Goal: Task Accomplishment & Management: Manage account settings

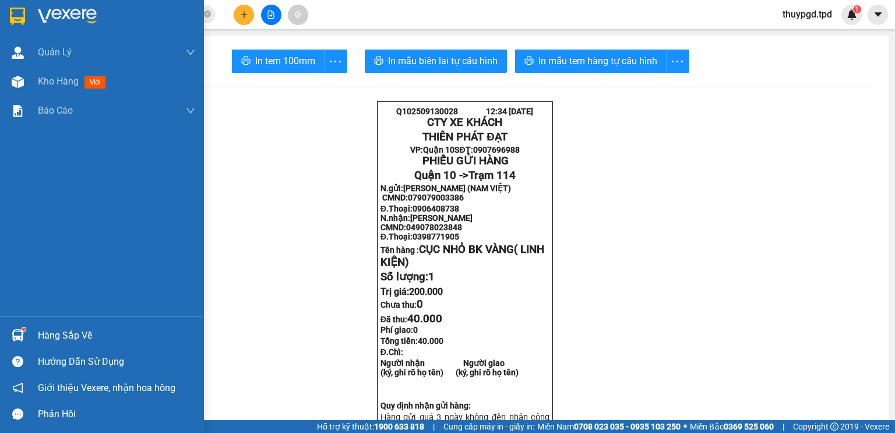
click at [14, 331] on img at bounding box center [18, 335] width 12 height 12
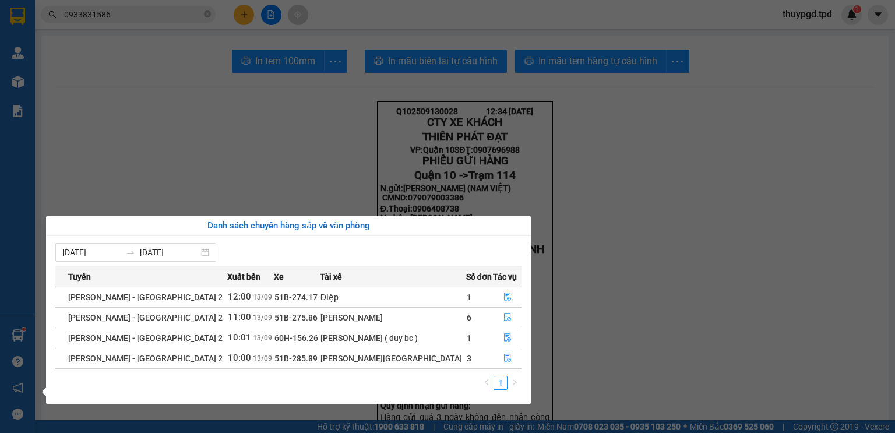
click at [364, 183] on section "Kết quả tìm kiếm ( 3 ) Bộ lọc Mã ĐH Trạng thái Món hàng Thu hộ Tổng cước Chưa c…" at bounding box center [447, 216] width 895 height 433
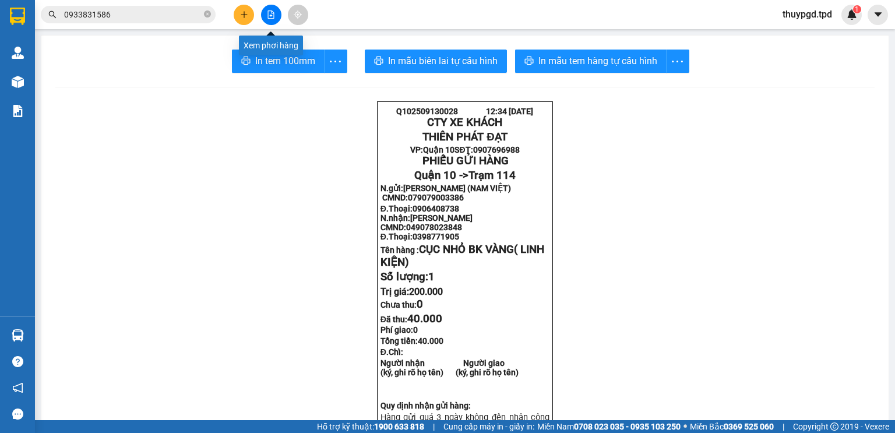
click at [277, 6] on button at bounding box center [271, 15] width 20 height 20
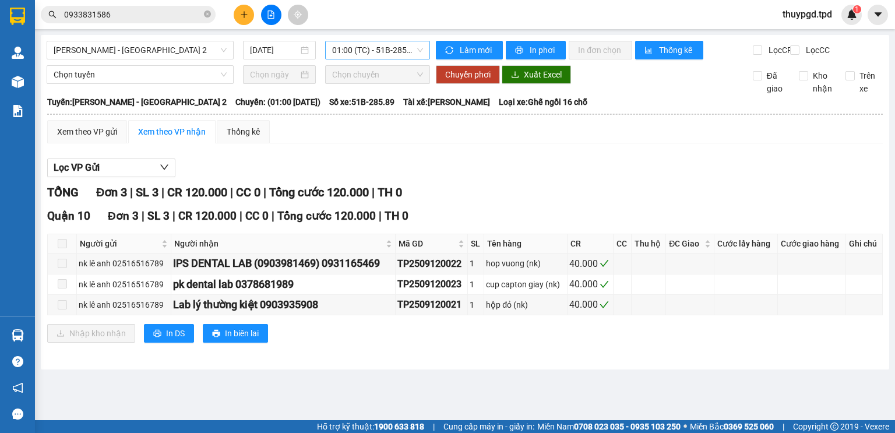
click at [365, 45] on span "01:00 (TC) - 51B-285.89" at bounding box center [377, 49] width 91 height 17
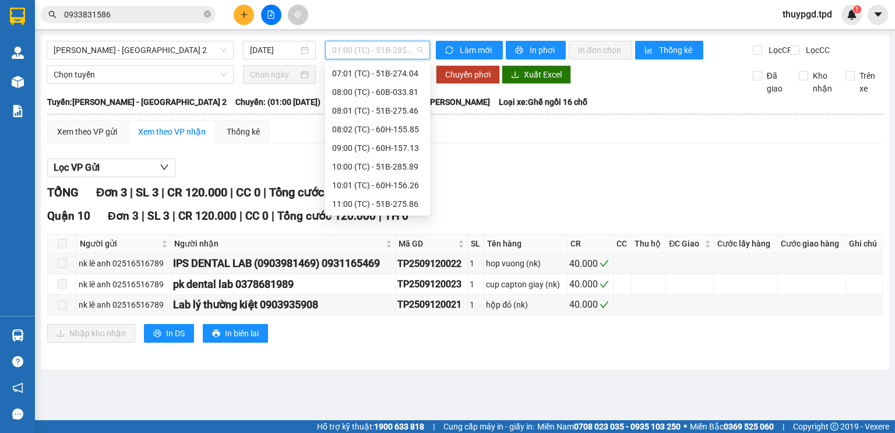
scroll to position [93, 0]
click at [415, 130] on div "09:00 (TC) - 60H-157.13" at bounding box center [377, 129] width 91 height 13
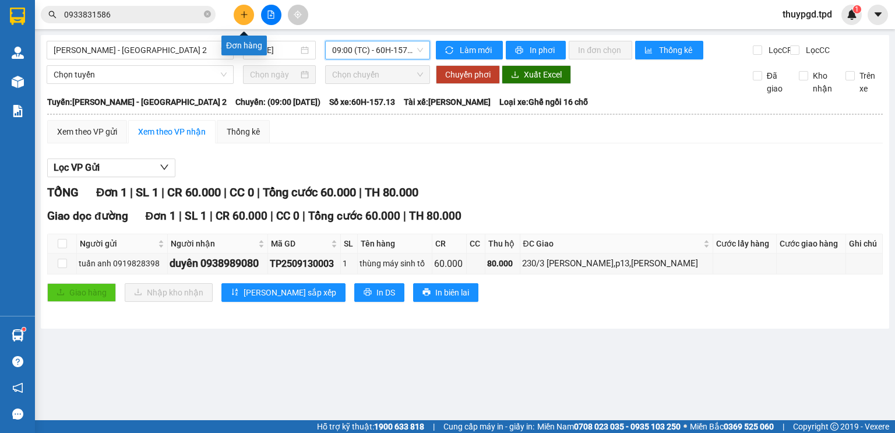
click at [249, 17] on button at bounding box center [244, 15] width 20 height 20
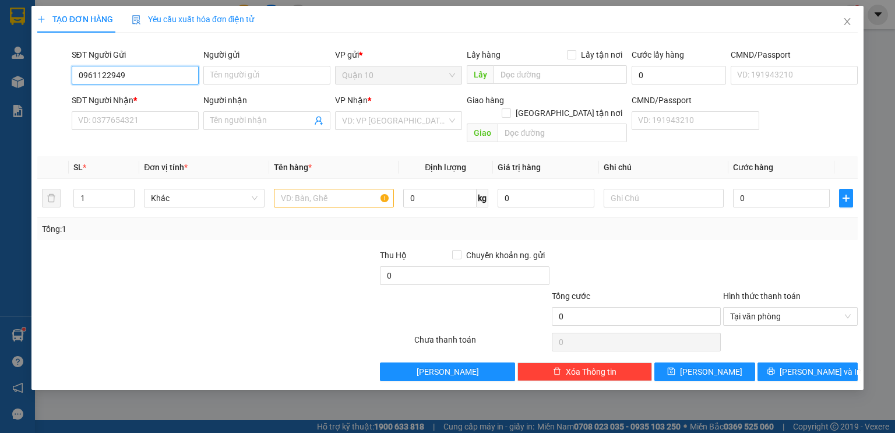
type input "0961122949"
type input "quý"
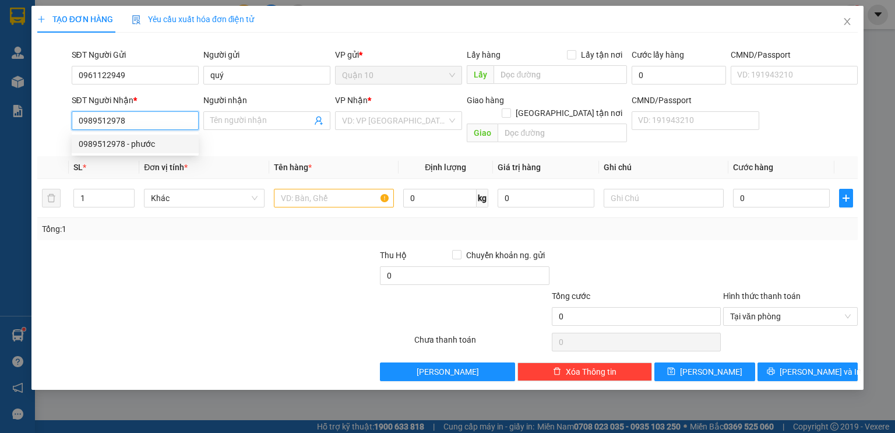
type input "0989512978"
type input "phước"
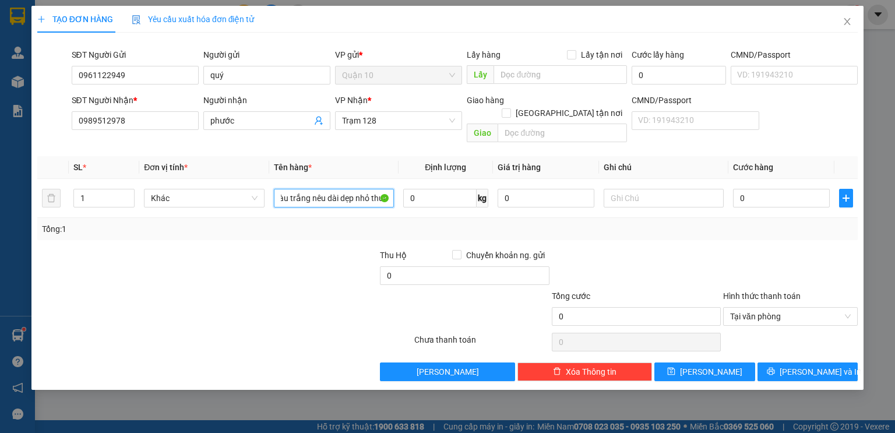
type input "cục màu trắng nêu dài dẹp nhỏ thuốc"
click at [527, 191] on input "0" at bounding box center [545, 198] width 97 height 19
click at [554, 189] on input "200.000" at bounding box center [545, 198] width 97 height 19
type input "2.000.000"
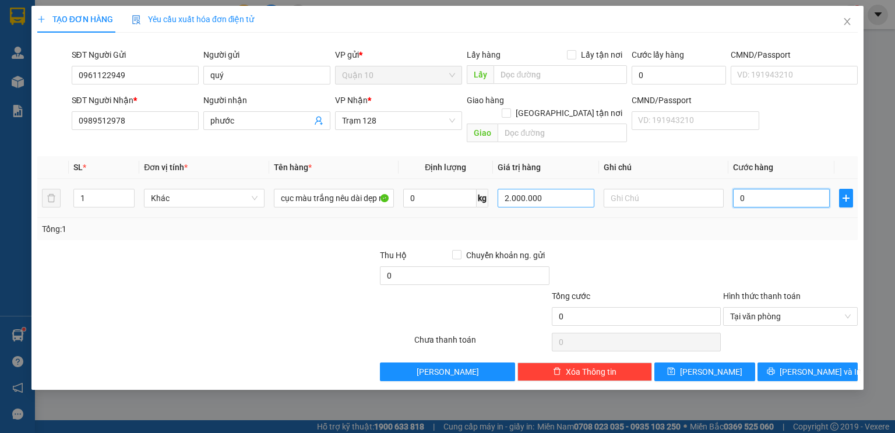
type input "4"
type input "40"
type input "40.000"
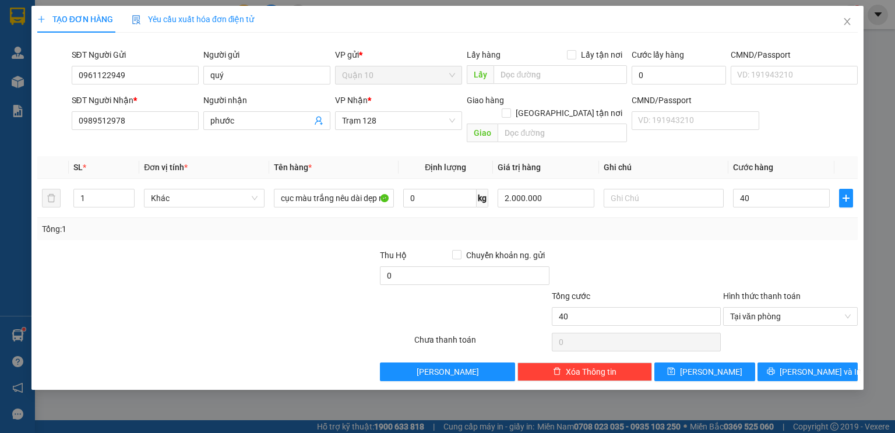
type input "40.000"
click at [618, 234] on div "Transit Pickup Surcharge Ids Transit Deliver Surcharge Ids Transit Deliver Surc…" at bounding box center [447, 211] width 820 height 339
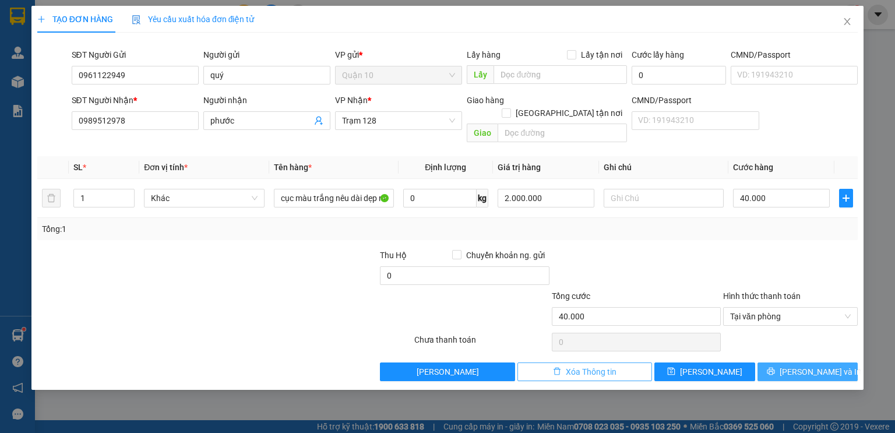
click at [782, 362] on button "[PERSON_NAME] và In" at bounding box center [807, 371] width 101 height 19
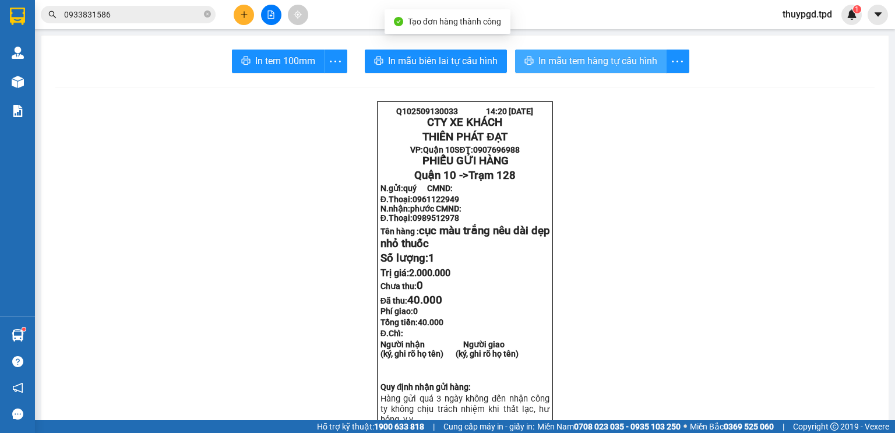
click at [530, 61] on button "In mẫu tem hàng tự cấu hình" at bounding box center [590, 61] width 151 height 23
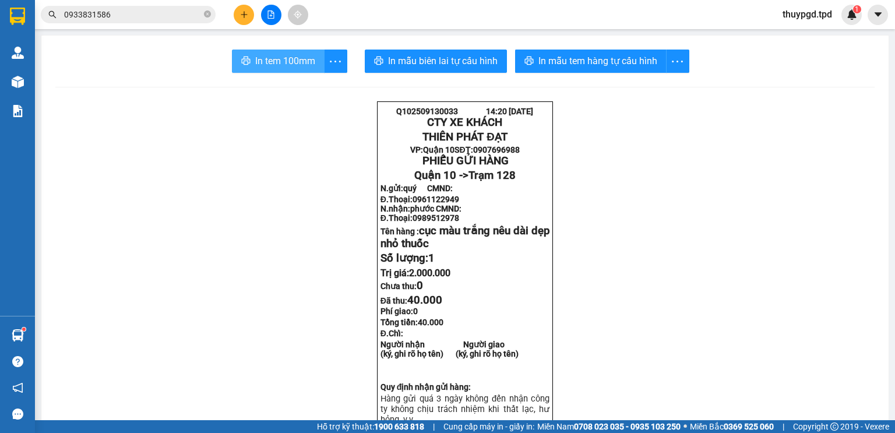
click at [317, 63] on button "In tem 100mm" at bounding box center [278, 61] width 93 height 23
click at [184, 15] on input "0933831586" at bounding box center [132, 14] width 137 height 13
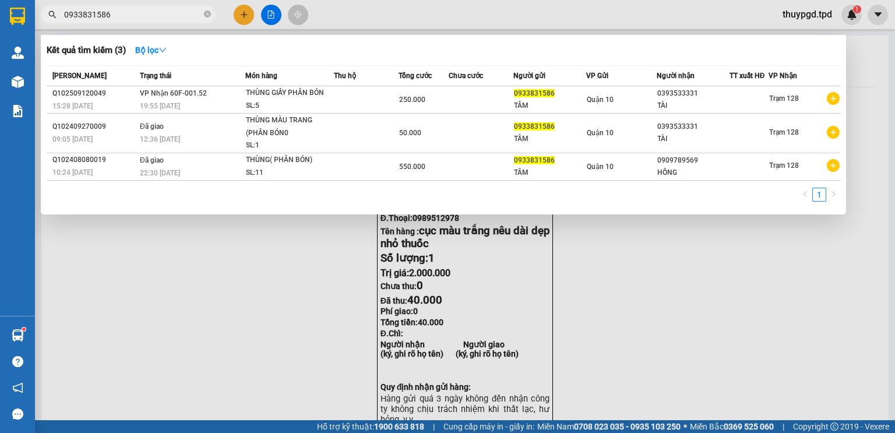
click at [184, 16] on input "0933831586" at bounding box center [132, 14] width 137 height 13
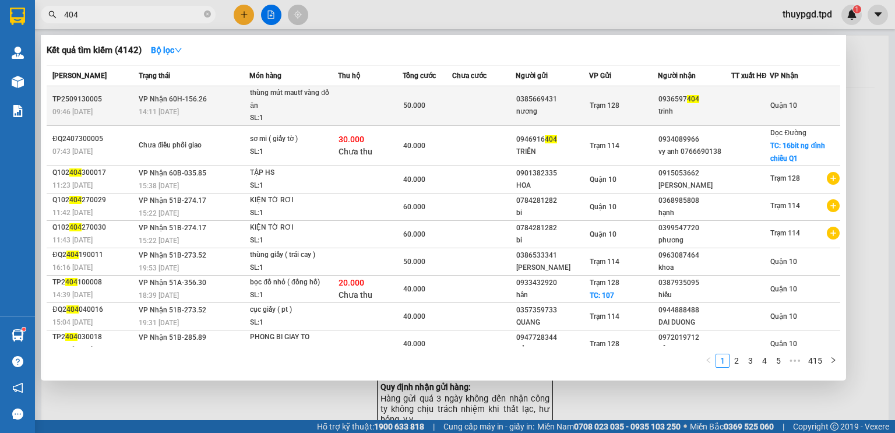
type input "404"
click at [311, 103] on div "thùng mút mautf vàng đồ ăn" at bounding box center [293, 99] width 87 height 25
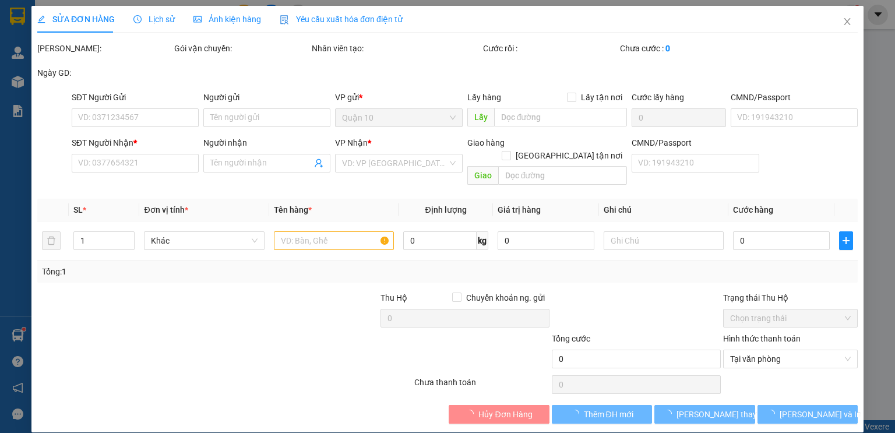
type input "0385669431"
type input "nương"
type input "0936597404"
type input "trinh"
type input "50.000"
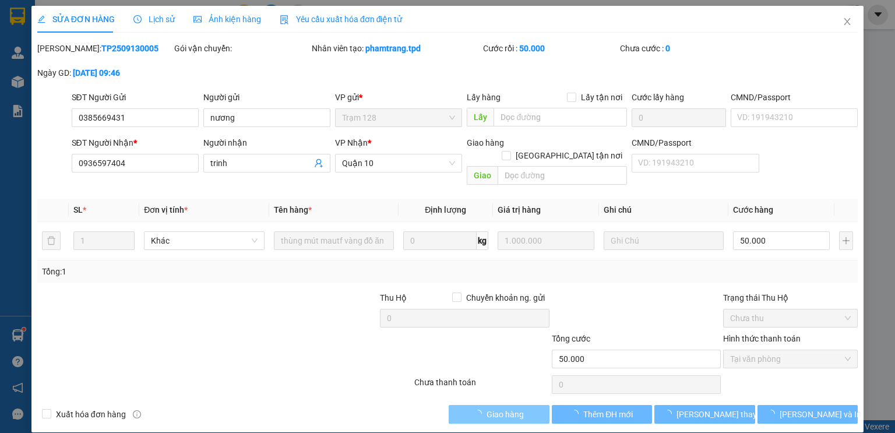
click at [510, 407] on button "Giao hàng" at bounding box center [499, 414] width 101 height 19
click at [507, 408] on span "Giao hàng" at bounding box center [504, 414] width 37 height 13
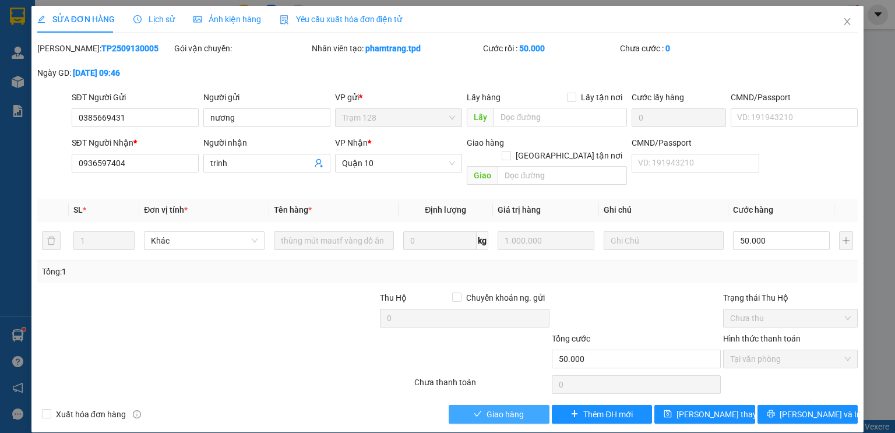
click at [463, 405] on button "Giao hàng" at bounding box center [499, 414] width 101 height 19
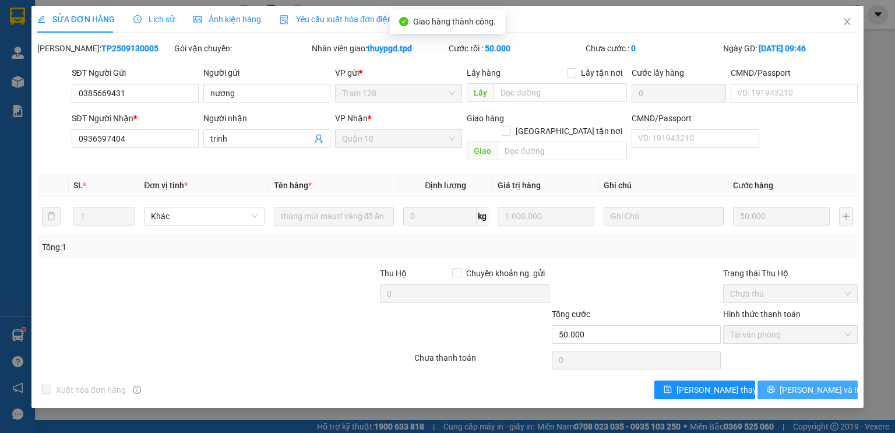
drag, startPoint x: 826, startPoint y: 373, endPoint x: 673, endPoint y: 25, distance: 380.3
click at [825, 383] on span "[PERSON_NAME] và In" at bounding box center [820, 389] width 82 height 13
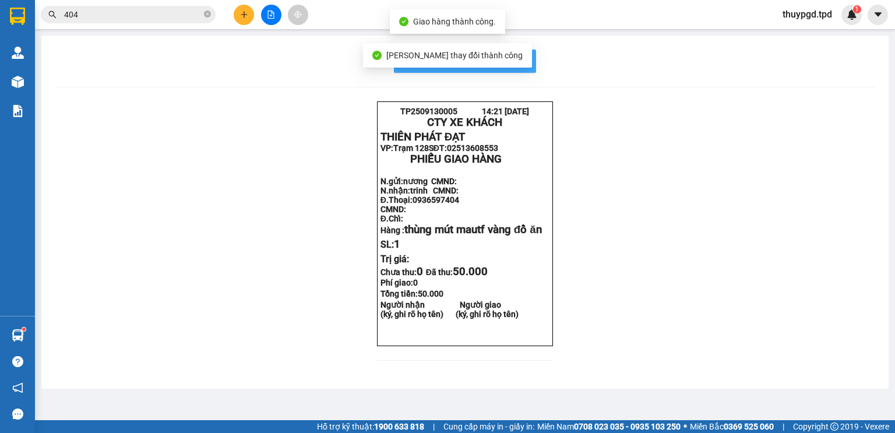
click at [515, 61] on span "In mẫu biên lai tự cấu hình" at bounding box center [472, 61] width 110 height 15
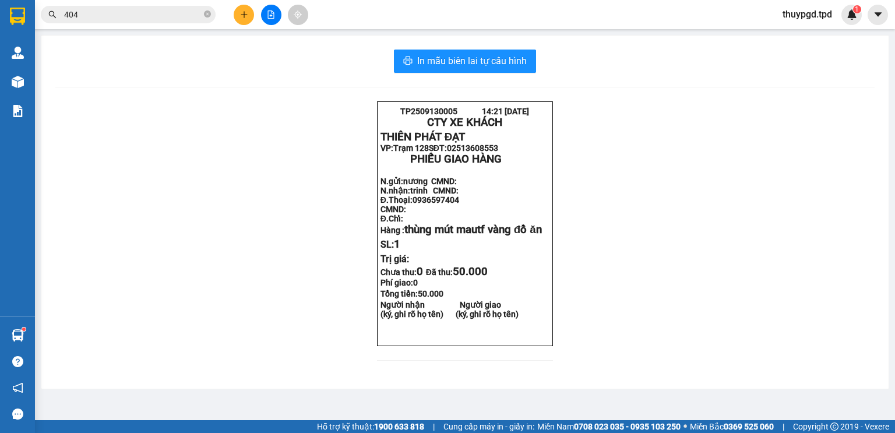
click at [244, 5] on button at bounding box center [244, 15] width 20 height 20
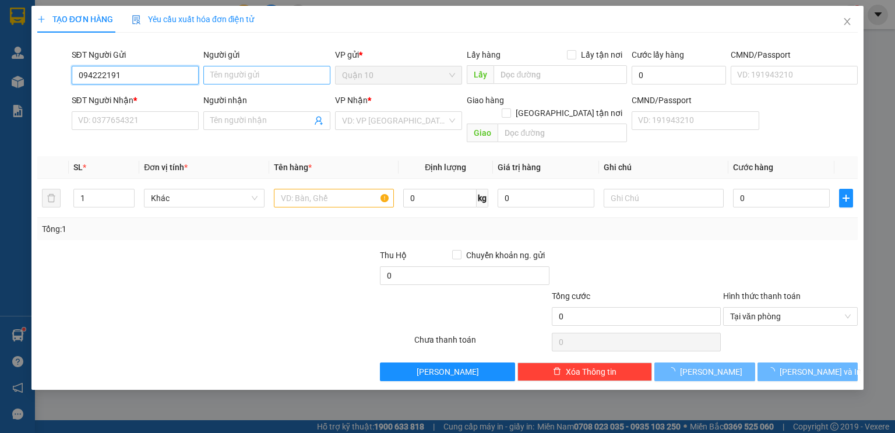
type input "0942221919"
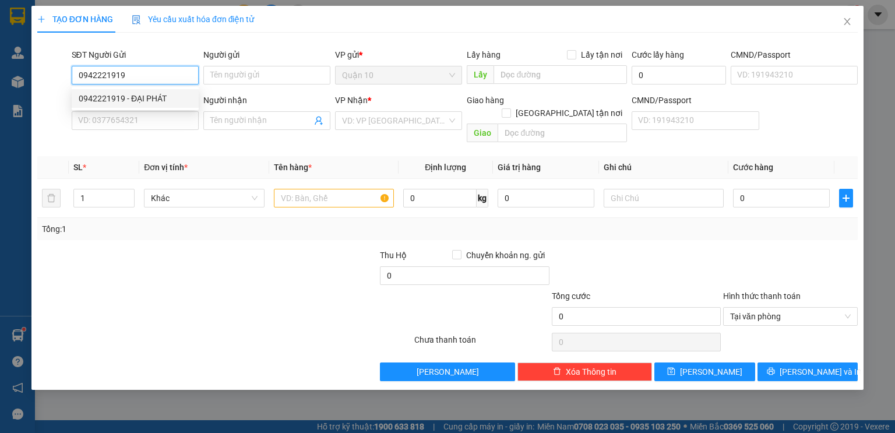
click at [129, 94] on div "0942221919 - ĐẠI PHÁT" at bounding box center [135, 98] width 113 height 13
type input "ĐẠI PHÁT"
type input "0966114266"
type input "HUY TÔ"
type input "GIA KIỆM"
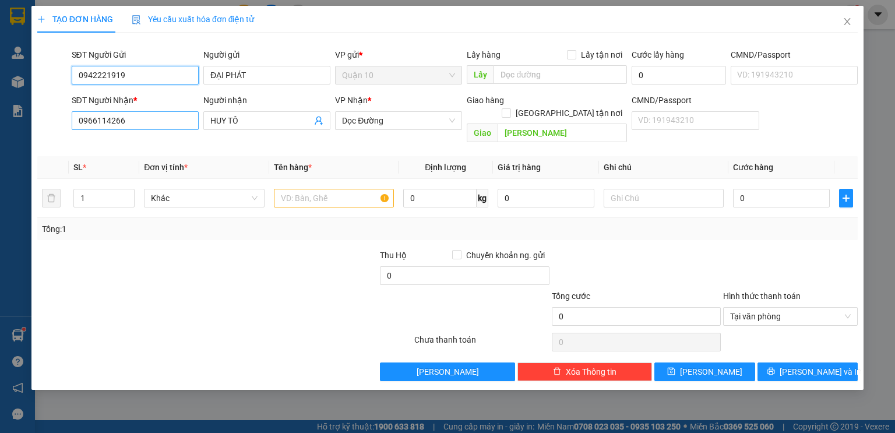
type input "0942221919"
click at [151, 125] on input "0966114266" at bounding box center [135, 120] width 127 height 19
click at [154, 124] on input "0966114266" at bounding box center [135, 120] width 127 height 19
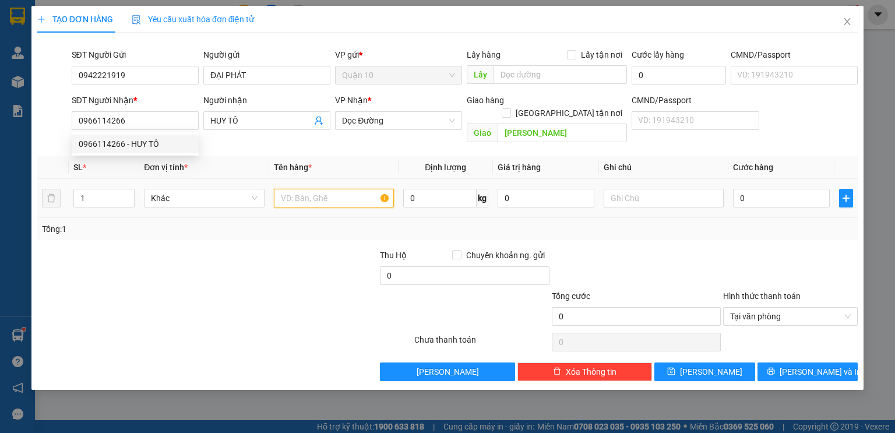
click at [313, 189] on input "text" at bounding box center [334, 198] width 120 height 19
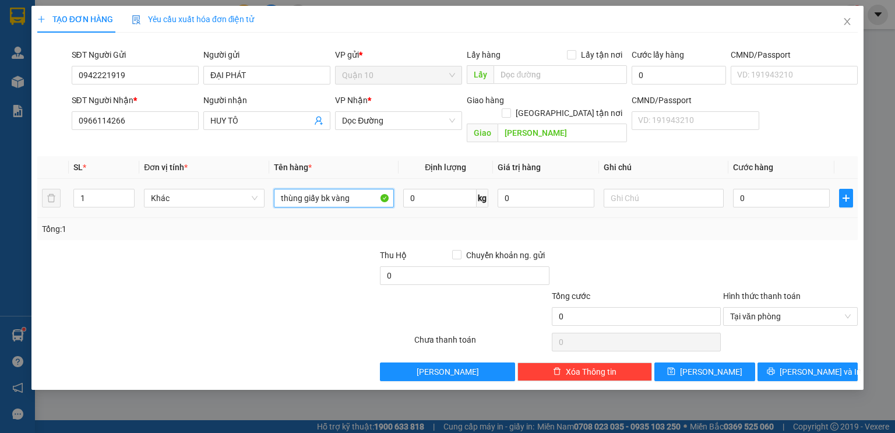
type input "thùng giấy bk vàng"
type input "5"
type input "50"
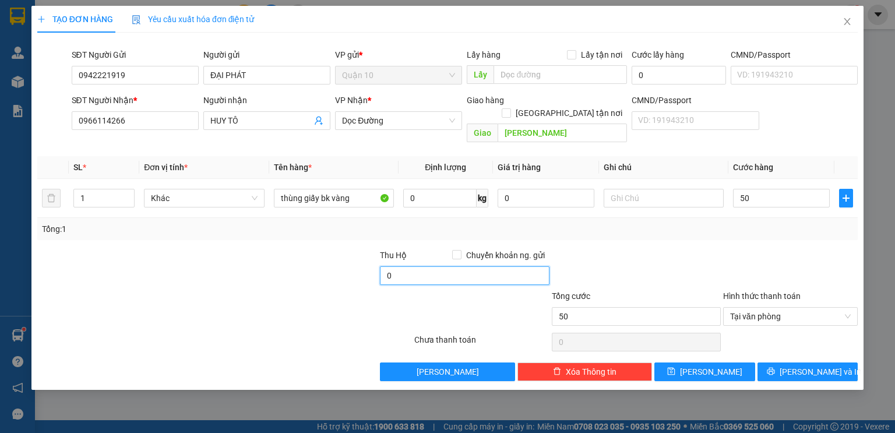
type input "50.000"
click at [408, 266] on input "0" at bounding box center [464, 275] width 169 height 19
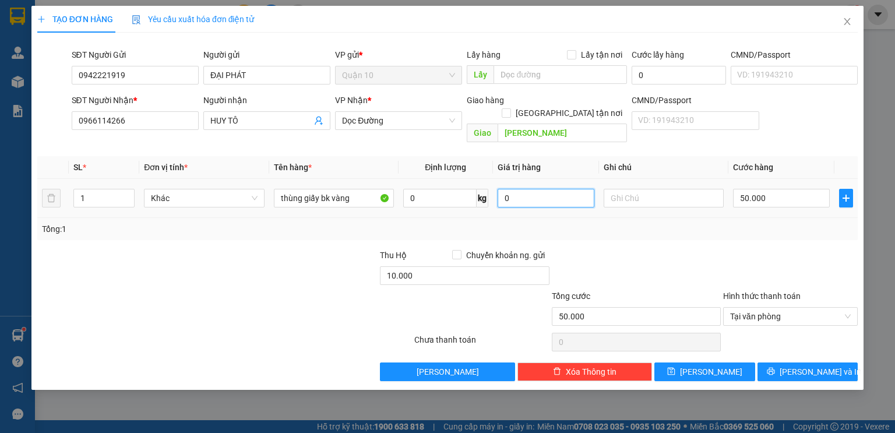
drag, startPoint x: 527, startPoint y: 184, endPoint x: 154, endPoint y: 146, distance: 375.3
click at [347, 162] on table "SL * Đơn vị tính * Tên hàng * Định lượng Giá trị hàng Ghi chú Cước hàng 1 Khác …" at bounding box center [447, 187] width 820 height 62
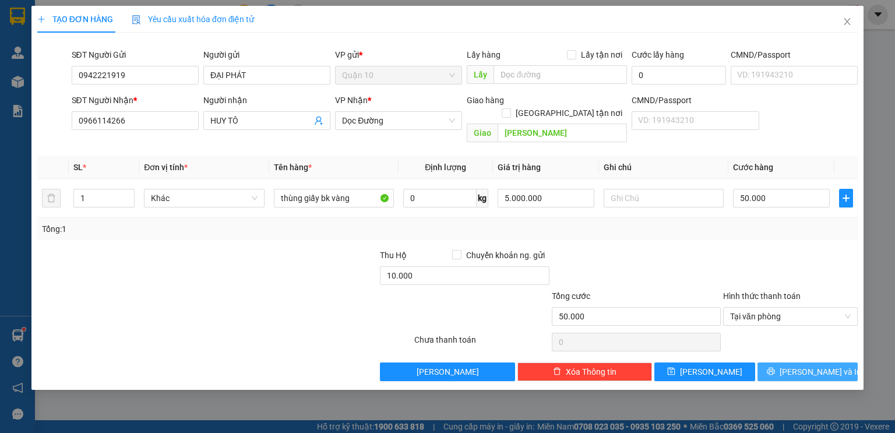
drag, startPoint x: 813, startPoint y: 356, endPoint x: 0, endPoint y: 130, distance: 843.4
click at [813, 365] on span "[PERSON_NAME] và In" at bounding box center [820, 371] width 82 height 13
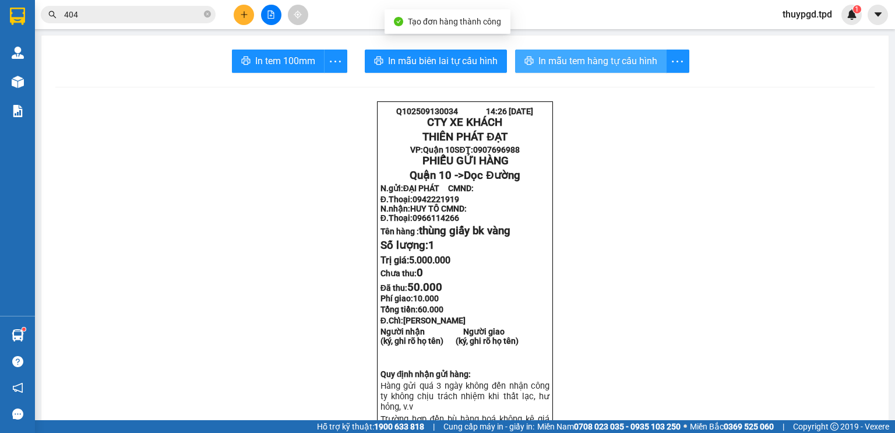
click at [585, 57] on span "In mẫu tem hàng tự cấu hình" at bounding box center [597, 61] width 119 height 15
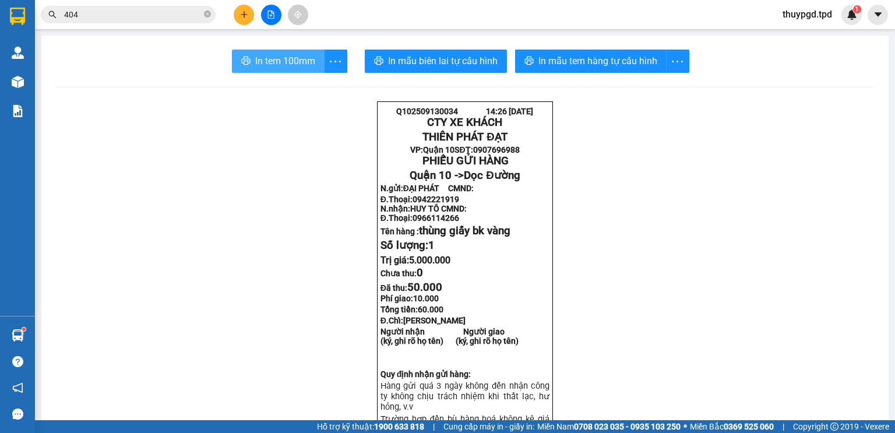
click at [273, 62] on span "In tem 100mm" at bounding box center [285, 61] width 60 height 15
click at [300, 59] on span "In tem 100mm" at bounding box center [285, 61] width 60 height 15
click at [238, 9] on button at bounding box center [244, 15] width 20 height 20
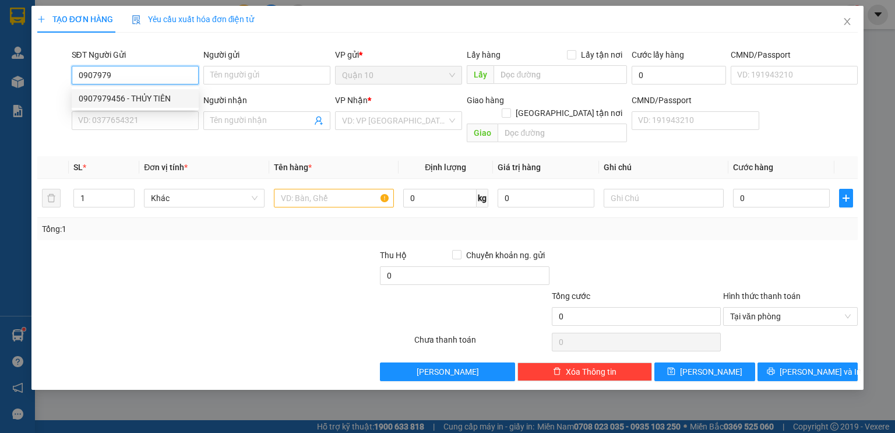
click at [156, 98] on div "0907979456 - THỦY TIÊN" at bounding box center [135, 98] width 113 height 13
type input "0907979456"
type input "THỦY TIÊN"
type input "0933205234"
type input "SAO MAI"
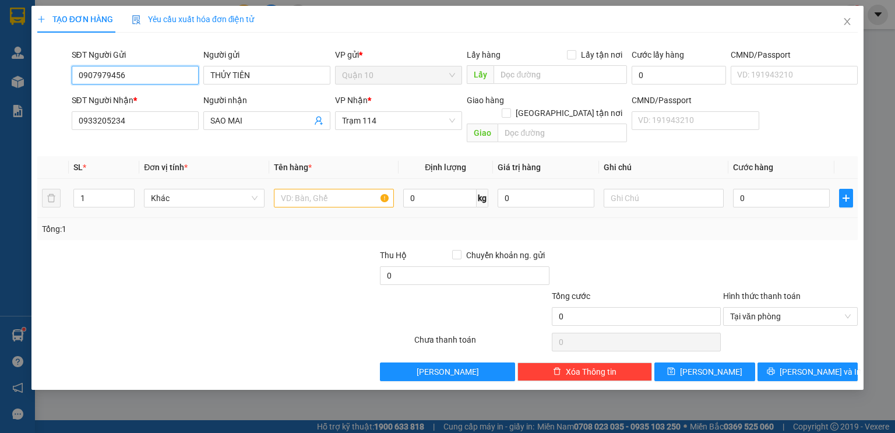
type input "0907979456"
click at [288, 189] on input "text" at bounding box center [334, 198] width 120 height 19
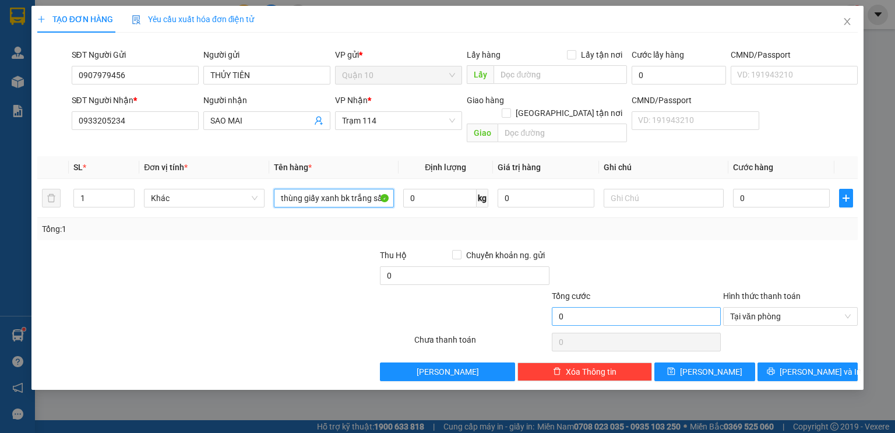
type input "thùng giấy xanh bk trắng sầu riêng"
type input "200.000"
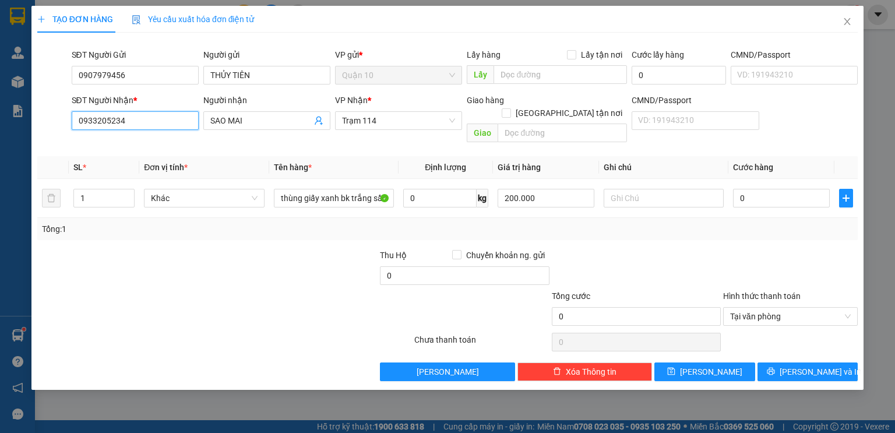
click at [129, 122] on input "0933205234" at bounding box center [135, 120] width 127 height 19
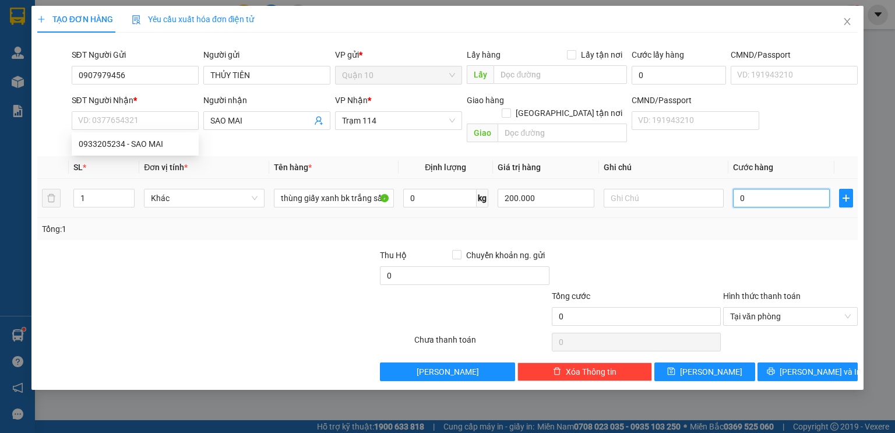
click at [758, 189] on input "0" at bounding box center [781, 198] width 97 height 19
type input "60"
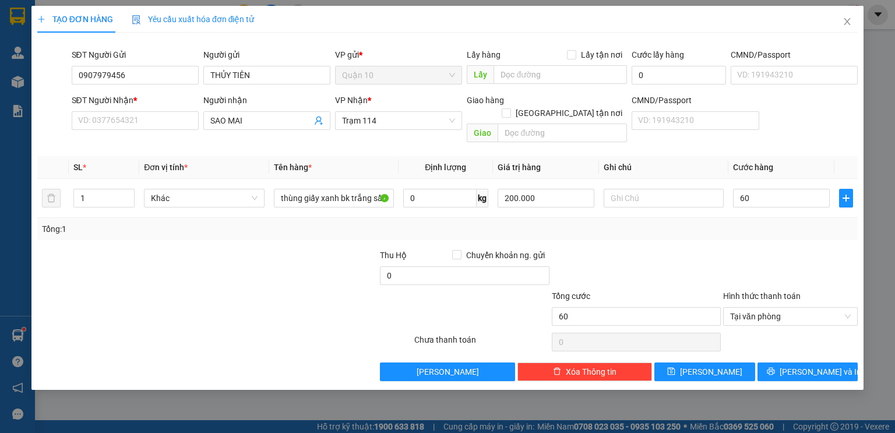
type input "60.000"
click at [767, 228] on div "Transit Pickup Surcharge Ids Transit Deliver Surcharge Ids Transit Deliver Surc…" at bounding box center [447, 211] width 820 height 339
click at [388, 126] on span "Trạm 114" at bounding box center [398, 120] width 113 height 17
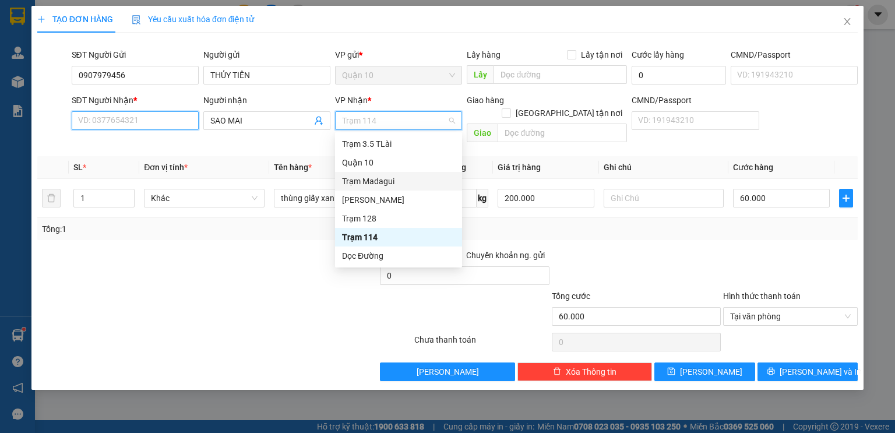
click at [163, 122] on input "SĐT Người Nhận *" at bounding box center [135, 120] width 127 height 19
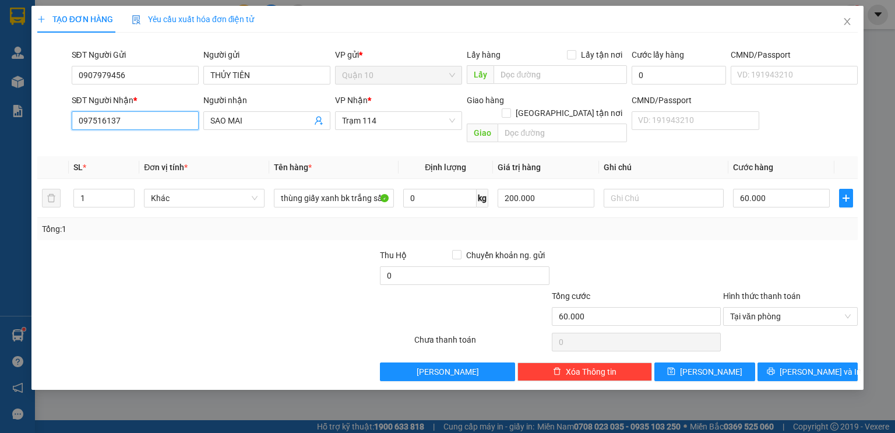
type input "0975161370"
drag, startPoint x: 796, startPoint y: 367, endPoint x: 755, endPoint y: 370, distance: 40.9
click at [795, 363] on button "[PERSON_NAME] và In" at bounding box center [807, 371] width 101 height 19
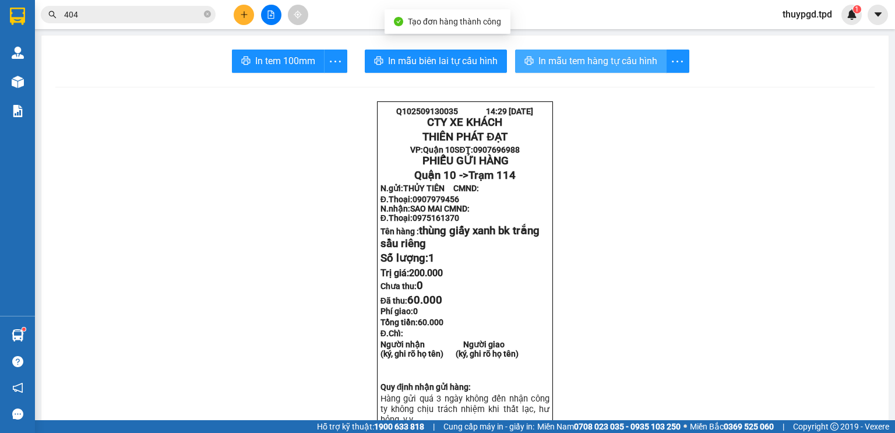
click at [623, 57] on span "In mẫu tem hàng tự cấu hình" at bounding box center [597, 61] width 119 height 15
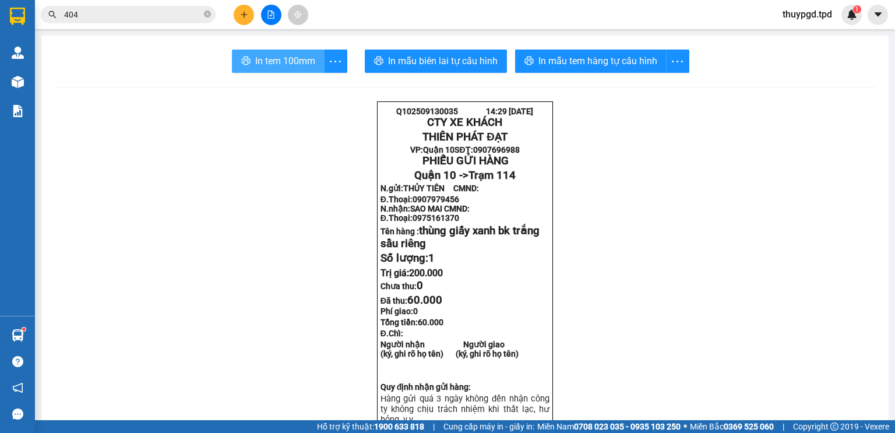
drag, startPoint x: 260, startPoint y: 62, endPoint x: 400, endPoint y: 163, distance: 172.8
click at [260, 62] on span "In tem 100mm" at bounding box center [285, 61] width 60 height 15
click at [241, 9] on button at bounding box center [244, 15] width 20 height 20
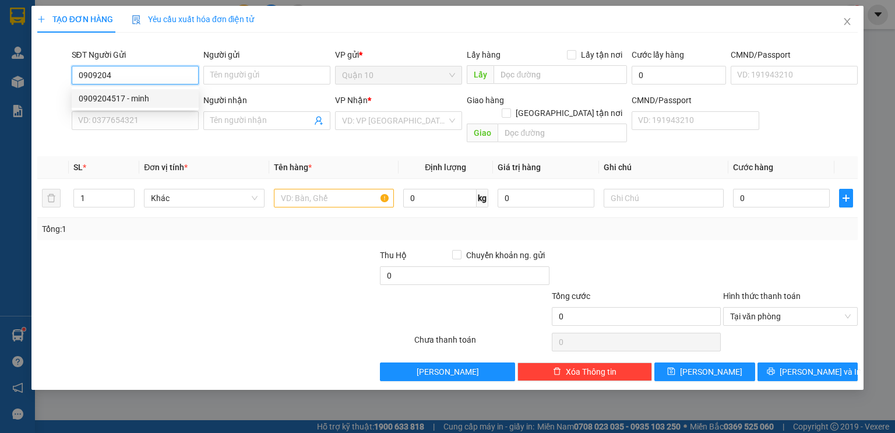
click at [149, 107] on div "0909204517 - minh" at bounding box center [135, 98] width 127 height 19
type input "0909204517"
type input "minh"
type input "0948218768"
type input "sáng"
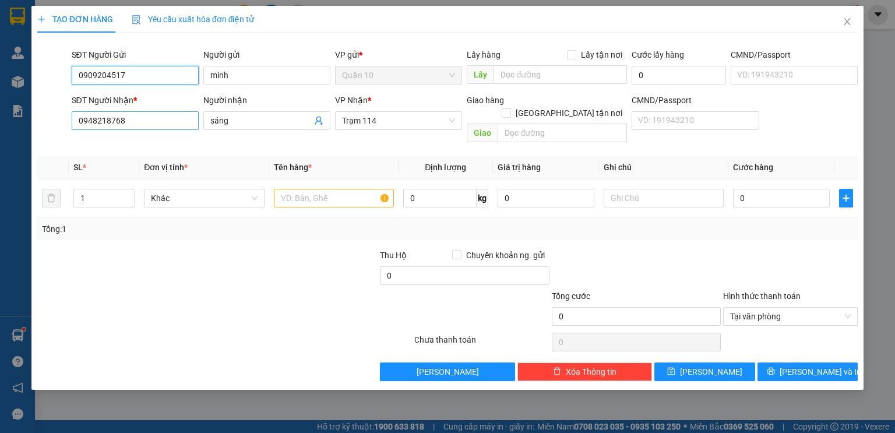
type input "0909204517"
click at [118, 113] on input "0948218768" at bounding box center [135, 120] width 127 height 19
click at [126, 123] on input "0948218768" at bounding box center [135, 120] width 127 height 19
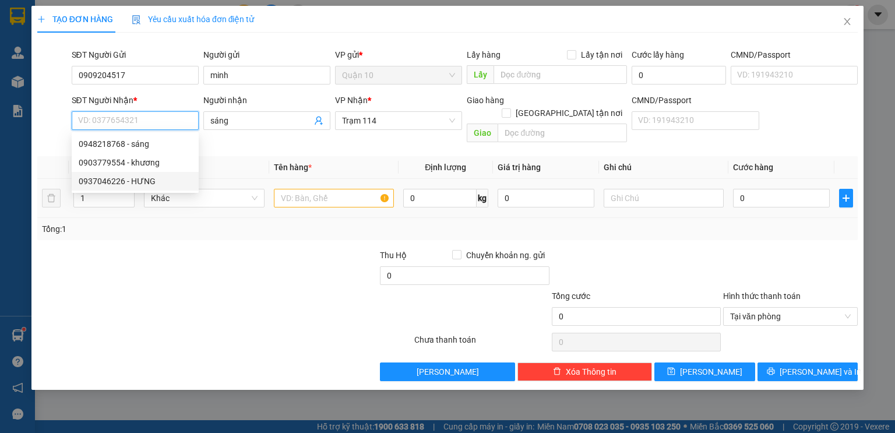
drag, startPoint x: 135, startPoint y: 182, endPoint x: 209, endPoint y: 196, distance: 75.9
click at [135, 182] on div "0937046226 - HƯNG" at bounding box center [135, 181] width 113 height 13
type input "0937046226"
type input "HƯNG"
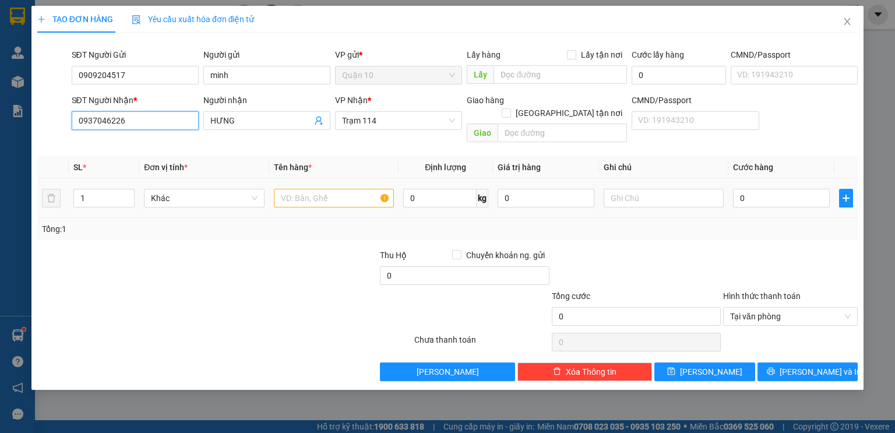
type input "0937046226"
drag, startPoint x: 348, startPoint y: 179, endPoint x: 335, endPoint y: 179, distance: 13.4
click at [348, 189] on input "text" at bounding box center [334, 198] width 120 height 19
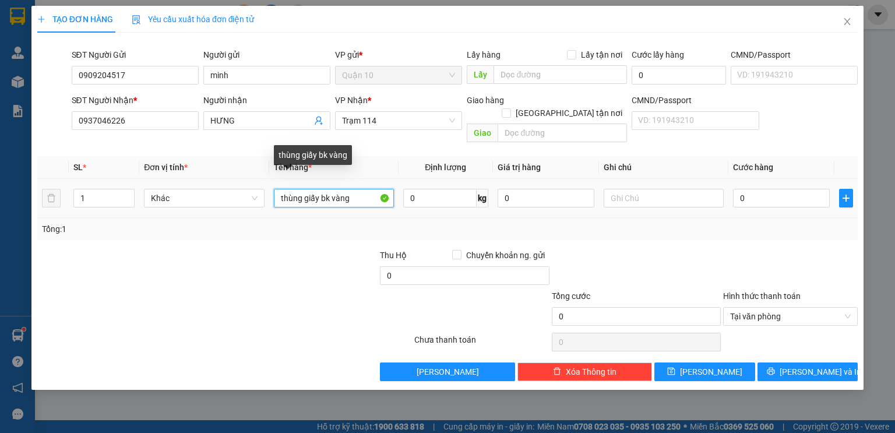
click at [319, 189] on input "thùng giấy bk vàng" at bounding box center [334, 198] width 120 height 19
click at [371, 190] on input "thùng giấy vuông bk vàng" at bounding box center [334, 198] width 120 height 19
click at [377, 189] on input "thùng giấy vuông bk vàng" at bounding box center [334, 198] width 120 height 19
type input "thùng giấy vuông bk vàng phụ tùng"
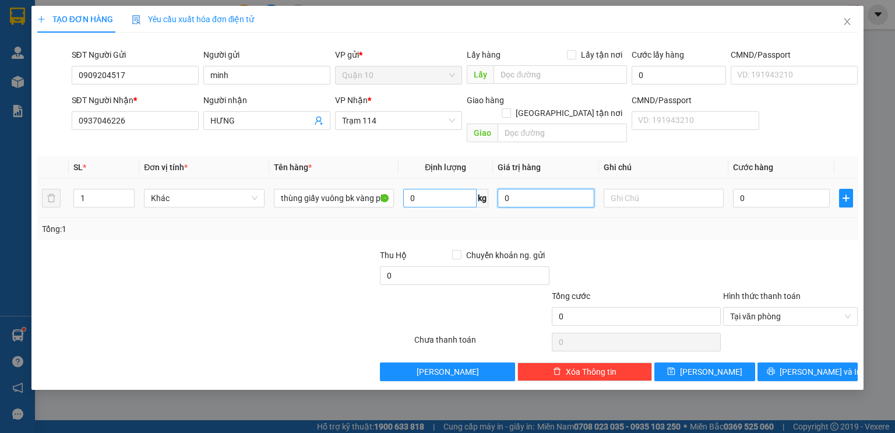
drag, startPoint x: 524, startPoint y: 185, endPoint x: 471, endPoint y: 175, distance: 54.5
click at [489, 179] on tr "1 Khác thùng giấy vuông bk vàng phụ tùng 0 kg 0 0" at bounding box center [447, 198] width 820 height 39
type input "900.000"
type input "4"
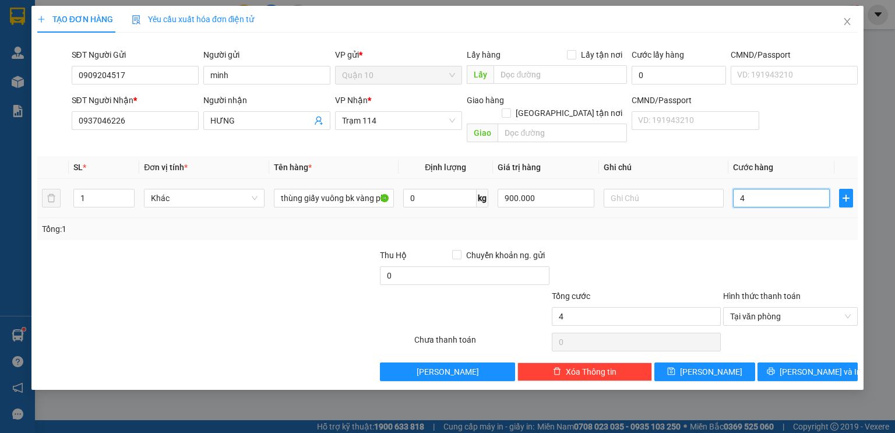
type input "40"
click at [813, 235] on div "Transit Pickup Surcharge Ids Transit Deliver Surcharge Ids Transit Deliver Surc…" at bounding box center [447, 211] width 820 height 339
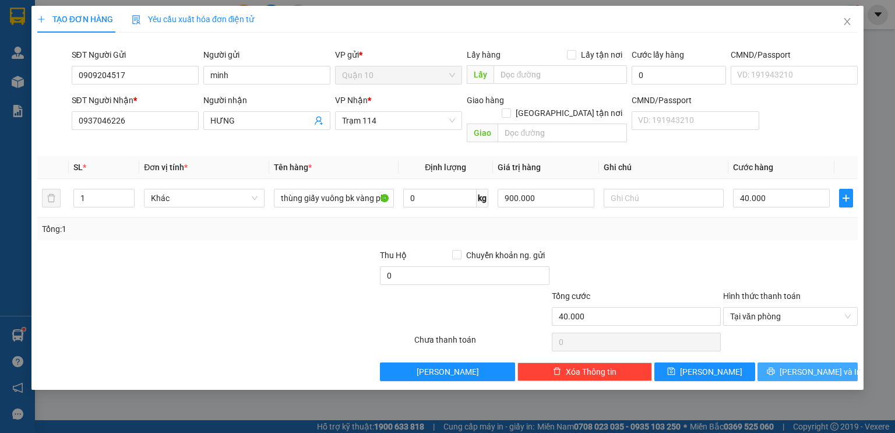
click at [820, 365] on span "[PERSON_NAME] và In" at bounding box center [820, 371] width 82 height 13
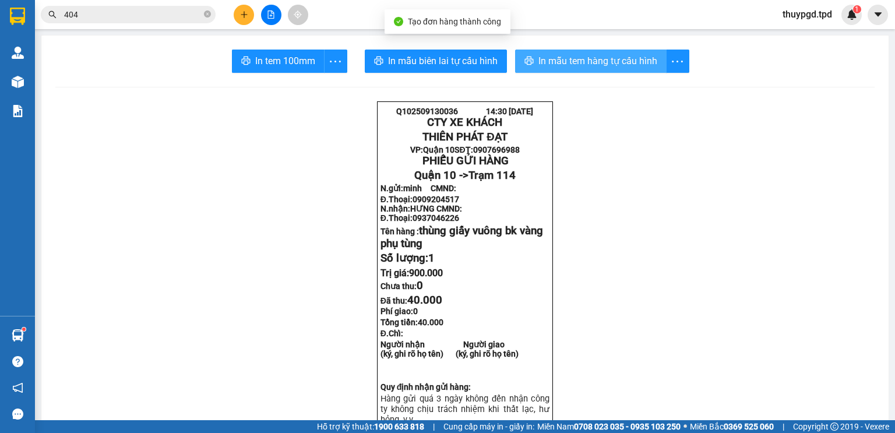
click at [553, 69] on button "In mẫu tem hàng tự cấu hình" at bounding box center [590, 61] width 151 height 23
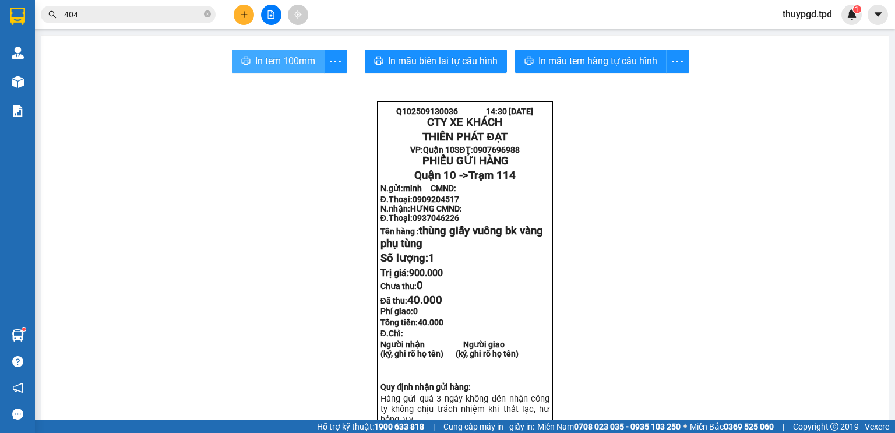
drag, startPoint x: 310, startPoint y: 65, endPoint x: 560, endPoint y: 103, distance: 252.7
click at [310, 64] on span "In tem 100mm" at bounding box center [285, 61] width 60 height 15
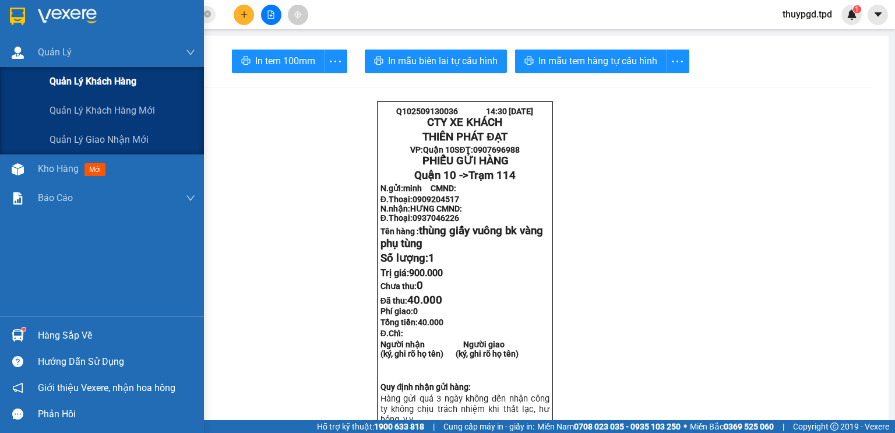
click at [16, 76] on div "Quản lý khách hàng" at bounding box center [102, 81] width 204 height 29
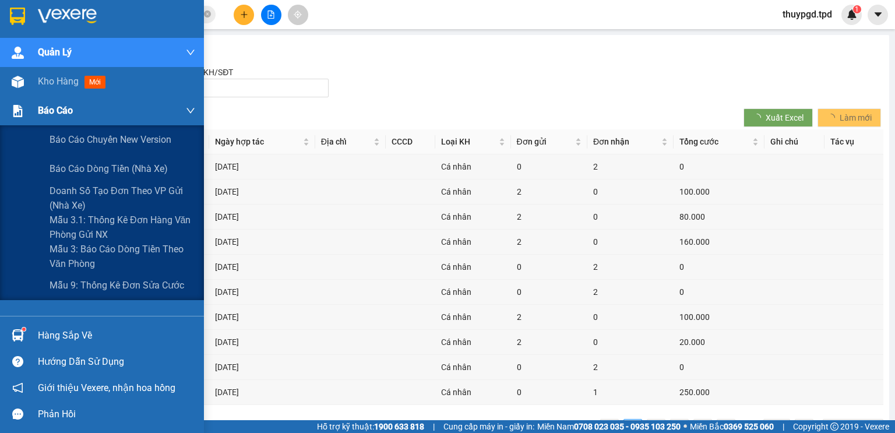
drag, startPoint x: 43, startPoint y: 75, endPoint x: 51, endPoint y: 98, distance: 24.7
click at [44, 76] on span "Kho hàng" at bounding box center [58, 81] width 41 height 11
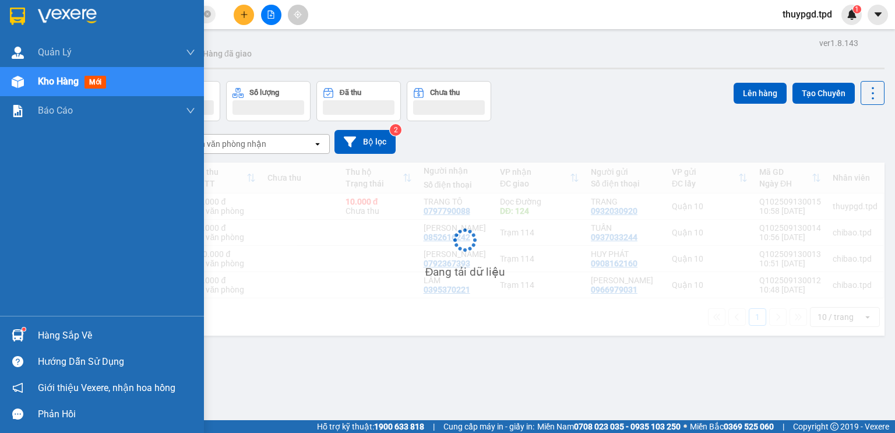
click at [50, 84] on span "Kho hàng" at bounding box center [58, 81] width 41 height 11
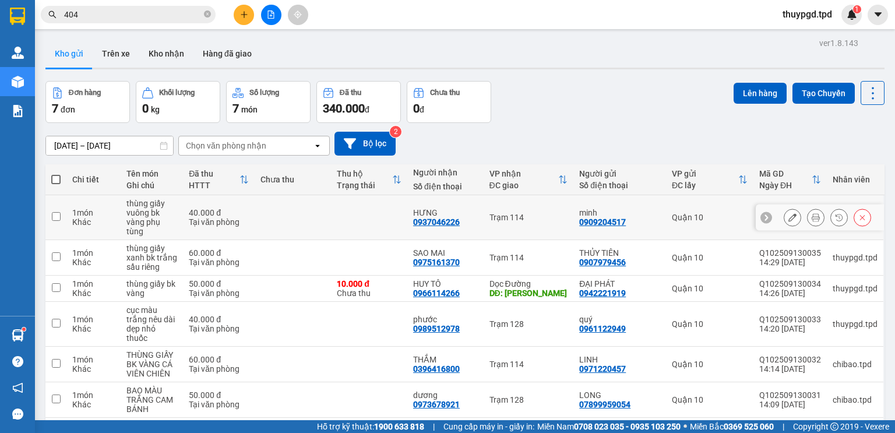
click at [436, 208] on div "HƯNG" at bounding box center [445, 212] width 65 height 9
checkbox input "true"
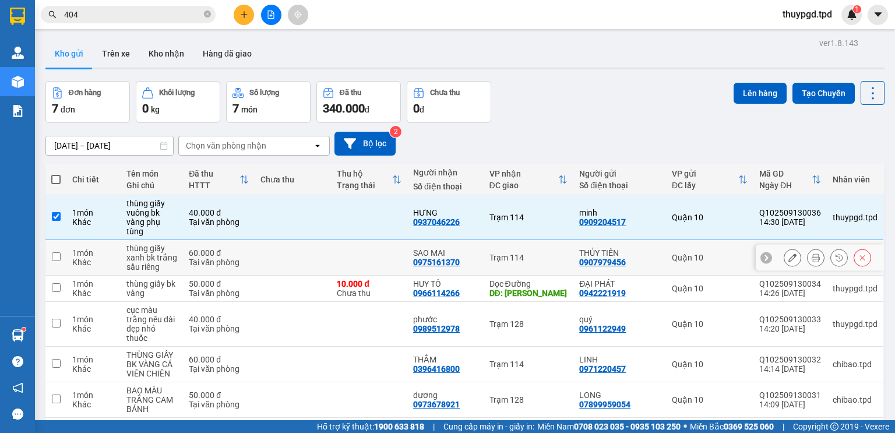
click at [384, 240] on td at bounding box center [369, 258] width 76 height 36
checkbox input "true"
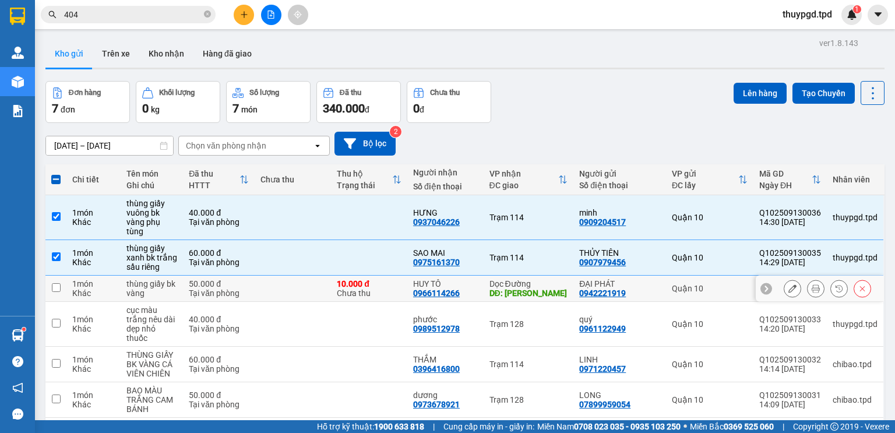
drag, startPoint x: 359, startPoint y: 218, endPoint x: 377, endPoint y: 256, distance: 41.4
click at [359, 279] on div "10.000 đ" at bounding box center [369, 283] width 65 height 9
checkbox input "true"
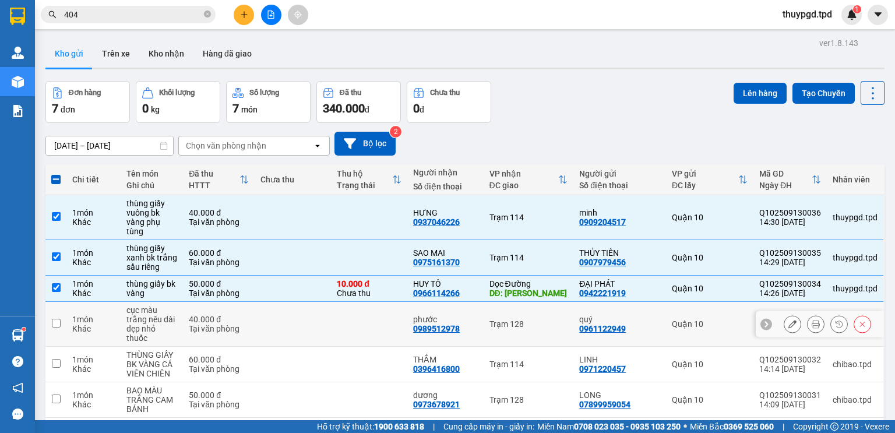
click at [384, 302] on td at bounding box center [369, 324] width 76 height 45
checkbox input "true"
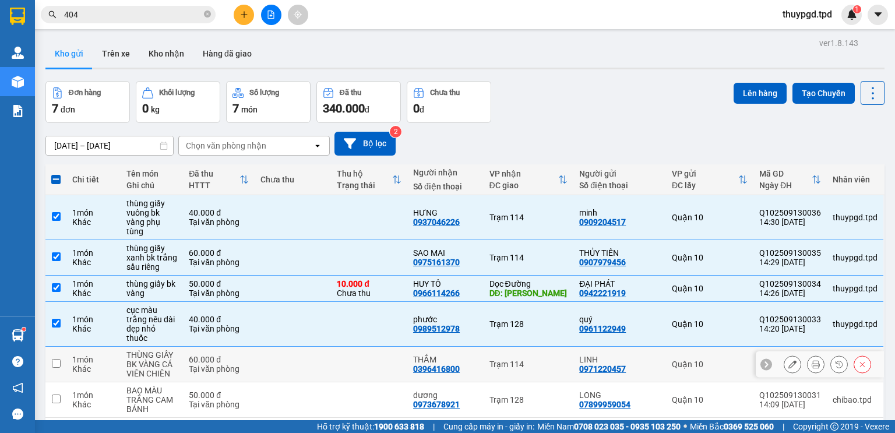
click at [331, 347] on td at bounding box center [293, 365] width 76 height 36
checkbox input "true"
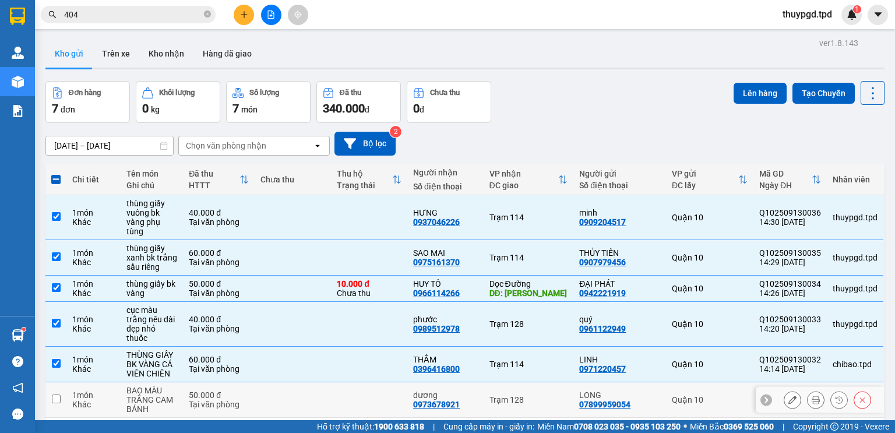
click at [331, 382] on td at bounding box center [293, 400] width 76 height 36
checkbox input "true"
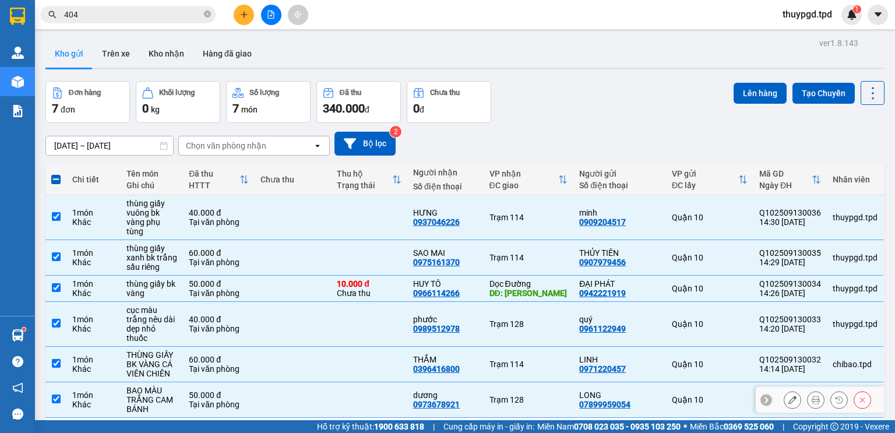
click at [331, 418] on td at bounding box center [293, 436] width 76 height 36
checkbox input "true"
click at [753, 83] on button "Lên hàng" at bounding box center [759, 93] width 53 height 21
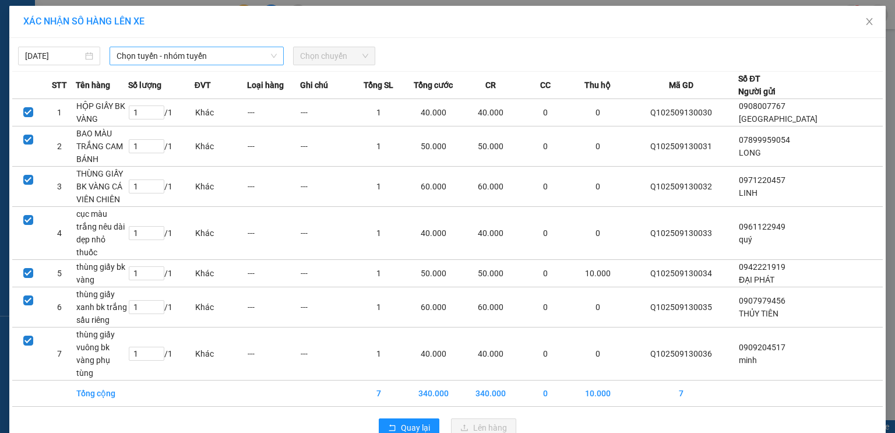
drag, startPoint x: 144, startPoint y: 69, endPoint x: 151, endPoint y: 65, distance: 7.6
click at [145, 69] on div "13/09/2025 Chọn tuyến - nhóm tuyến Chọn chuyến STT Tên hàng Số lượng ĐVT Loại h…" at bounding box center [447, 242] width 876 height 408
click at [158, 54] on span "Chọn tuyến - nhóm tuyến" at bounding box center [196, 55] width 160 height 17
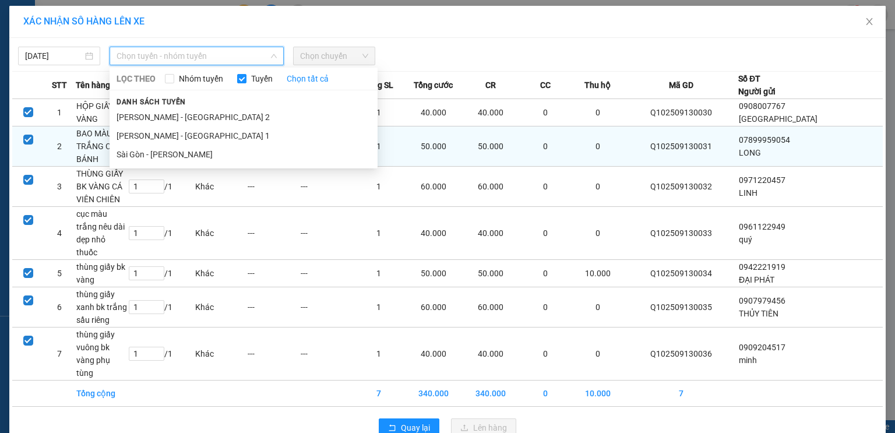
drag, startPoint x: 197, startPoint y: 157, endPoint x: 221, endPoint y: 156, distance: 24.5
click at [198, 156] on li "Sài Gòn - [PERSON_NAME]" at bounding box center [244, 154] width 268 height 19
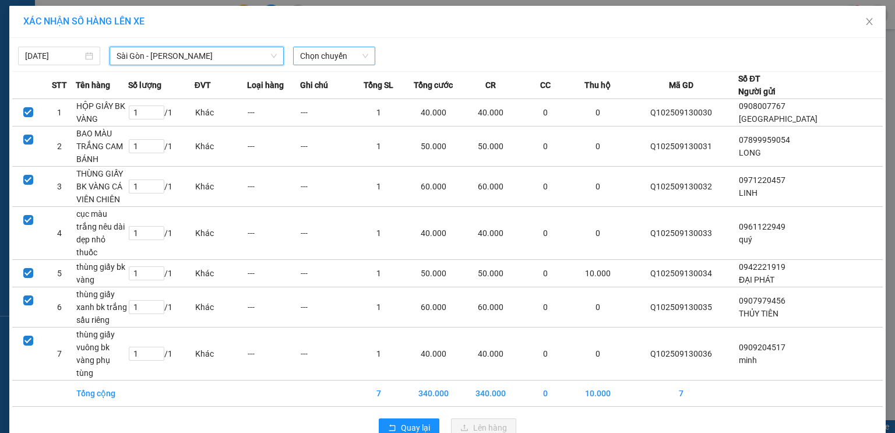
click at [330, 50] on span "Chọn chuyến" at bounding box center [334, 55] width 68 height 17
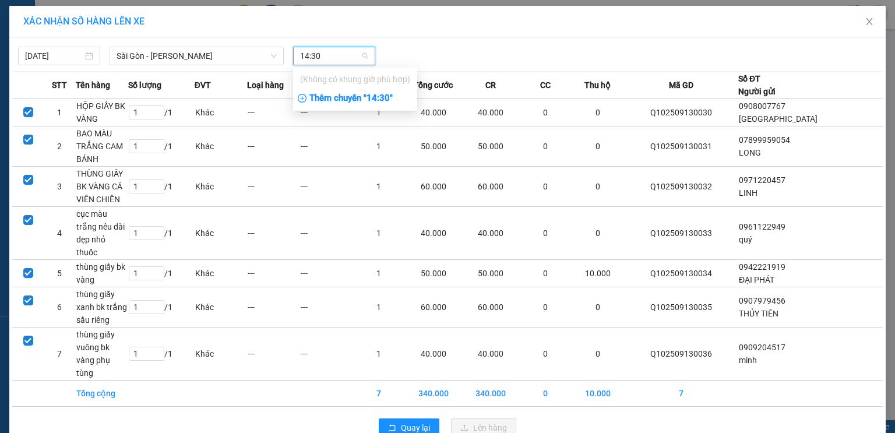
type input "14:30"
click at [365, 96] on div "Thêm chuyến " 14:30 "" at bounding box center [355, 99] width 124 height 20
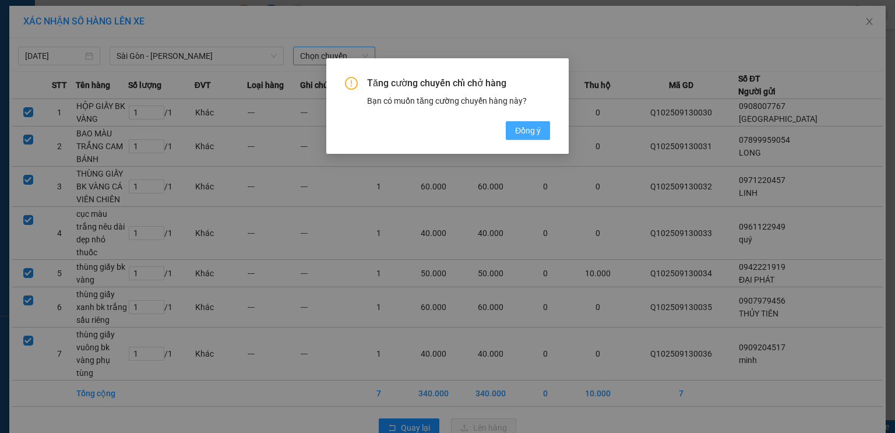
click at [526, 129] on span "Đồng ý" at bounding box center [528, 130] width 26 height 13
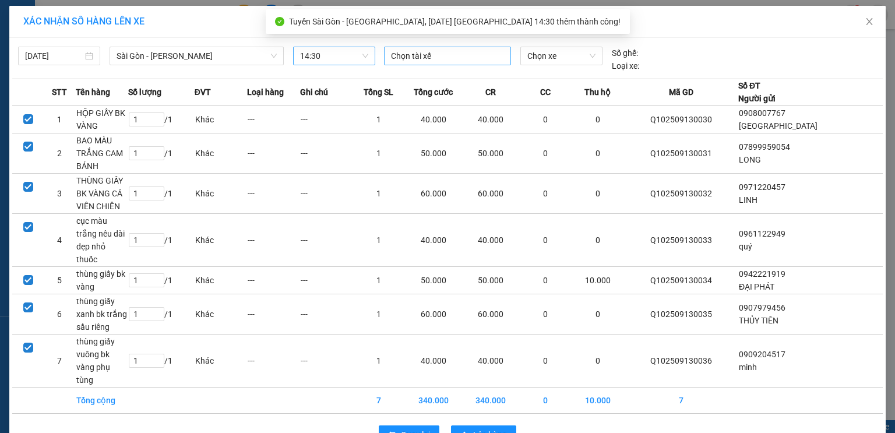
click at [429, 61] on div at bounding box center [447, 56] width 121 height 14
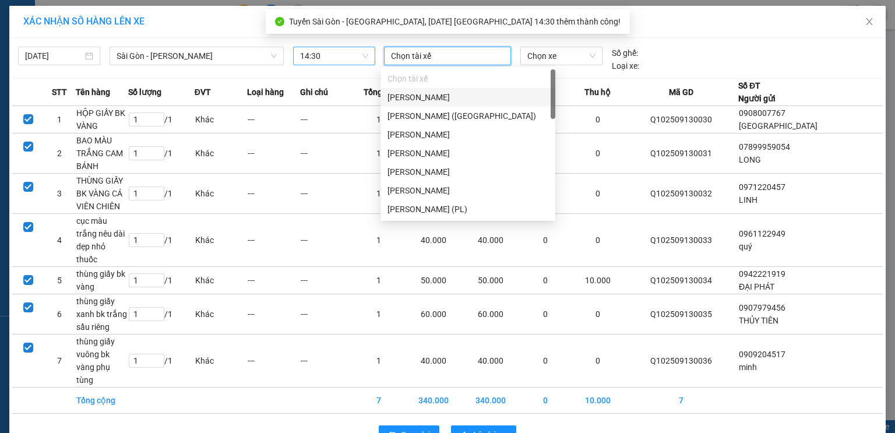
type input "d"
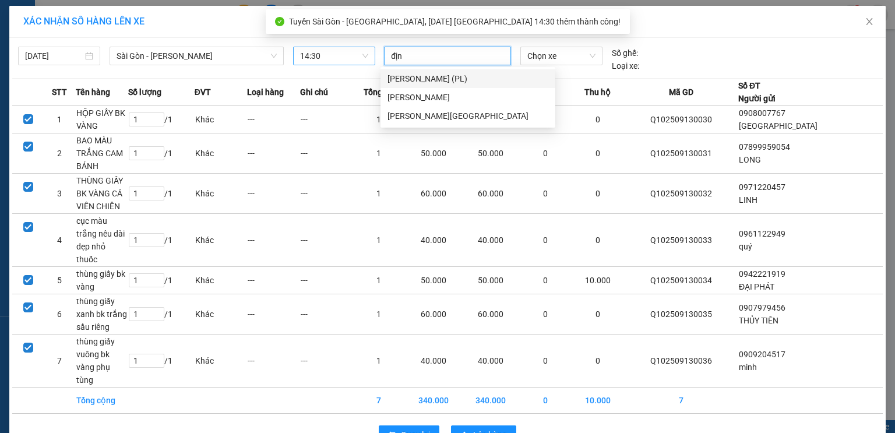
type input "định"
click at [454, 120] on div "[PERSON_NAME][GEOGRAPHIC_DATA]" at bounding box center [467, 116] width 161 height 13
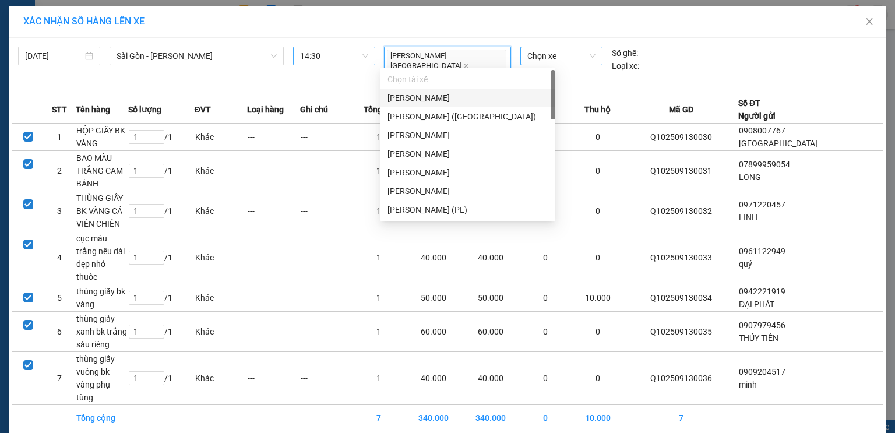
click at [536, 59] on span "Chọn xe" at bounding box center [561, 55] width 68 height 17
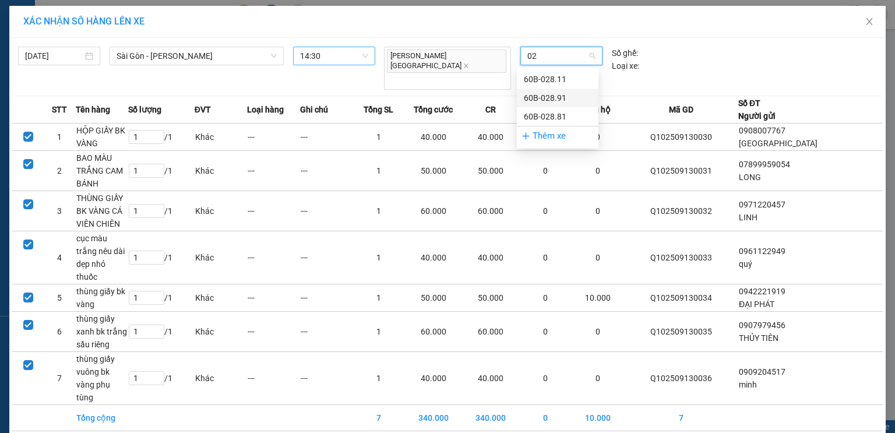
type input "0"
click at [563, 78] on div "51B-285.89" at bounding box center [558, 79] width 68 height 13
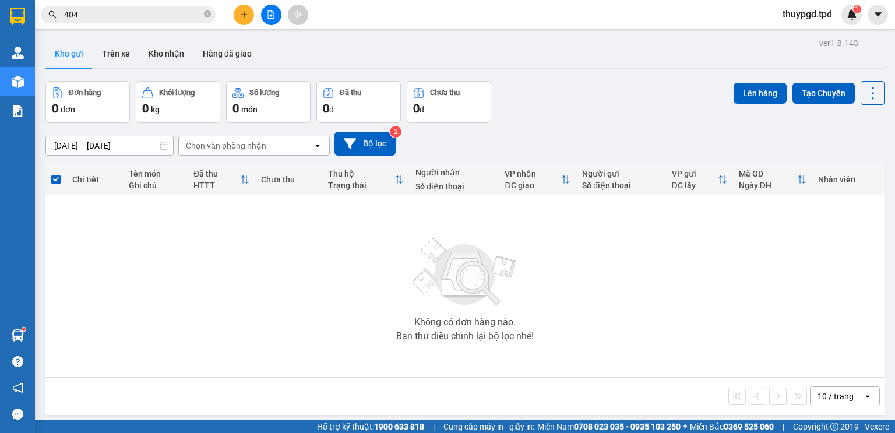
click at [264, 19] on button at bounding box center [271, 15] width 20 height 20
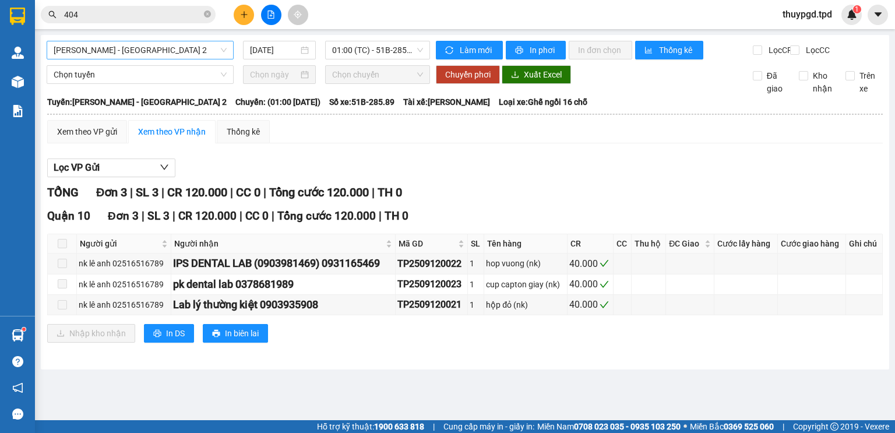
click at [144, 55] on span "[PERSON_NAME] - [GEOGRAPHIC_DATA] 2" at bounding box center [140, 49] width 173 height 17
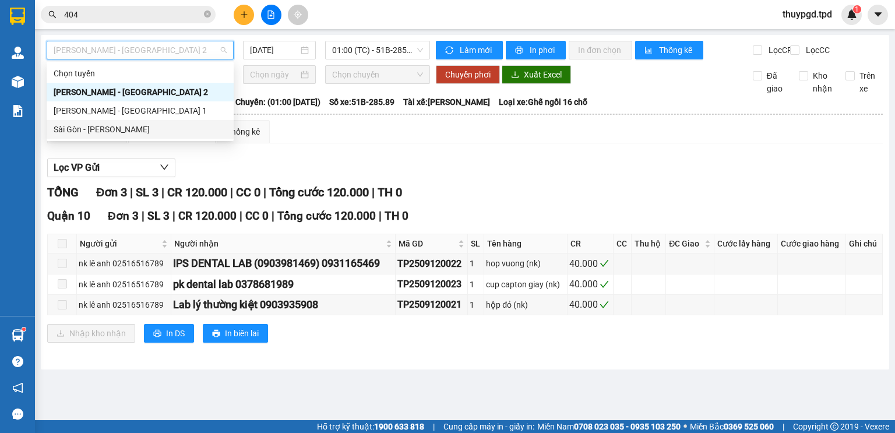
click at [140, 129] on div "Sài Gòn - [PERSON_NAME]" at bounding box center [140, 129] width 173 height 13
type input "[DATE]"
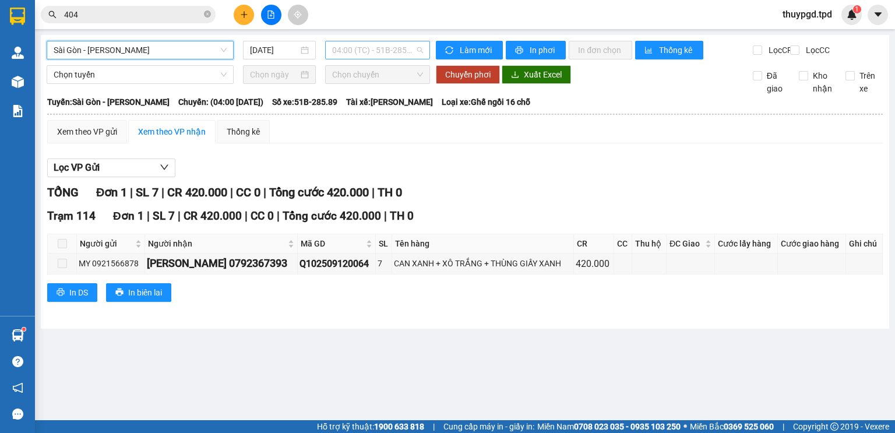
click at [365, 50] on span "04:00 (TC) - 51B-285.89" at bounding box center [377, 49] width 91 height 17
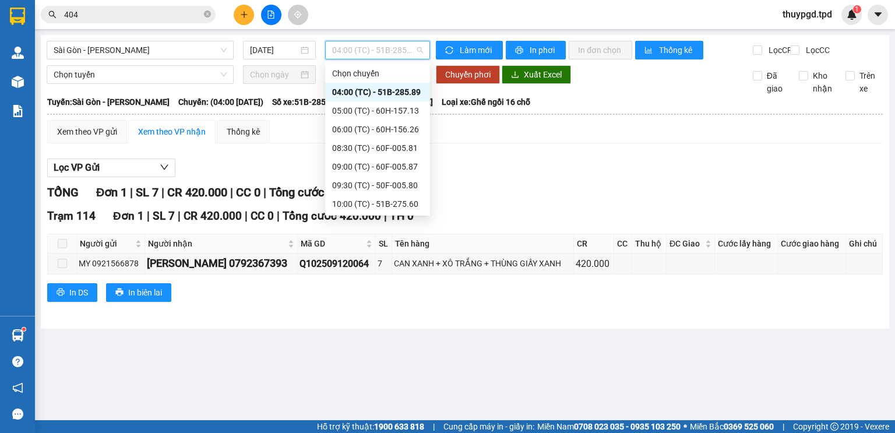
click at [397, 328] on div "14:30 (TC) - 51B-285.89" at bounding box center [377, 334] width 91 height 13
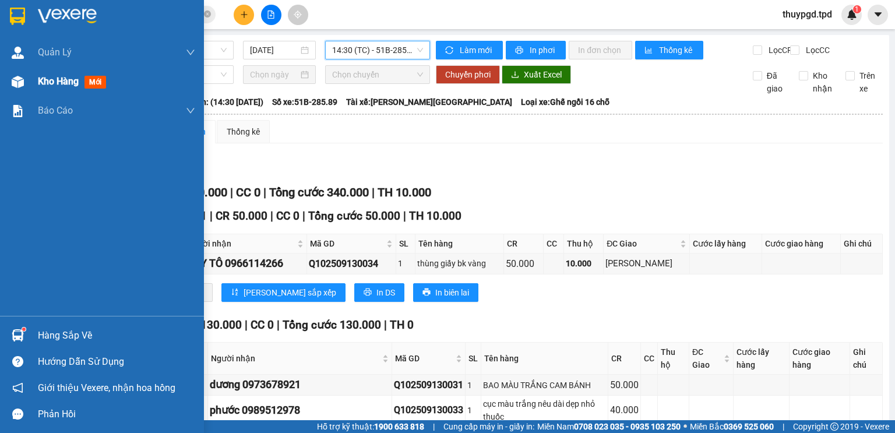
click at [39, 88] on div "Kho hàng mới" at bounding box center [74, 81] width 73 height 15
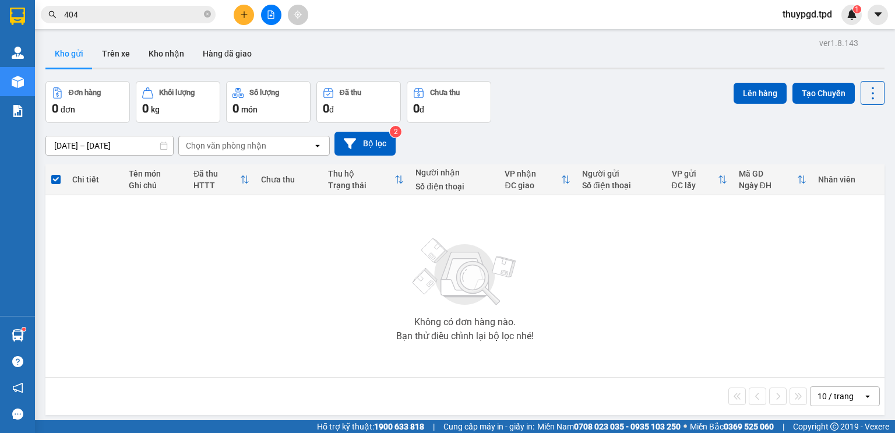
click at [394, 317] on div "Không có đơn hàng nào. Bạn thử điều chỉnh lại bộ lọc nhé!" at bounding box center [464, 286] width 827 height 175
click at [248, 12] on button at bounding box center [244, 15] width 20 height 20
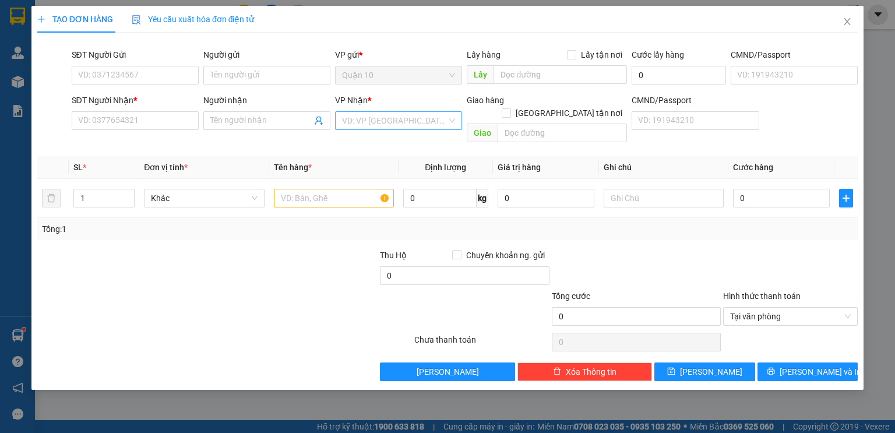
click at [377, 119] on input "search" at bounding box center [394, 120] width 105 height 17
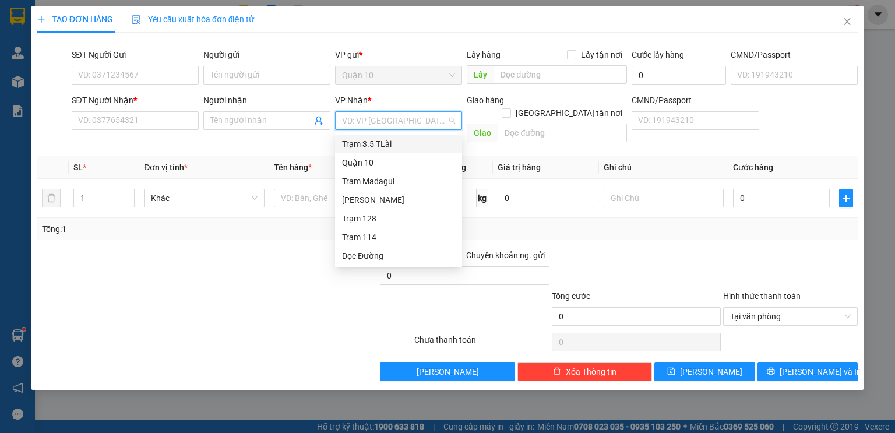
click at [372, 146] on div "Trạm 3.5 TLài" at bounding box center [398, 143] width 113 height 13
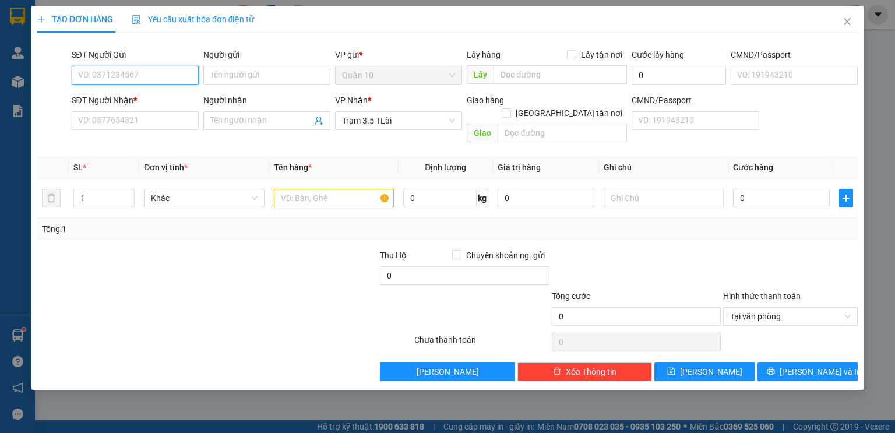
click at [168, 77] on input "SĐT Người Gửi" at bounding box center [135, 75] width 127 height 19
click at [284, 199] on td at bounding box center [333, 198] width 129 height 39
click at [298, 189] on input "text" at bounding box center [334, 198] width 120 height 19
click at [139, 72] on input "SĐT Người Gửi" at bounding box center [135, 75] width 127 height 19
type input "0587027061"
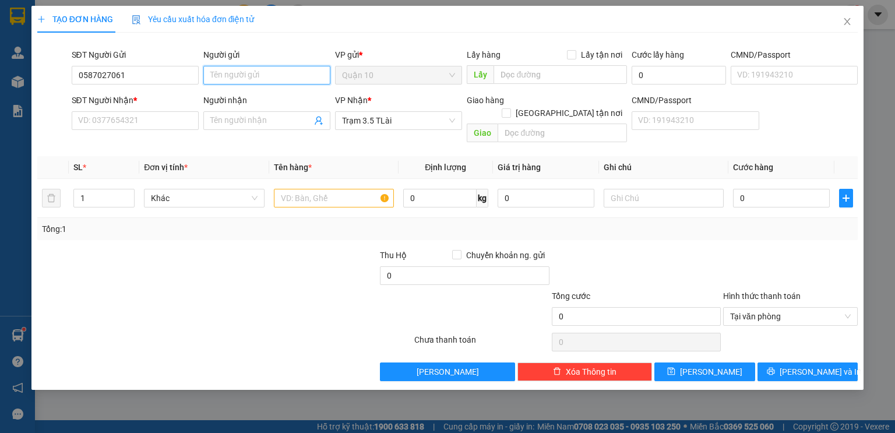
click at [269, 70] on input "Người gửi" at bounding box center [266, 75] width 127 height 19
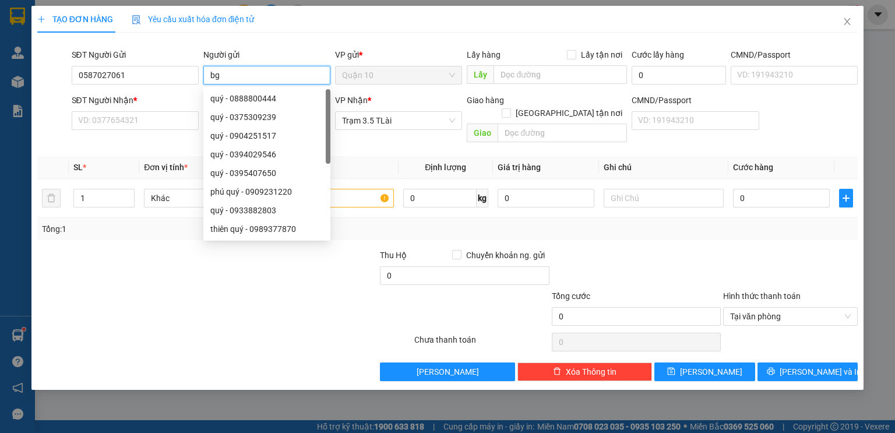
type input "b"
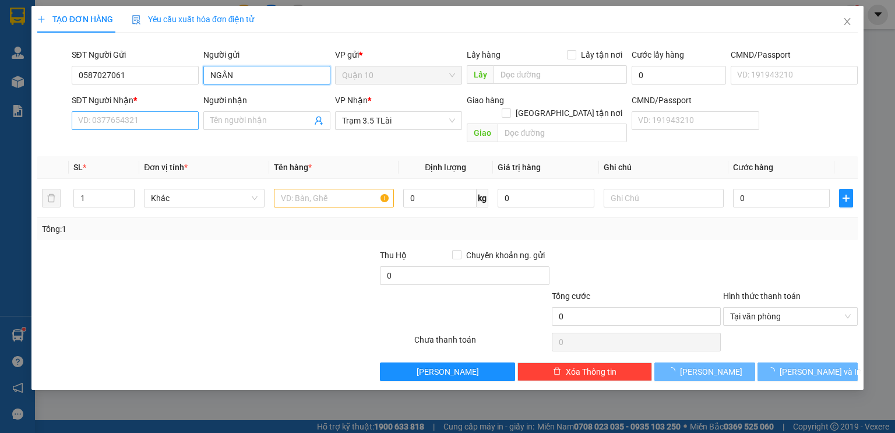
type input "NGÂN"
click at [146, 122] on input "SĐT Người Nhận *" at bounding box center [135, 120] width 127 height 19
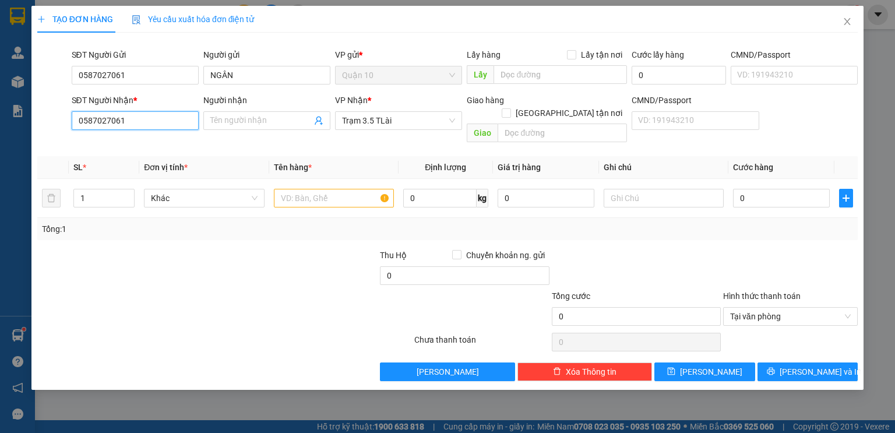
type input "0587027061"
type input "B"
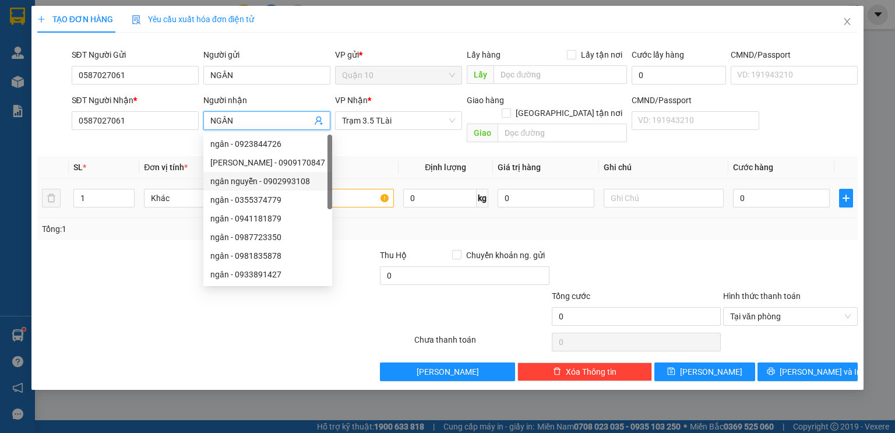
type input "NGÂN"
click at [349, 189] on input "text" at bounding box center [334, 198] width 120 height 19
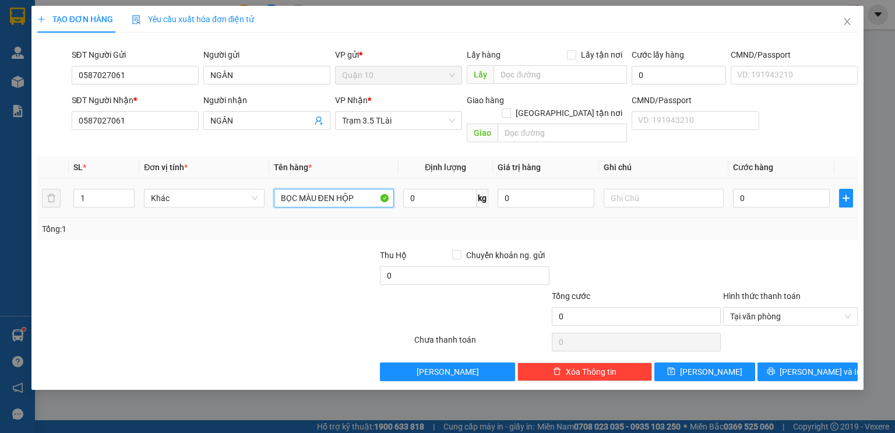
type input "BỌC MÀU ĐEN HỘP"
type input "4"
type input "40"
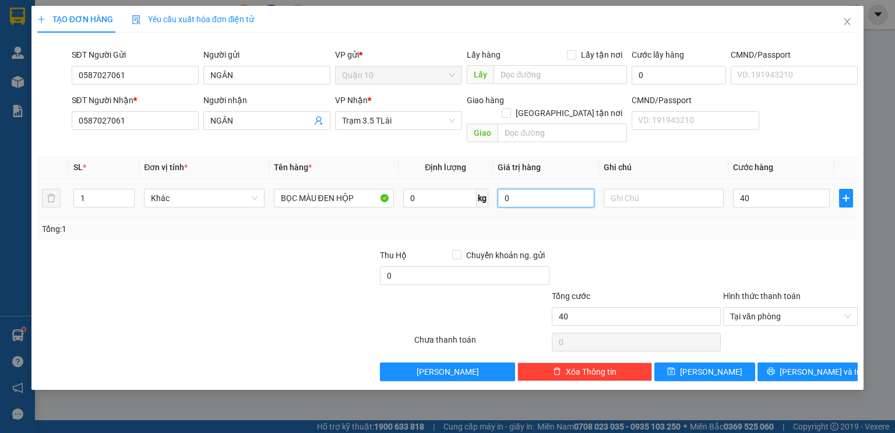
type input "40.000"
drag, startPoint x: 505, startPoint y: 178, endPoint x: 184, endPoint y: 170, distance: 321.0
click at [365, 156] on table "SL * Đơn vị tính * Tên hàng * Định lượng Giá trị hàng Ghi chú Cước hàng 1 Khác …" at bounding box center [447, 187] width 820 height 62
type input "200"
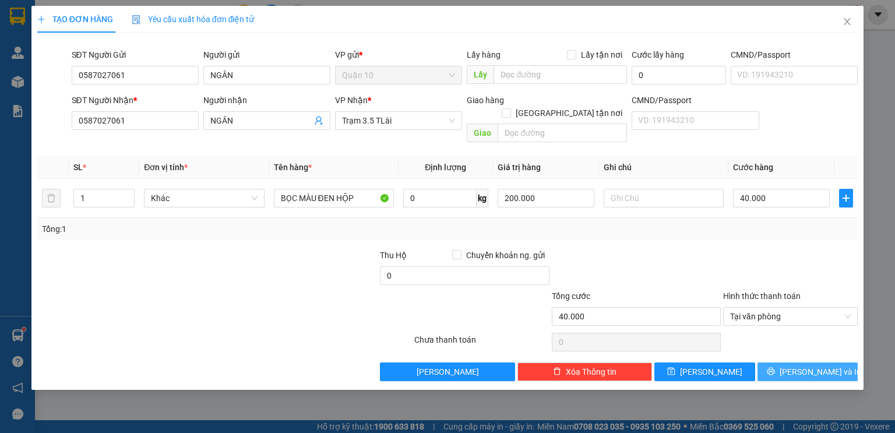
click at [797, 365] on span "[PERSON_NAME] và In" at bounding box center [820, 371] width 82 height 13
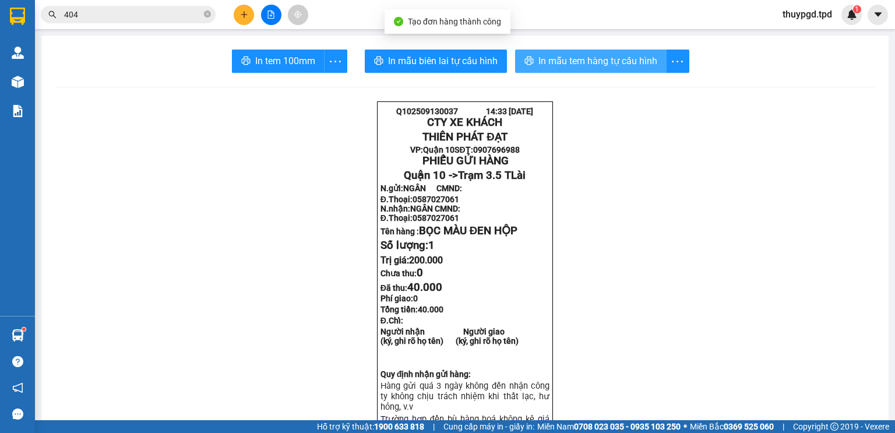
click at [564, 58] on span "In mẫu tem hàng tự cấu hình" at bounding box center [597, 61] width 119 height 15
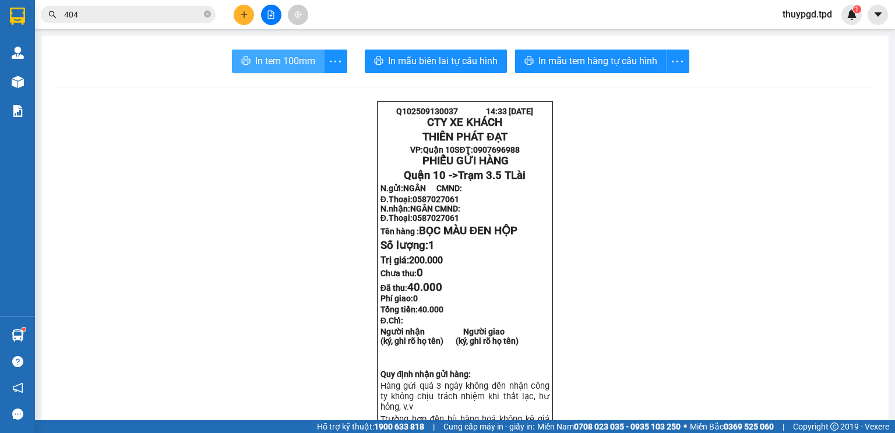
click at [270, 57] on span "In tem 100mm" at bounding box center [285, 61] width 60 height 15
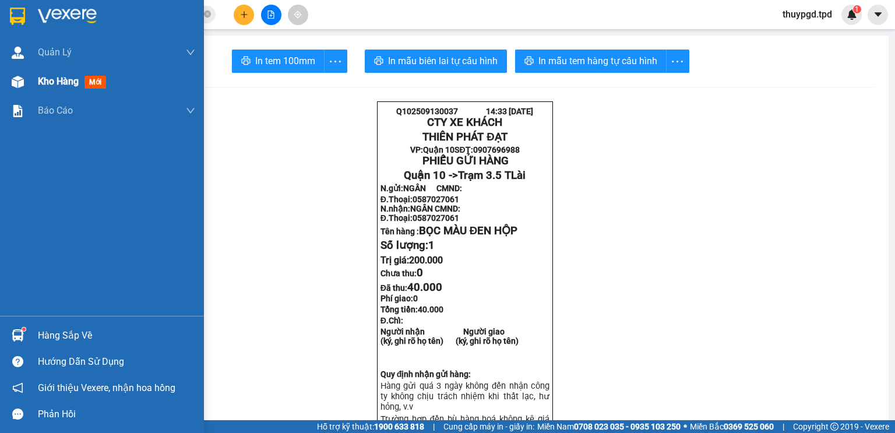
click at [25, 86] on div at bounding box center [18, 82] width 20 height 20
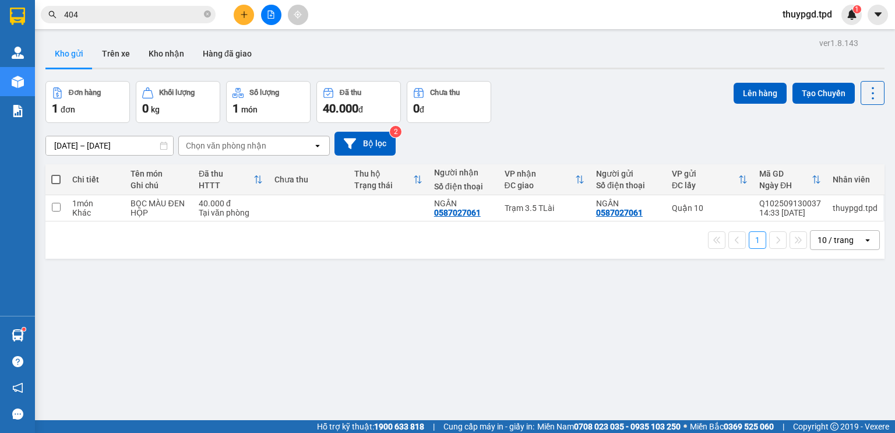
click at [154, 15] on input "404" at bounding box center [132, 14] width 137 height 13
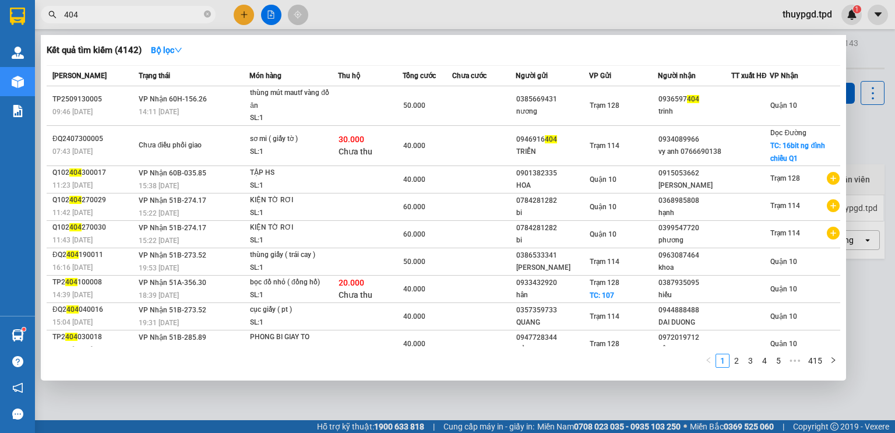
click at [154, 15] on input "404" at bounding box center [132, 14] width 137 height 13
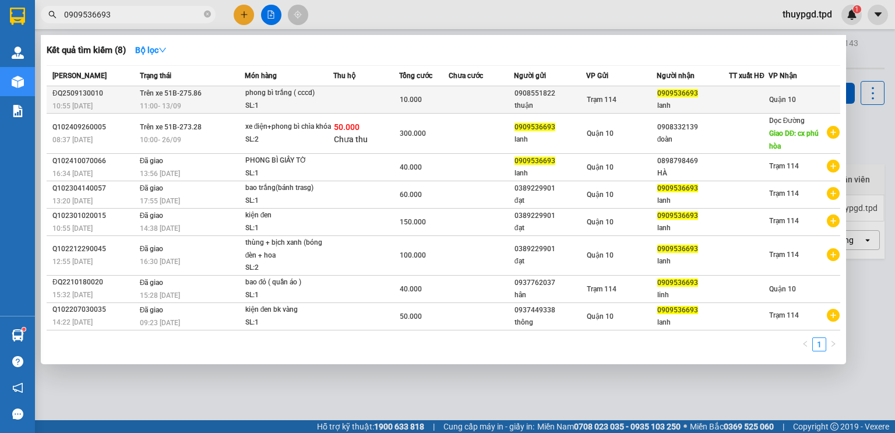
type input "0909536693"
click at [266, 96] on div "phong bì trắng ( cccd)" at bounding box center [288, 93] width 87 height 13
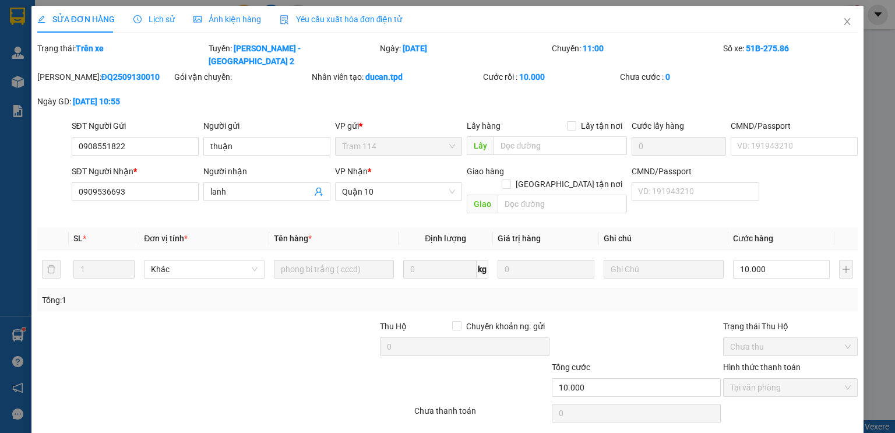
click at [811, 390] on div "Total Paid Fee 10.000 Total UnPaid Fee 0 Cash Collection Total Fee Trạng thái: …" at bounding box center [447, 247] width 820 height 410
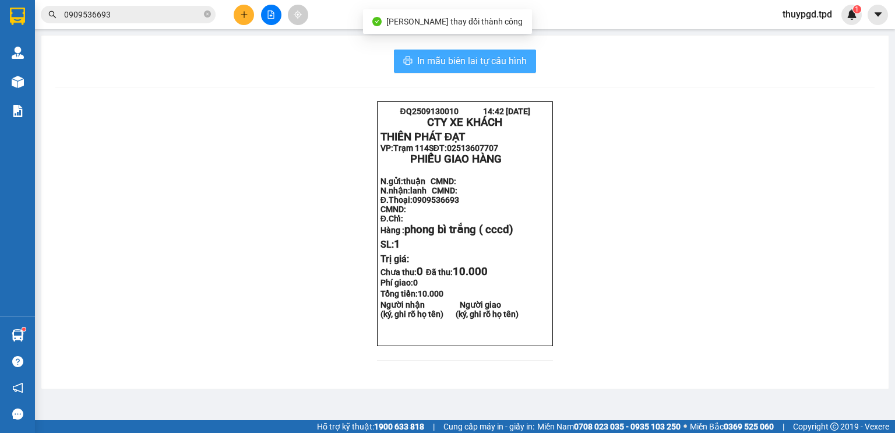
click at [448, 63] on span "In mẫu biên lai tự cấu hình" at bounding box center [472, 61] width 110 height 15
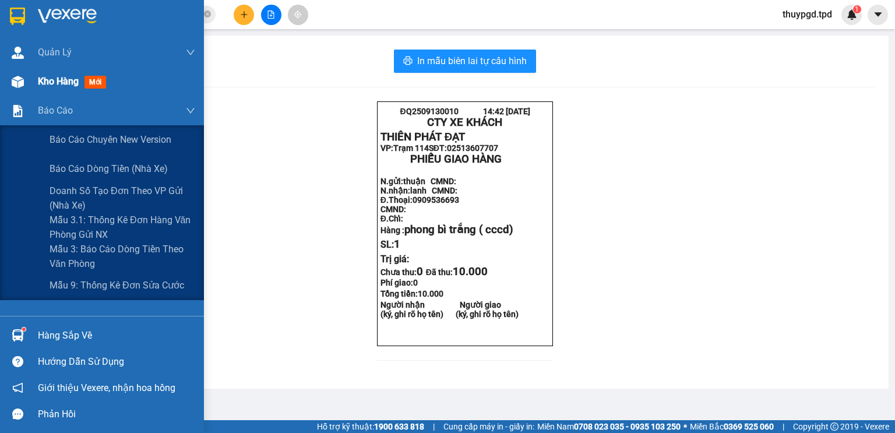
click at [26, 84] on div at bounding box center [18, 82] width 20 height 20
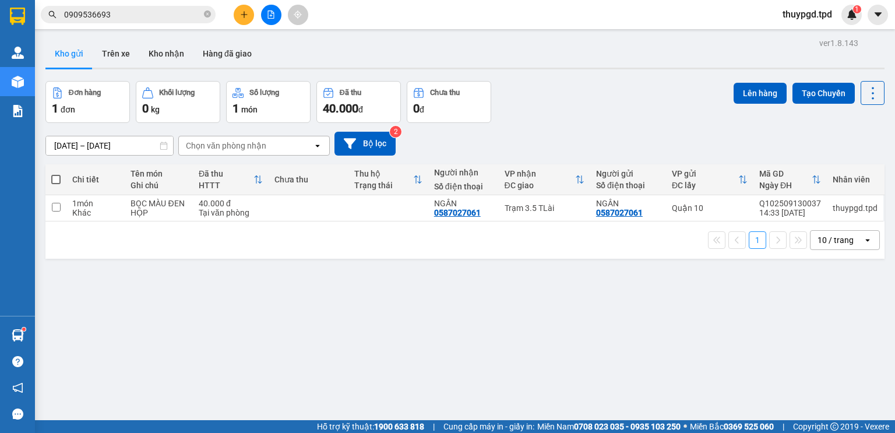
click at [246, 23] on button at bounding box center [244, 15] width 20 height 20
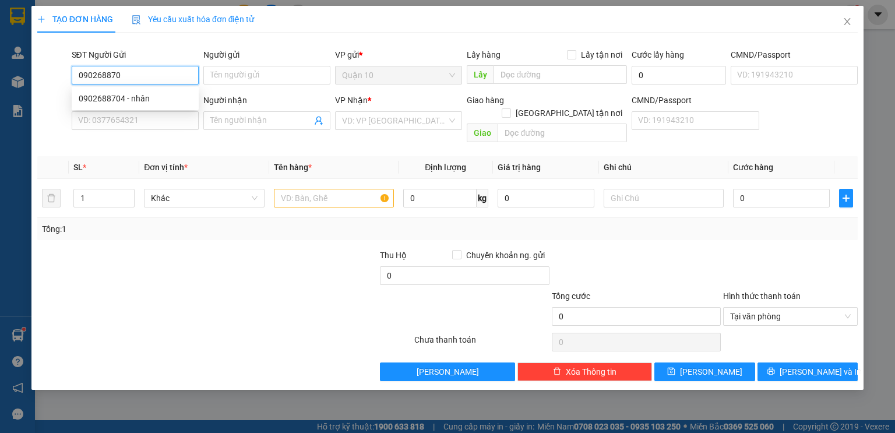
type input "0902688704"
click at [157, 107] on div "0902688704 - nhân" at bounding box center [135, 98] width 127 height 19
type input "nhân"
type input "048091003986"
type input "0972173977"
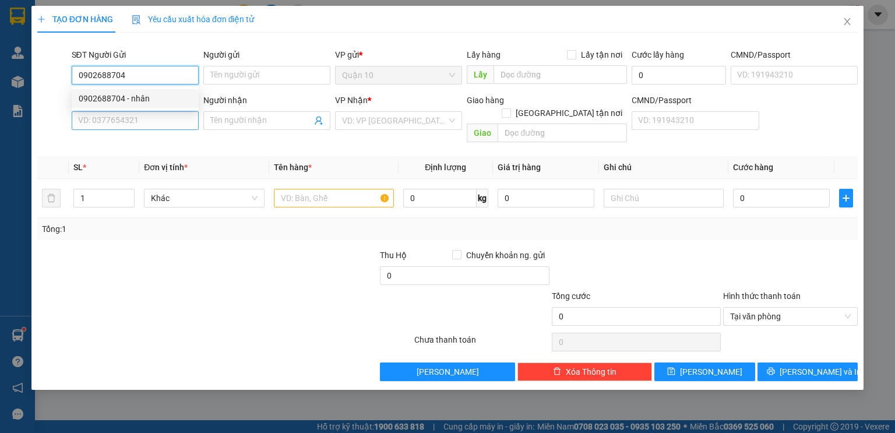
type input "khang bình"
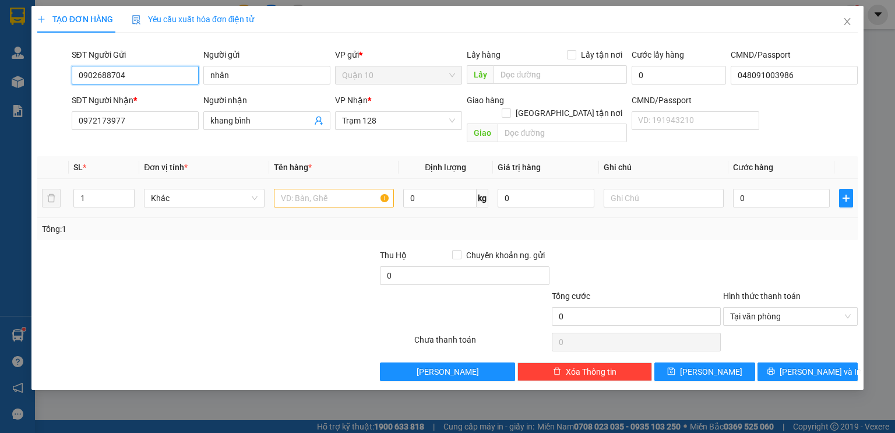
type input "0902688704"
click at [284, 189] on input "text" at bounding box center [334, 198] width 120 height 19
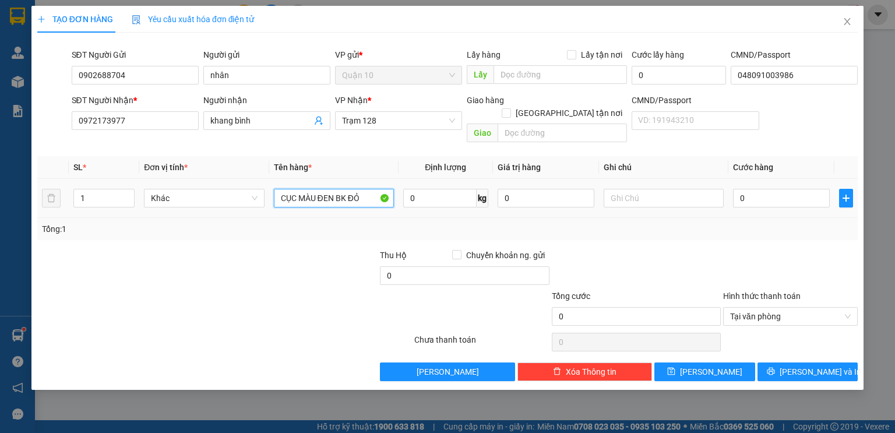
type input "CỤC MÀU ĐEN BK ĐỎ"
type input "3.000.000"
click at [761, 198] on td "0" at bounding box center [781, 198] width 106 height 39
click at [761, 189] on input "0" at bounding box center [781, 198] width 97 height 19
type input "4"
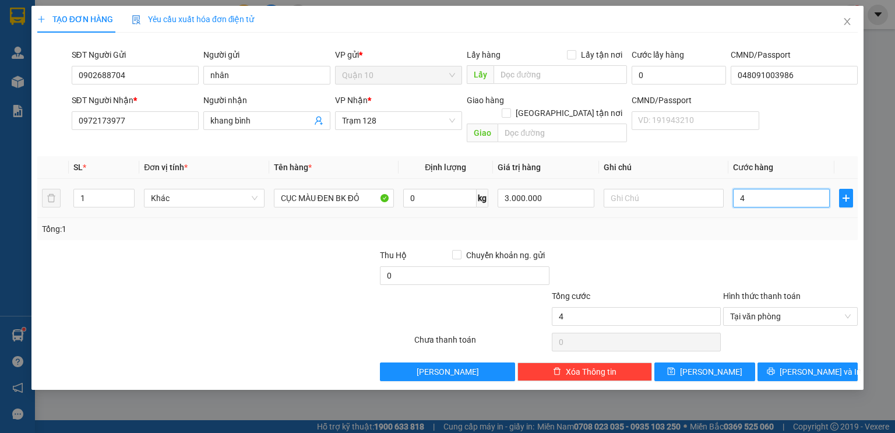
type input "4"
type input "40"
type input "4"
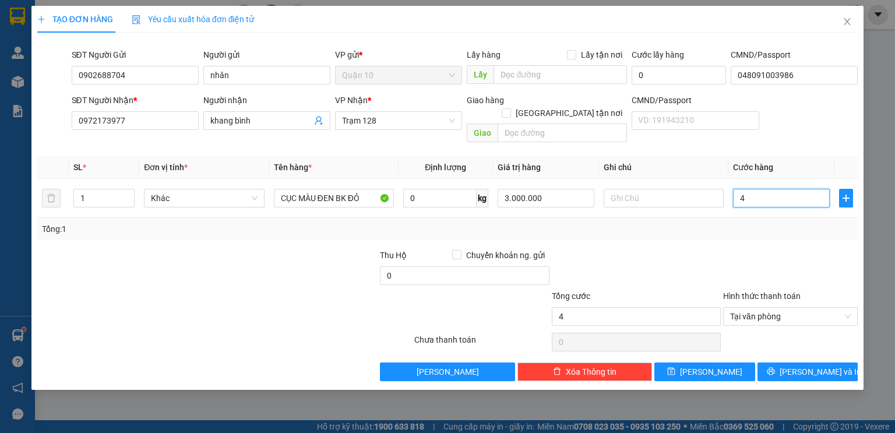
type input "0"
type input "07"
type input "7"
type input "070"
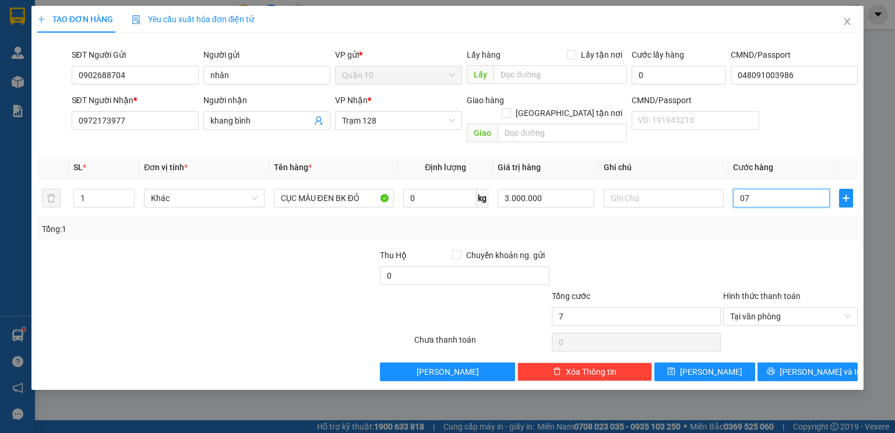
type input "70"
type input "70.000"
click at [781, 204] on td "70.000" at bounding box center [781, 198] width 106 height 39
click at [804, 349] on div "Transit Pickup Surcharge Ids Transit Deliver Surcharge Ids Transit Deliver Surc…" at bounding box center [447, 211] width 820 height 339
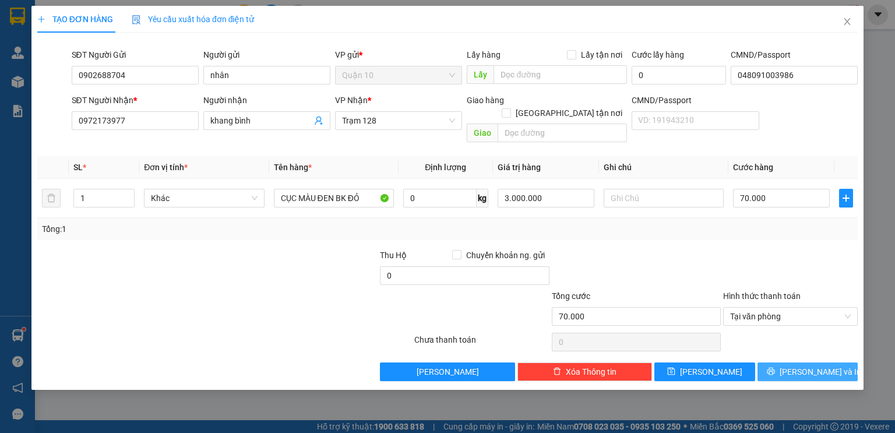
click at [802, 365] on span "[PERSON_NAME] và In" at bounding box center [820, 371] width 82 height 13
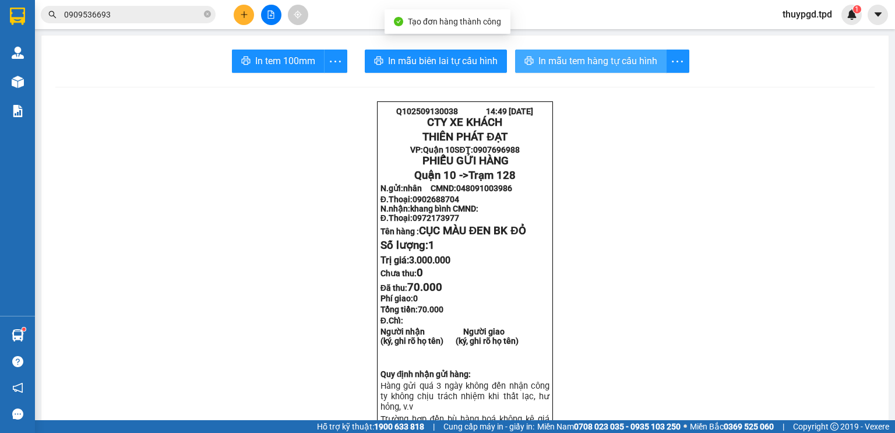
click at [577, 68] on span "In mẫu tem hàng tự cấu hình" at bounding box center [597, 61] width 119 height 15
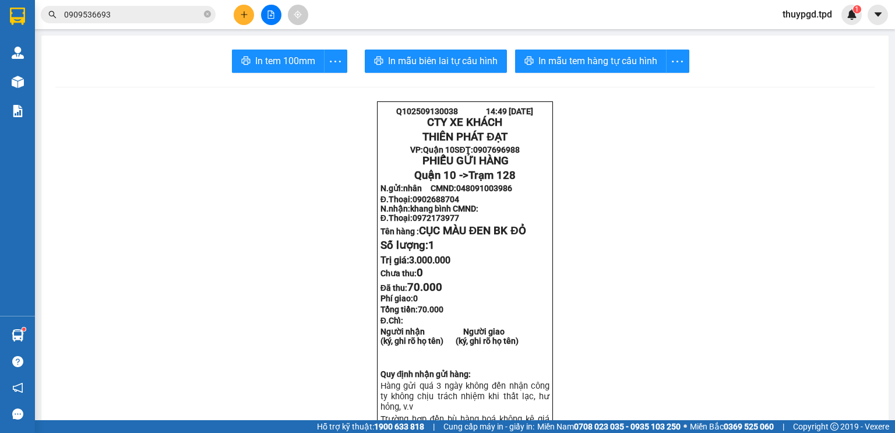
click at [255, 62] on span "In tem 100mm" at bounding box center [285, 61] width 60 height 15
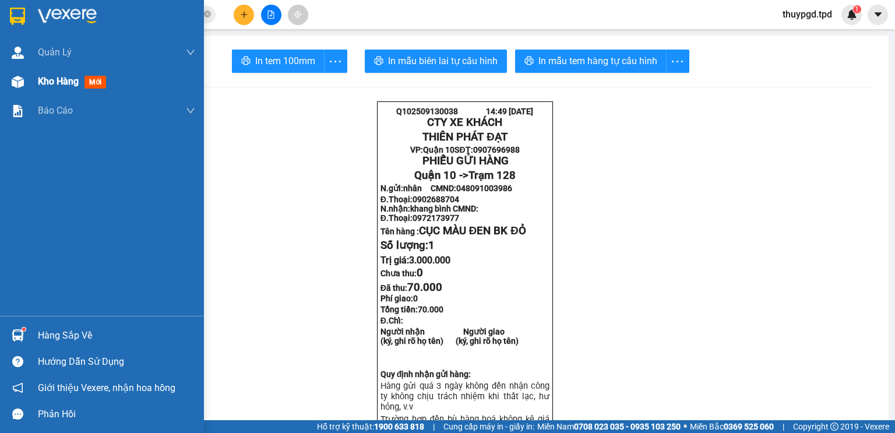
click at [51, 94] on div "Kho hàng mới" at bounding box center [116, 81] width 157 height 29
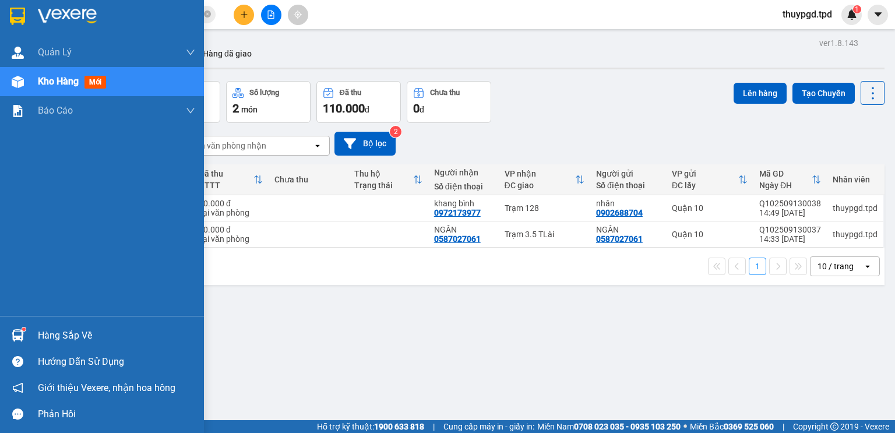
click at [70, 326] on div "Hàng sắp về" at bounding box center [102, 335] width 204 height 26
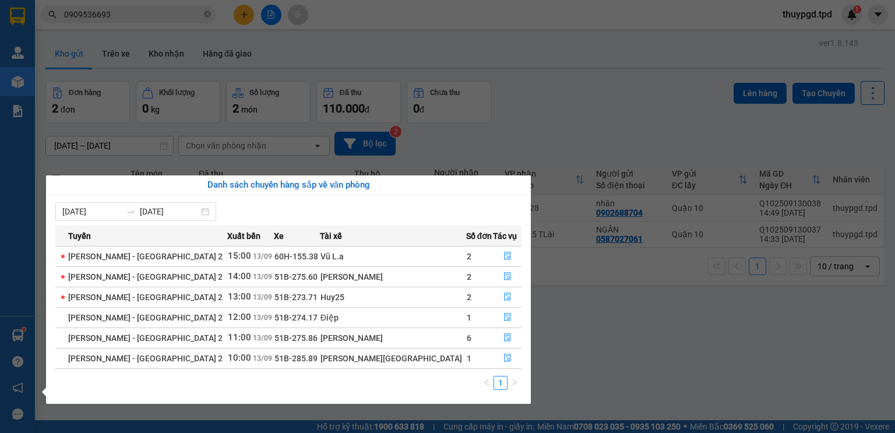
click at [665, 415] on section "Kết quả tìm kiếm ( 8 ) Bộ lọc Mã ĐH Trạng thái Món hàng Thu hộ Tổng cước Chưa c…" at bounding box center [447, 216] width 895 height 433
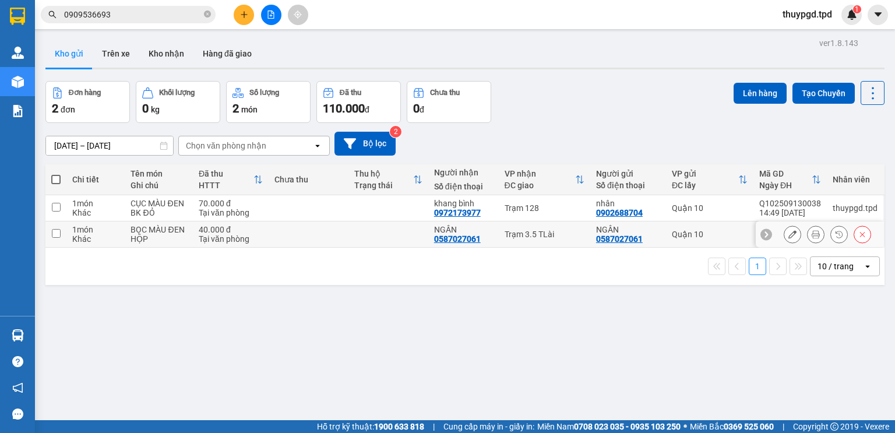
click at [534, 229] on div "Trạm 3.5 TLài" at bounding box center [544, 233] width 80 height 9
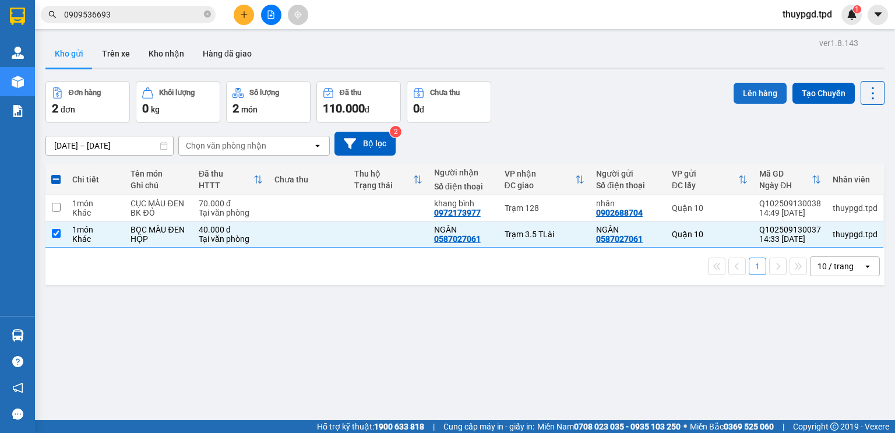
click at [768, 84] on button "Lên hàng" at bounding box center [759, 93] width 53 height 21
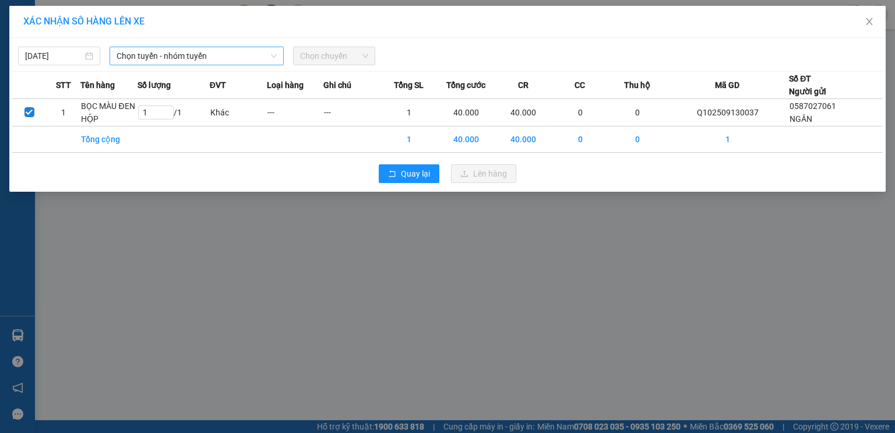
click at [260, 65] on div "Chọn tuyến - nhóm tuyến" at bounding box center [197, 56] width 174 height 19
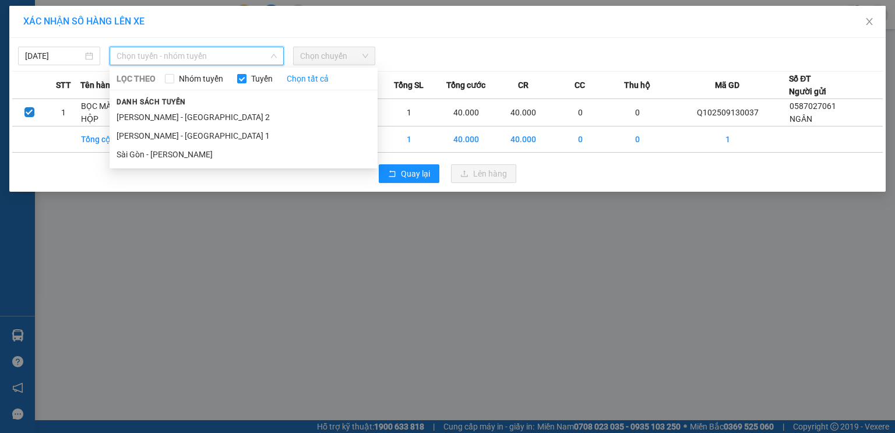
click at [199, 148] on li "Sài Gòn - [PERSON_NAME]" at bounding box center [244, 154] width 268 height 19
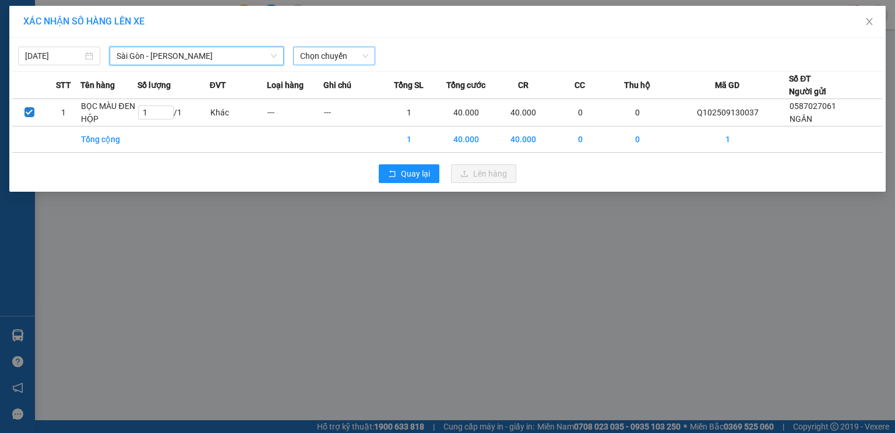
click at [337, 61] on span "Chọn chuyến" at bounding box center [334, 55] width 68 height 17
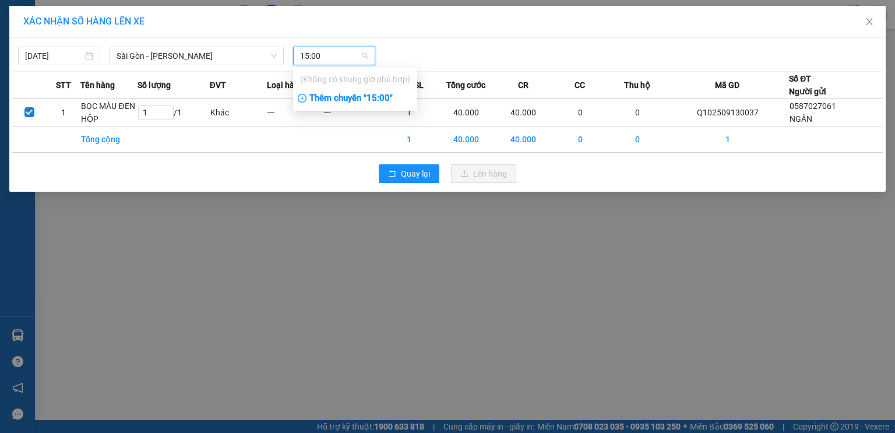
type input "15:00"
click at [344, 94] on div "Thêm chuyến " 15:00 "" at bounding box center [355, 99] width 124 height 20
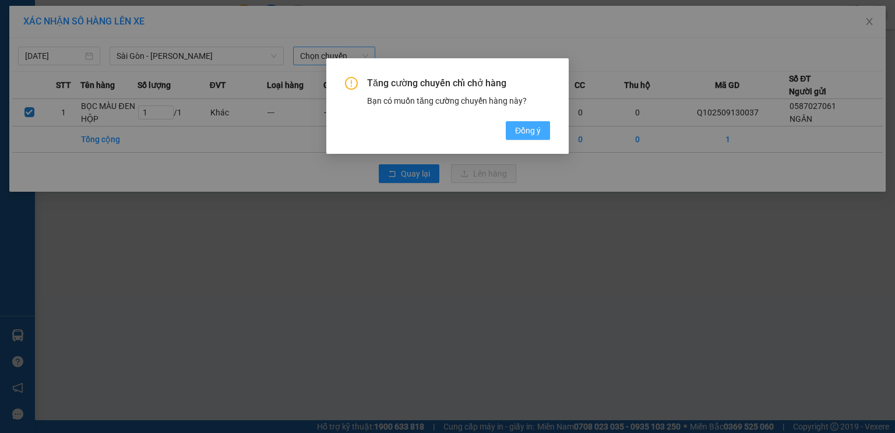
click at [528, 138] on button "Đồng ý" at bounding box center [528, 130] width 44 height 19
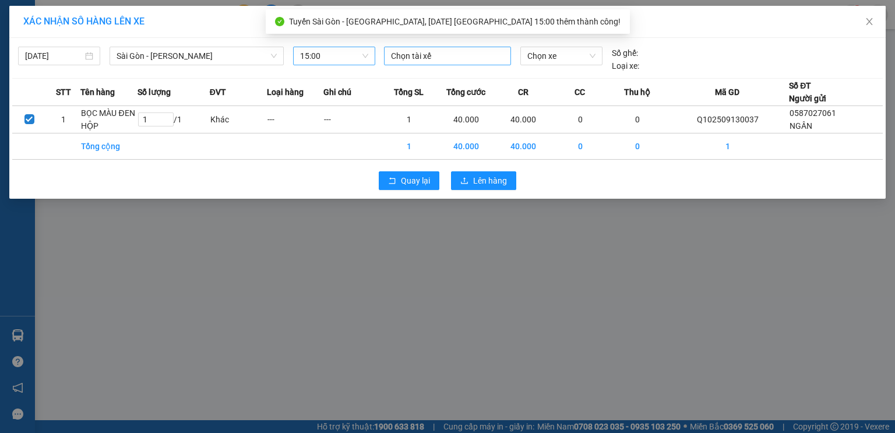
click at [454, 56] on div at bounding box center [447, 56] width 121 height 14
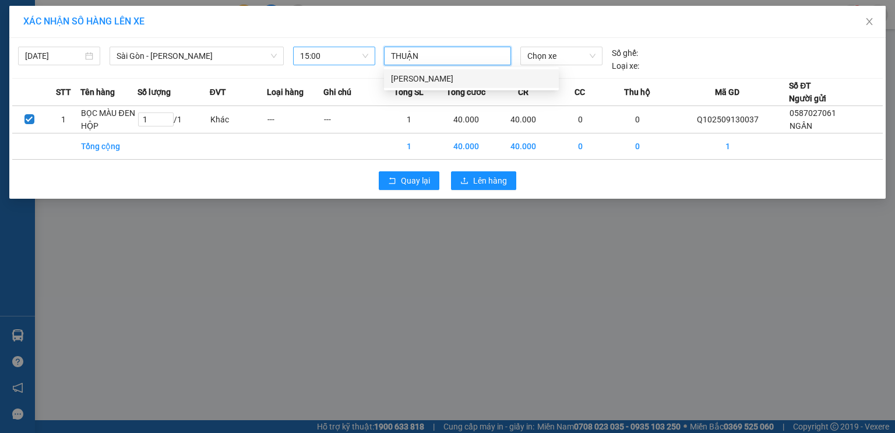
type input "THUẬN"
click at [453, 89] on body "Kết quả tìm kiếm ( 8 ) Bộ lọc Mã ĐH Trạng thái Món hàng Thu hộ Tổng cước Chưa c…" at bounding box center [447, 216] width 895 height 433
click at [437, 57] on div at bounding box center [447, 56] width 121 height 14
type input "THUẬN"
click at [465, 81] on div "[PERSON_NAME]" at bounding box center [471, 78] width 161 height 13
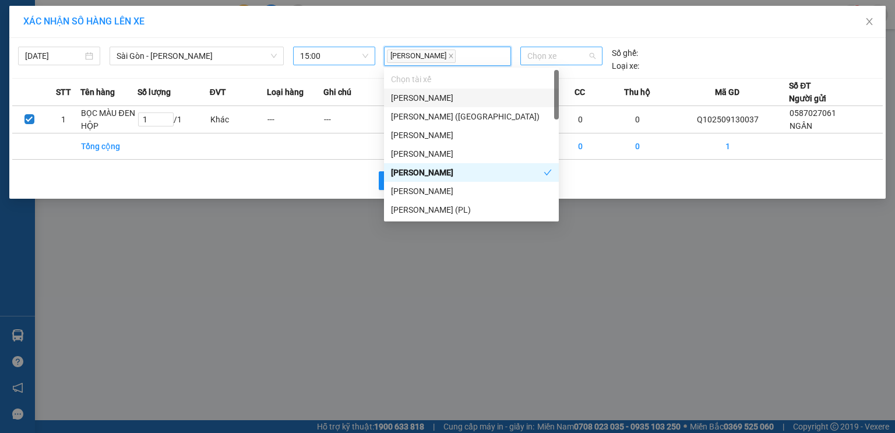
click at [557, 57] on span "Chọn xe" at bounding box center [561, 55] width 68 height 17
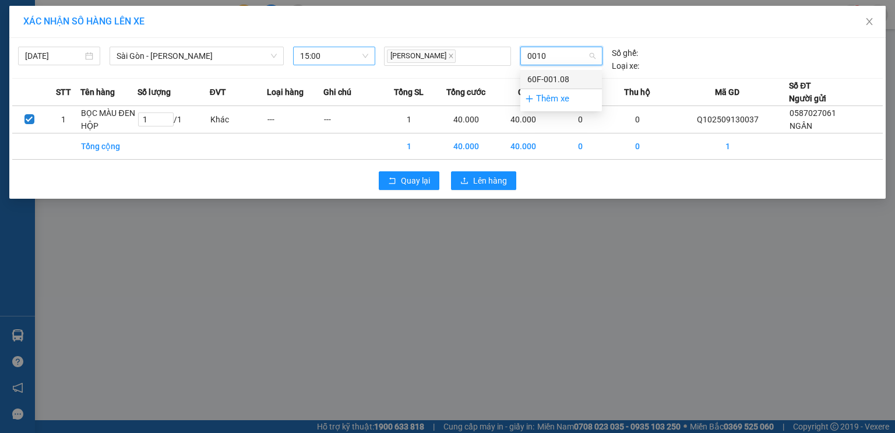
type input "00108"
click at [541, 83] on div "60F-001.08" at bounding box center [561, 79] width 68 height 13
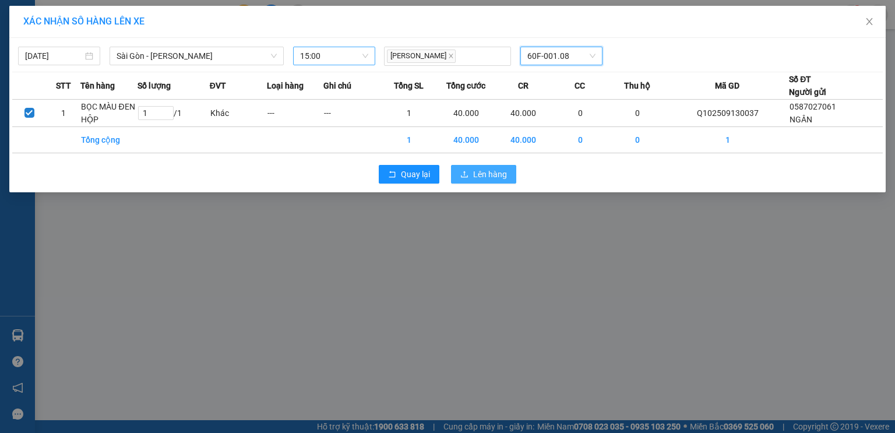
click at [497, 174] on span "Lên hàng" at bounding box center [490, 174] width 34 height 13
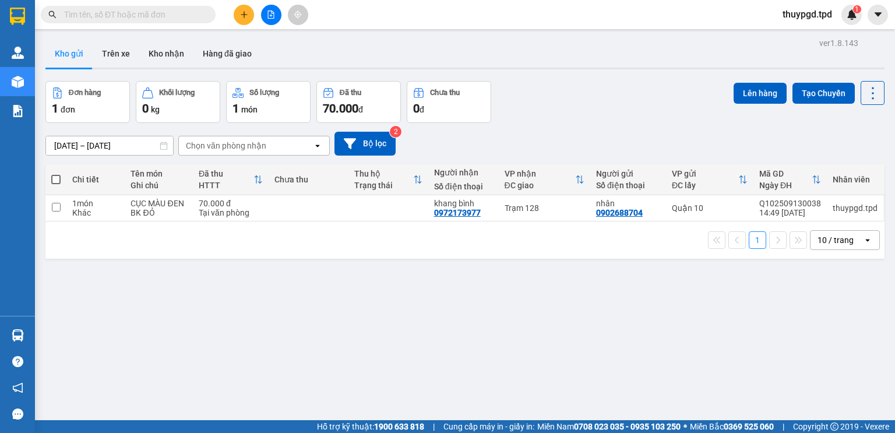
click at [316, 224] on div "1 10 / trang open" at bounding box center [464, 239] width 839 height 37
click at [322, 211] on td at bounding box center [309, 208] width 80 height 26
checkbox input "true"
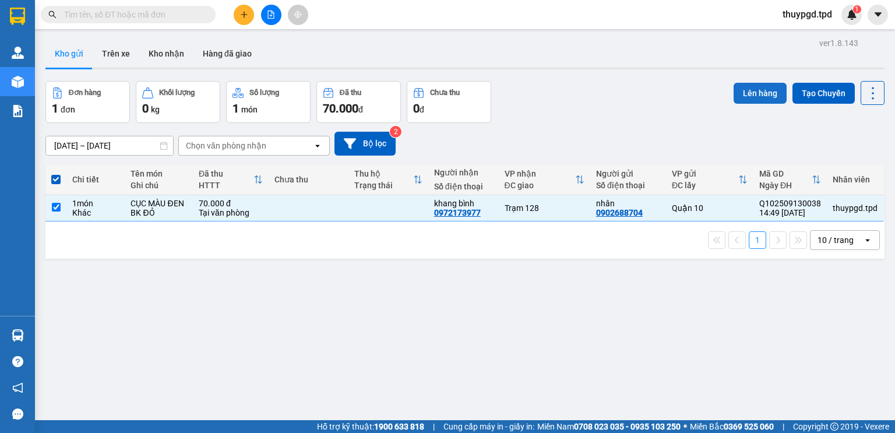
click at [748, 87] on button "Lên hàng" at bounding box center [759, 93] width 53 height 21
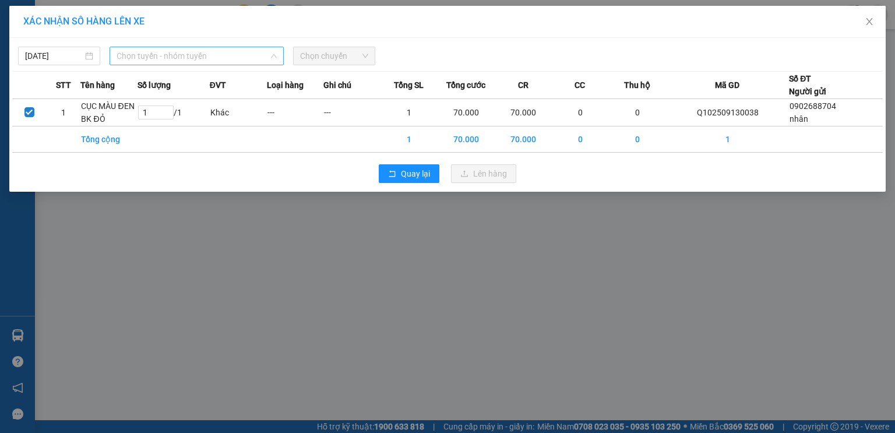
click at [142, 48] on span "Chọn tuyến - nhóm tuyến" at bounding box center [196, 55] width 160 height 17
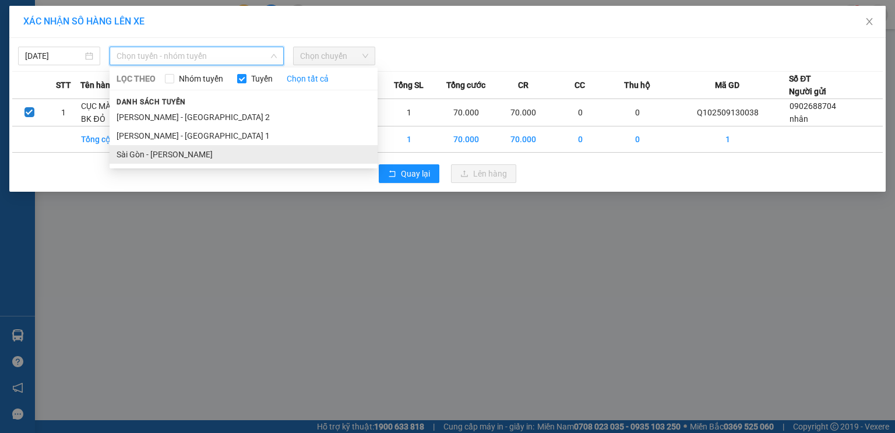
click at [143, 158] on li "Sài Gòn - [PERSON_NAME]" at bounding box center [244, 154] width 268 height 19
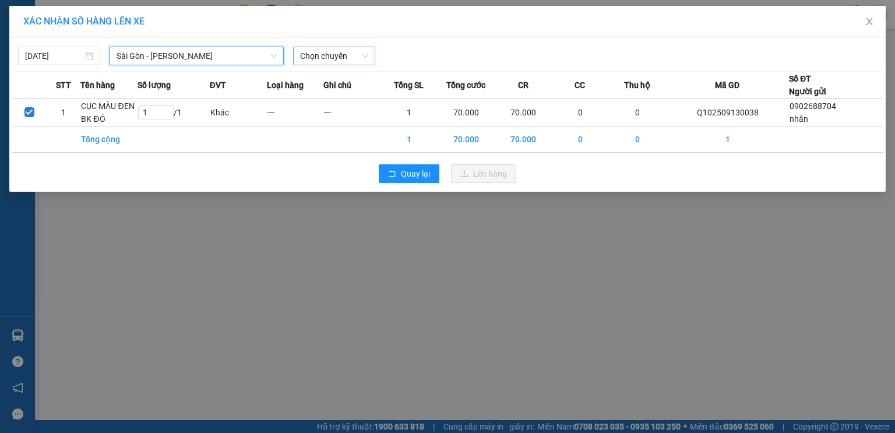
click at [359, 54] on span "Chọn chuyến" at bounding box center [334, 55] width 68 height 17
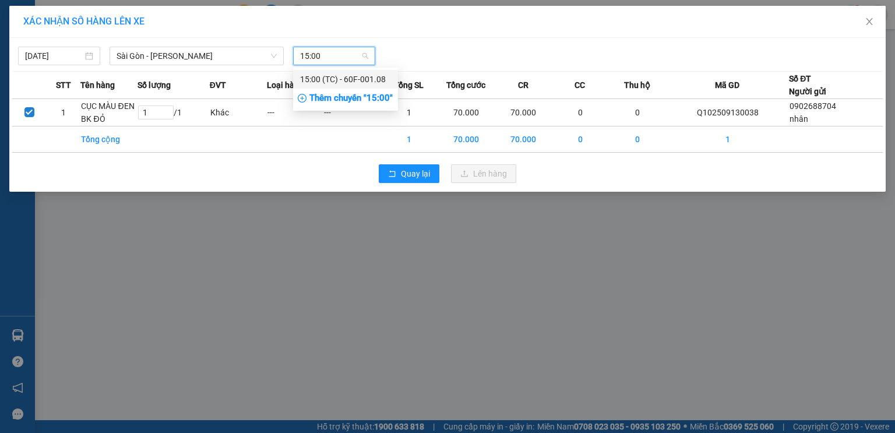
type input "15:00"
click at [380, 98] on div "Thêm chuyến " 15:00 "" at bounding box center [345, 99] width 105 height 20
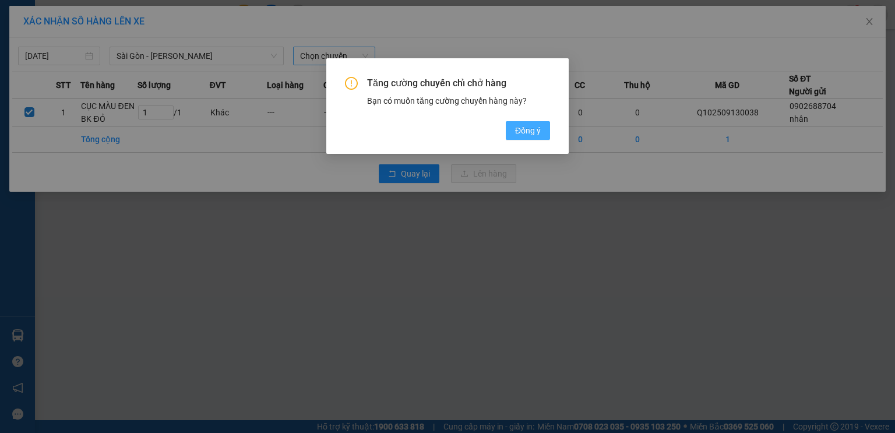
click at [536, 129] on span "Đồng ý" at bounding box center [528, 130] width 26 height 13
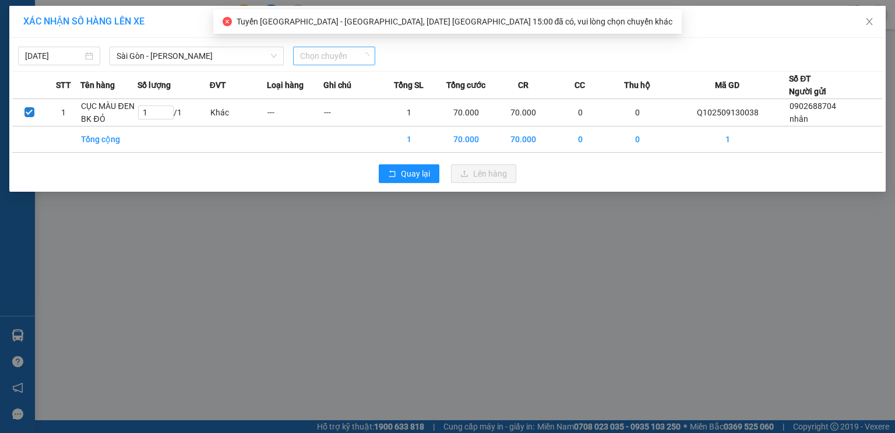
click at [336, 54] on span "Chọn chuyến" at bounding box center [334, 55] width 68 height 17
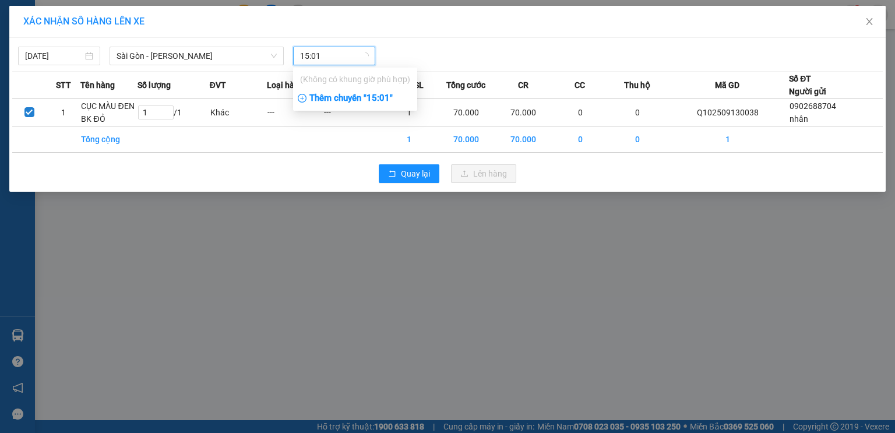
type input "15:01"
click at [380, 102] on div "Thêm chuyến " 15:01 "" at bounding box center [355, 99] width 124 height 20
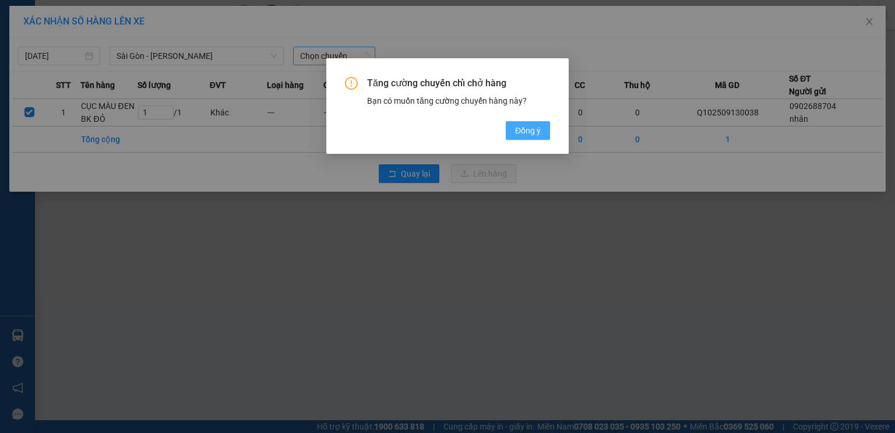
click at [522, 136] on span "Đồng ý" at bounding box center [528, 130] width 26 height 13
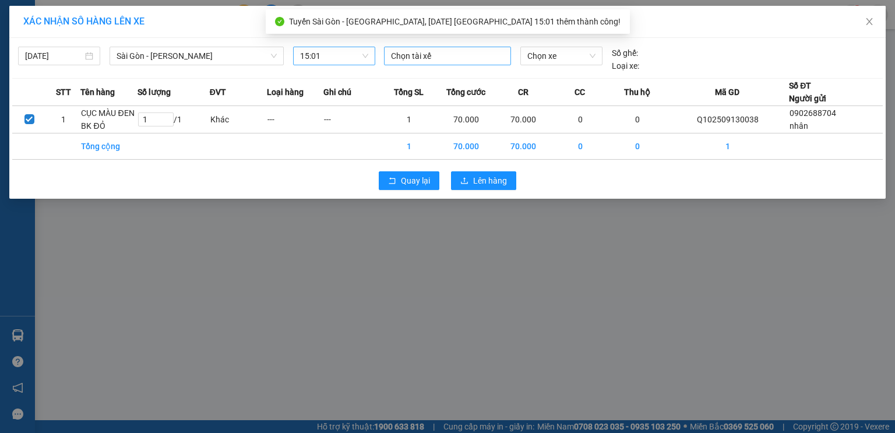
click at [446, 58] on div at bounding box center [447, 56] width 121 height 14
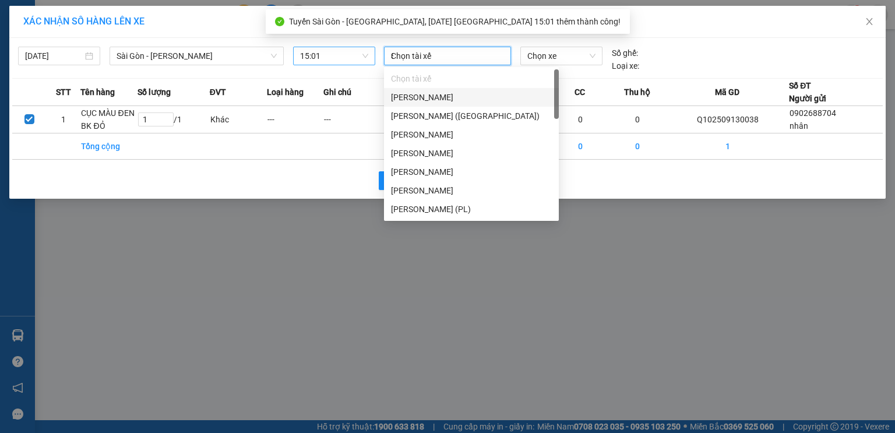
type input "SA"
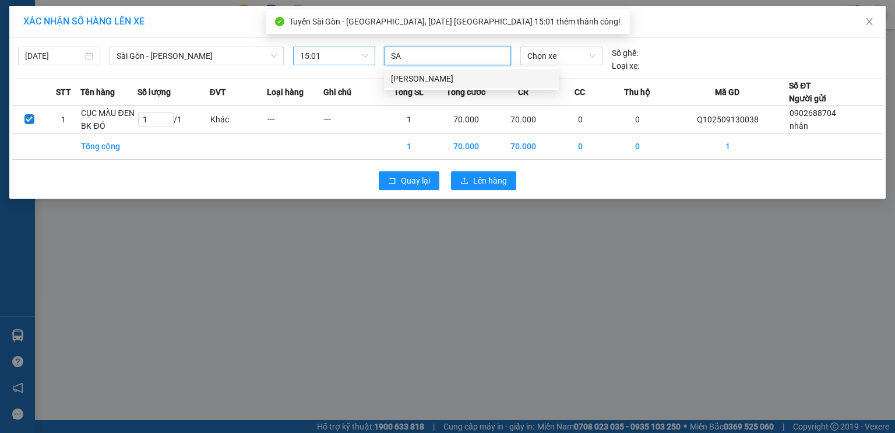
click at [490, 75] on div "[PERSON_NAME]" at bounding box center [471, 78] width 161 height 13
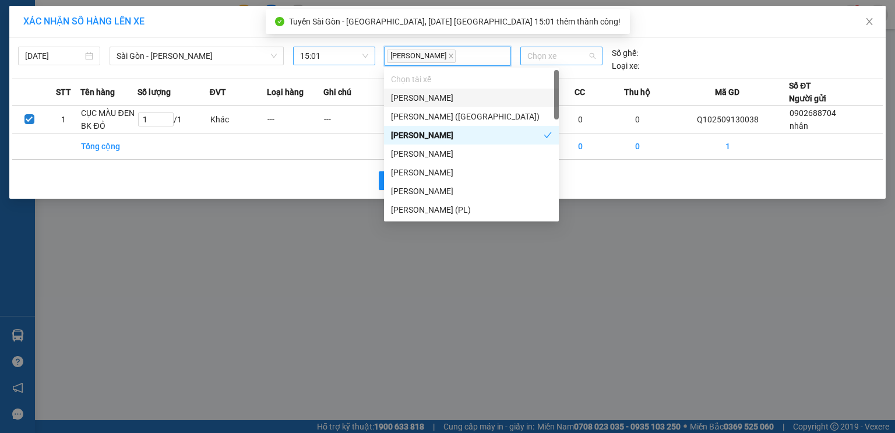
click at [545, 54] on span "Chọn xe" at bounding box center [561, 55] width 68 height 17
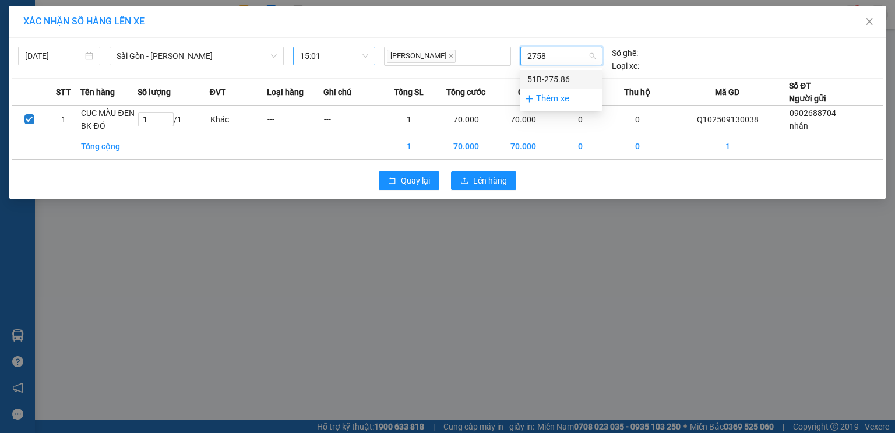
type input "27586"
click at [570, 77] on div "51B-275.86" at bounding box center [561, 79] width 68 height 13
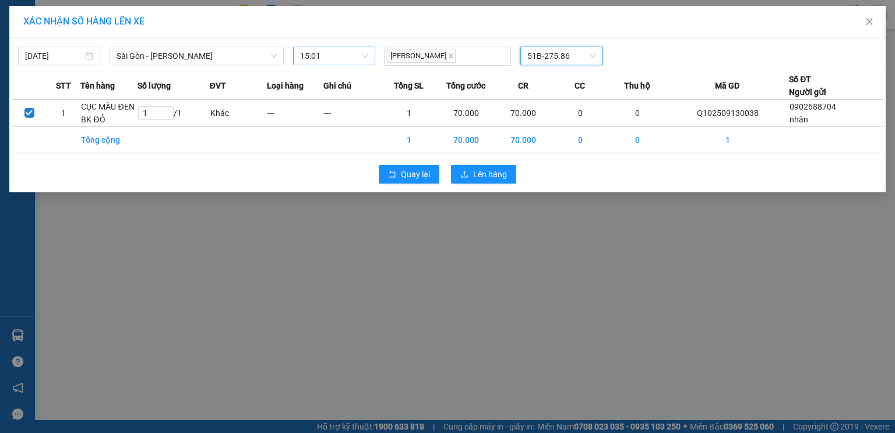
drag, startPoint x: 487, startPoint y: 183, endPoint x: 508, endPoint y: 187, distance: 21.3
click at [487, 182] on div "Quay lại Lên hàng" at bounding box center [447, 174] width 870 height 30
click at [460, 161] on div "Quay lại Lên hàng" at bounding box center [447, 174] width 870 height 30
click at [494, 179] on span "Lên hàng" at bounding box center [490, 174] width 34 height 13
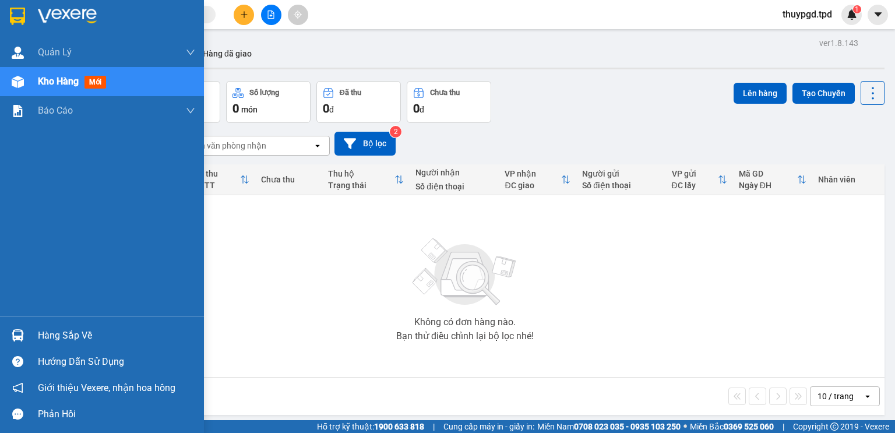
click at [26, 331] on div at bounding box center [18, 335] width 20 height 20
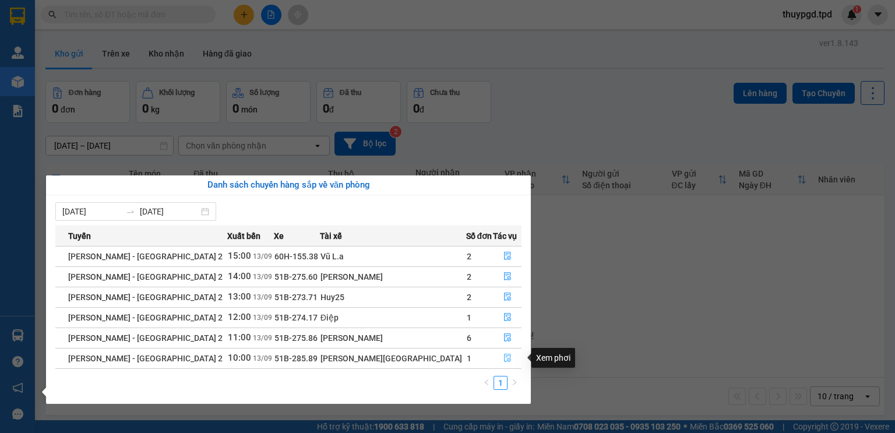
click at [499, 349] on button "button" at bounding box center [506, 358] width 27 height 19
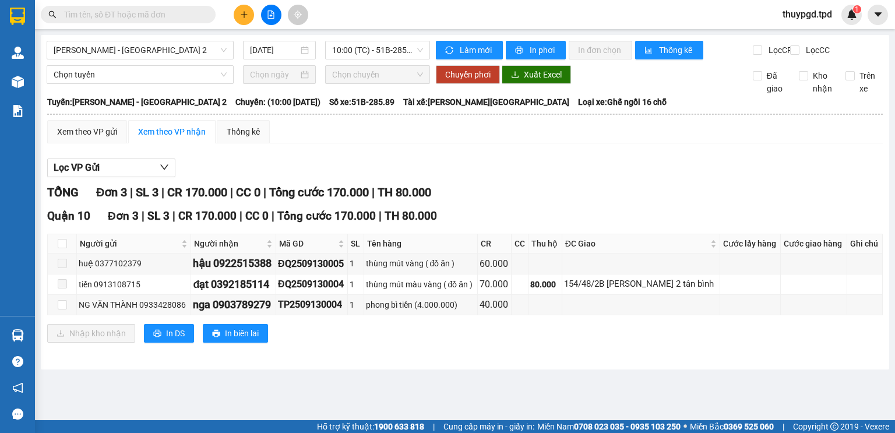
click at [336, 59] on div "Phương Lâm - Sài Gòn 2 13/09/2025 10:00 (TC) - 51B-285.89" at bounding box center [238, 50] width 383 height 19
click at [234, 19] on div at bounding box center [270, 15] width 87 height 20
click at [243, 27] on div "Kết quả tìm kiếm ( 0 ) Bộ lọc No Data thuypgd.tpd 1" at bounding box center [447, 14] width 895 height 29
click at [249, 16] on button at bounding box center [244, 15] width 20 height 20
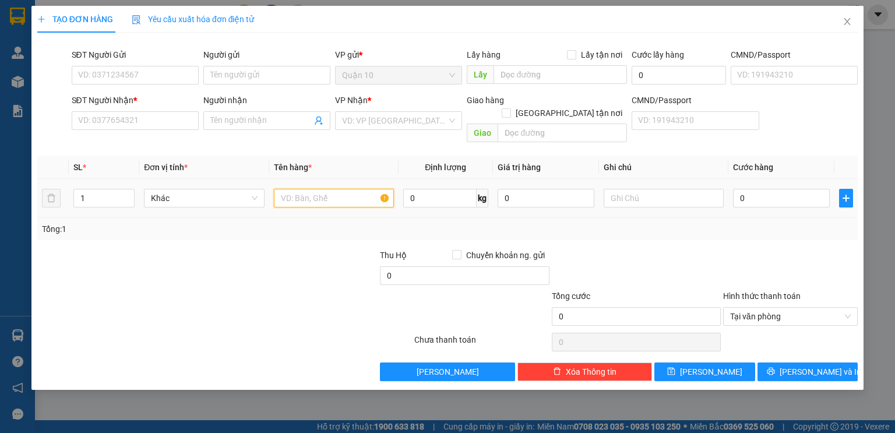
click at [298, 192] on input "text" at bounding box center [334, 198] width 120 height 19
drag, startPoint x: 298, startPoint y: 190, endPoint x: 287, endPoint y: 192, distance: 11.9
click at [298, 189] on input "text" at bounding box center [334, 198] width 120 height 19
type input "THŨNG XỐP ĐỒ ĂN"
click at [797, 189] on input "0" at bounding box center [781, 198] width 97 height 19
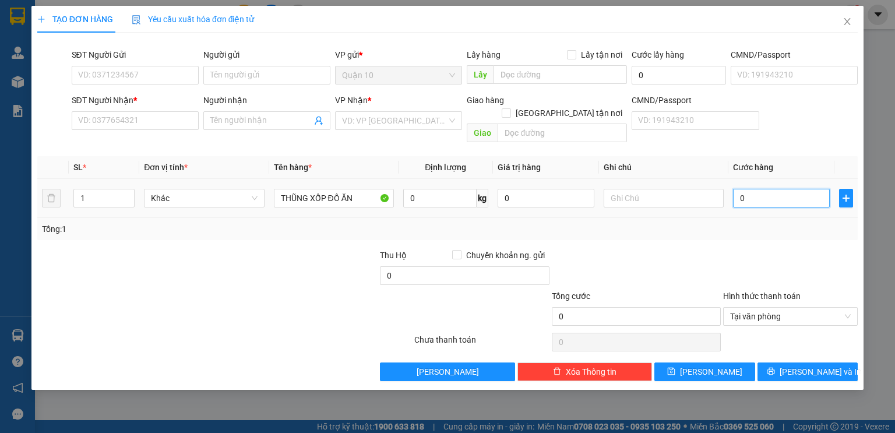
type input "05"
type input "5"
type input "050"
type input "50"
type input "50.000"
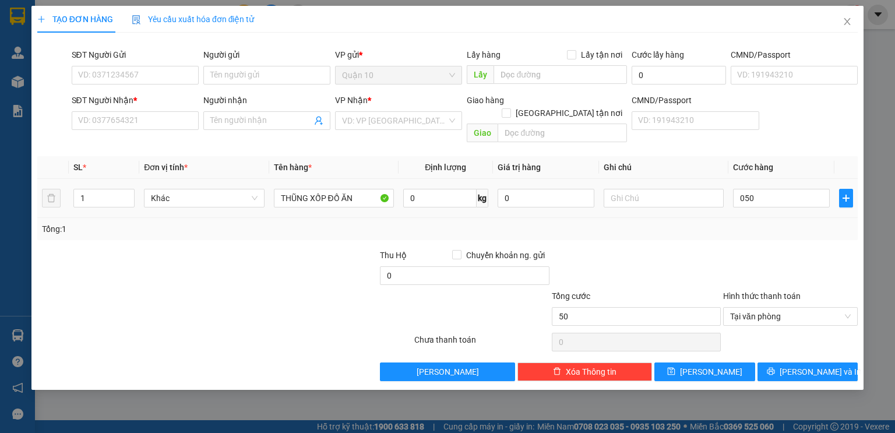
type input "50.000"
drag, startPoint x: 758, startPoint y: 232, endPoint x: 555, endPoint y: 228, distance: 203.9
click at [757, 232] on div "Transit Pickup Surcharge Ids Transit Deliver Surcharge Ids Transit Deliver Surc…" at bounding box center [447, 211] width 820 height 339
drag, startPoint x: 508, startPoint y: 172, endPoint x: 204, endPoint y: 175, distance: 304.1
click at [408, 158] on table "SL * Đơn vị tính * Tên hàng * Định lượng Giá trị hàng Ghi chú Cước hàng 1 Khác …" at bounding box center [447, 187] width 820 height 62
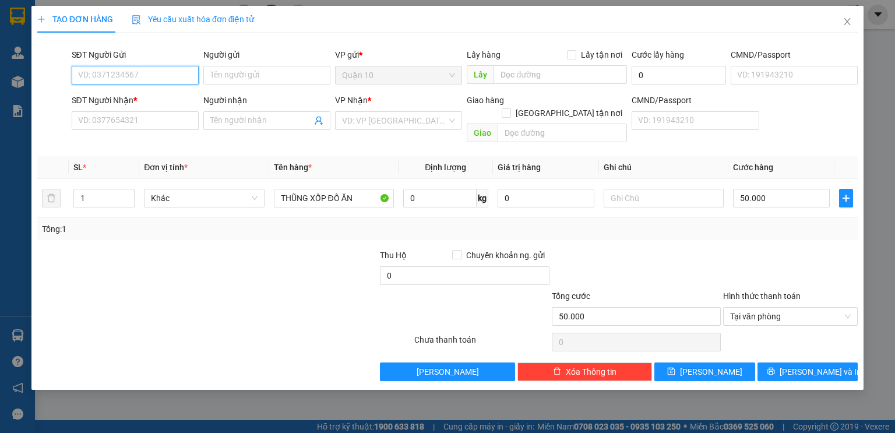
click at [166, 72] on input "SĐT Người Gửi" at bounding box center [135, 75] width 127 height 19
click at [179, 107] on div "0936399143 - ĐẶNG QUANG VINH(DANH)" at bounding box center [150, 98] width 157 height 19
type input "0936399143"
type input "ĐẶNG QUANG VINH(DANH)"
type input "075081007487"
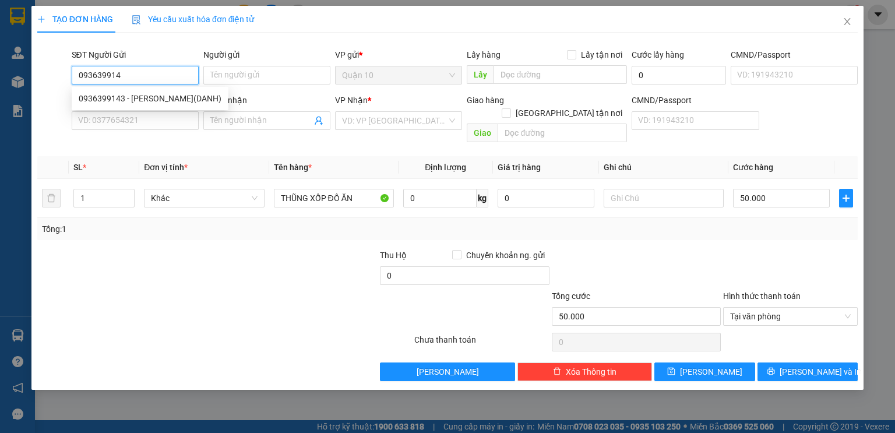
type input "0918919265"
type input "mỹ tiên"
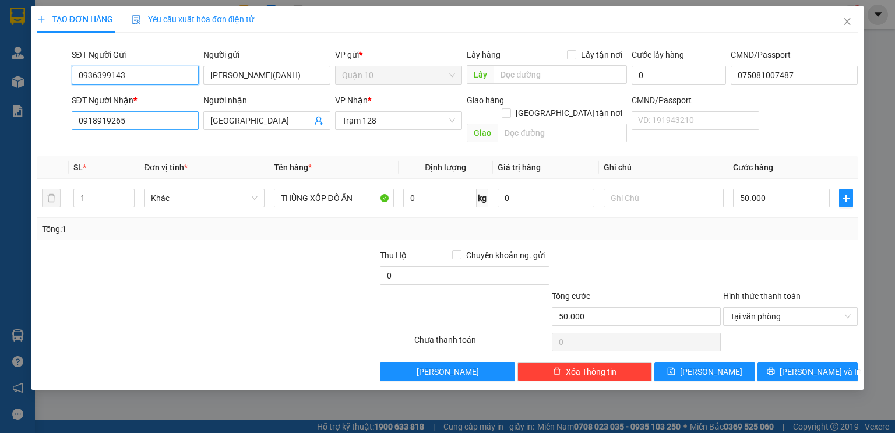
type input "0936399143"
click at [140, 116] on input "0918919265" at bounding box center [135, 120] width 127 height 19
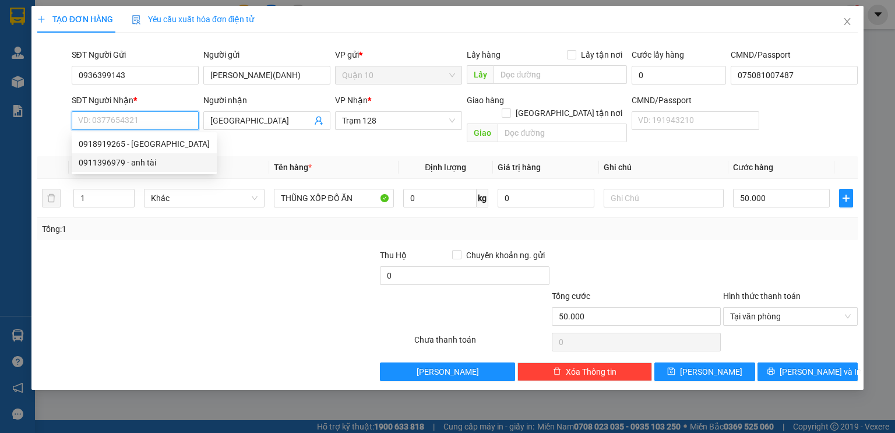
click at [144, 154] on div "0911396979 - anh tài" at bounding box center [144, 162] width 145 height 19
type input "0911396979"
type input "anh tài"
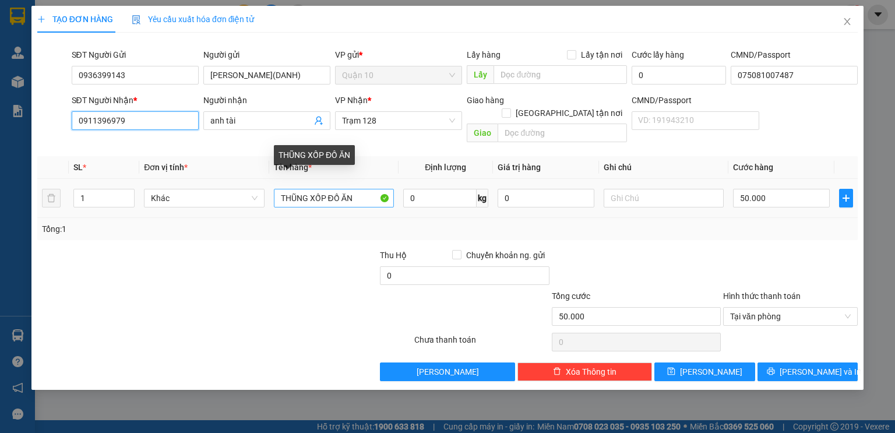
type input "0911396979"
click at [328, 189] on input "THŨNG XỐP ĐỒ ĂN" at bounding box center [334, 198] width 120 height 19
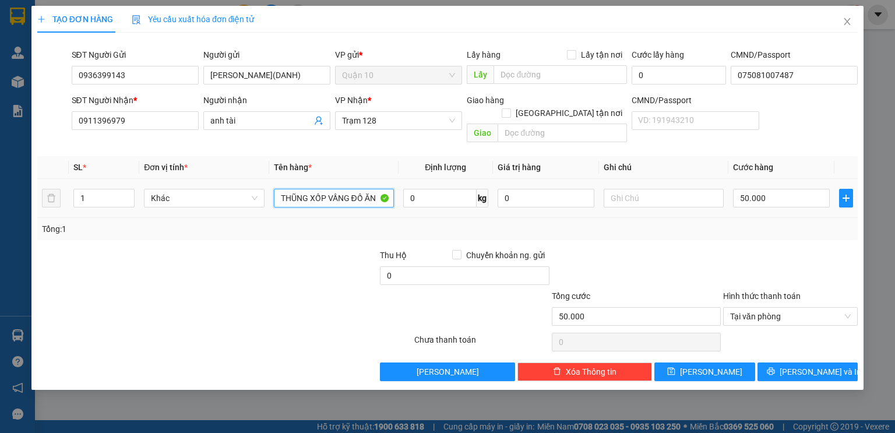
type input "THŨNG XỐP VẦNG ĐỒ ĂN"
drag, startPoint x: 543, startPoint y: 174, endPoint x: 509, endPoint y: 175, distance: 34.4
click at [509, 186] on div "0" at bounding box center [545, 197] width 97 height 23
click at [522, 189] on input "0" at bounding box center [545, 198] width 97 height 19
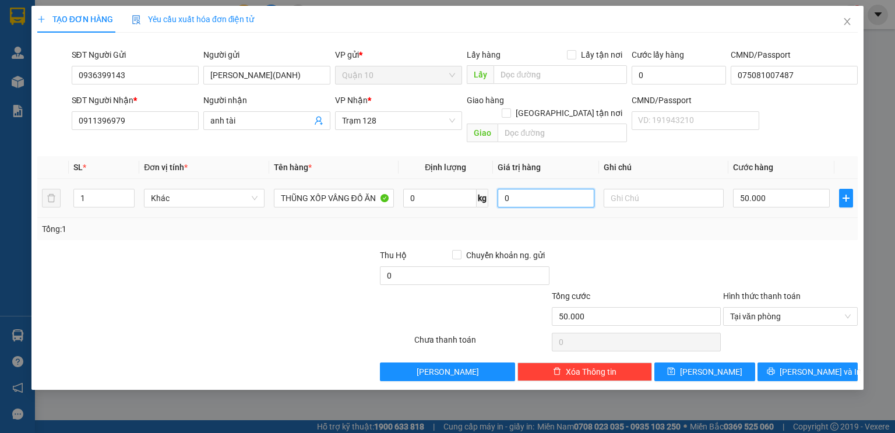
click at [522, 189] on input "0" at bounding box center [545, 198] width 97 height 19
type input "2.000.000"
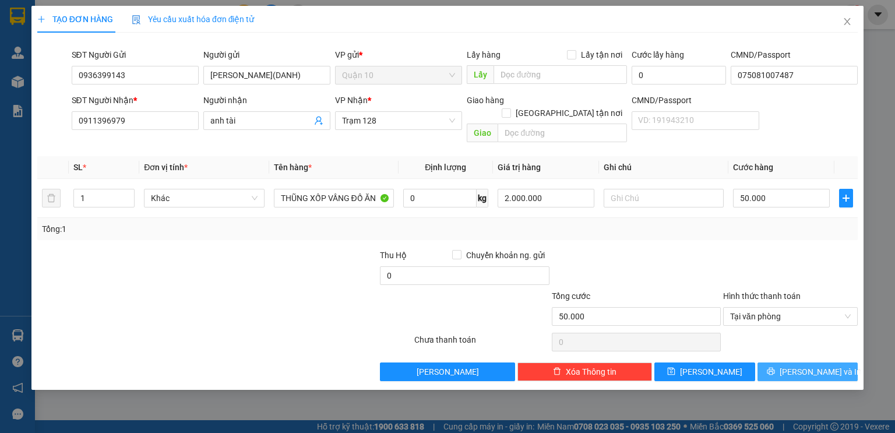
click at [842, 362] on button "[PERSON_NAME] và In" at bounding box center [807, 371] width 101 height 19
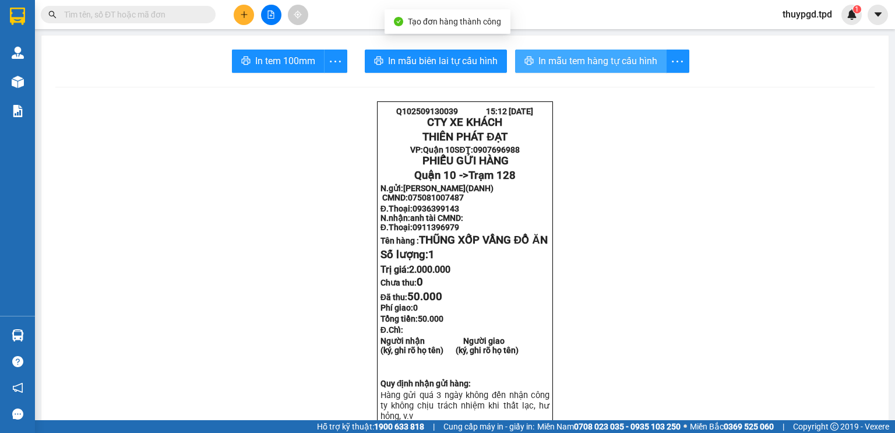
click at [596, 55] on span "In mẫu tem hàng tự cấu hình" at bounding box center [597, 61] width 119 height 15
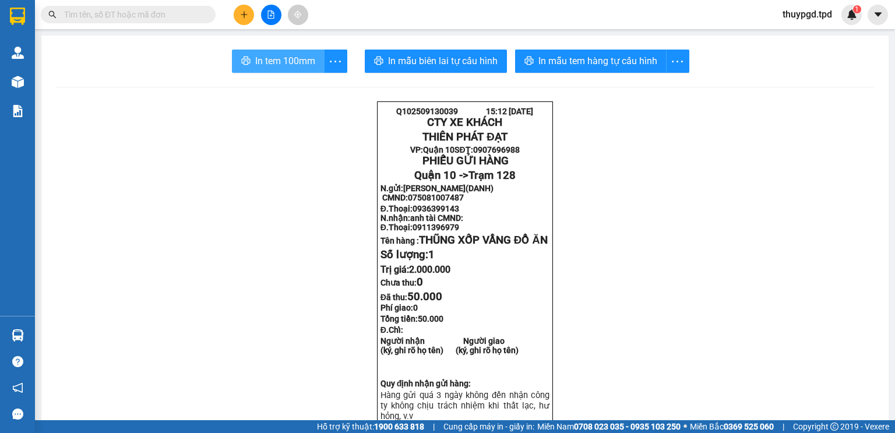
click at [245, 58] on icon "printer" at bounding box center [245, 60] width 9 height 9
drag, startPoint x: 259, startPoint y: 67, endPoint x: 225, endPoint y: 38, distance: 44.2
click at [259, 64] on span "In tem 100mm" at bounding box center [285, 61] width 60 height 15
click at [283, 61] on span "In tem 100mm" at bounding box center [285, 61] width 60 height 15
click at [238, 21] on button at bounding box center [244, 15] width 20 height 20
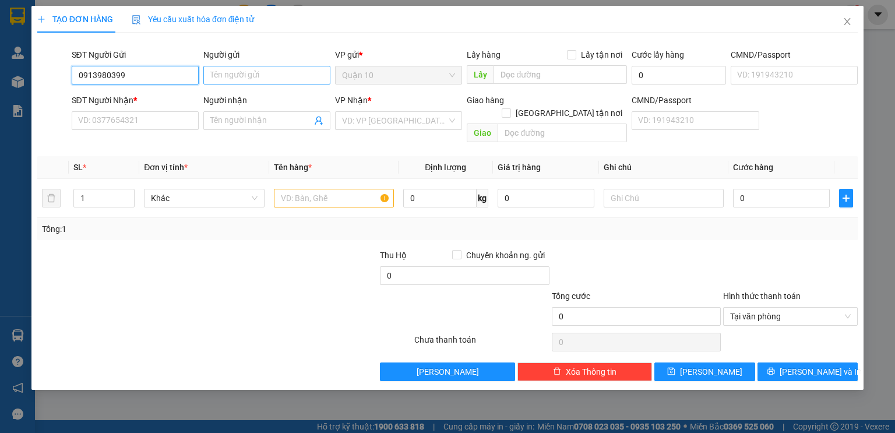
type input "0913980399"
click at [232, 77] on input "Người gửi" at bounding box center [266, 75] width 127 height 19
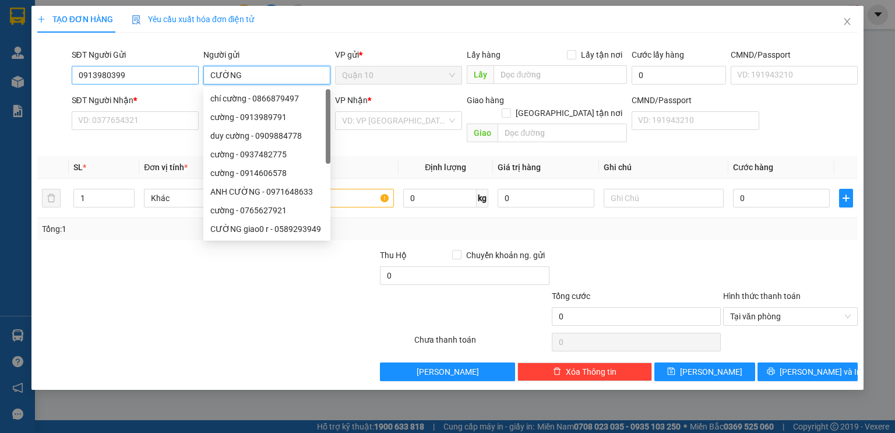
type input "CƯỜNG"
click at [137, 79] on input "0913980399" at bounding box center [135, 75] width 127 height 19
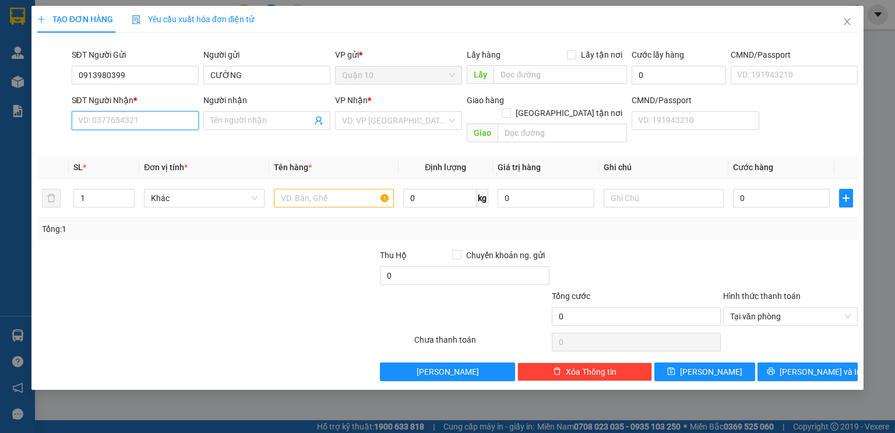
click at [142, 124] on input "SĐT Người Nhận *" at bounding box center [135, 120] width 127 height 19
paste input "0913980399"
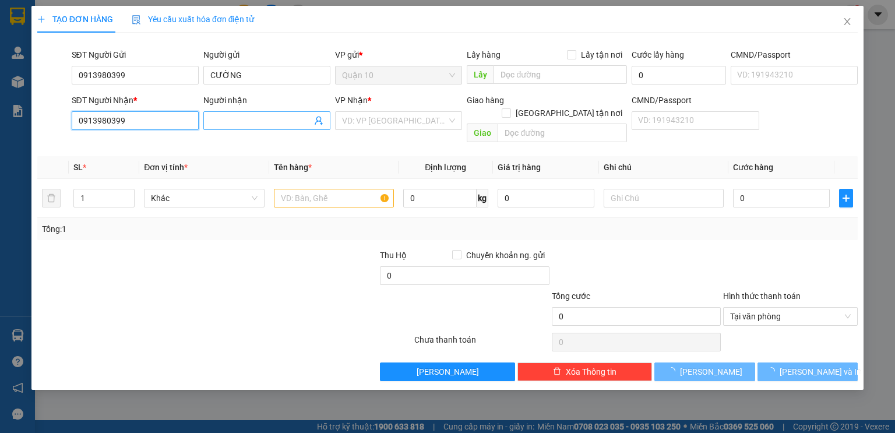
type input "0913980399"
click at [239, 121] on input "Người nhận" at bounding box center [260, 120] width 101 height 13
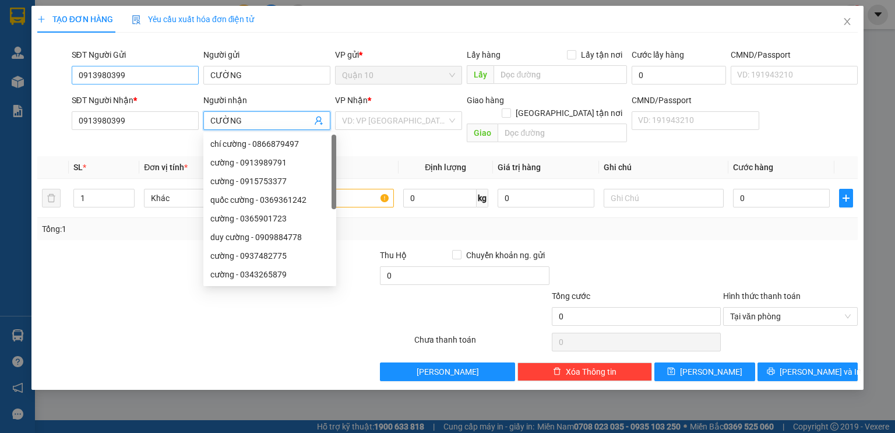
type input "CƯỜNG"
click at [126, 73] on input "0913980399" at bounding box center [135, 75] width 127 height 19
click at [127, 73] on input "0913980399" at bounding box center [135, 75] width 127 height 19
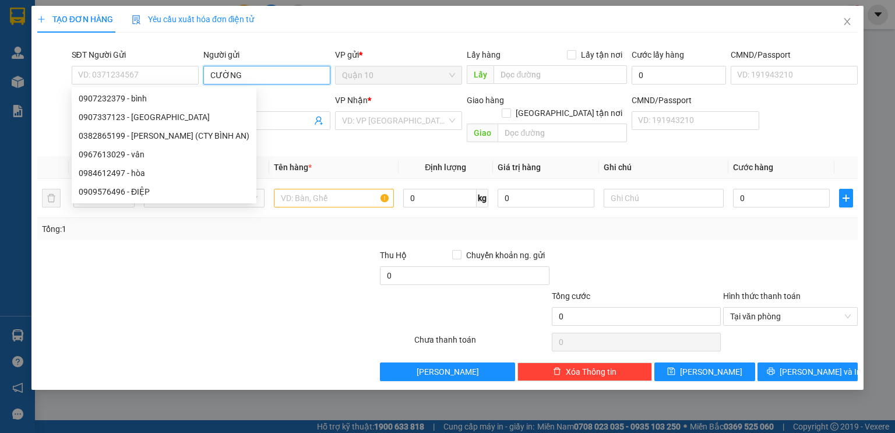
drag, startPoint x: 269, startPoint y: 78, endPoint x: 15, endPoint y: 65, distance: 253.7
click at [27, 63] on div "TẠO ĐƠN HÀNG Yêu cầu xuất hóa đơn điện tử Transit Pickup Surcharge Ids Transit …" at bounding box center [447, 216] width 895 height 433
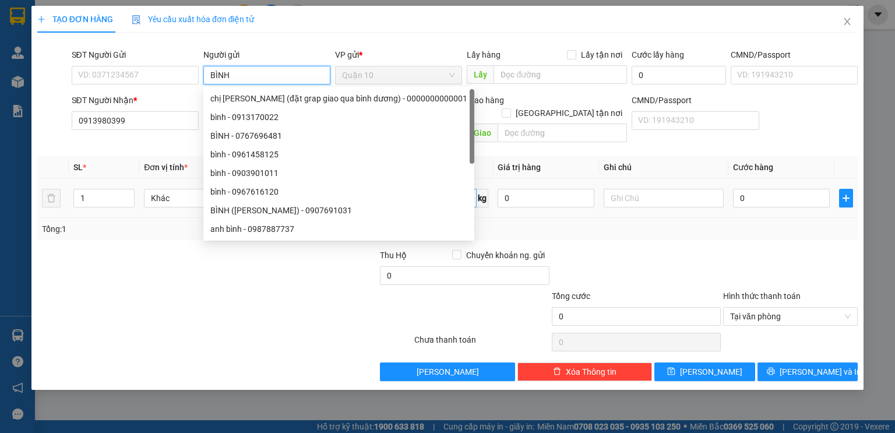
type input "BÌNH"
click at [454, 193] on input "0" at bounding box center [439, 198] width 73 height 19
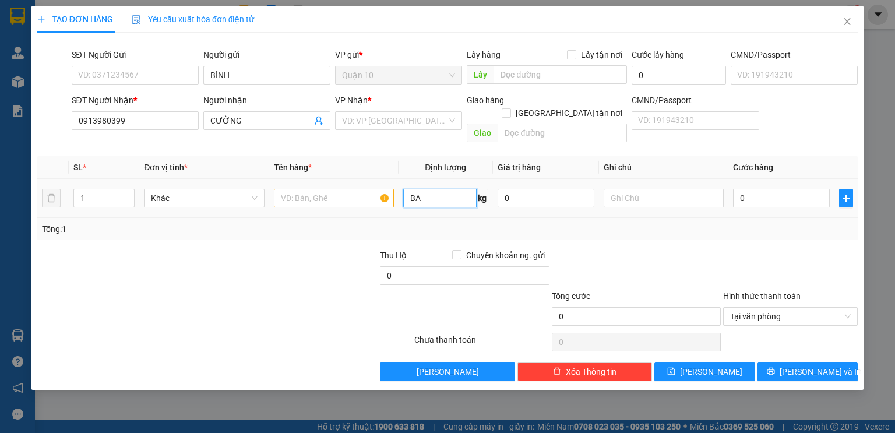
type input "B"
type input "0"
click at [125, 69] on input "SĐT Người Gửi" at bounding box center [135, 75] width 127 height 19
type input "0907232279"
click at [299, 189] on input "text" at bounding box center [334, 198] width 120 height 19
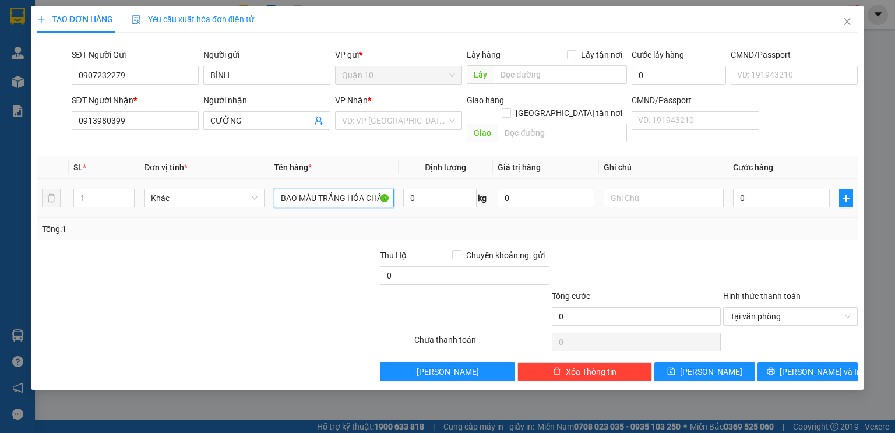
scroll to position [0, 4]
type input "BAO MÀU TRẮNG HÓA CHẤT"
click at [750, 189] on input "0" at bounding box center [781, 198] width 97 height 19
drag, startPoint x: 534, startPoint y: 189, endPoint x: 239, endPoint y: 184, distance: 295.4
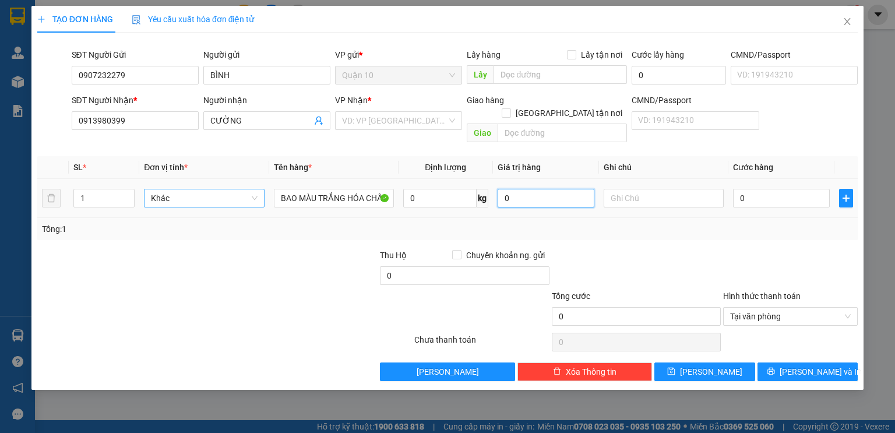
click at [379, 159] on table "SL * Đơn vị tính * Tên hàng * Định lượng Giá trị hàng Ghi chú Cước hàng 1 Khác …" at bounding box center [447, 187] width 820 height 62
type input "2.000.000"
click at [367, 124] on input "search" at bounding box center [394, 120] width 105 height 17
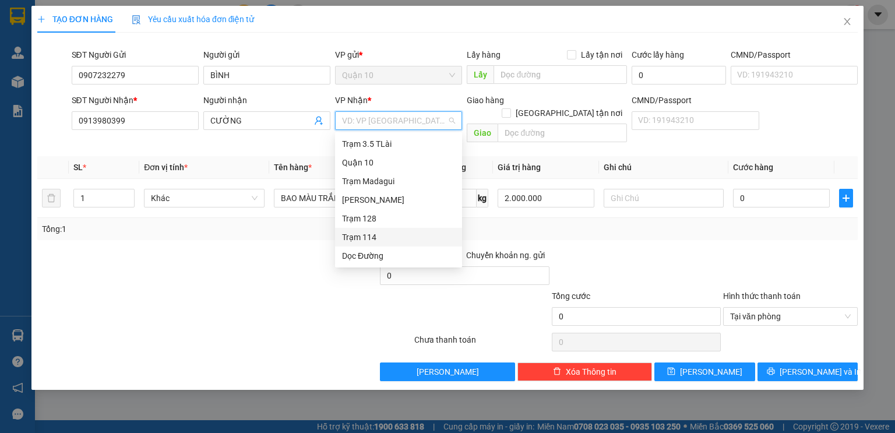
click at [385, 217] on div "Trạm 128" at bounding box center [398, 218] width 113 height 13
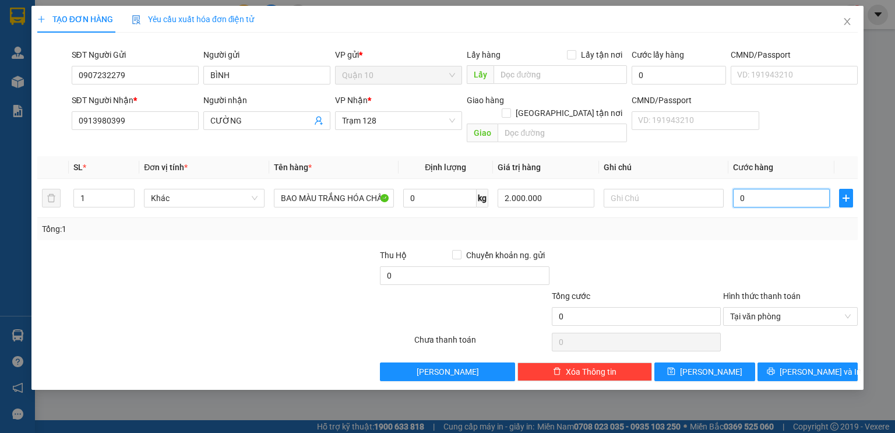
type input "6"
type input "60"
type input "60.000"
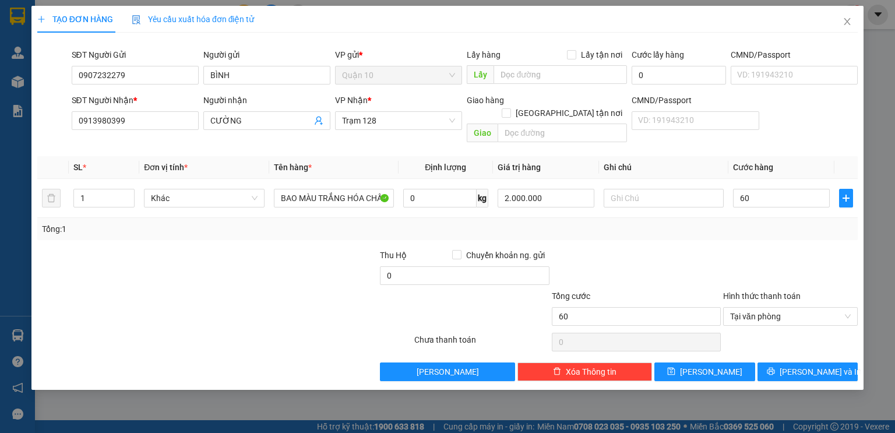
type input "60.000"
drag, startPoint x: 621, startPoint y: 227, endPoint x: 629, endPoint y: 249, distance: 24.1
click at [622, 226] on div "Transit Pickup Surcharge Ids Transit Deliver Surcharge Ids Transit Deliver Surc…" at bounding box center [447, 211] width 820 height 339
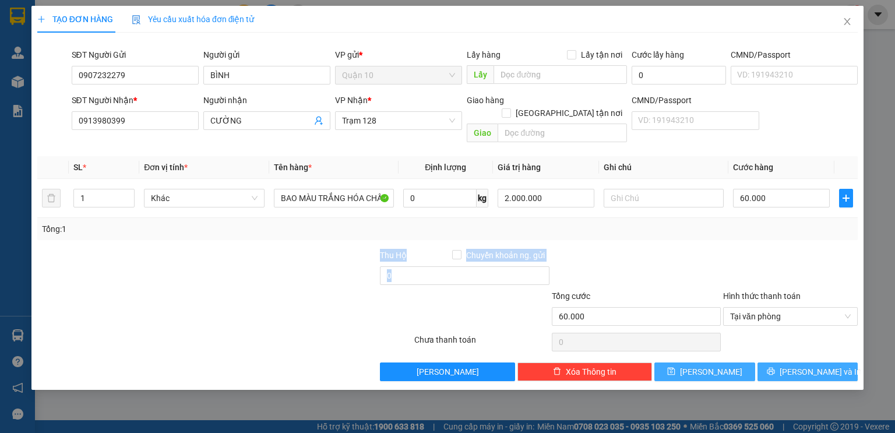
click at [776, 363] on button "[PERSON_NAME] và In" at bounding box center [807, 371] width 101 height 19
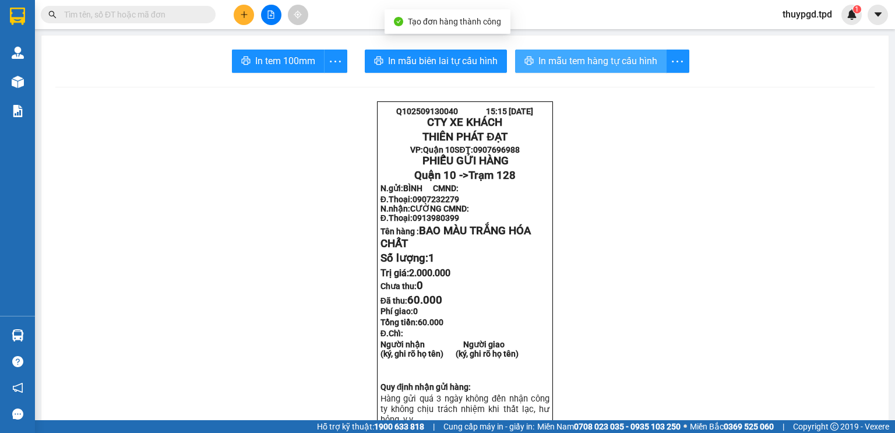
click at [552, 52] on button "In mẫu tem hàng tự cấu hình" at bounding box center [590, 61] width 151 height 23
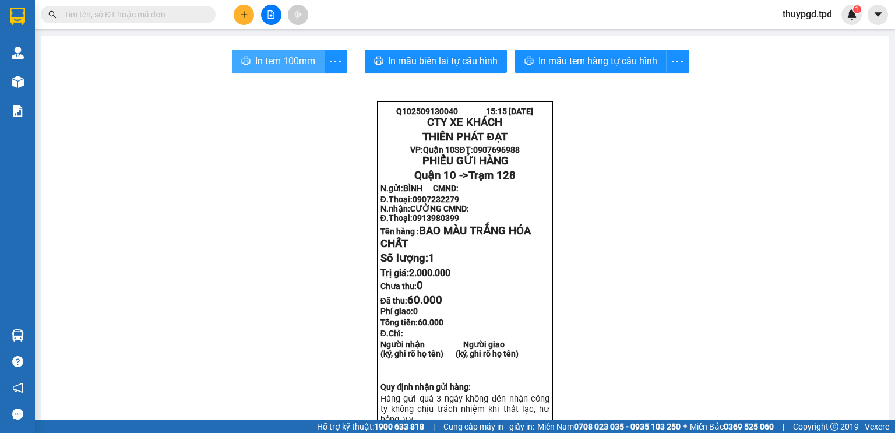
click at [275, 57] on span "In tem 100mm" at bounding box center [285, 61] width 60 height 15
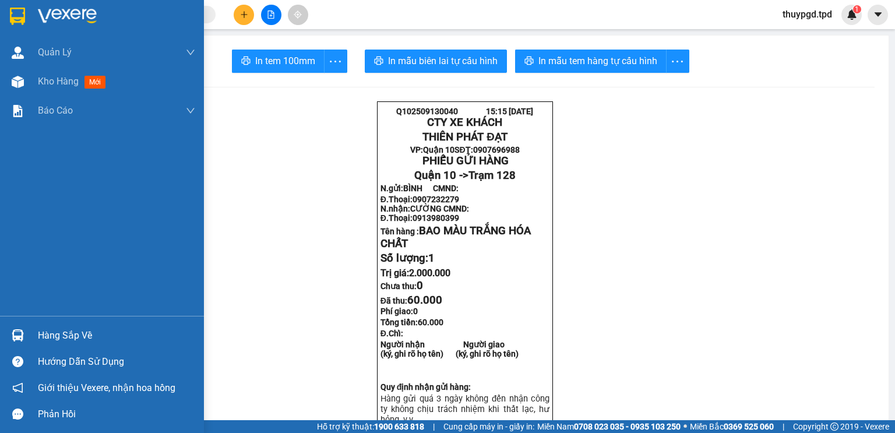
click at [26, 89] on div at bounding box center [18, 82] width 20 height 20
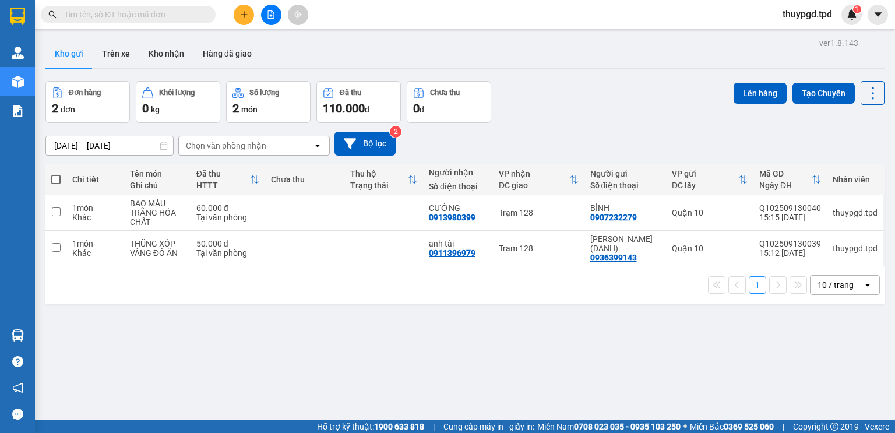
click at [246, 20] on button at bounding box center [244, 15] width 20 height 20
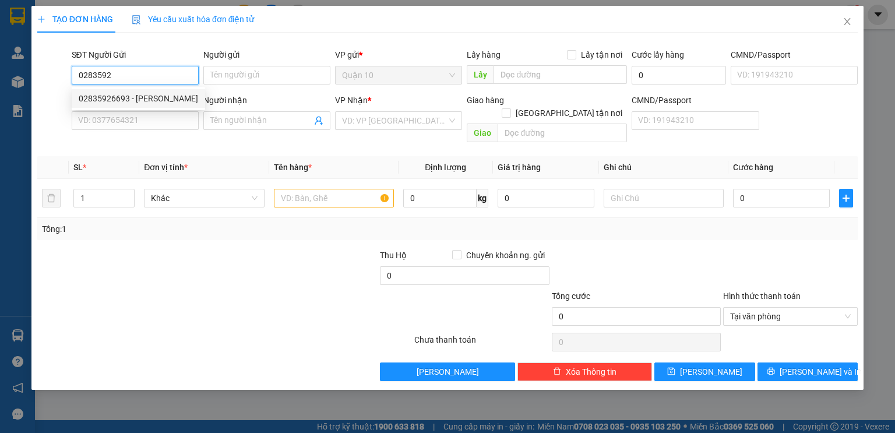
click at [181, 102] on div "02835926693 - tâm anh minh" at bounding box center [138, 98] width 119 height 13
type input "02835926693"
type input "tâm anh minh"
type input "079095040737"
type input "0355800795"
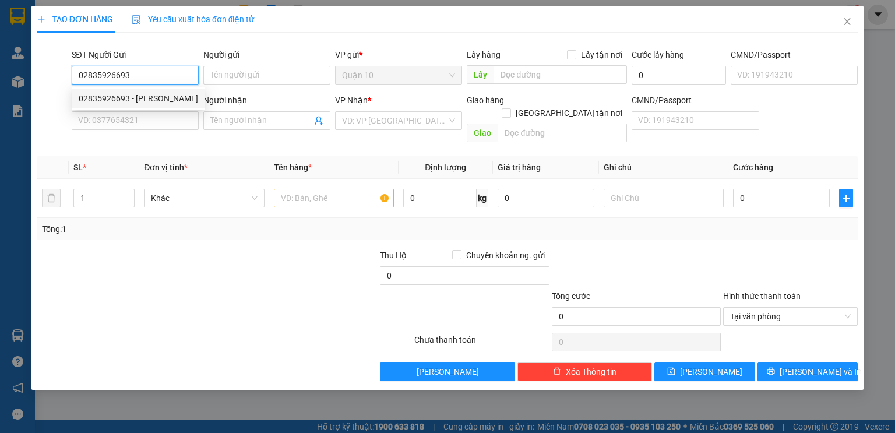
type input "[PERSON_NAME]"
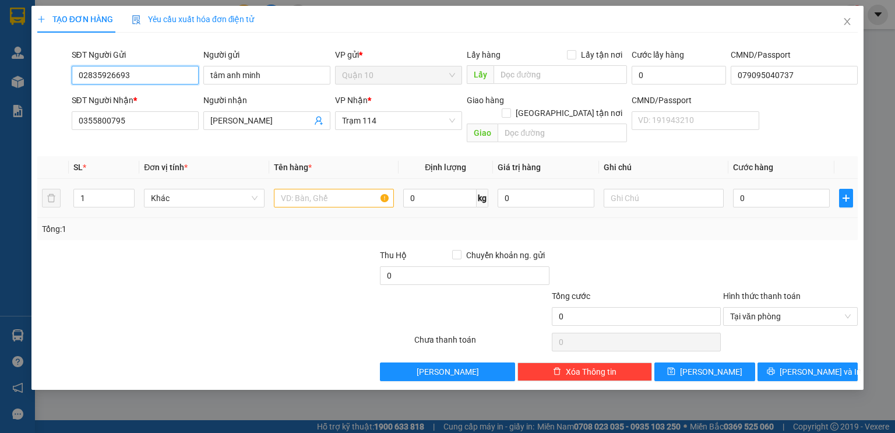
type input "02835926693"
click at [305, 189] on input "text" at bounding box center [334, 198] width 120 height 19
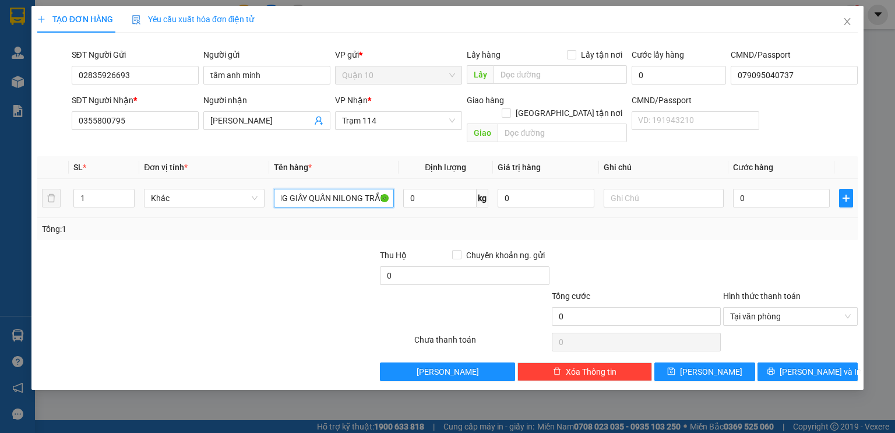
scroll to position [0, 28]
type input "THÙNG GIẤY QUẤN NILONG TRẮNG"
drag, startPoint x: 573, startPoint y: 184, endPoint x: 566, endPoint y: 186, distance: 7.8
click at [571, 189] on input "200.000" at bounding box center [545, 198] width 97 height 19
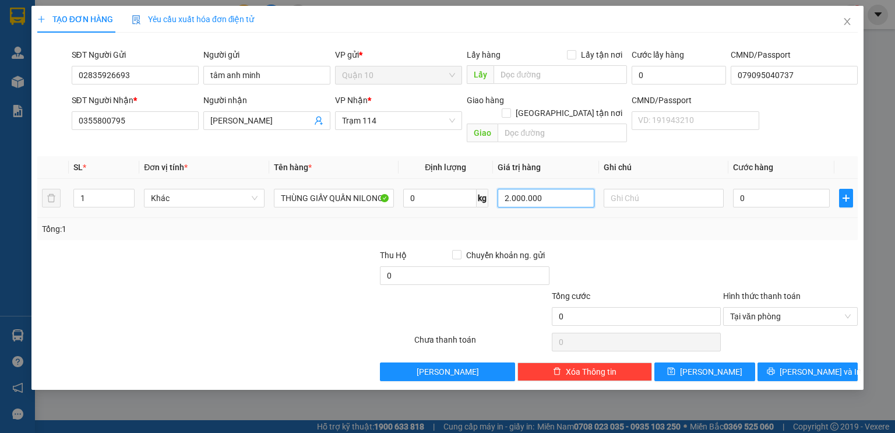
type input "2.000.000"
type input "5"
type input "50"
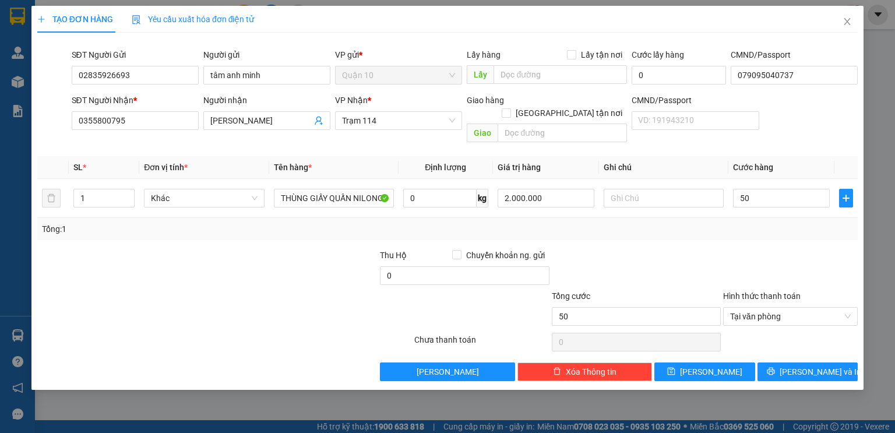
type input "50.000"
drag, startPoint x: 566, startPoint y: 245, endPoint x: 850, endPoint y: 335, distance: 297.7
click at [567, 249] on div at bounding box center [635, 269] width 171 height 41
click at [794, 362] on button "[PERSON_NAME] và In" at bounding box center [807, 371] width 101 height 19
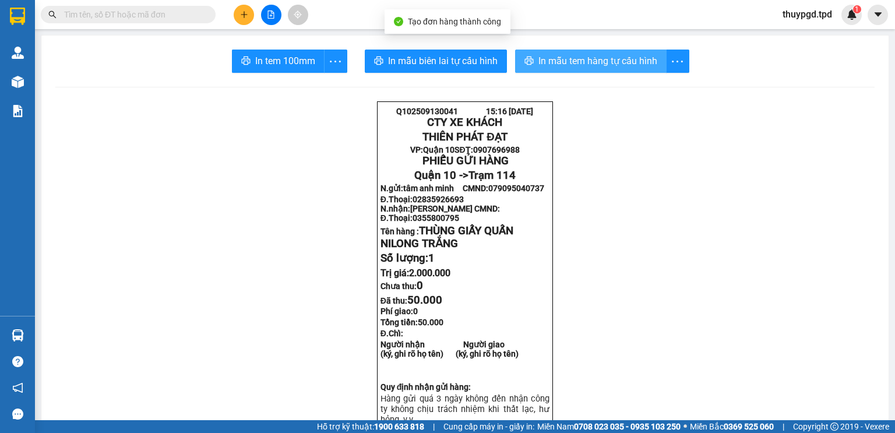
click at [601, 58] on span "In mẫu tem hàng tự cấu hình" at bounding box center [597, 61] width 119 height 15
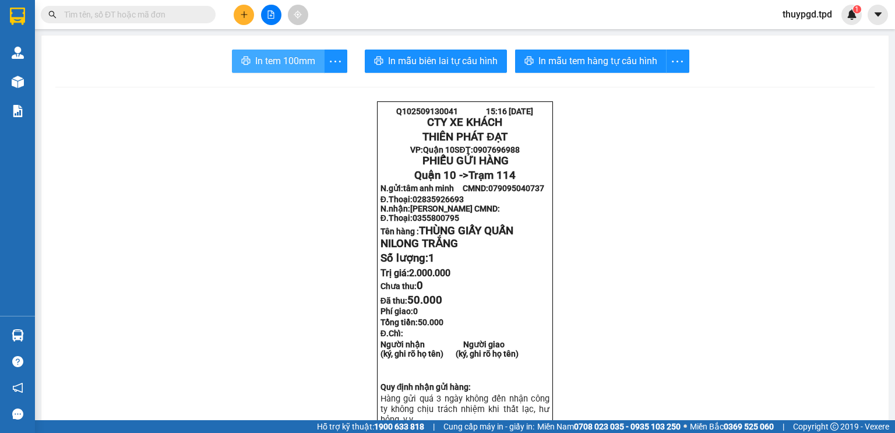
click at [271, 65] on span "In tem 100mm" at bounding box center [285, 61] width 60 height 15
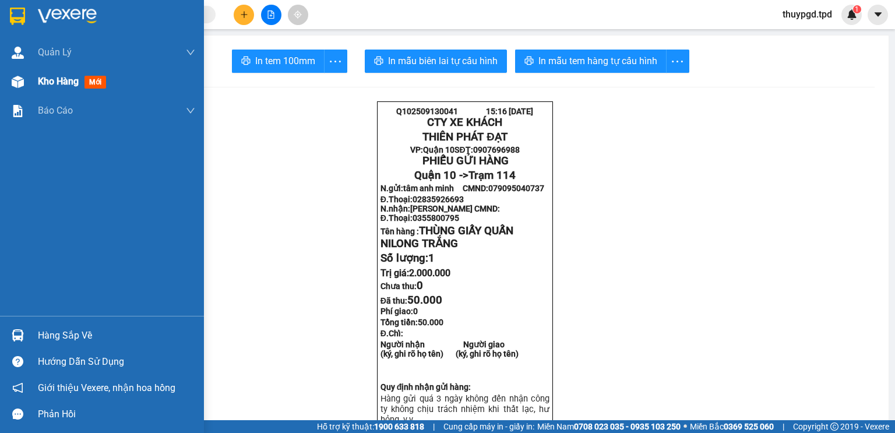
click at [30, 84] on div "Kho hàng mới" at bounding box center [102, 81] width 204 height 29
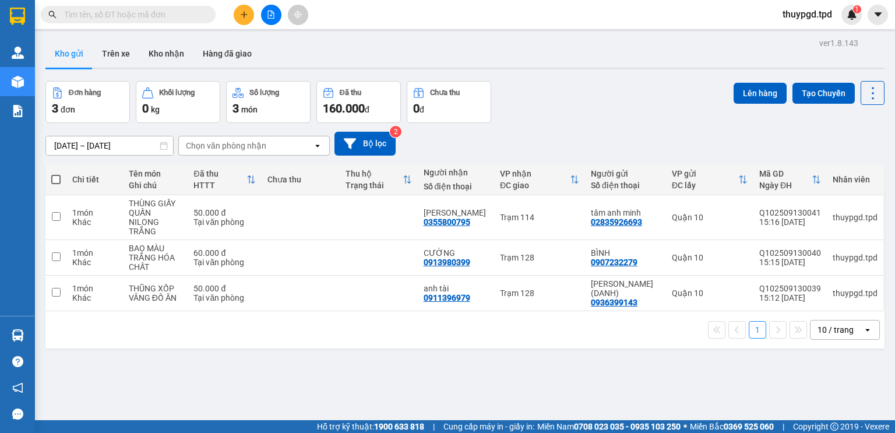
drag, startPoint x: 680, startPoint y: 9, endPoint x: 236, endPoint y: 12, distance: 444.4
click at [233, 12] on div at bounding box center [270, 15] width 87 height 20
click at [236, 12] on button at bounding box center [244, 15] width 20 height 20
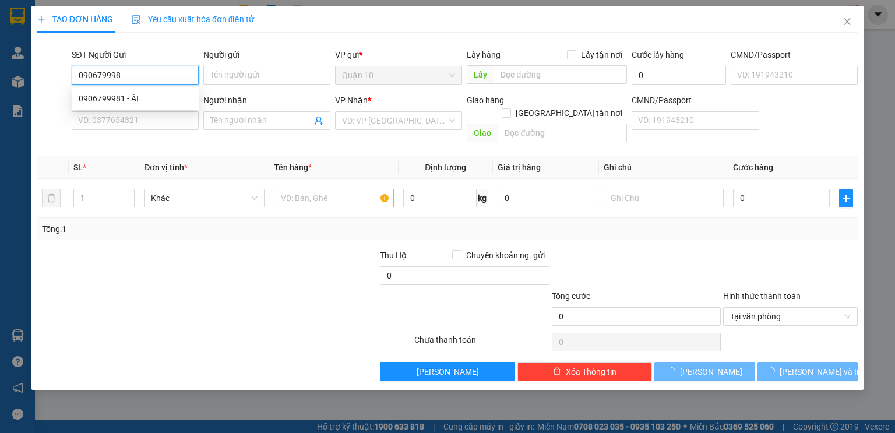
type input "0906799981"
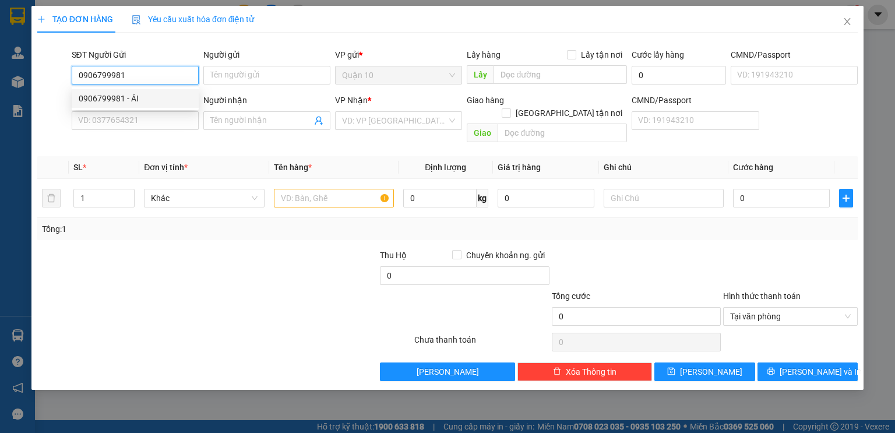
click at [119, 91] on div "0906799981 - ÁI" at bounding box center [135, 98] width 127 height 19
type input "ÁI"
type input "083181000025"
type input "0907910781"
type input "ÂN"
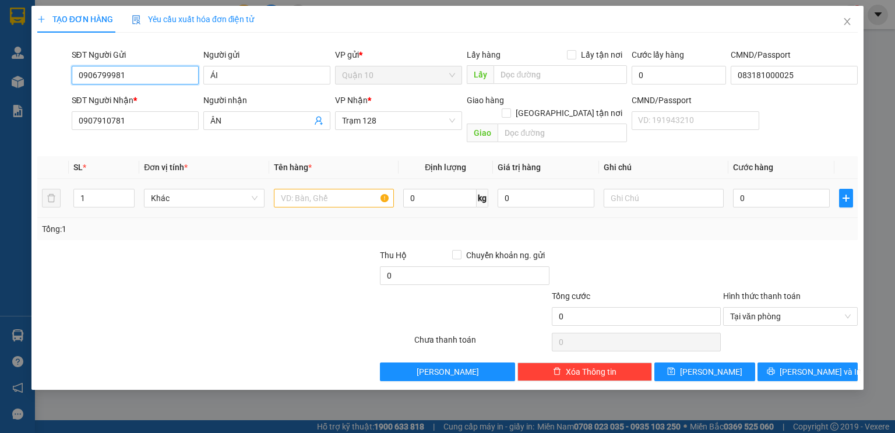
type input "0906799981"
click at [302, 189] on input "text" at bounding box center [334, 198] width 120 height 19
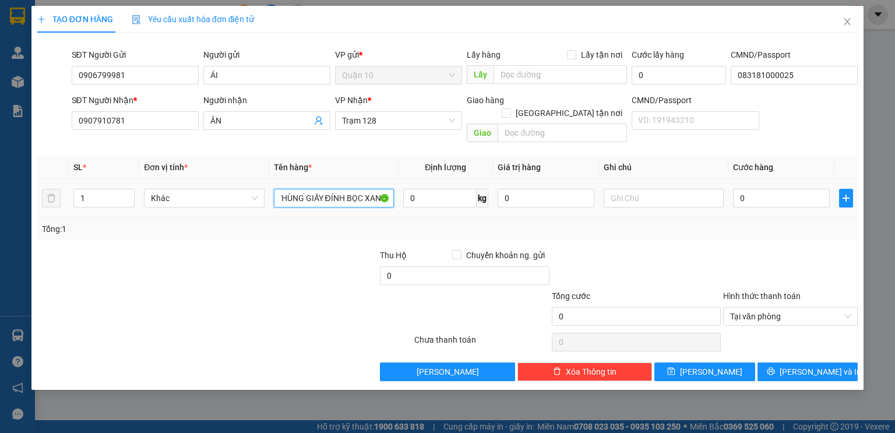
scroll to position [0, 64]
type input "THÙNG GIẤY + THÙNG GIẤY ĐÍNH BỌC XANH"
type input "2"
drag, startPoint x: 128, startPoint y: 177, endPoint x: 147, endPoint y: 186, distance: 20.6
click at [128, 189] on span "Increase Value" at bounding box center [127, 193] width 13 height 9
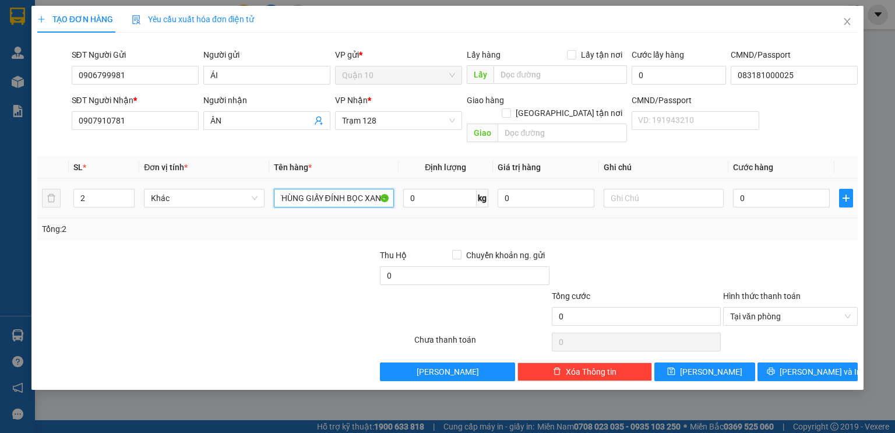
drag, startPoint x: 277, startPoint y: 183, endPoint x: 484, endPoint y: 189, distance: 206.8
click at [484, 189] on tr "2 Khác THÙNG GIẤY + THÙNG GIẤY ĐÍNH BỌC XANH 0 kg 0 0" at bounding box center [447, 198] width 820 height 39
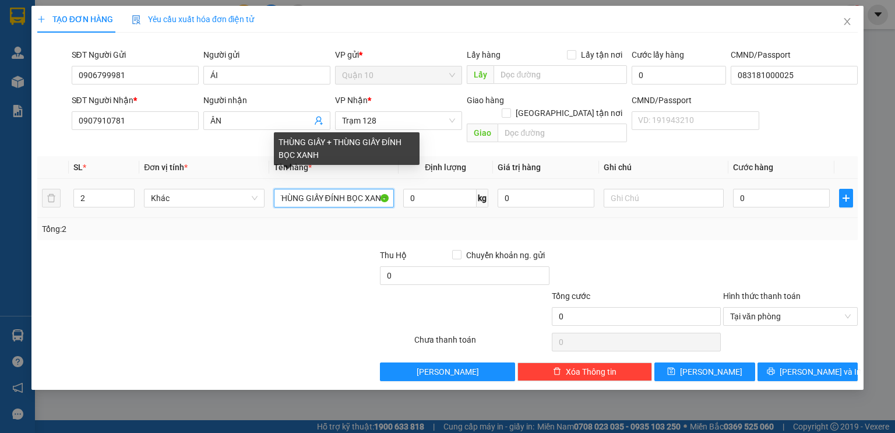
click at [389, 192] on input "THÙNG GIẤY + THÙNG GIẤY ĐÍNH BỌC XANH" at bounding box center [334, 198] width 120 height 19
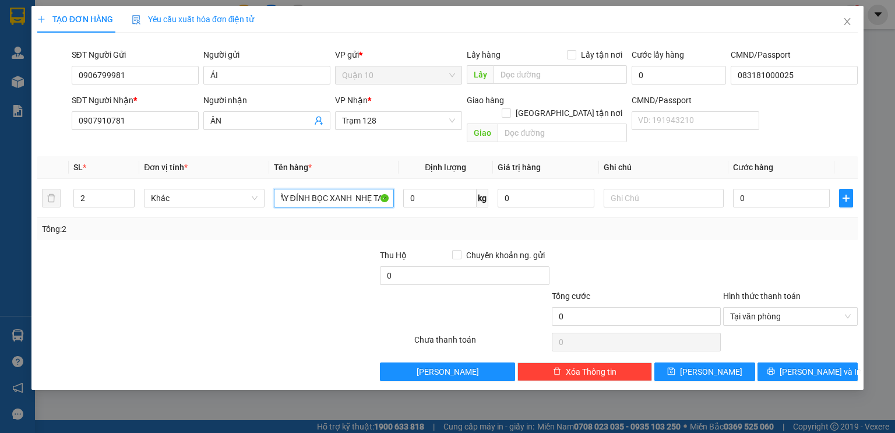
scroll to position [0, 100]
type input "THÙNG GIẤY + THÙNG GIẤY ĐÍNH BỌC XANH NHẸ TAY"
click at [790, 179] on td "0" at bounding box center [781, 198] width 106 height 39
click at [789, 189] on input "0" at bounding box center [781, 198] width 97 height 19
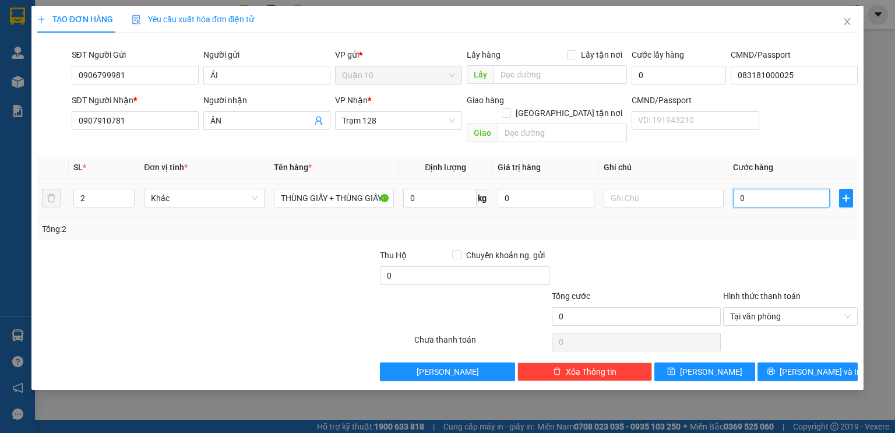
type input "1"
type input "10"
type input "100"
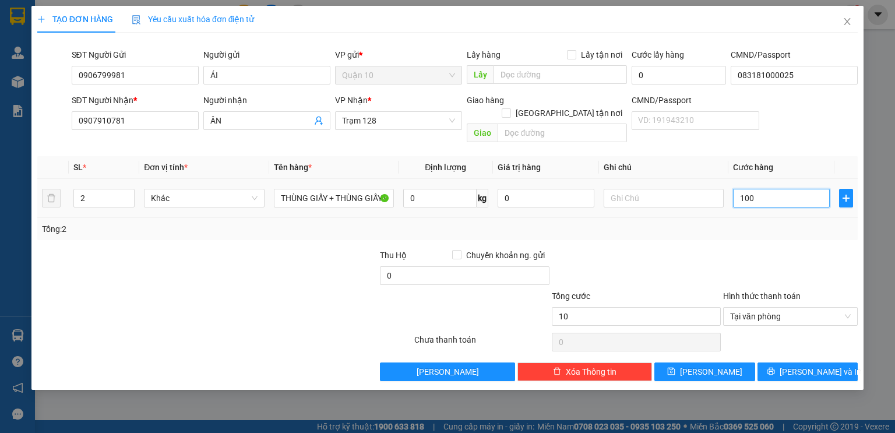
type input "100"
type input "1.000"
type input "10.000"
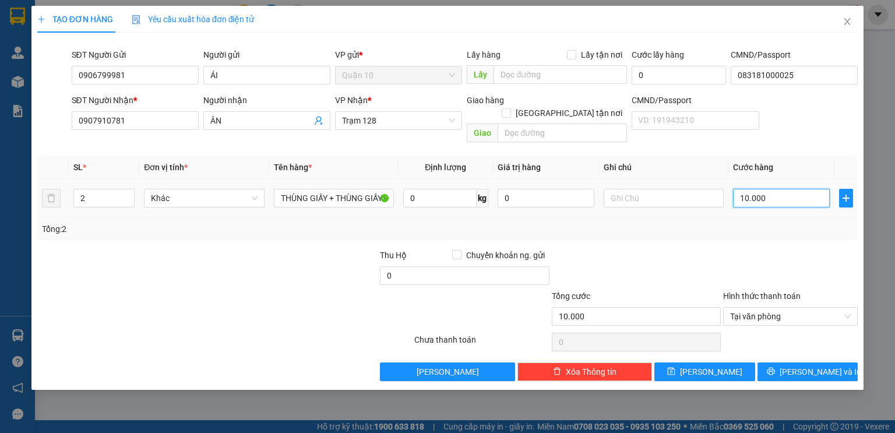
type input "100.000"
click at [527, 189] on input "0" at bounding box center [545, 198] width 97 height 19
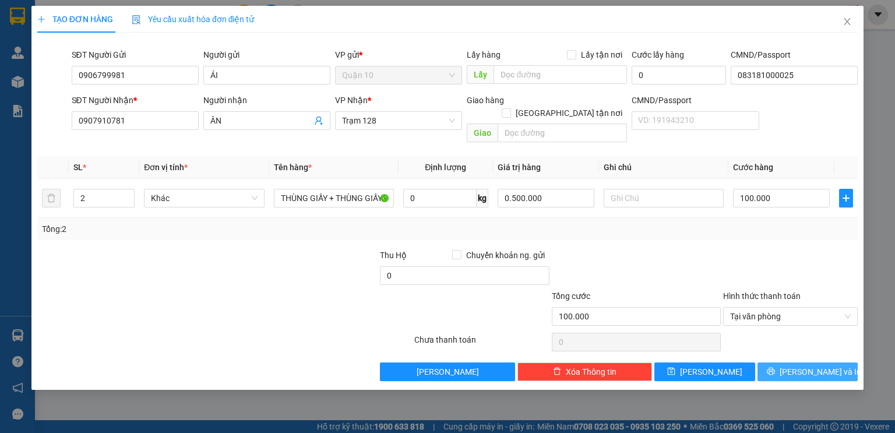
type input "500.000"
click at [824, 362] on button "[PERSON_NAME] và In" at bounding box center [807, 371] width 101 height 19
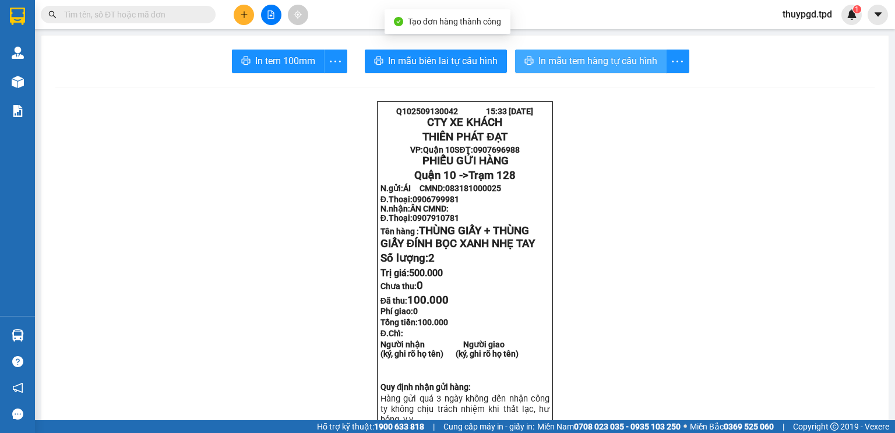
click at [556, 58] on span "In mẫu tem hàng tự cấu hình" at bounding box center [597, 61] width 119 height 15
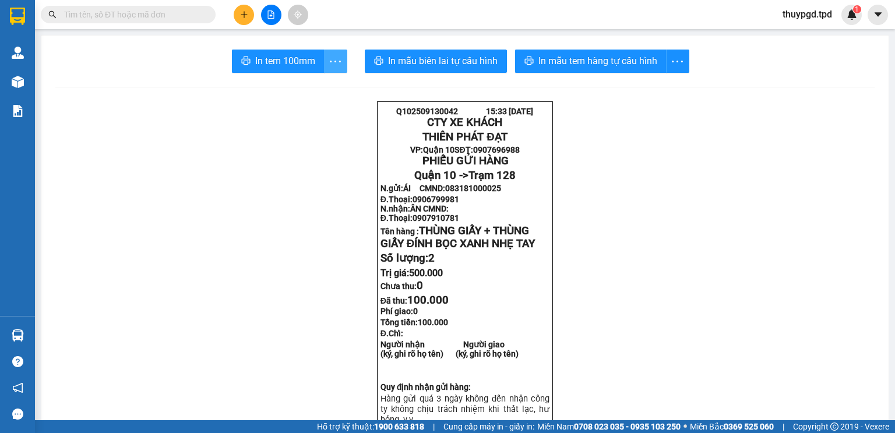
click at [331, 68] on icon "more" at bounding box center [335, 61] width 15 height 15
click at [318, 88] on div "In tem 100mm theo số lượng (2)" at bounding box center [278, 86] width 116 height 13
click at [107, 13] on input "text" at bounding box center [132, 14] width 137 height 13
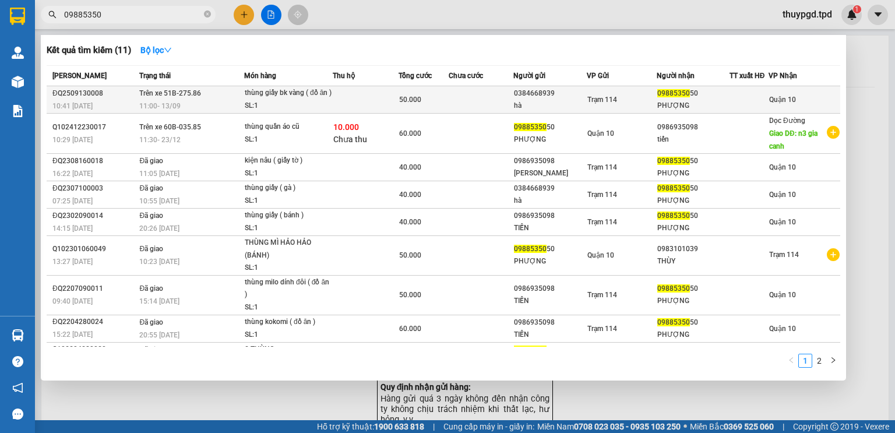
type input "09885350"
click at [261, 112] on div "SL: 1" at bounding box center [288, 106] width 87 height 13
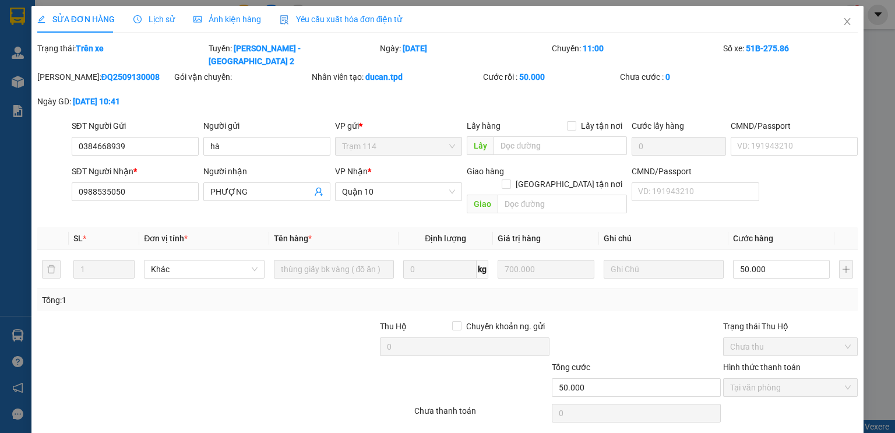
click at [160, 15] on span "Lịch sử" at bounding box center [153, 19] width 41 height 9
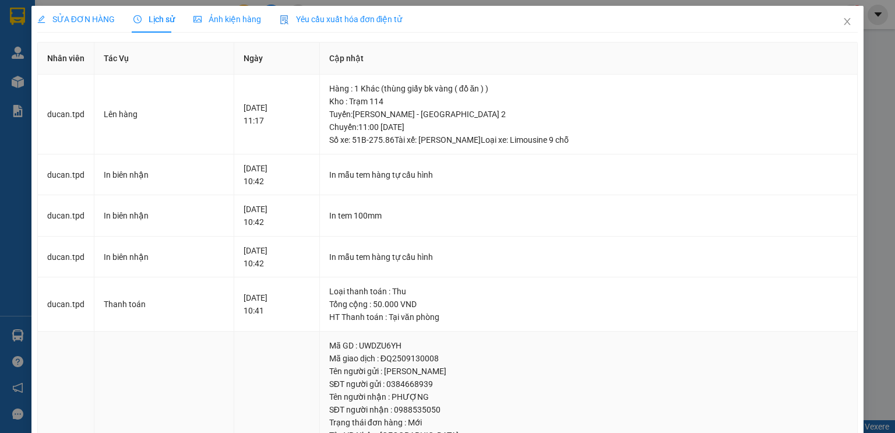
click at [1, 361] on div "SỬA ĐƠN HÀNG Lịch sử Ảnh kiện hàng Yêu cầu xuất hóa đơn điện tử Total Paid Fee …" at bounding box center [447, 216] width 895 height 433
drag, startPoint x: 836, startPoint y: 22, endPoint x: 828, endPoint y: 33, distance: 13.7
click at [842, 22] on icon "close" at bounding box center [846, 21] width 9 height 9
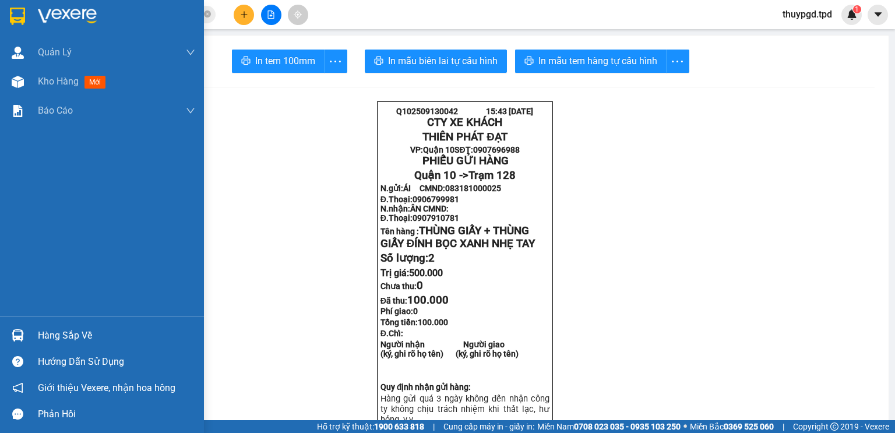
click at [40, 336] on div "Hàng sắp về" at bounding box center [116, 335] width 157 height 17
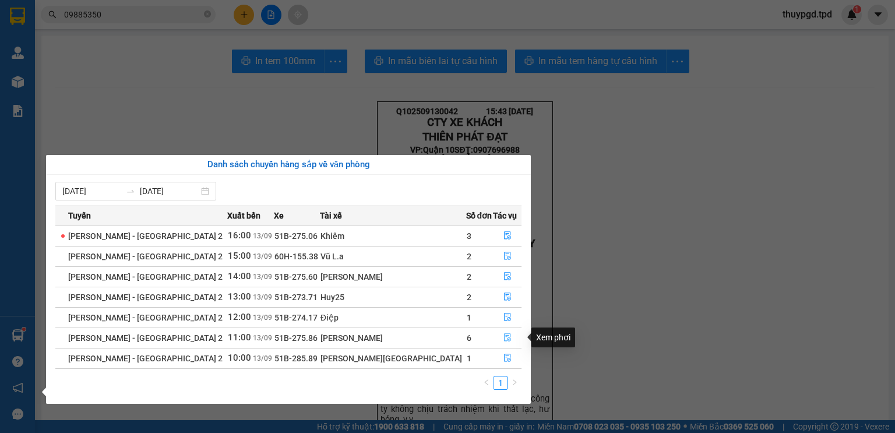
click at [503, 338] on icon "file-done" at bounding box center [507, 337] width 8 height 8
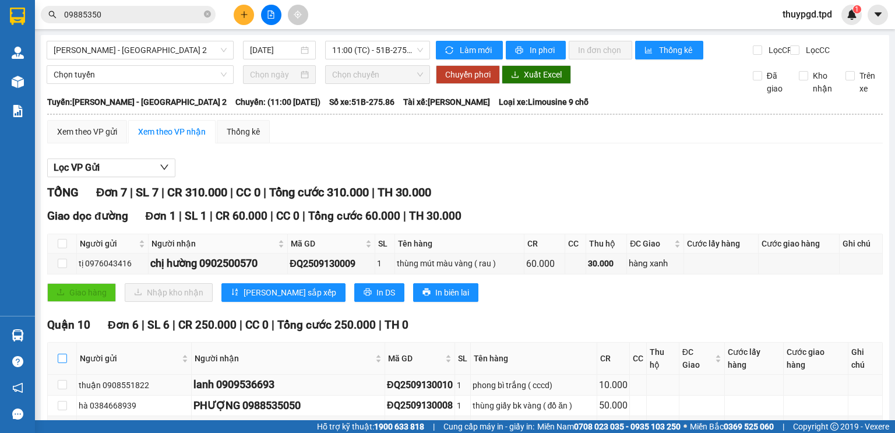
drag, startPoint x: 61, startPoint y: 207, endPoint x: 53, endPoint y: 225, distance: 19.6
click at [61, 354] on input "checkbox" at bounding box center [62, 358] width 9 height 9
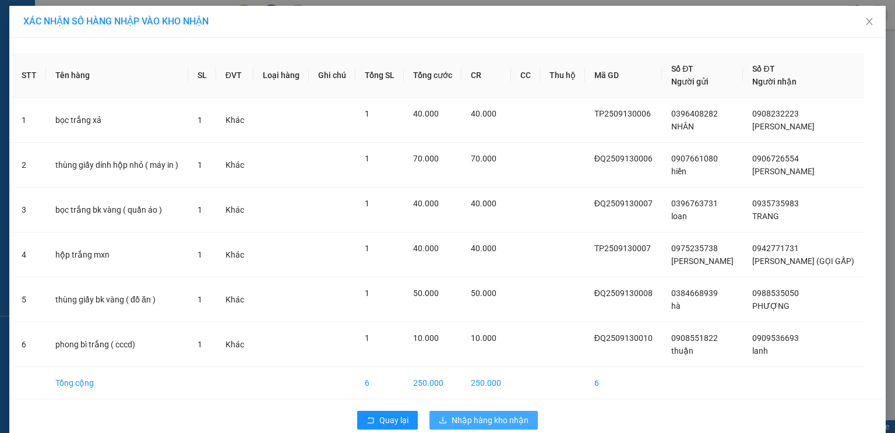
click at [464, 414] on span "Nhập hàng kho nhận" at bounding box center [489, 420] width 77 height 13
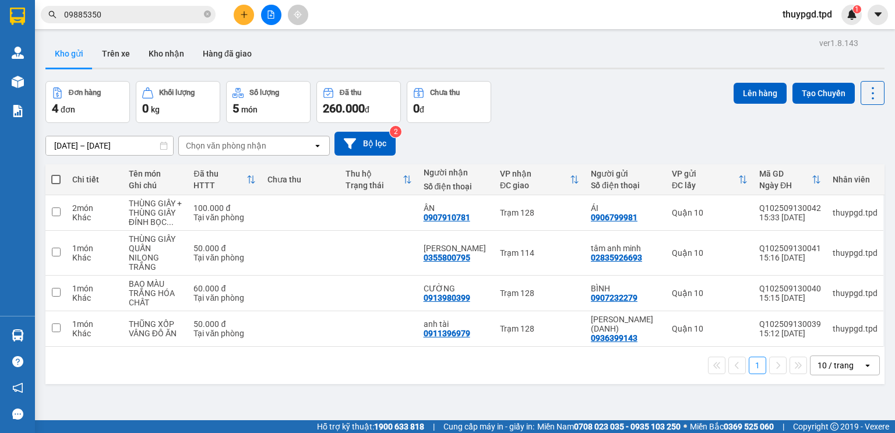
click at [118, 19] on input "09885350" at bounding box center [132, 14] width 137 height 13
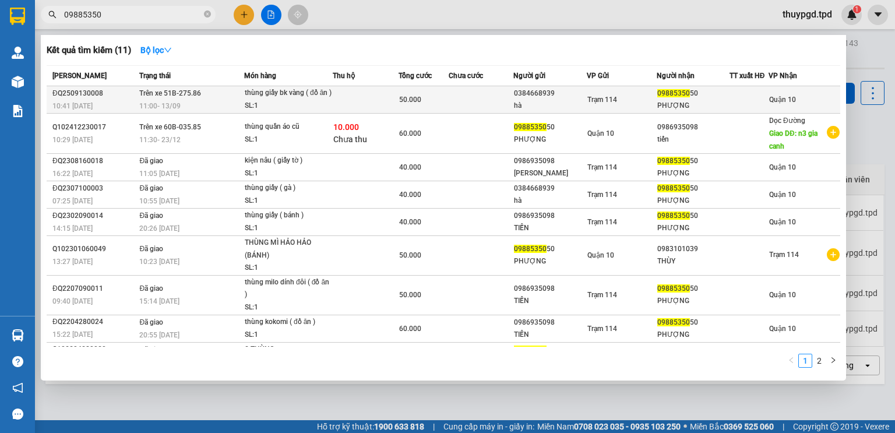
click at [686, 100] on div "09885350 50" at bounding box center [692, 93] width 71 height 12
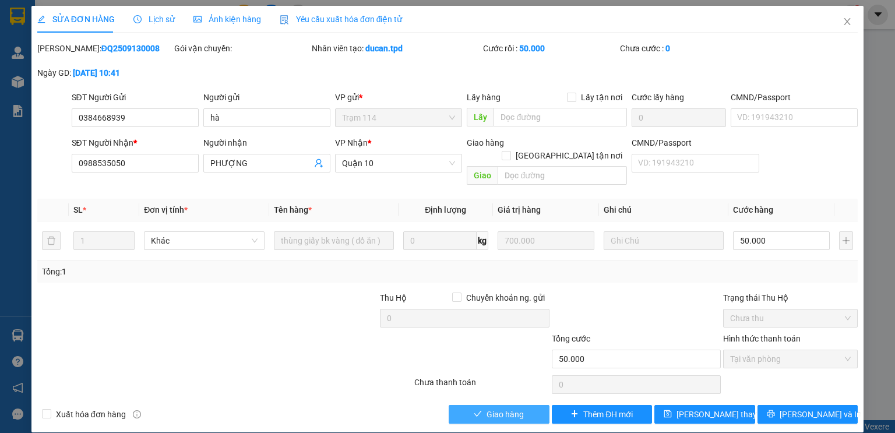
click at [525, 405] on button "Giao hàng" at bounding box center [499, 414] width 101 height 19
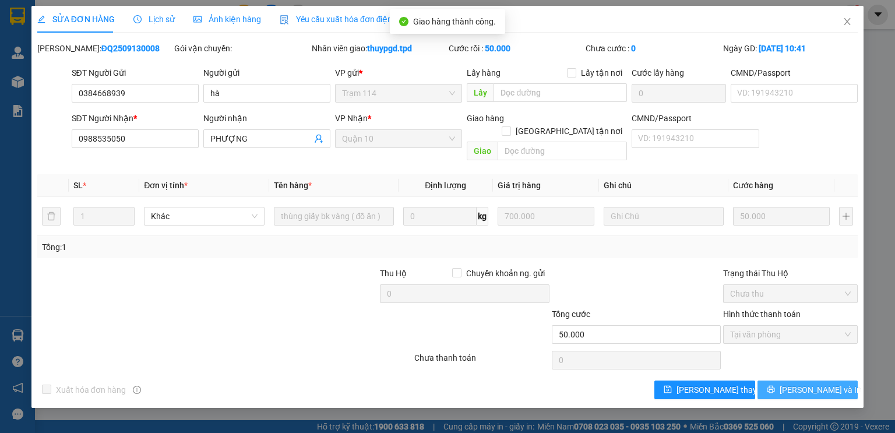
click at [775, 385] on icon "printer" at bounding box center [771, 389] width 8 height 8
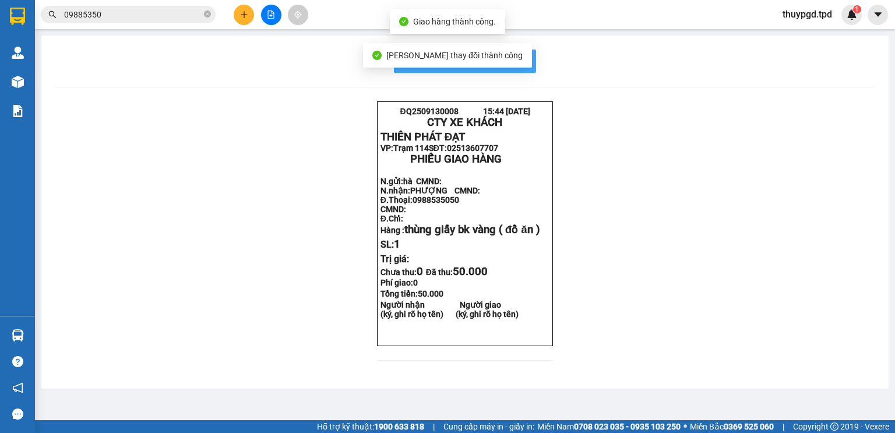
click at [514, 59] on span "In mẫu biên lai tự cấu hình" at bounding box center [472, 61] width 110 height 15
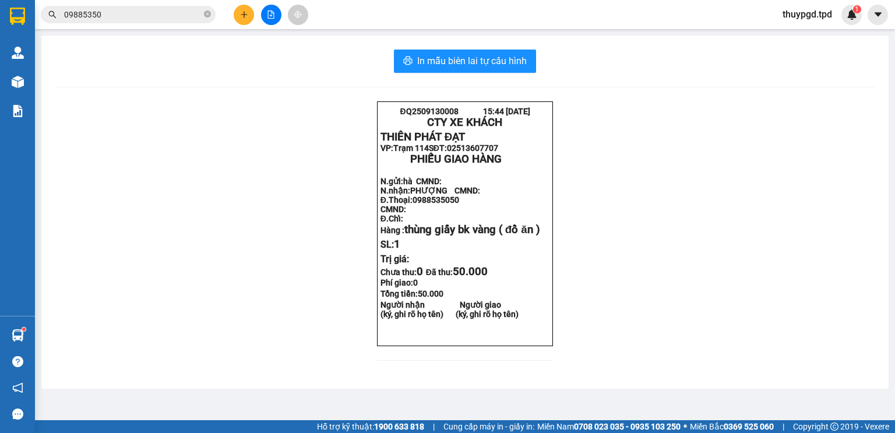
click at [228, 22] on div at bounding box center [270, 15] width 87 height 20
click at [253, 16] on button at bounding box center [244, 15] width 20 height 20
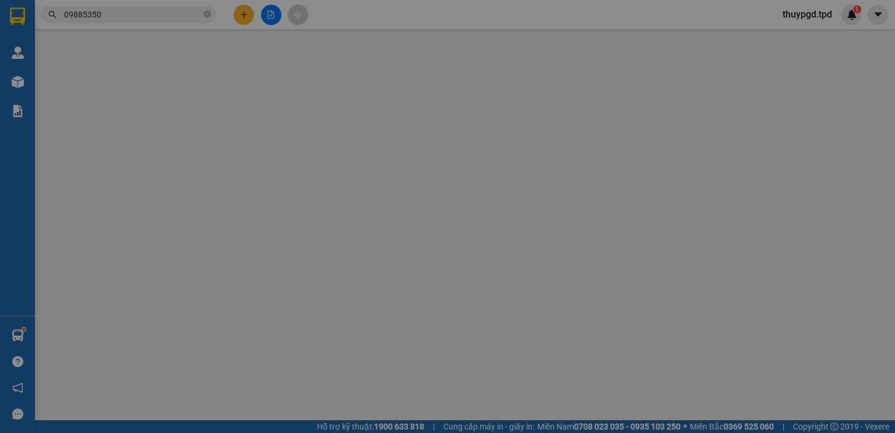
click at [244, 15] on span "Yêu cầu xuất hóa đơn điện tử" at bounding box center [193, 19] width 123 height 9
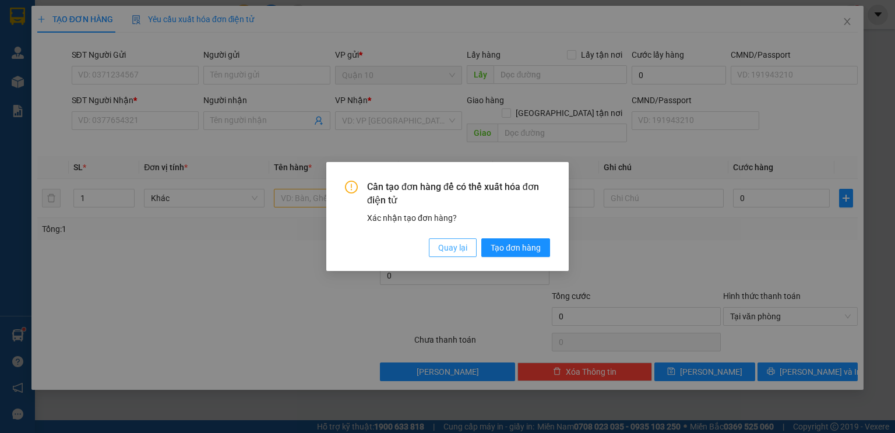
click at [436, 243] on button "Quay lại" at bounding box center [453, 247] width 48 height 19
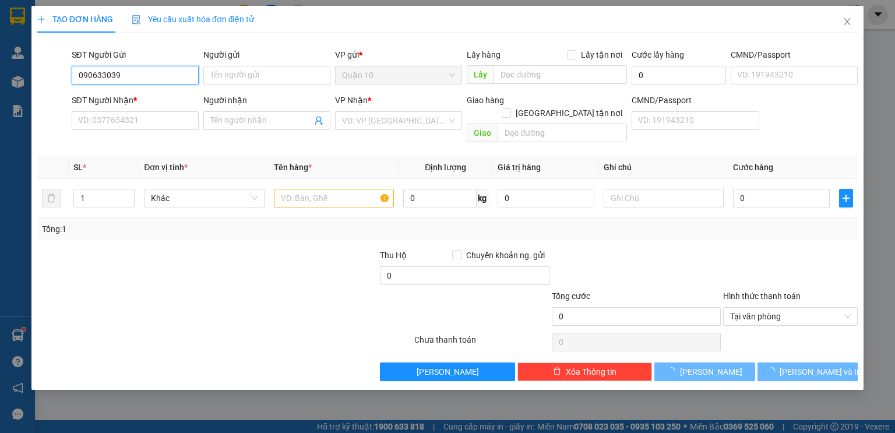
type input "0906330390"
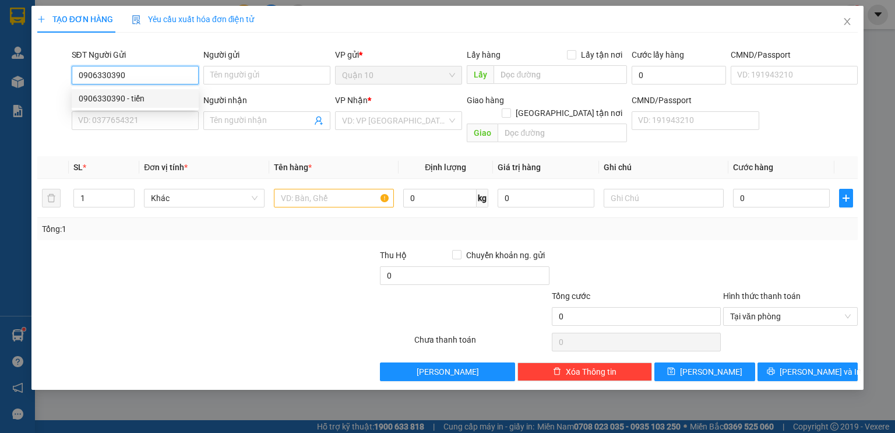
drag, startPoint x: 157, startPoint y: 101, endPoint x: 415, endPoint y: 219, distance: 283.6
click at [156, 101] on div "0906330390 - tiến" at bounding box center [135, 98] width 113 height 13
type input "tiến"
type input "371380596"
type input "0987530007"
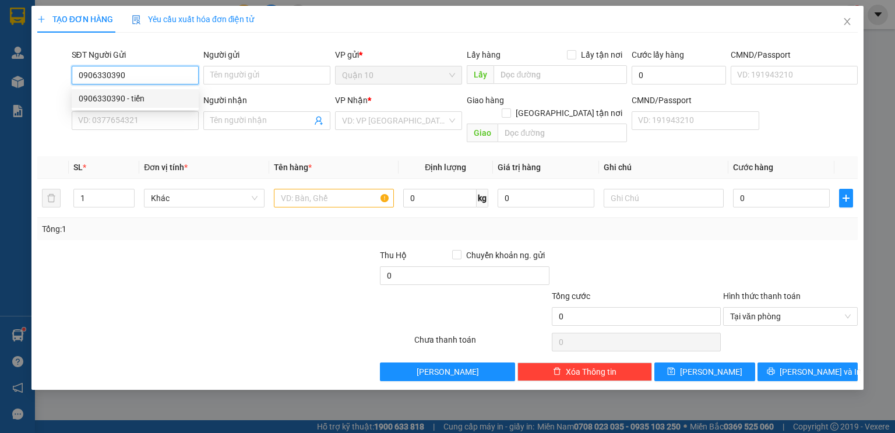
type input "HOÀNG"
type input "0906330390"
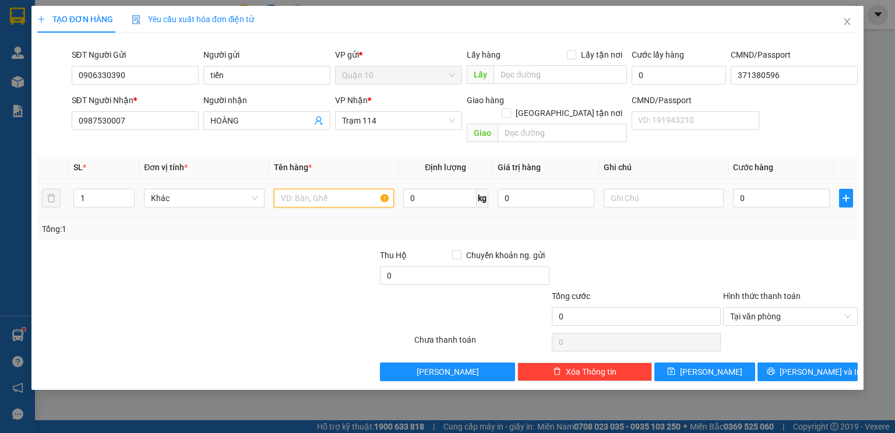
click at [309, 189] on input "text" at bounding box center [334, 198] width 120 height 19
type input "THÙNG GIẤY MÁY IN QUấn nilong trắng"
drag, startPoint x: 806, startPoint y: 173, endPoint x: 788, endPoint y: 179, distance: 19.2
click at [795, 179] on td "0" at bounding box center [781, 198] width 106 height 39
click at [783, 189] on input "0" at bounding box center [781, 198] width 97 height 19
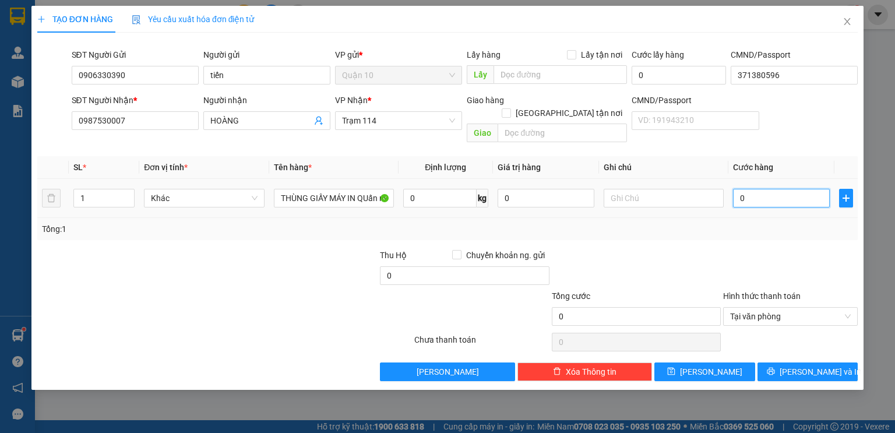
click at [783, 189] on input "0" at bounding box center [781, 198] width 97 height 19
type input "5"
type input "50"
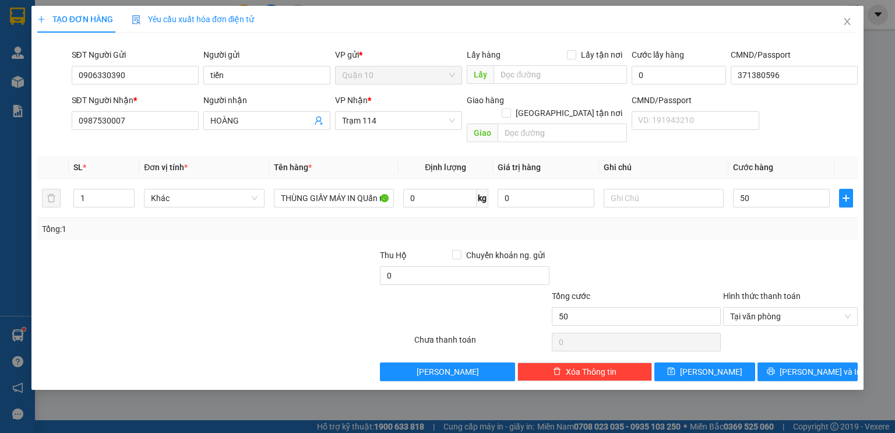
type input "50.000"
drag, startPoint x: 772, startPoint y: 224, endPoint x: 446, endPoint y: 195, distance: 328.1
click at [772, 224] on div "Tổng: 1" at bounding box center [447, 229] width 820 height 22
drag, startPoint x: 510, startPoint y: 188, endPoint x: 422, endPoint y: 168, distance: 90.0
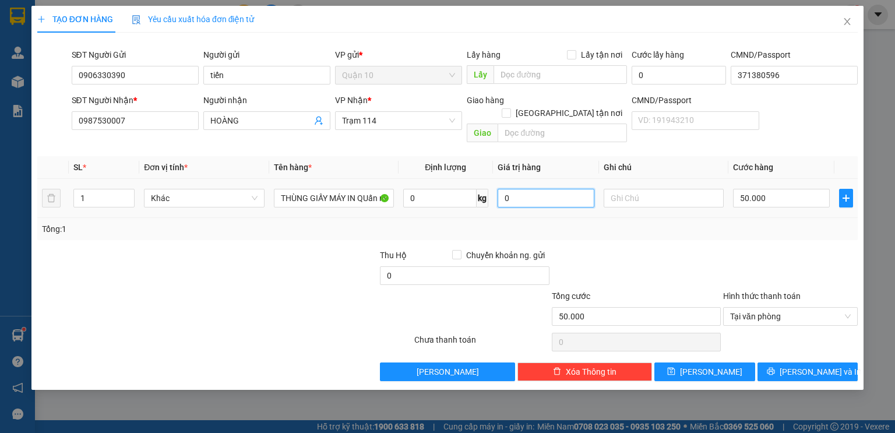
click at [422, 179] on tr "1 Khác THÙNG GIẤY MÁY IN QUấn nilong trắng 0 kg 0 50.000" at bounding box center [447, 198] width 820 height 39
type input "500.000"
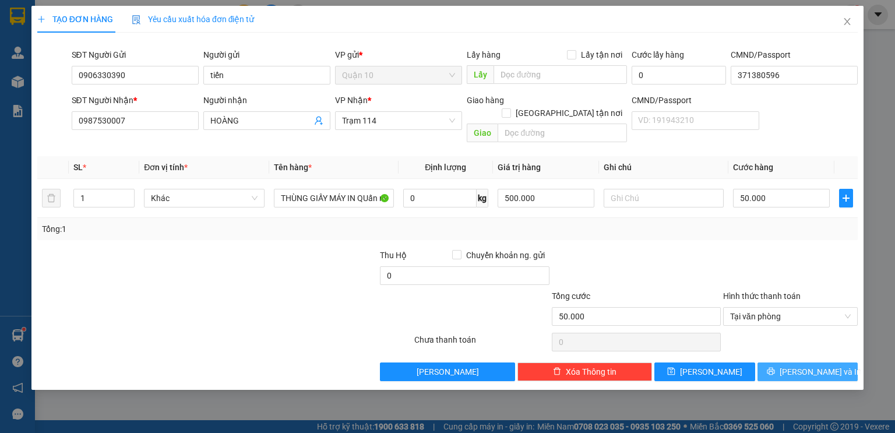
click at [778, 362] on button "[PERSON_NAME] và In" at bounding box center [807, 371] width 101 height 19
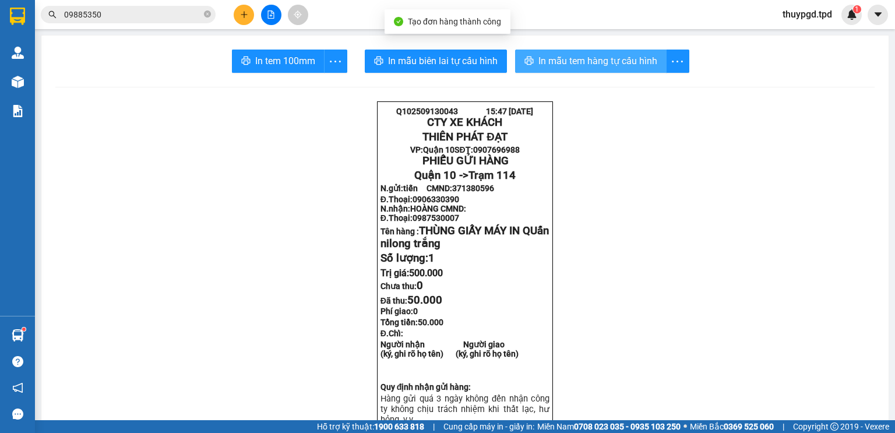
drag, startPoint x: 577, startPoint y: 56, endPoint x: 559, endPoint y: 94, distance: 42.5
click at [577, 56] on span "In mẫu tem hàng tự cấu hình" at bounding box center [597, 61] width 119 height 15
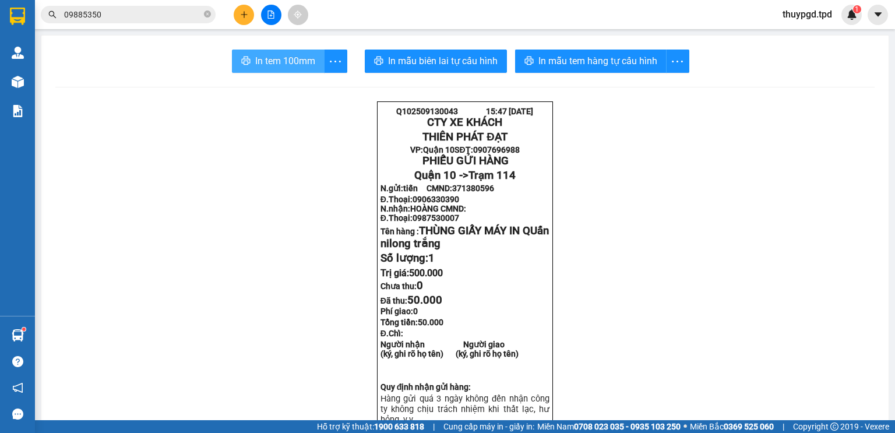
click at [291, 68] on span "In tem 100mm" at bounding box center [285, 61] width 60 height 15
click at [252, 14] on button at bounding box center [244, 15] width 20 height 20
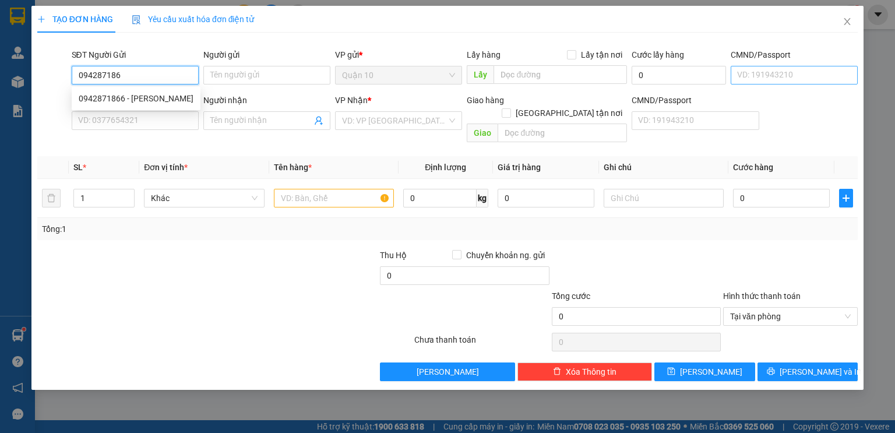
type input "0942871866"
click at [156, 98] on div "0942871866 - BÍCH NGỌC" at bounding box center [136, 98] width 115 height 13
type input "BÍCH NGỌC"
type input "0942256467"
type input "THANH HÒA"
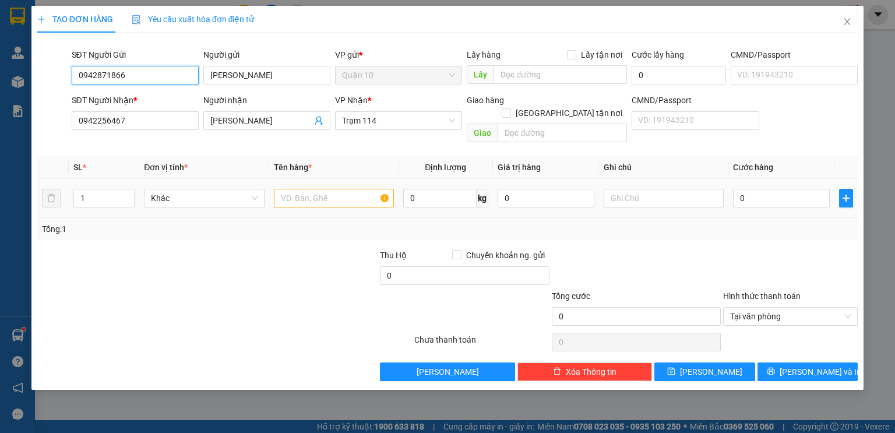
type input "0942871866"
click at [125, 186] on div "1" at bounding box center [103, 197] width 61 height 23
click at [128, 189] on div "1" at bounding box center [103, 198] width 61 height 19
type input "2"
click at [129, 193] on icon "up" at bounding box center [128, 195] width 4 height 4
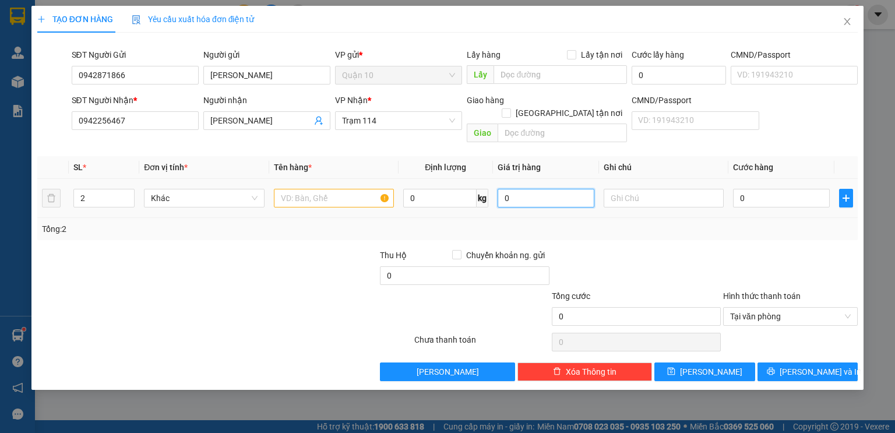
drag, startPoint x: 530, startPoint y: 193, endPoint x: 372, endPoint y: 165, distance: 160.8
click at [372, 179] on tr "2 Khác 0 kg 0 0" at bounding box center [447, 198] width 820 height 39
type input "5.000.000"
click at [298, 189] on input "text" at bounding box center [334, 198] width 120 height 19
click at [303, 189] on input "text" at bounding box center [334, 198] width 120 height 19
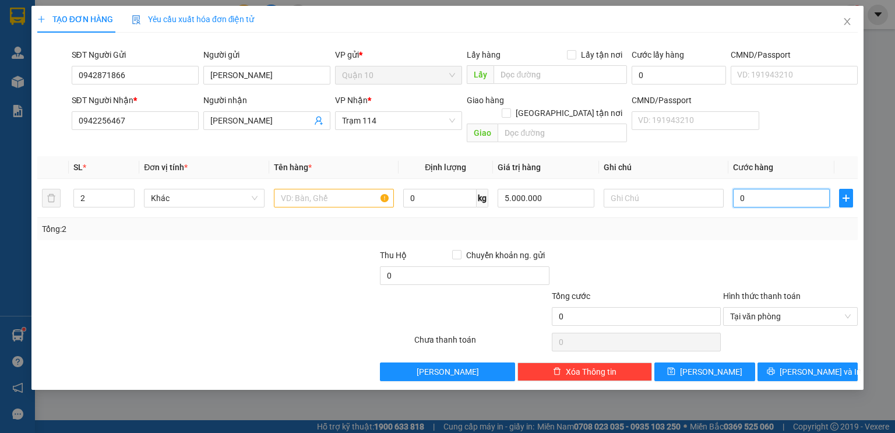
type input "1"
type input "12"
type input "120"
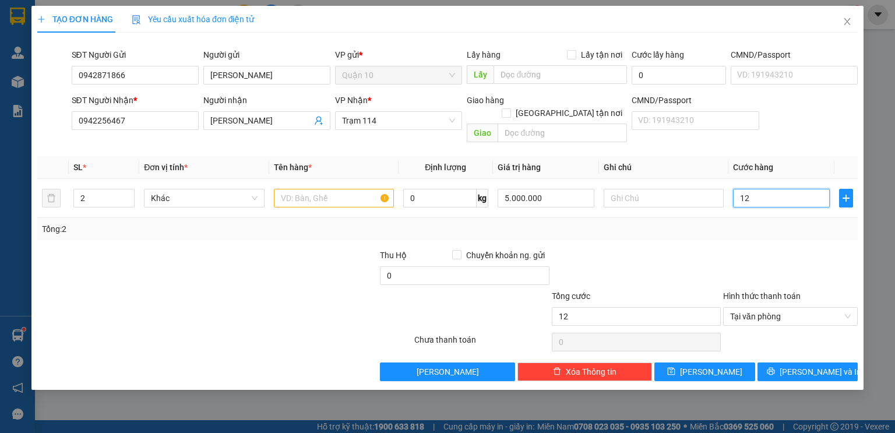
type input "120"
type input "120.000"
click at [806, 249] on div at bounding box center [790, 269] width 137 height 41
drag, startPoint x: 302, startPoint y: 186, endPoint x: 296, endPoint y: 188, distance: 6.3
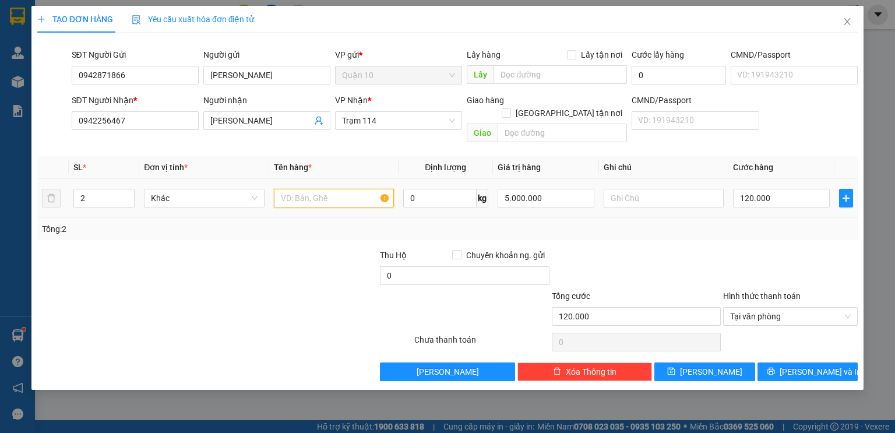
click at [301, 189] on input "text" at bounding box center [334, 198] width 120 height 19
type input "bao màu trắng nlmp"
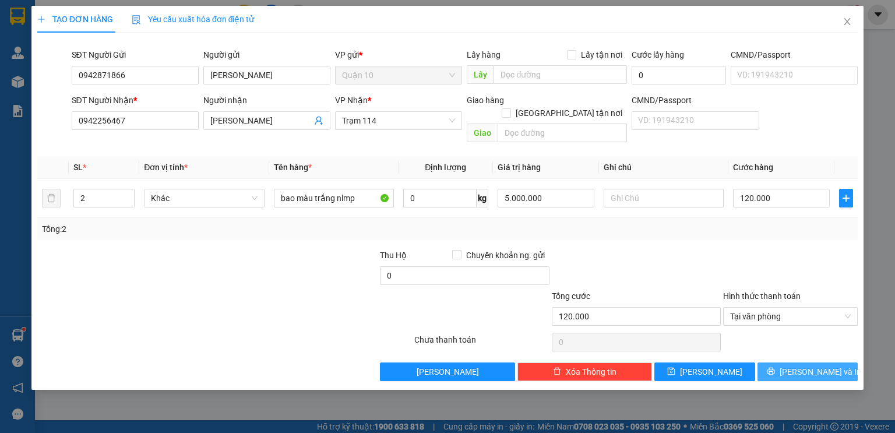
click at [848, 362] on button "[PERSON_NAME] và In" at bounding box center [807, 371] width 101 height 19
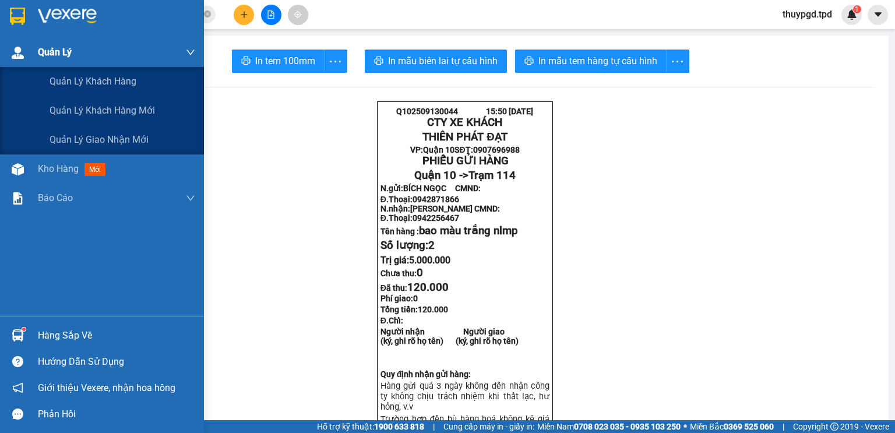
click at [34, 62] on div "Quản Lý" at bounding box center [102, 52] width 204 height 29
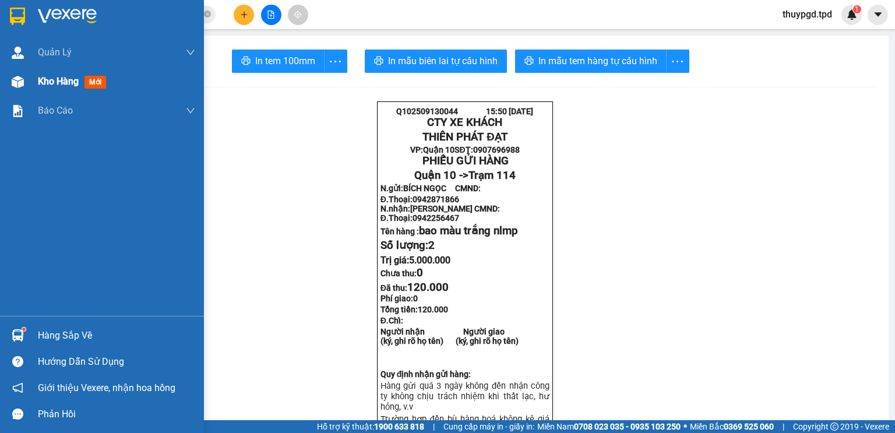
click at [43, 80] on span "Kho hàng" at bounding box center [58, 81] width 41 height 11
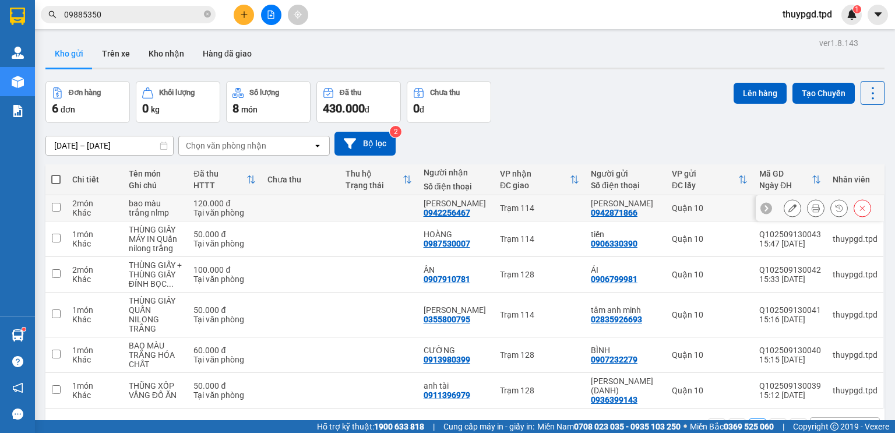
click at [811, 211] on icon at bounding box center [815, 208] width 8 height 8
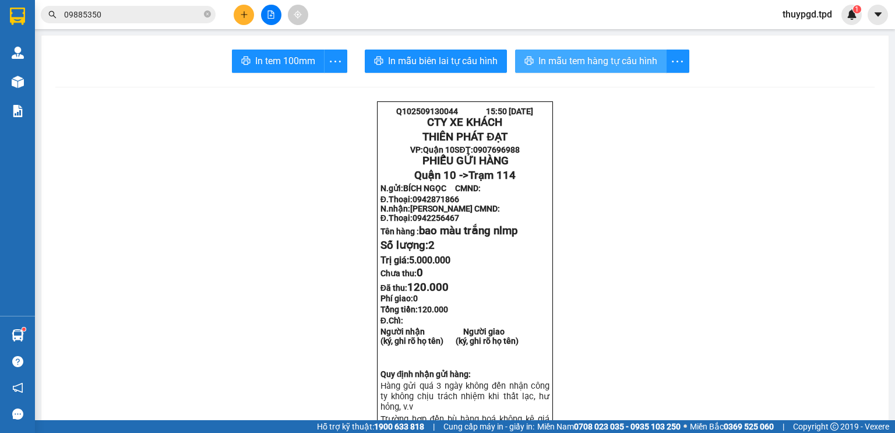
drag, startPoint x: 562, startPoint y: 60, endPoint x: 504, endPoint y: 226, distance: 175.7
click at [563, 60] on span "In mẫu tem hàng tự cấu hình" at bounding box center [597, 61] width 119 height 15
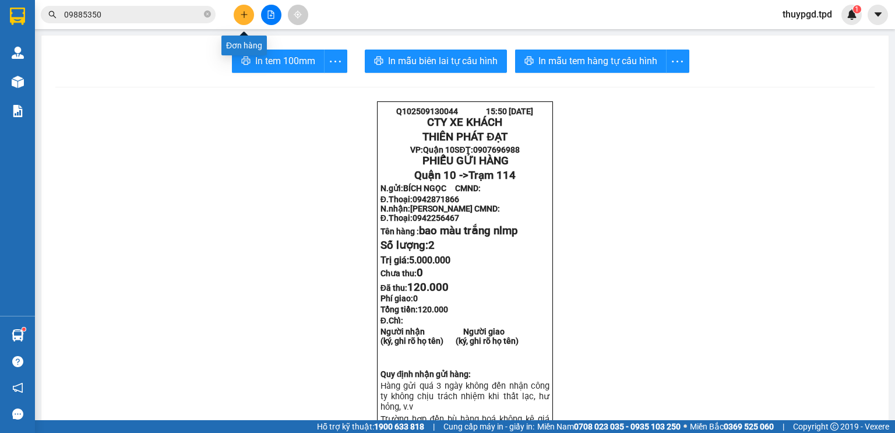
click at [242, 14] on icon "plus" at bounding box center [244, 14] width 8 height 8
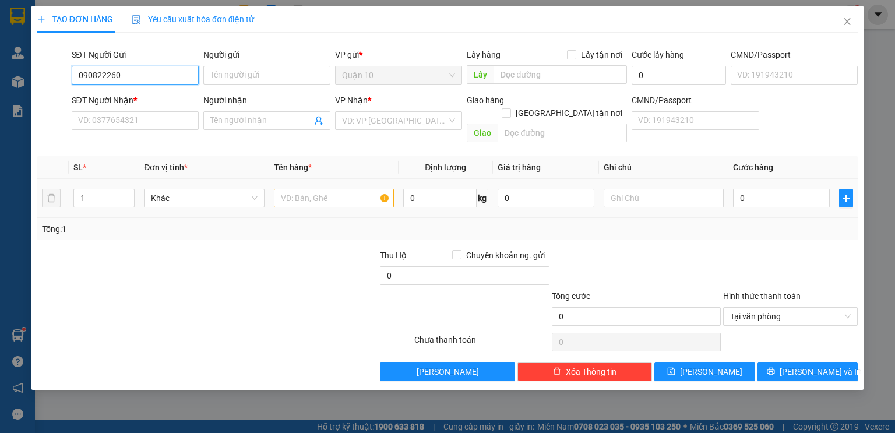
type input "0908222603"
click at [154, 98] on div "0908222603 - UYÊN" at bounding box center [135, 98] width 113 height 13
type input "UYÊN"
type input "035168001381"
type input "0933604629"
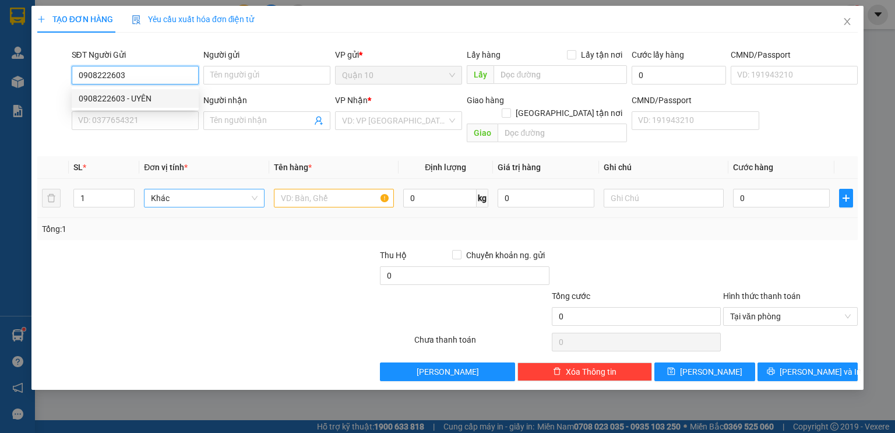
type input "thường"
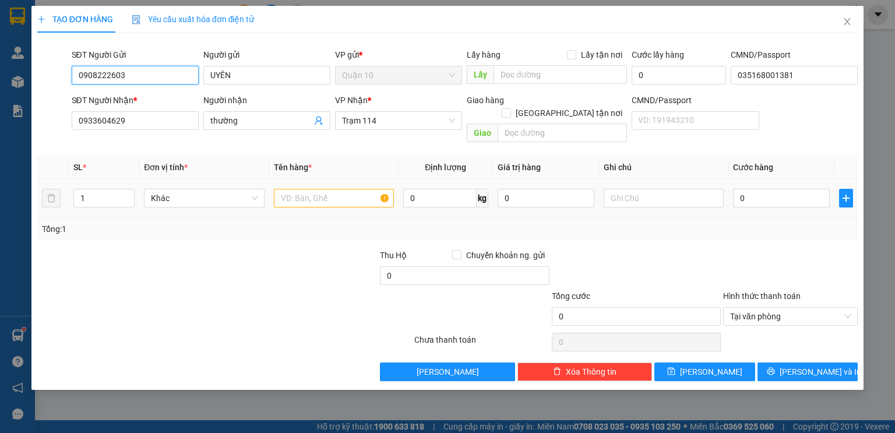
type input "0908222603"
click at [329, 189] on input "text" at bounding box center [334, 198] width 120 height 19
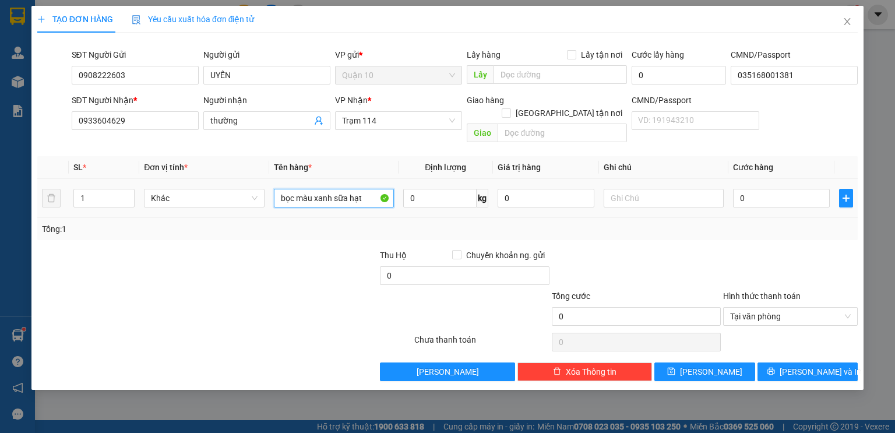
type input "bọc màu xanh sữa hạt"
type input "300.000"
type input "5"
type input "50"
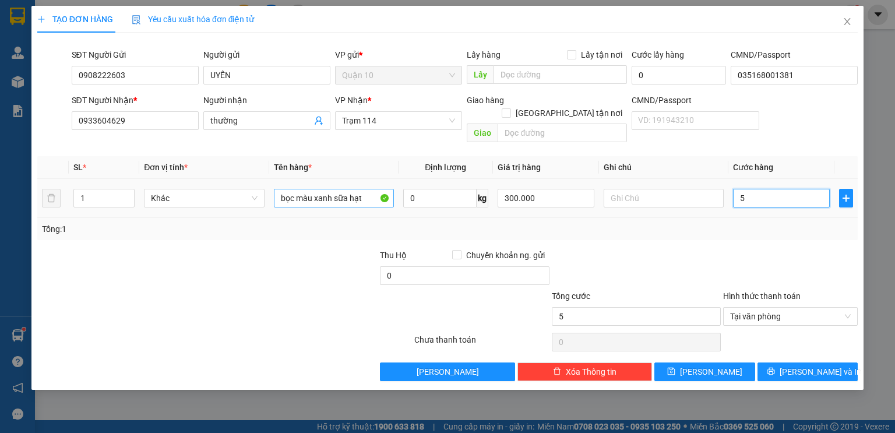
type input "50"
type input "50.000"
click at [612, 228] on div "Transit Pickup Surcharge Ids Transit Deliver Surcharge Ids Transit Deliver Surc…" at bounding box center [447, 211] width 820 height 339
click at [795, 345] on div "Transit Pickup Surcharge Ids Transit Deliver Surcharge Ids Transit Deliver Surc…" at bounding box center [447, 211] width 820 height 339
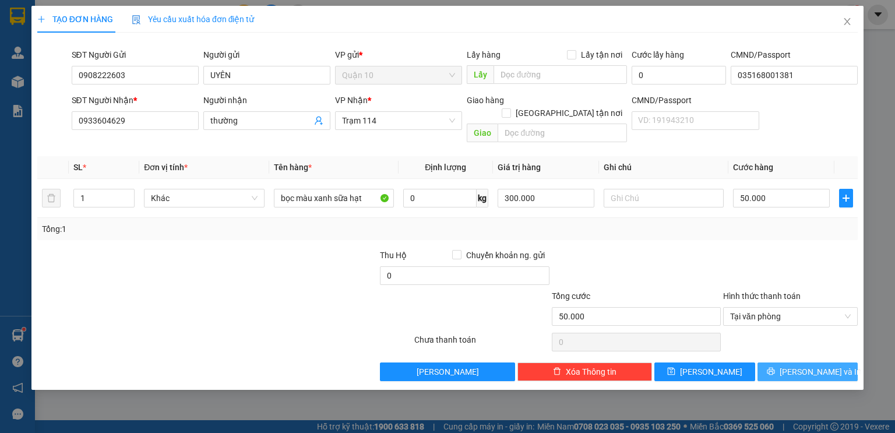
click at [798, 365] on span "[PERSON_NAME] và In" at bounding box center [820, 371] width 82 height 13
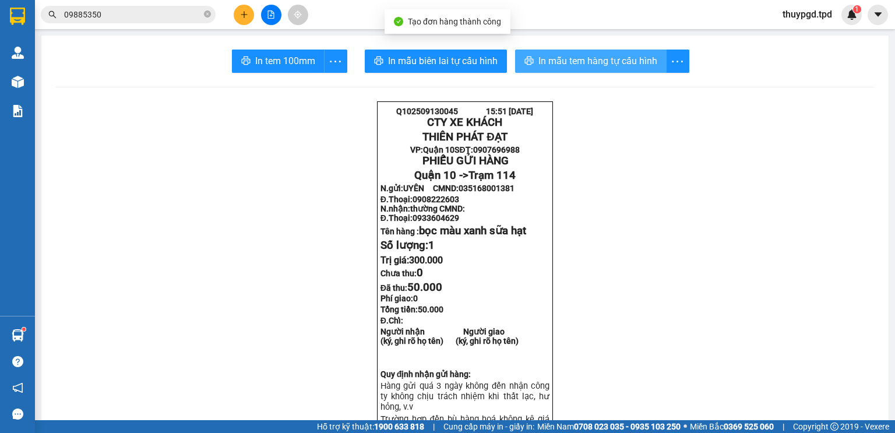
click at [545, 56] on span "In mẫu tem hàng tự cấu hình" at bounding box center [597, 61] width 119 height 15
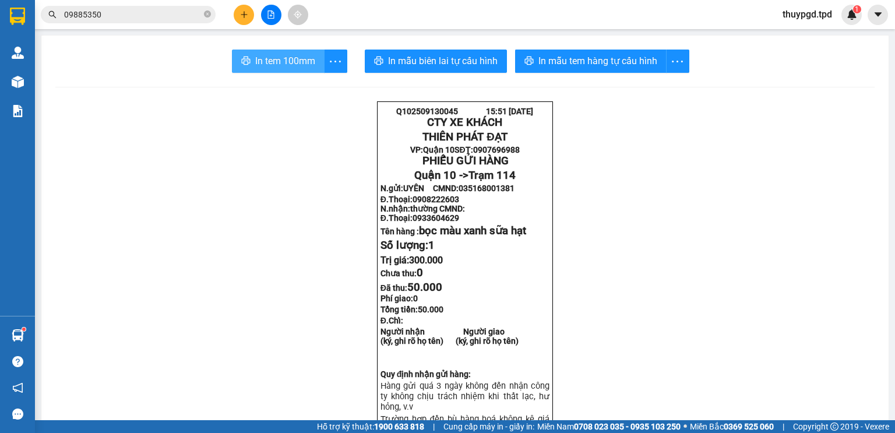
drag, startPoint x: 288, startPoint y: 62, endPoint x: 280, endPoint y: 428, distance: 366.5
click at [288, 61] on span "In tem 100mm" at bounding box center [285, 61] width 60 height 15
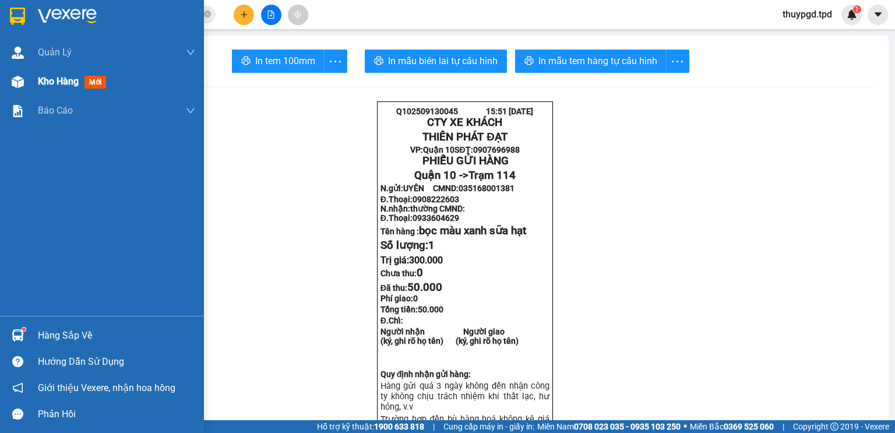
click at [63, 70] on div "Kho hàng mới" at bounding box center [116, 81] width 157 height 29
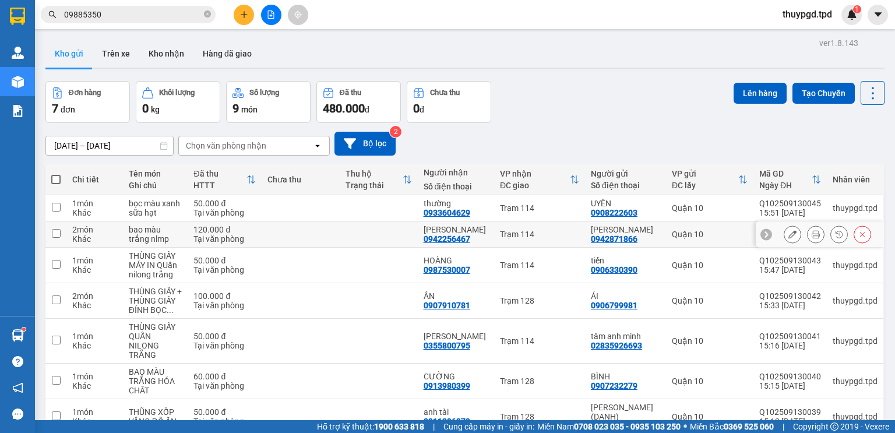
click at [807, 224] on button at bounding box center [815, 234] width 16 height 20
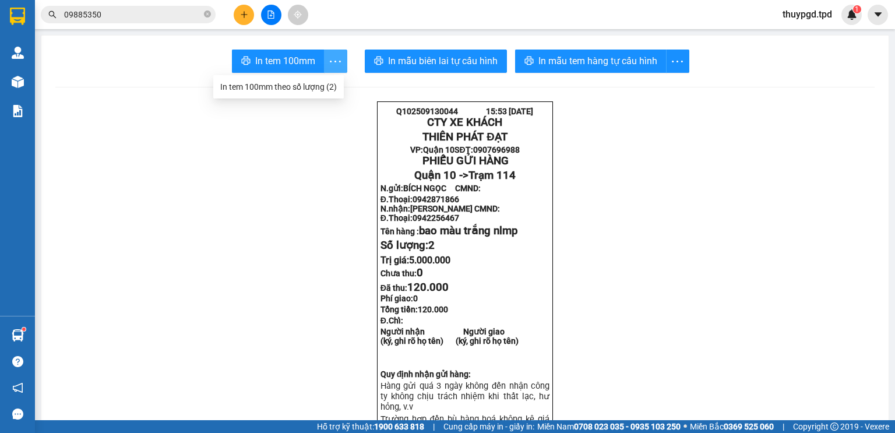
click at [333, 57] on icon "more" at bounding box center [335, 61] width 15 height 15
click at [327, 86] on div "In tem 100mm theo số lượng (2)" at bounding box center [278, 86] width 116 height 13
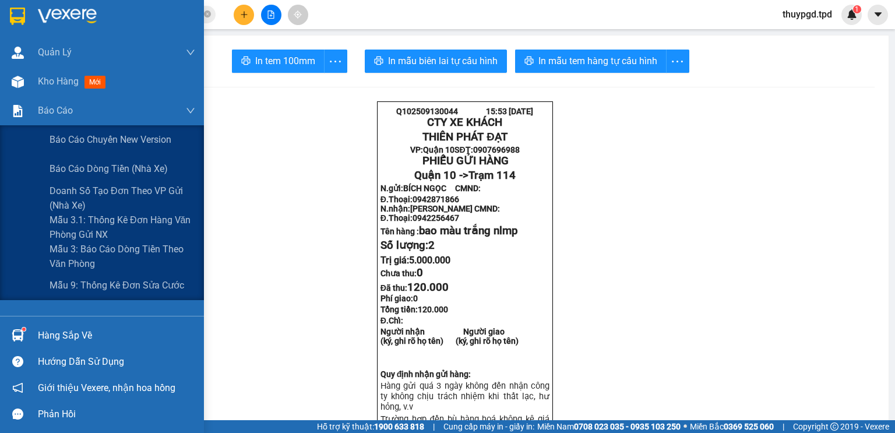
click at [23, 88] on div at bounding box center [18, 82] width 20 height 20
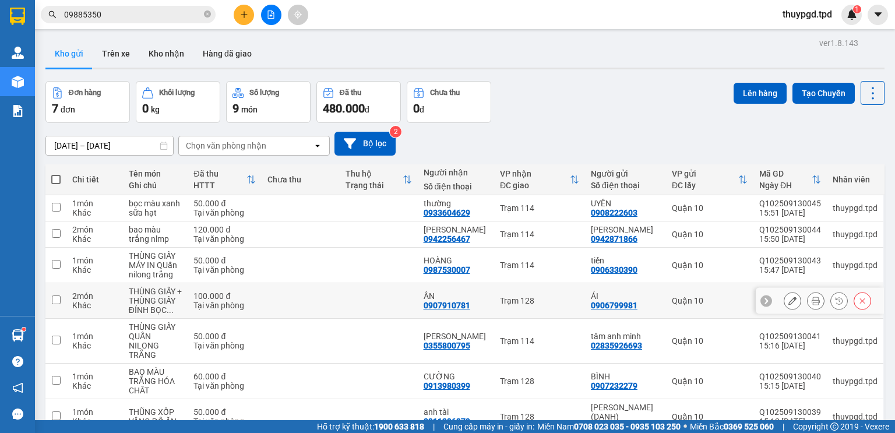
drag, startPoint x: 415, startPoint y: 241, endPoint x: 461, endPoint y: 276, distance: 57.8
click at [415, 283] on td at bounding box center [379, 301] width 78 height 36
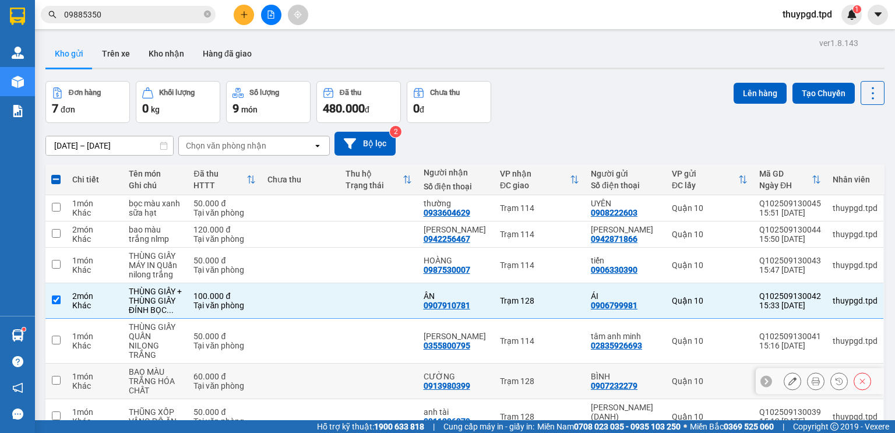
click at [525, 376] on div "Trạm 128" at bounding box center [539, 380] width 79 height 9
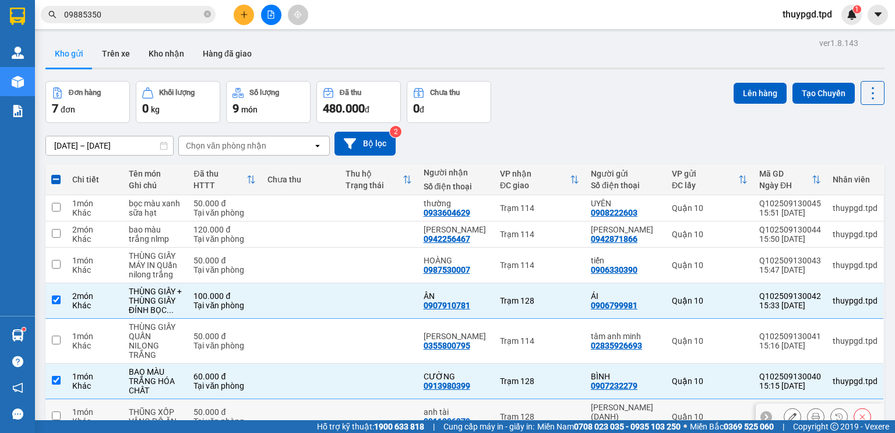
click at [519, 399] on td "Trạm 128" at bounding box center [539, 417] width 91 height 36
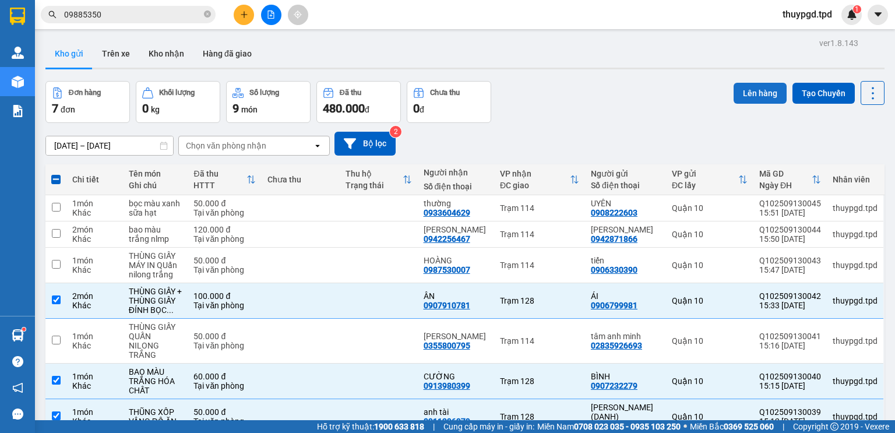
click at [748, 83] on button "Lên hàng" at bounding box center [759, 93] width 53 height 21
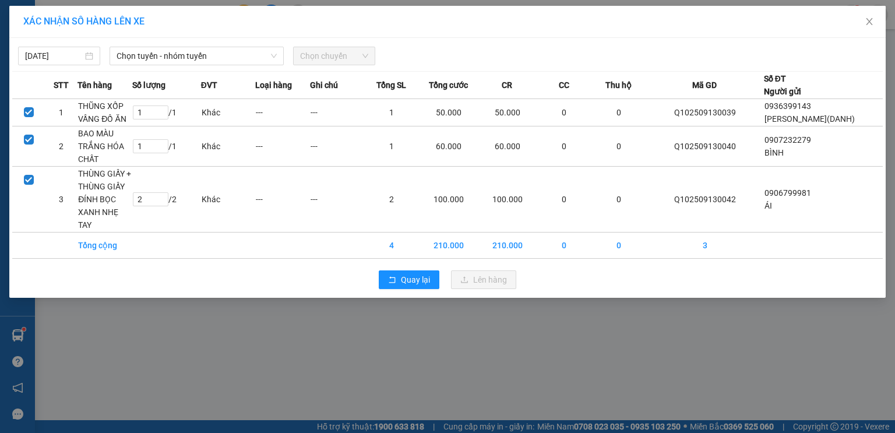
click at [221, 67] on div "13/09/2025 Chọn tuyến - nhóm tuyến Chọn chuyến STT Tên hàng Số lượng ĐVT Loại h…" at bounding box center [447, 168] width 876 height 260
click at [228, 66] on div "13/09/2025 Chọn tuyến - nhóm tuyến Chọn chuyến STT Tên hàng Số lượng ĐVT Loại h…" at bounding box center [447, 168] width 876 height 260
drag, startPoint x: 206, startPoint y: 50, endPoint x: 192, endPoint y: 65, distance: 21.4
click at [207, 50] on span "Chọn tuyến - nhóm tuyến" at bounding box center [196, 55] width 160 height 17
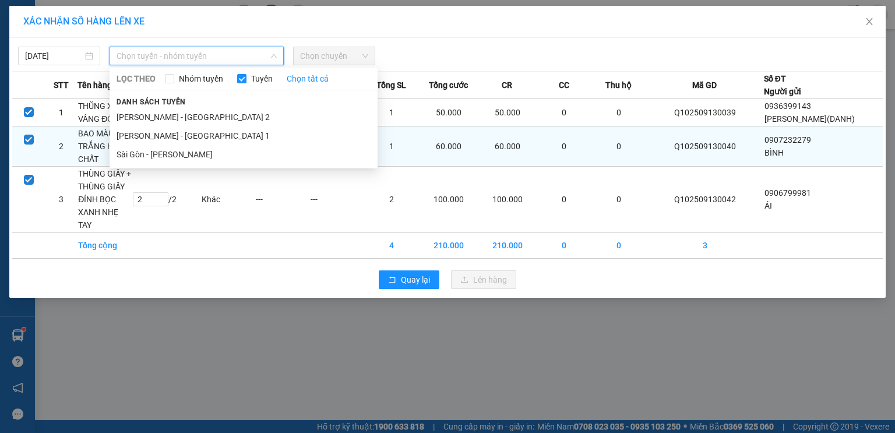
click at [168, 154] on li "Sài Gòn - Phương Lâm" at bounding box center [244, 154] width 268 height 19
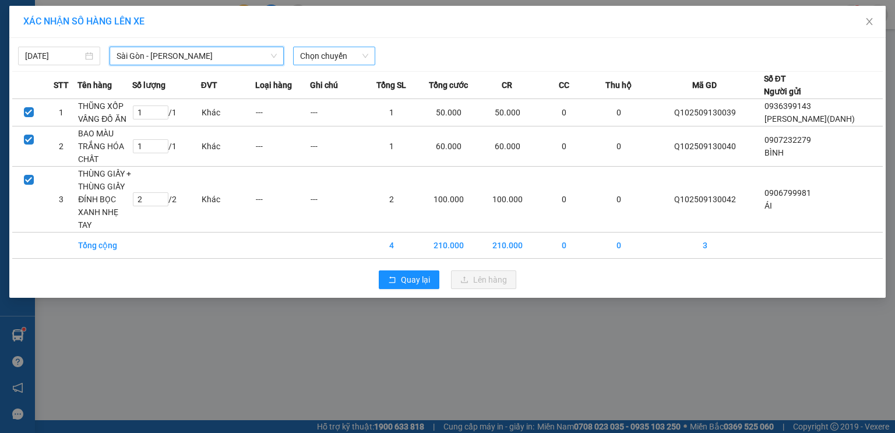
click at [330, 56] on span "Chọn chuyến" at bounding box center [334, 55] width 68 height 17
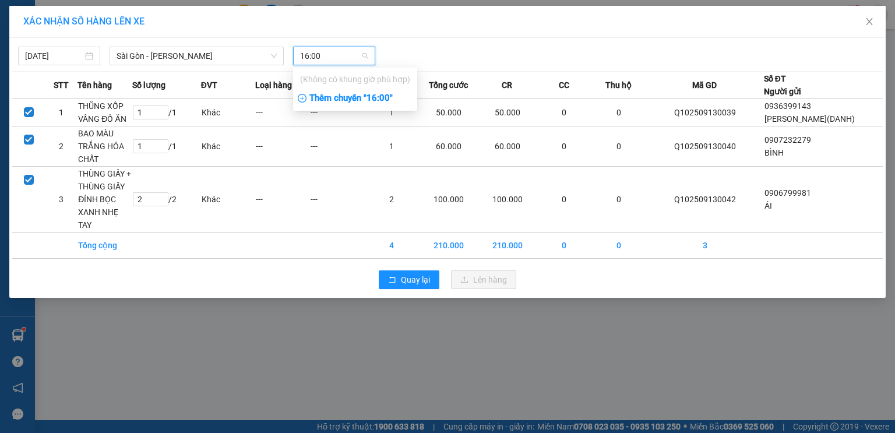
type input "16:00"
click at [349, 101] on div "Thêm chuyến " 16:00 "" at bounding box center [355, 99] width 124 height 20
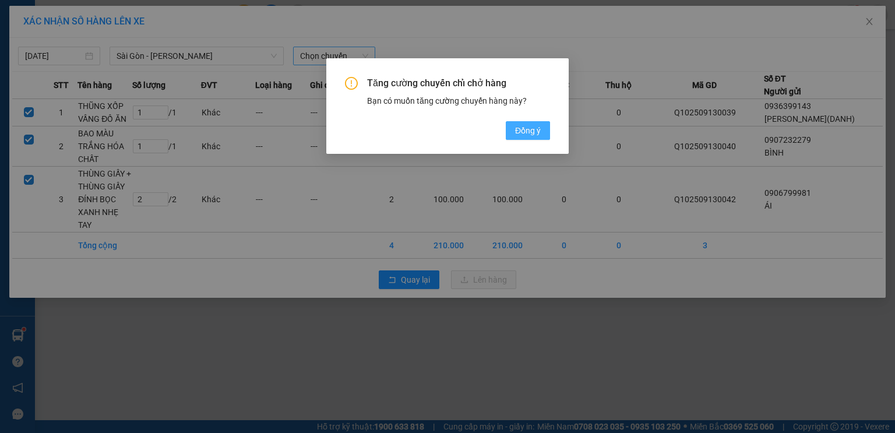
click at [516, 142] on div "Tăng cường chuyến chỉ chở hàng Bạn có muốn tăng cường chuyến hàng này? Đồng ý" at bounding box center [447, 106] width 242 height 96
click at [520, 133] on span "Đồng ý" at bounding box center [528, 130] width 26 height 13
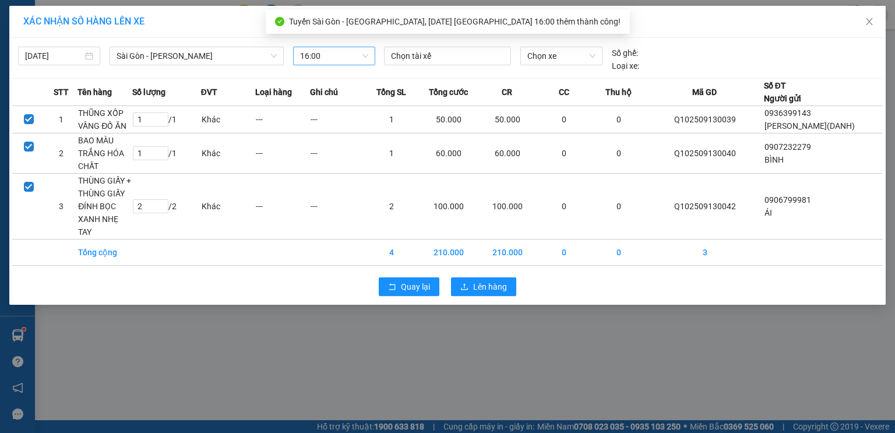
click at [437, 68] on div "Chọn tài xế" at bounding box center [447, 60] width 136 height 26
click at [435, 54] on div at bounding box center [447, 56] width 121 height 14
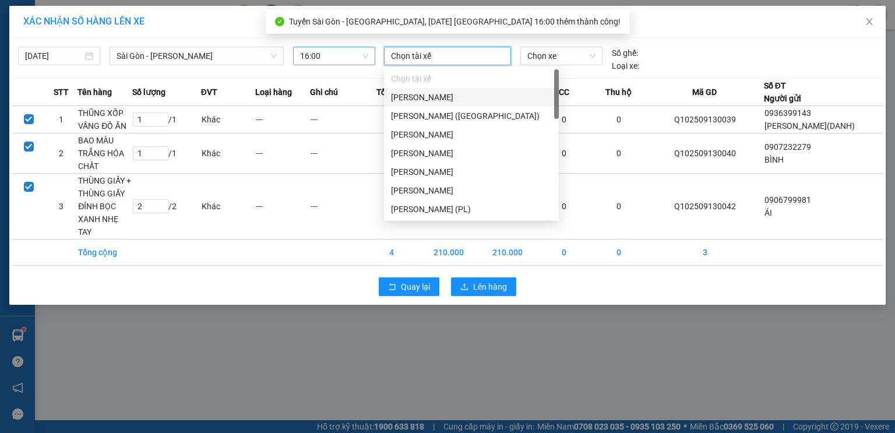
type input "d"
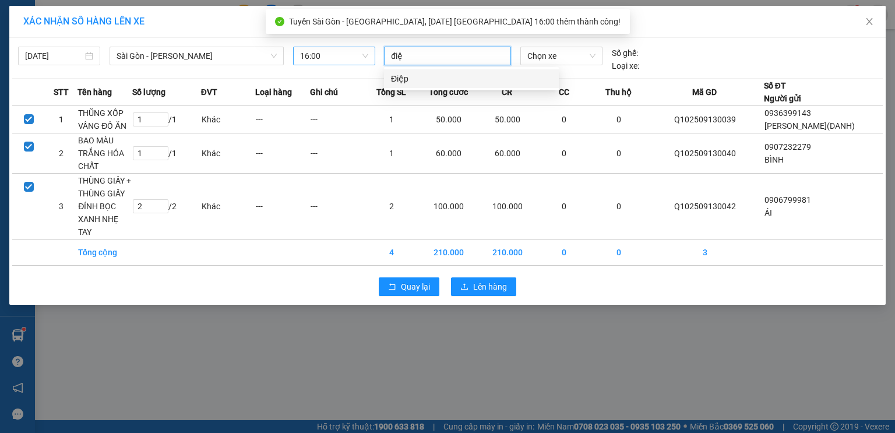
type input "điệp"
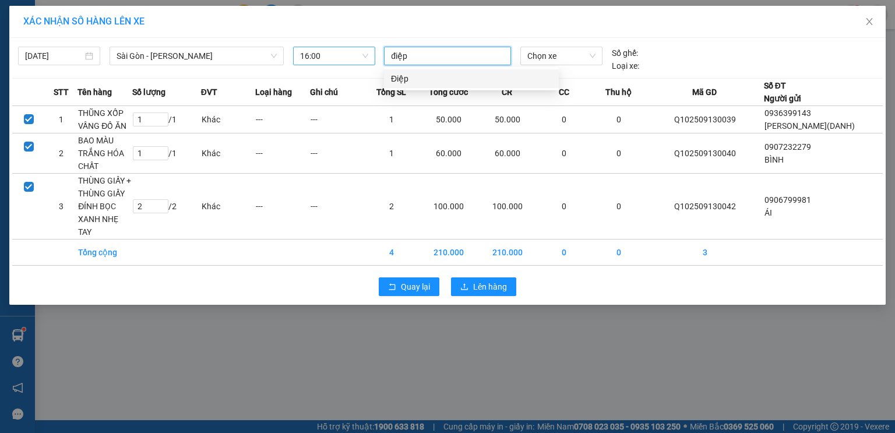
click at [437, 79] on div "Điệp" at bounding box center [471, 78] width 161 height 13
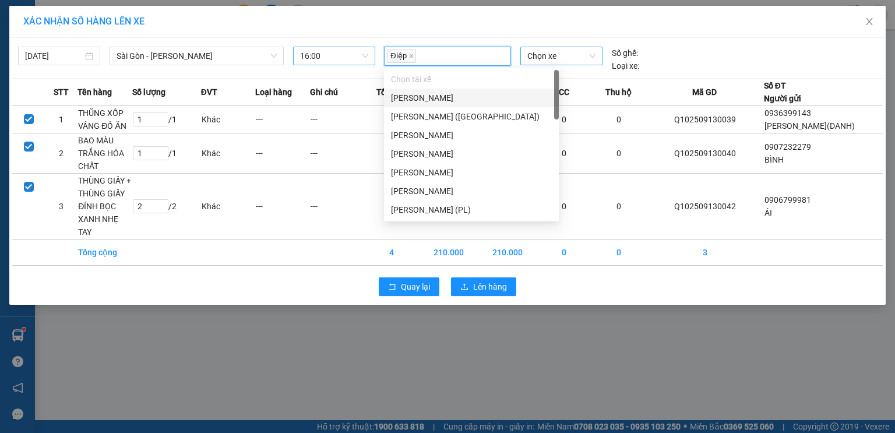
drag, startPoint x: 567, startPoint y: 47, endPoint x: 571, endPoint y: 52, distance: 6.8
click at [567, 47] on span "Chọn xe" at bounding box center [561, 55] width 68 height 17
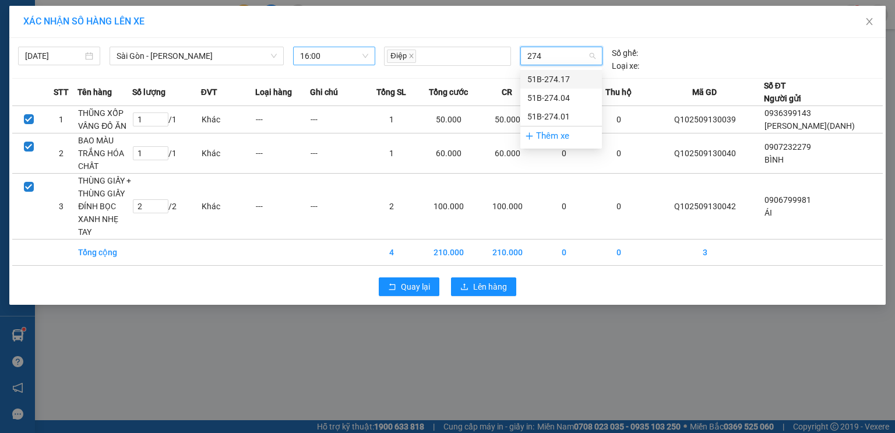
click at [562, 85] on div "51B-274.17" at bounding box center [561, 79] width 68 height 13
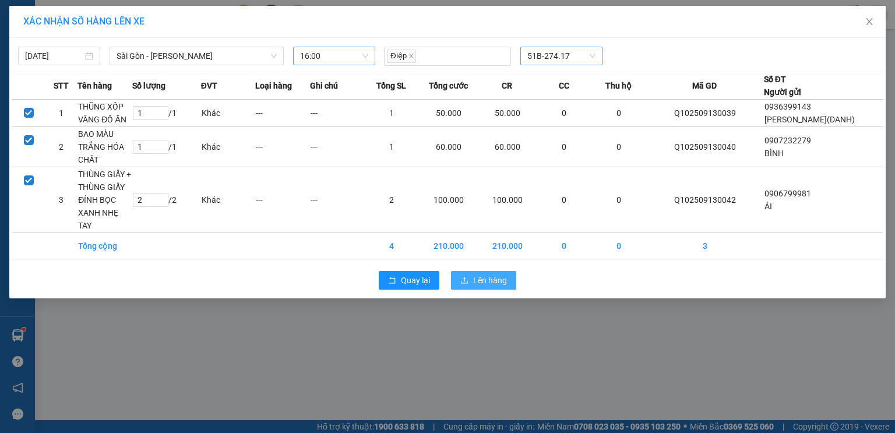
click at [487, 280] on span "Lên hàng" at bounding box center [490, 280] width 34 height 13
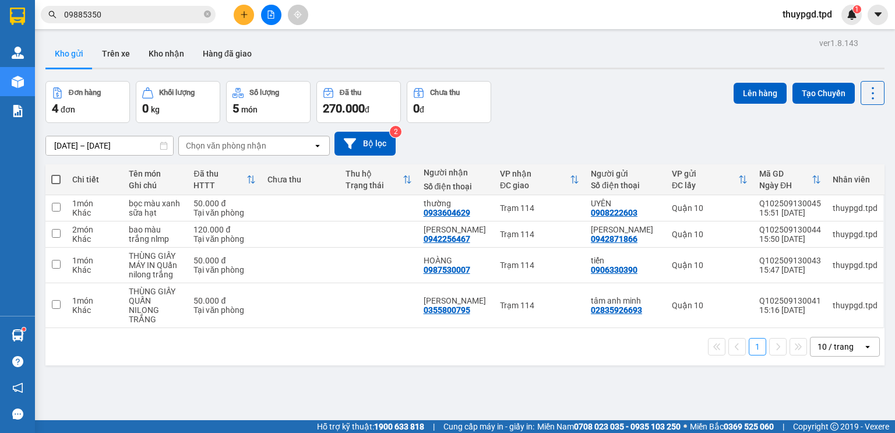
click at [268, 16] on icon "file-add" at bounding box center [271, 14] width 8 height 8
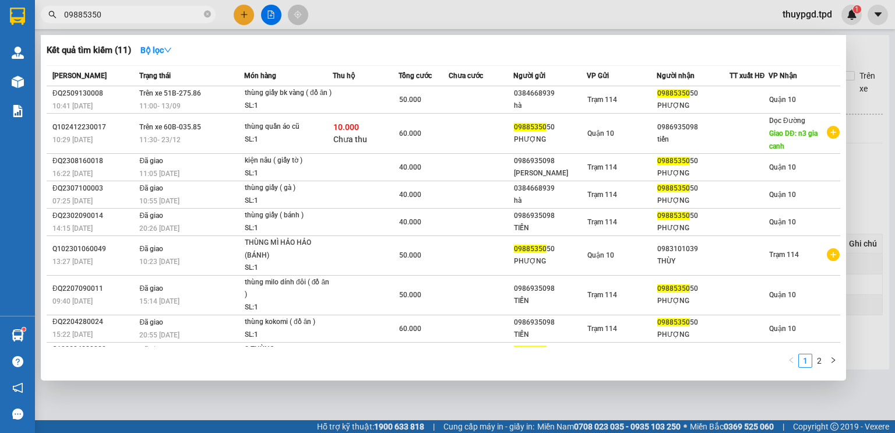
click at [157, 16] on input "09885350" at bounding box center [132, 14] width 137 height 13
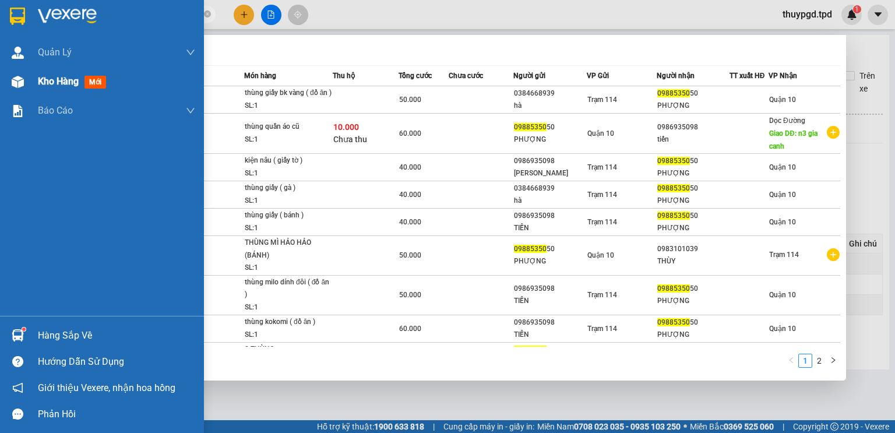
click at [33, 79] on div "Kho hàng mới" at bounding box center [102, 81] width 204 height 29
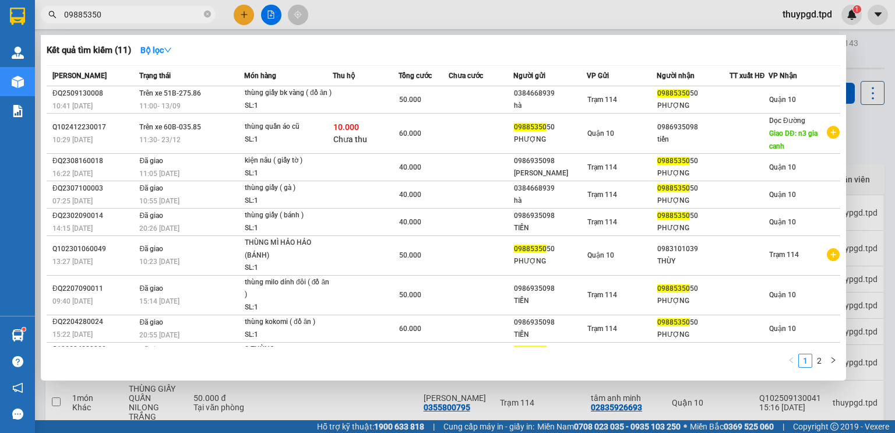
click at [874, 99] on div at bounding box center [447, 216] width 895 height 433
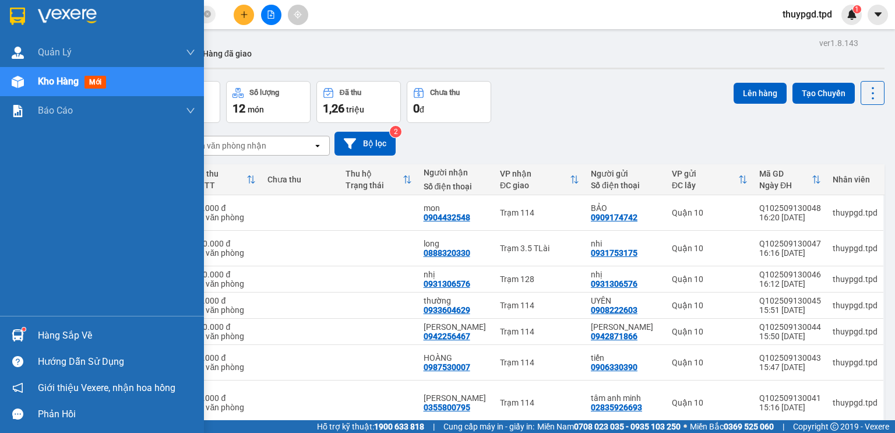
click at [62, 329] on div "Hàng sắp về" at bounding box center [116, 335] width 157 height 17
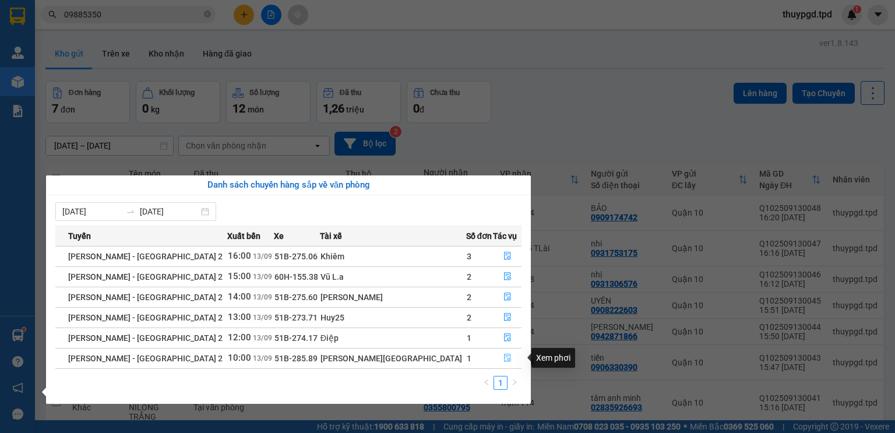
click at [503, 358] on icon "file-done" at bounding box center [507, 358] width 8 height 8
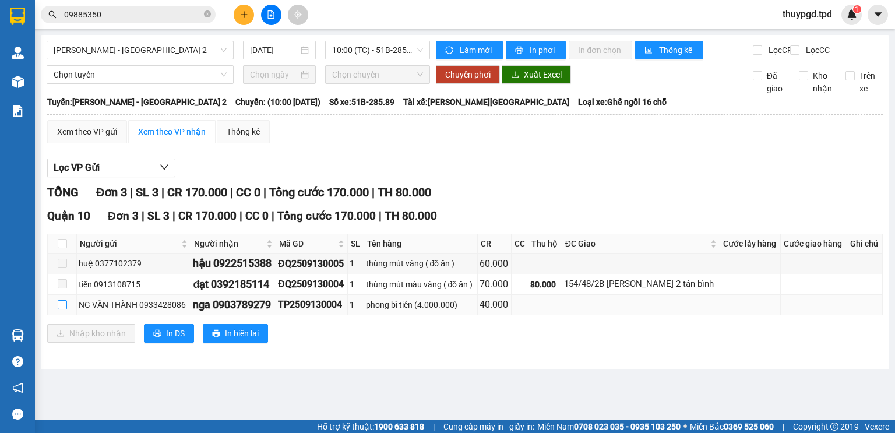
click at [58, 309] on input "checkbox" at bounding box center [62, 304] width 9 height 9
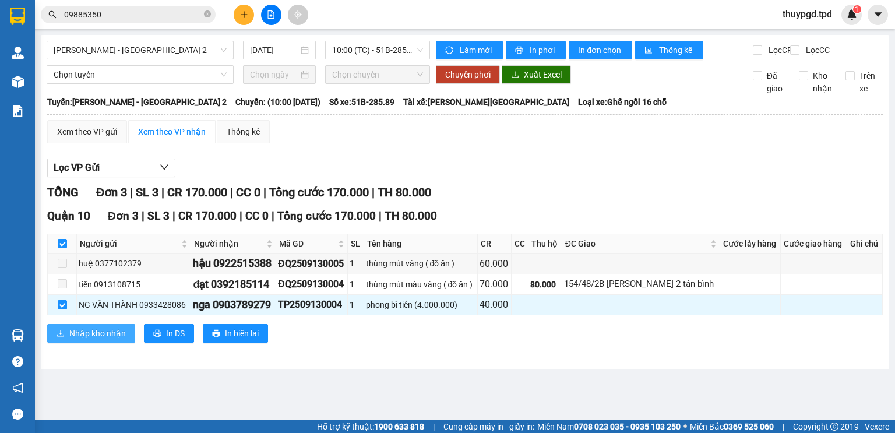
click at [86, 340] on span "Nhập kho nhận" at bounding box center [97, 333] width 57 height 13
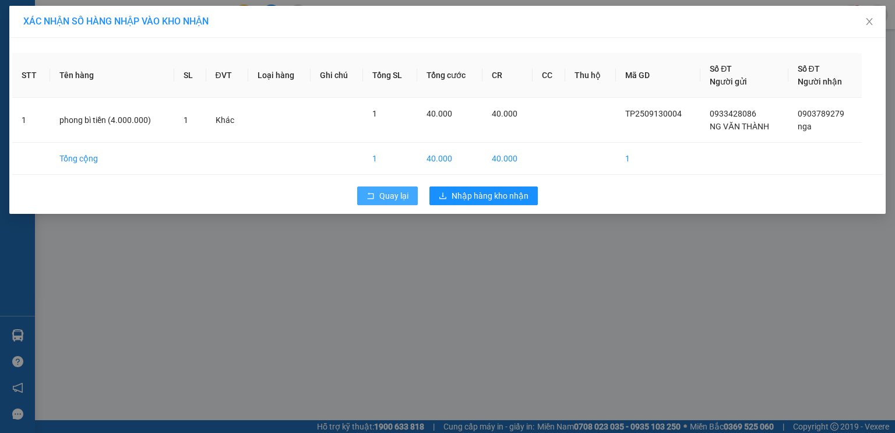
click at [387, 196] on span "Quay lại" at bounding box center [393, 195] width 29 height 13
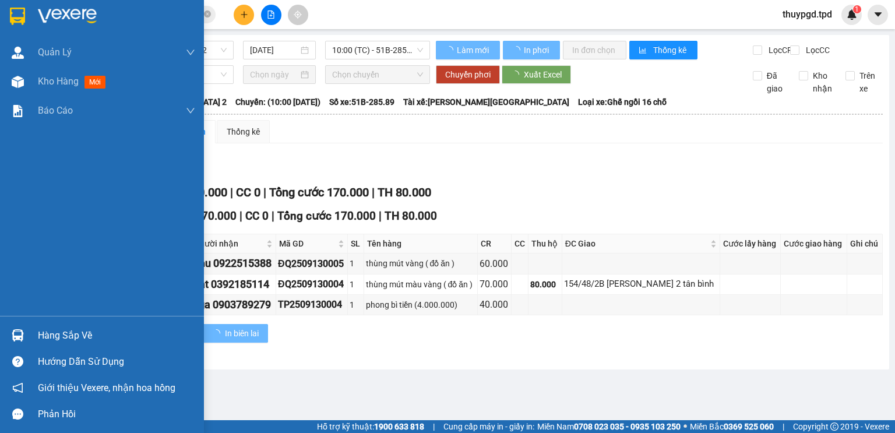
drag, startPoint x: 29, startPoint y: 327, endPoint x: 53, endPoint y: 340, distance: 26.8
click at [30, 327] on div "Hàng sắp về" at bounding box center [102, 335] width 204 height 26
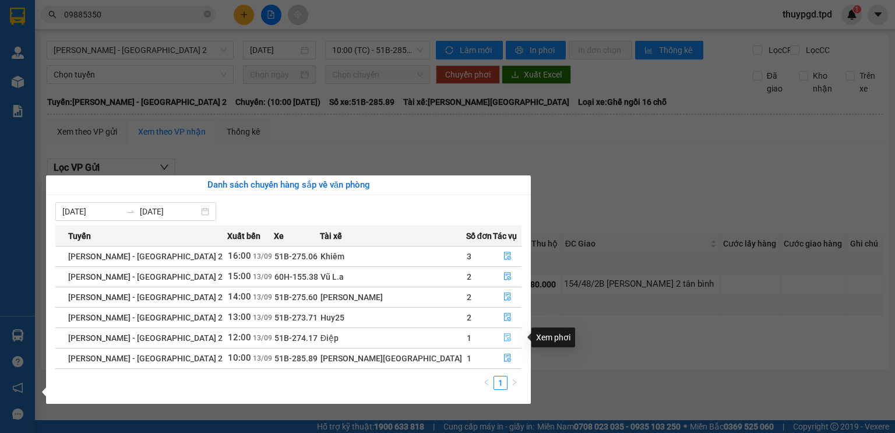
click at [504, 334] on icon "file-done" at bounding box center [507, 338] width 7 height 8
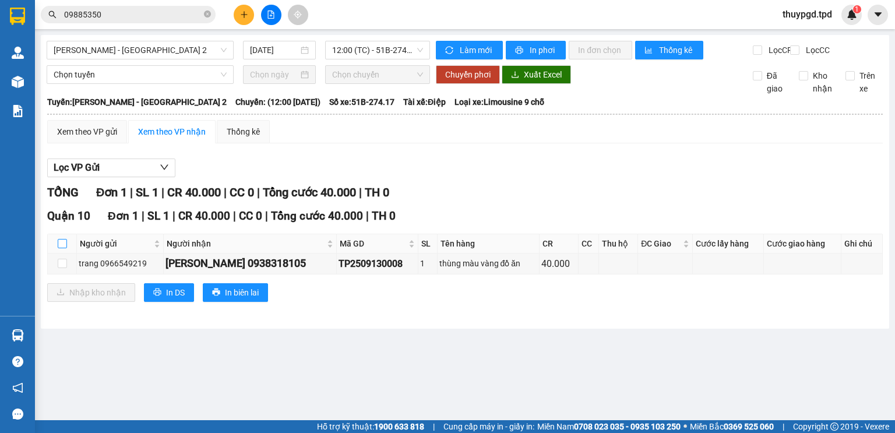
click at [65, 248] on input "checkbox" at bounding box center [62, 243] width 9 height 9
checkbox input "true"
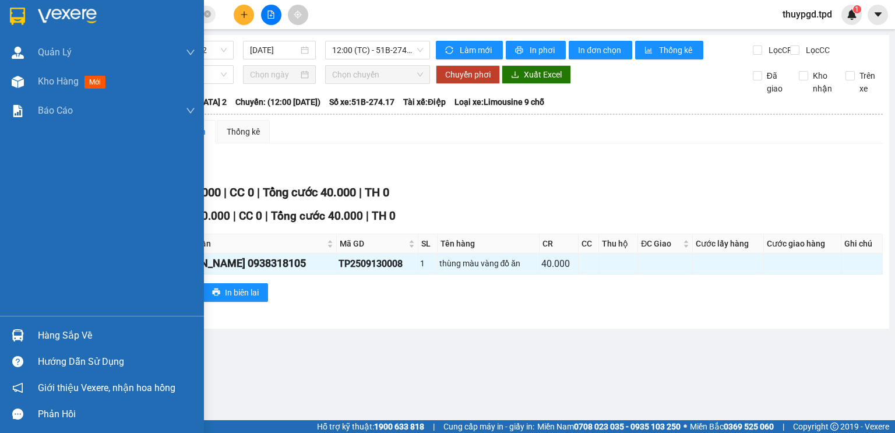
click at [71, 327] on div "Hàng sắp về" at bounding box center [116, 335] width 157 height 17
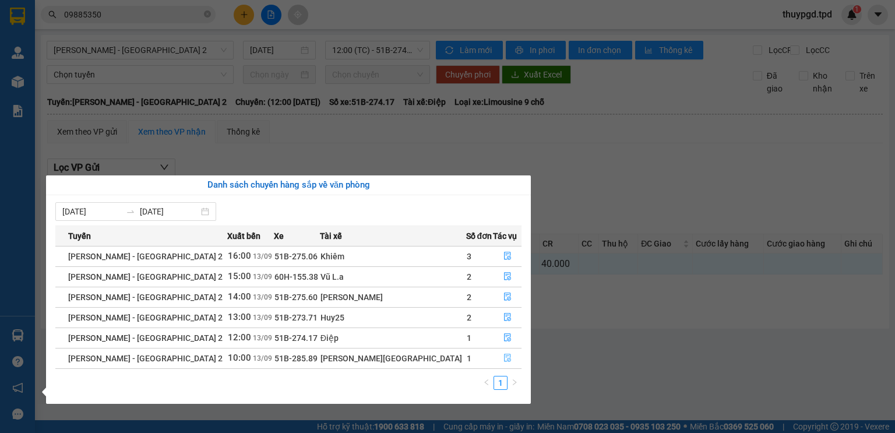
click at [504, 354] on icon "file-done" at bounding box center [507, 358] width 7 height 8
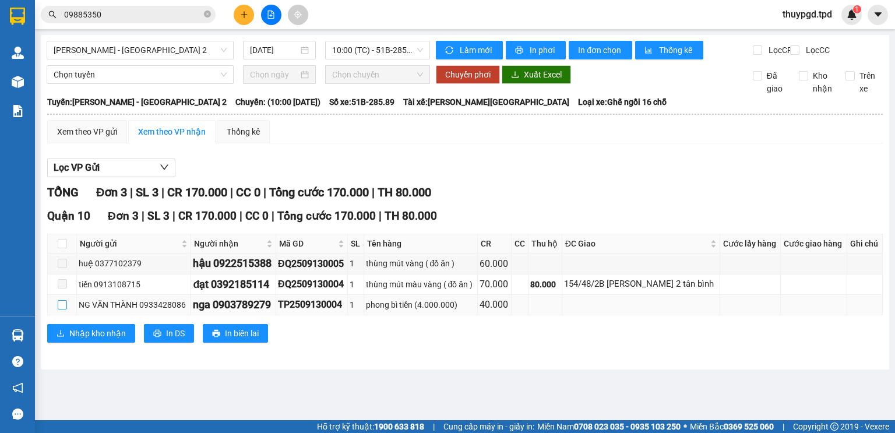
click at [63, 309] on input "checkbox" at bounding box center [62, 304] width 9 height 9
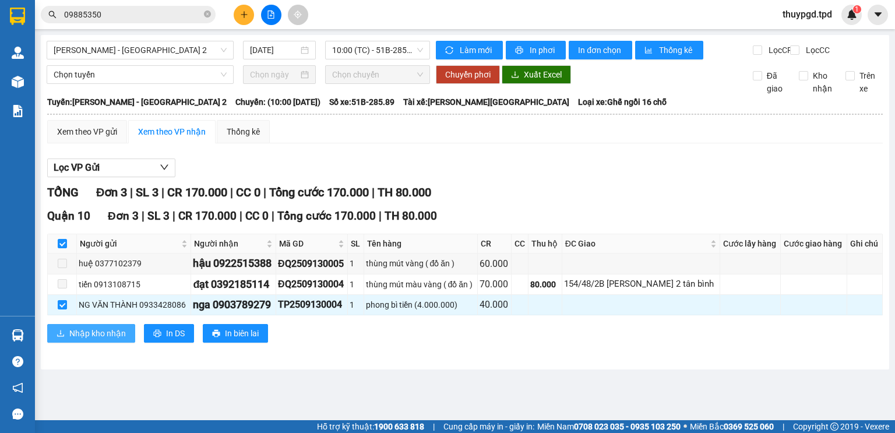
click at [107, 340] on span "Nhập kho nhận" at bounding box center [97, 333] width 57 height 13
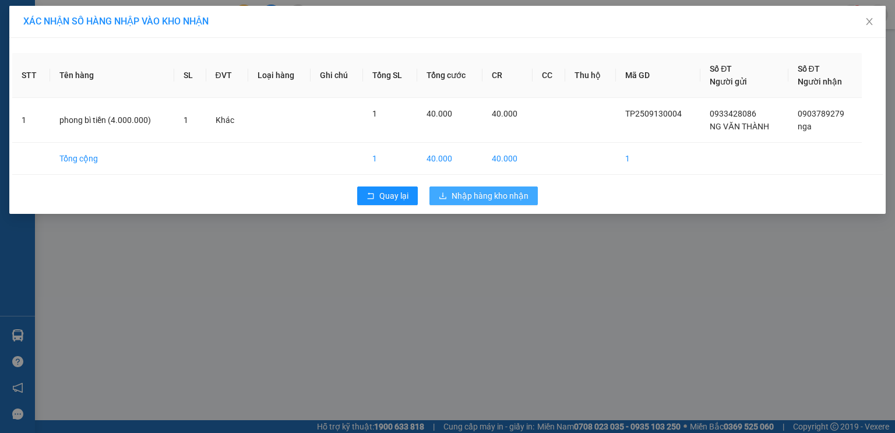
click at [483, 194] on span "Nhập hàng kho nhận" at bounding box center [489, 195] width 77 height 13
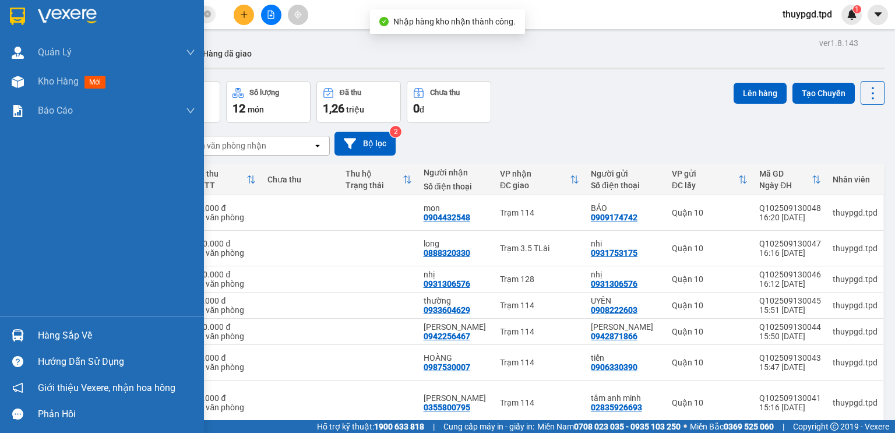
click at [33, 340] on div "Hàng sắp về" at bounding box center [102, 335] width 204 height 26
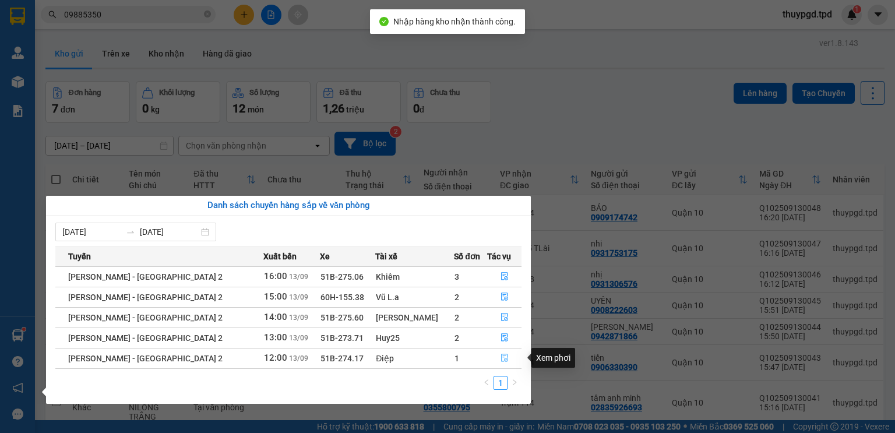
click at [500, 360] on icon "file-done" at bounding box center [504, 358] width 8 height 8
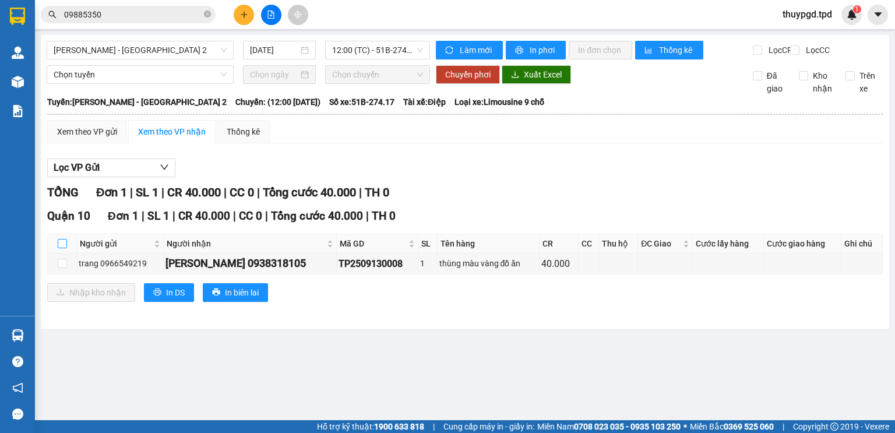
click at [58, 248] on input "checkbox" at bounding box center [62, 243] width 9 height 9
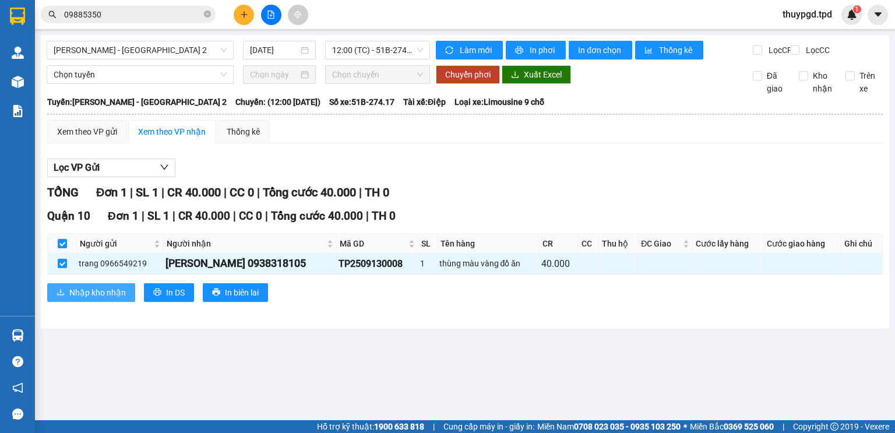
click at [93, 299] on span "Nhập kho nhận" at bounding box center [97, 292] width 57 height 13
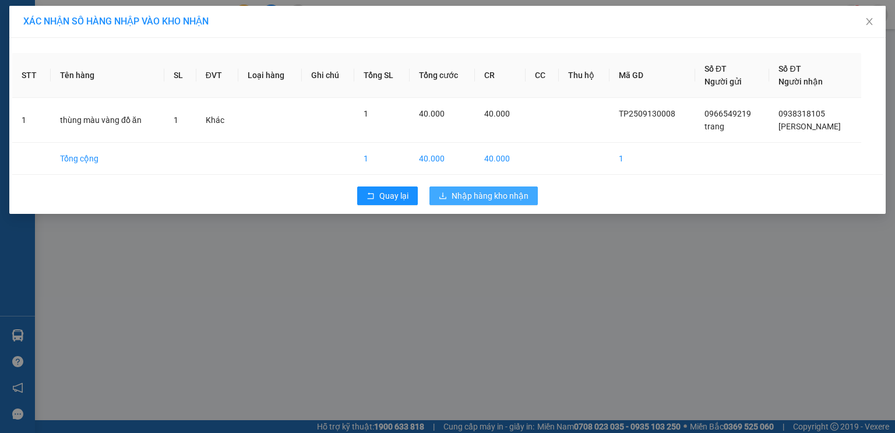
click at [502, 194] on span "Nhập hàng kho nhận" at bounding box center [489, 195] width 77 height 13
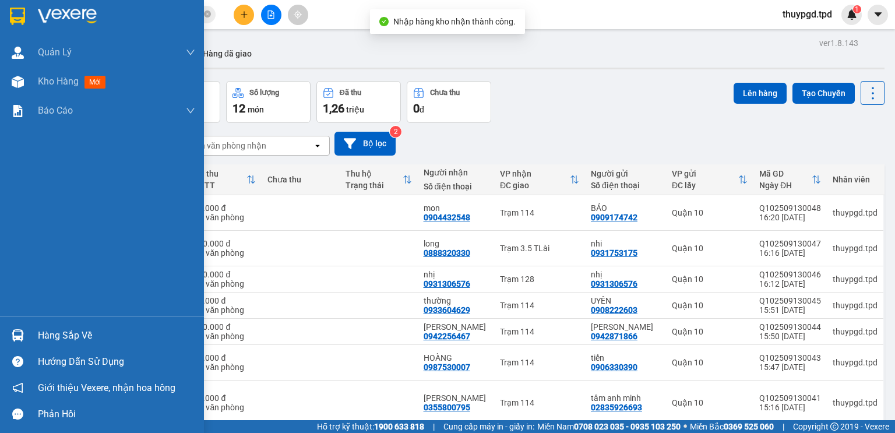
click at [44, 338] on div "Hàng sắp về" at bounding box center [116, 335] width 157 height 17
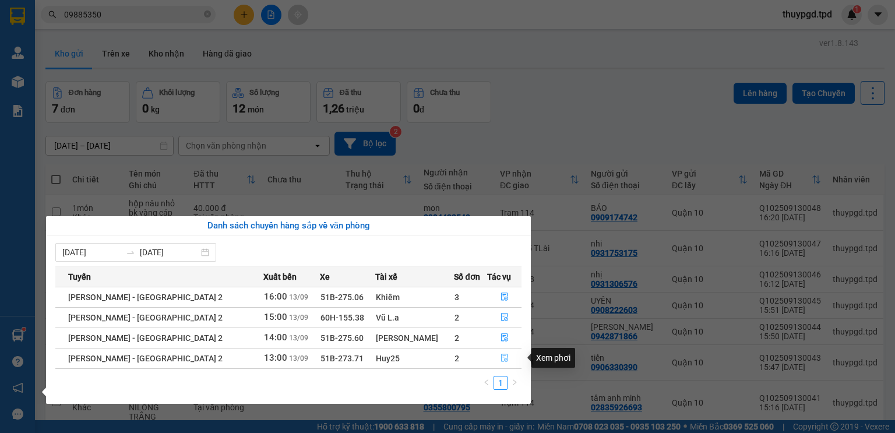
click at [504, 354] on icon "file-done" at bounding box center [504, 358] width 8 height 8
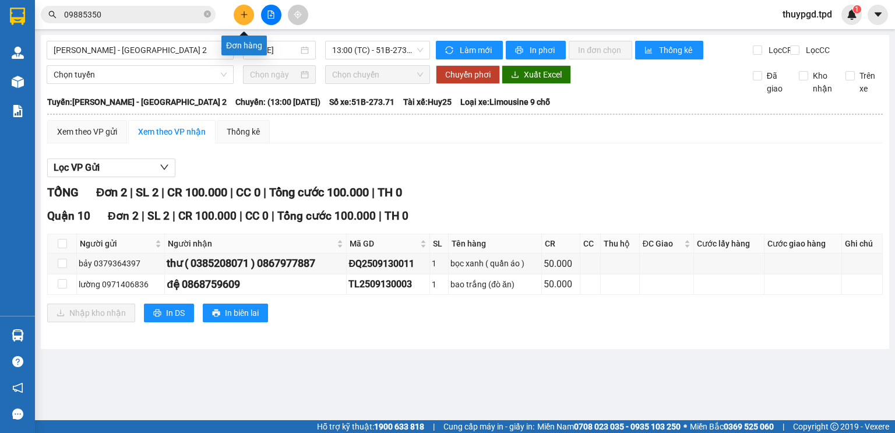
click at [236, 17] on button at bounding box center [244, 15] width 20 height 20
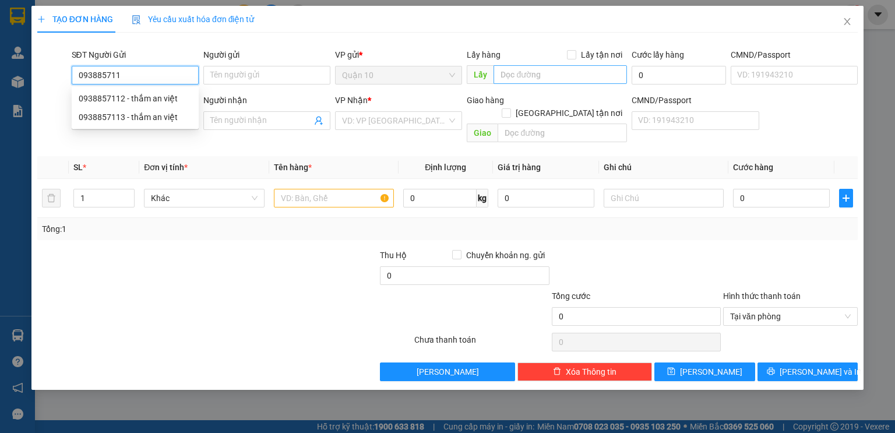
type input "0938857112"
click at [181, 94] on div "0938857112 - thắm an việt" at bounding box center [135, 98] width 113 height 13
type input "thắm an việt"
type input "0866082627"
type input "HOÀNG"
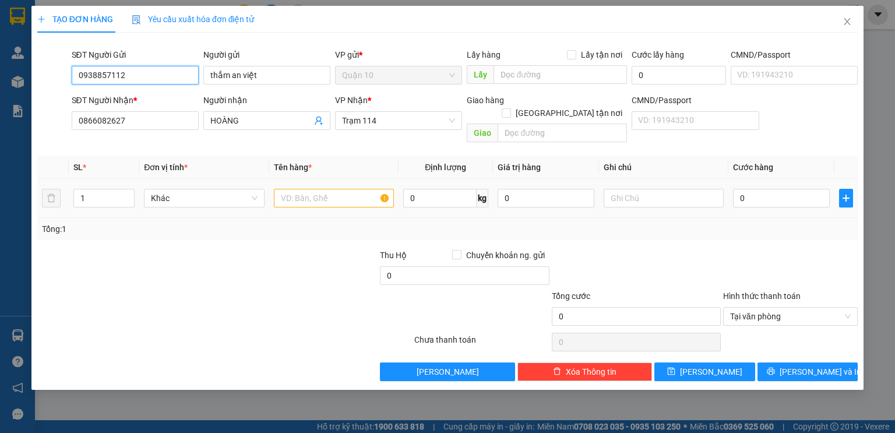
type input "0938857112"
click at [329, 189] on input "text" at bounding box center [334, 198] width 120 height 19
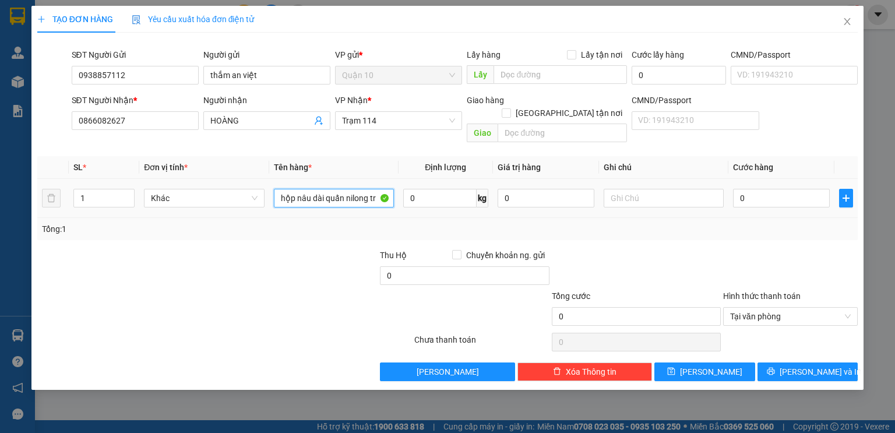
type input "hộp nâu dài quấn nilong tra"
click at [683, 249] on div at bounding box center [635, 269] width 171 height 41
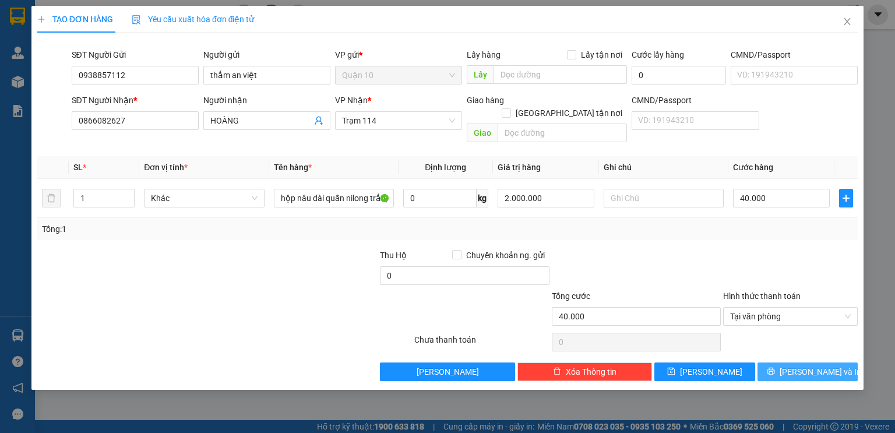
click at [775, 367] on icon "printer" at bounding box center [771, 371] width 8 height 8
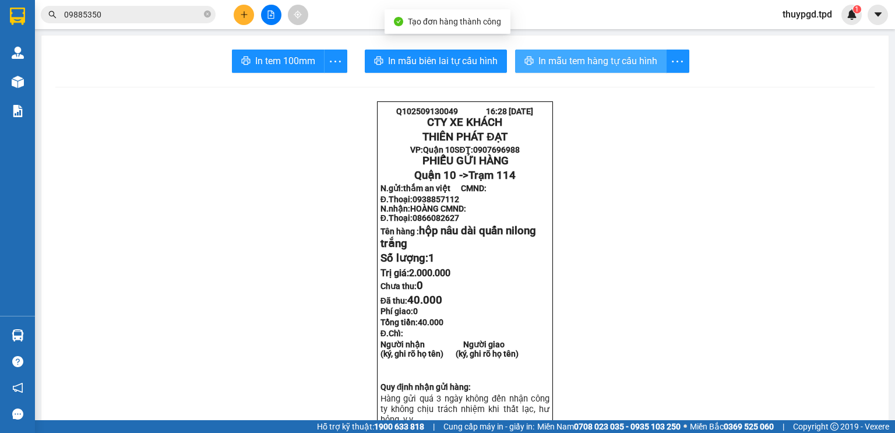
click at [573, 54] on span "In mẫu tem hàng tự cấu hình" at bounding box center [597, 61] width 119 height 15
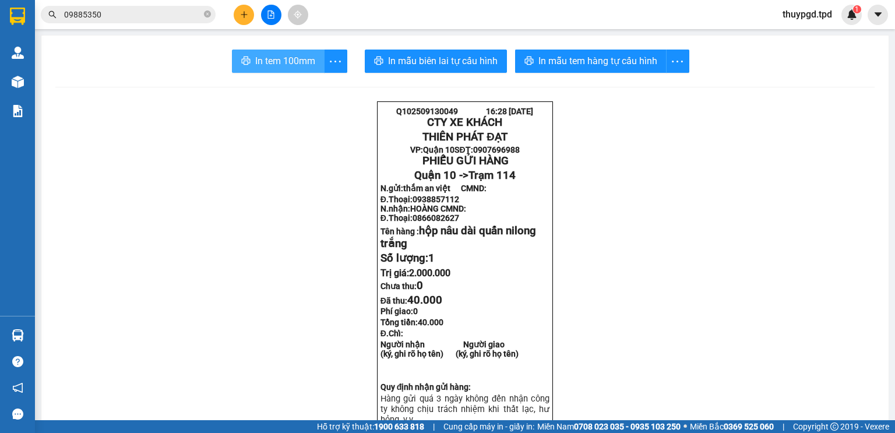
click at [276, 59] on span "In tem 100mm" at bounding box center [285, 61] width 60 height 15
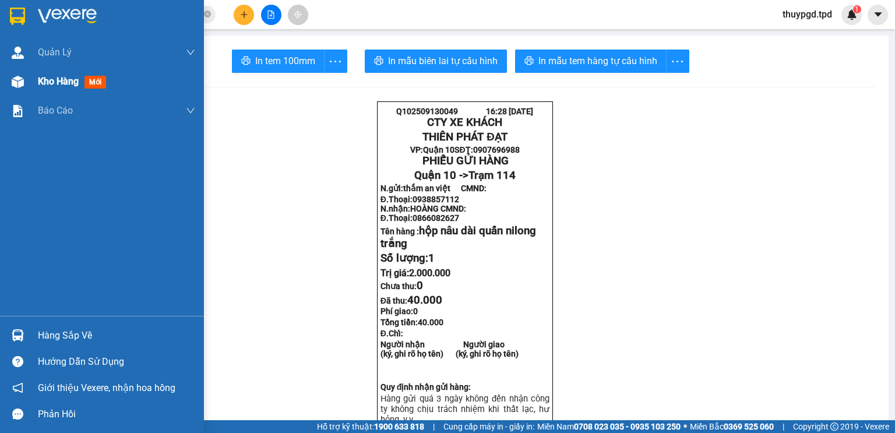
click at [27, 78] on div at bounding box center [18, 82] width 20 height 20
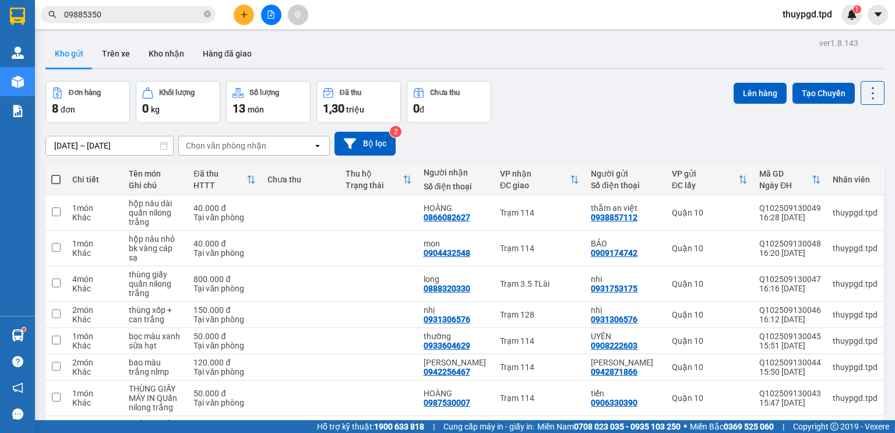
click at [128, 16] on input "09885350" at bounding box center [132, 14] width 137 height 13
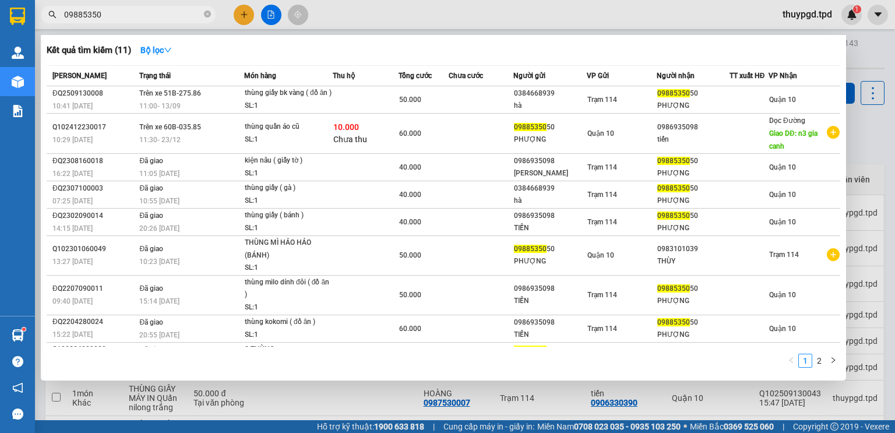
click at [128, 16] on input "09885350" at bounding box center [132, 14] width 137 height 13
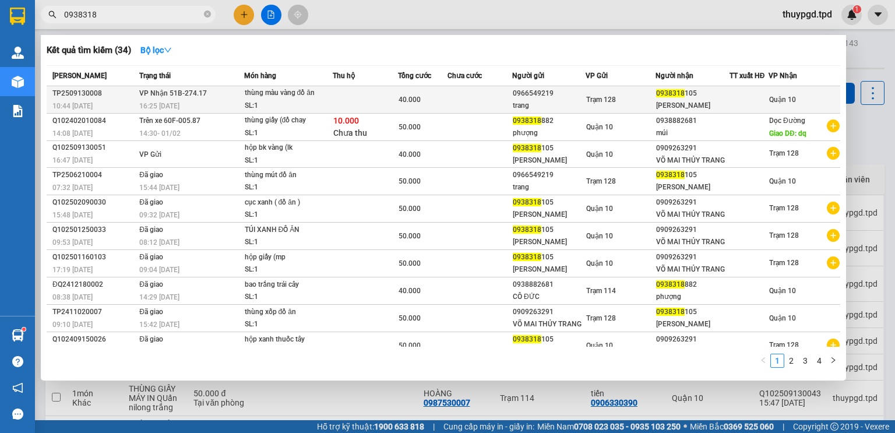
type input "0938318"
click at [225, 93] on td "VP Nhận 51B-274.17 16:25 - 13/09" at bounding box center [189, 99] width 107 height 27
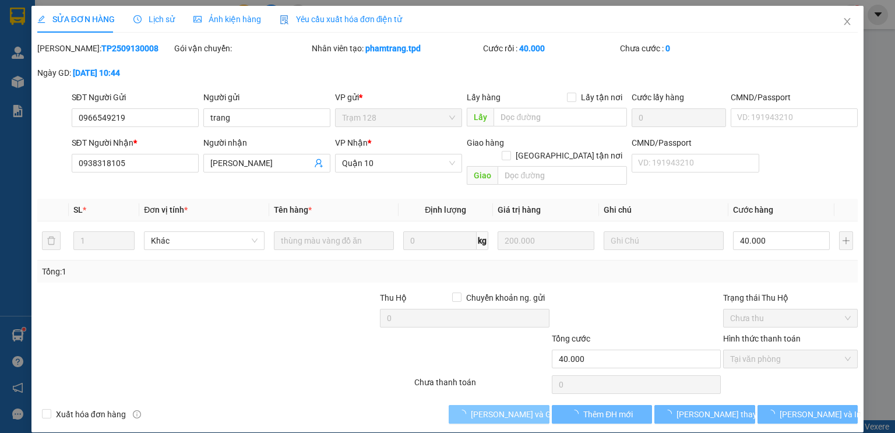
drag, startPoint x: 499, startPoint y: 399, endPoint x: 894, endPoint y: 363, distance: 396.5
click at [499, 408] on span "[PERSON_NAME] và Giao hàng" at bounding box center [527, 414] width 112 height 13
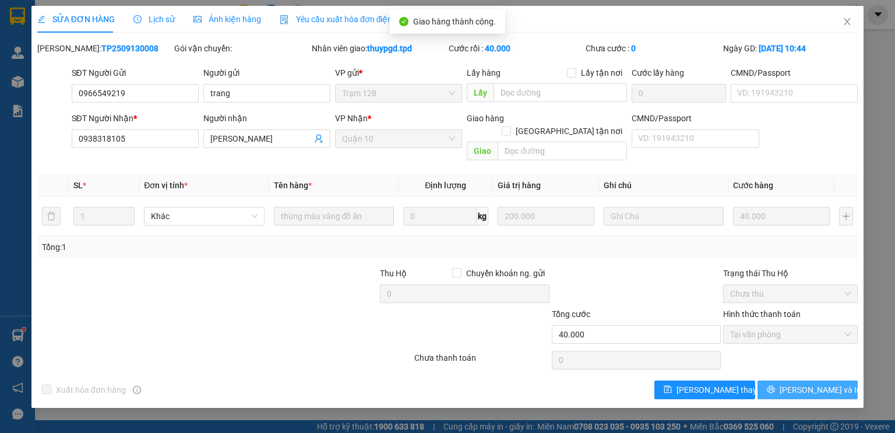
drag, startPoint x: 818, startPoint y: 369, endPoint x: 780, endPoint y: 343, distance: 45.7
click at [818, 380] on button "[PERSON_NAME] và In" at bounding box center [807, 389] width 101 height 19
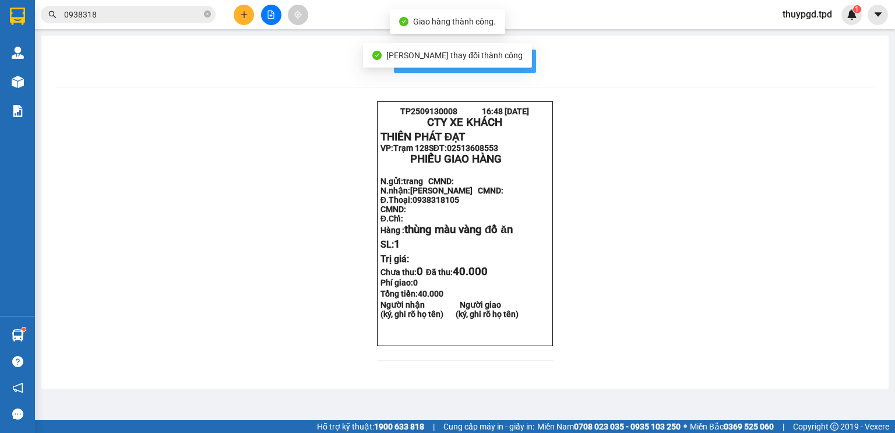
click at [527, 52] on button "In mẫu biên lai tự cấu hình" at bounding box center [465, 61] width 142 height 23
drag, startPoint x: 517, startPoint y: 61, endPoint x: 509, endPoint y: 81, distance: 22.0
click at [516, 61] on span "In mẫu biên lai tự cấu hình" at bounding box center [472, 61] width 110 height 15
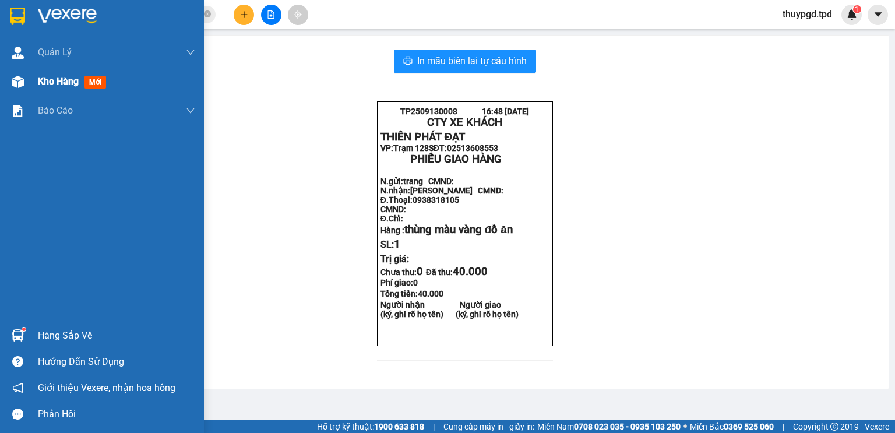
click at [33, 77] on div "Kho hàng mới" at bounding box center [102, 81] width 204 height 29
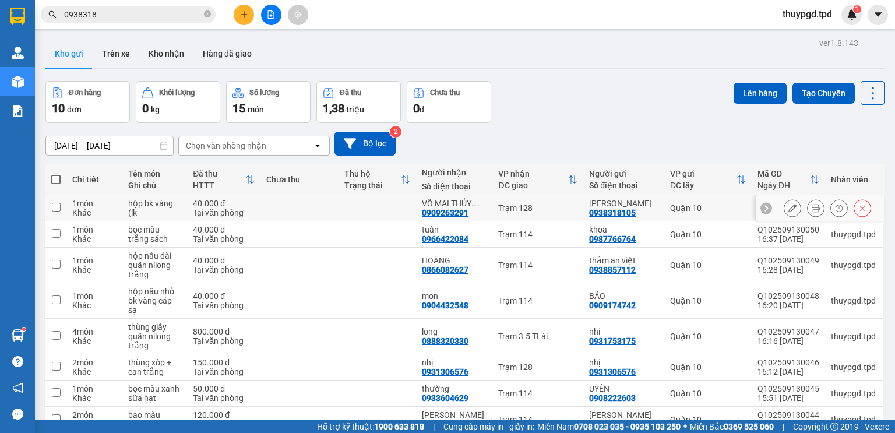
click at [811, 211] on icon at bounding box center [815, 208] width 8 height 8
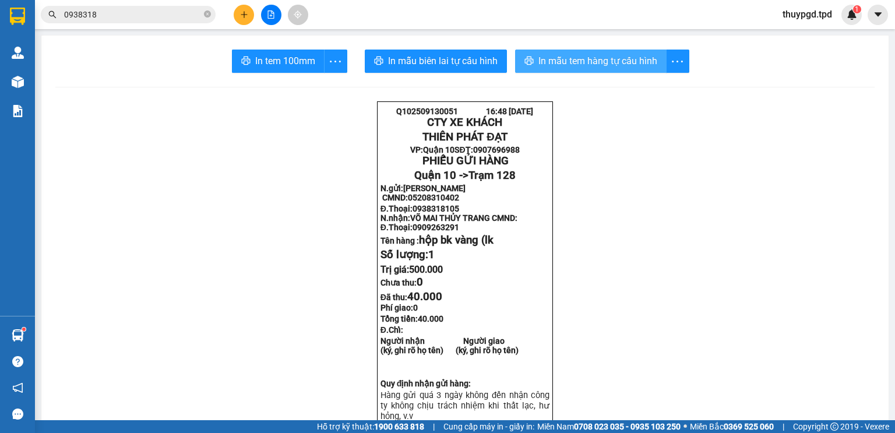
click at [608, 67] on span "In mẫu tem hàng tự cấu hình" at bounding box center [597, 61] width 119 height 15
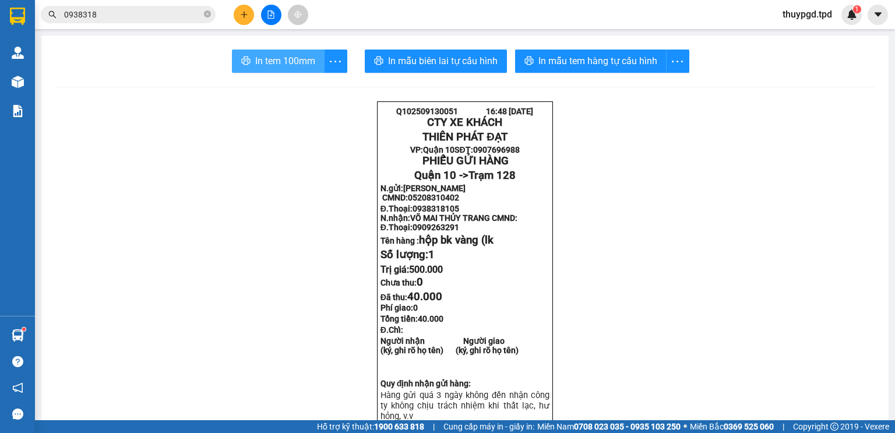
click at [309, 67] on span "In tem 100mm" at bounding box center [285, 61] width 60 height 15
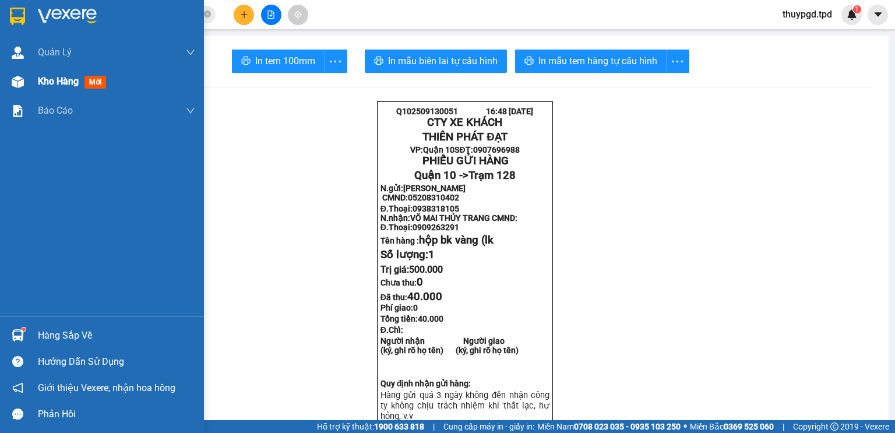
click at [48, 73] on div "Kho hàng mới" at bounding box center [116, 81] width 157 height 29
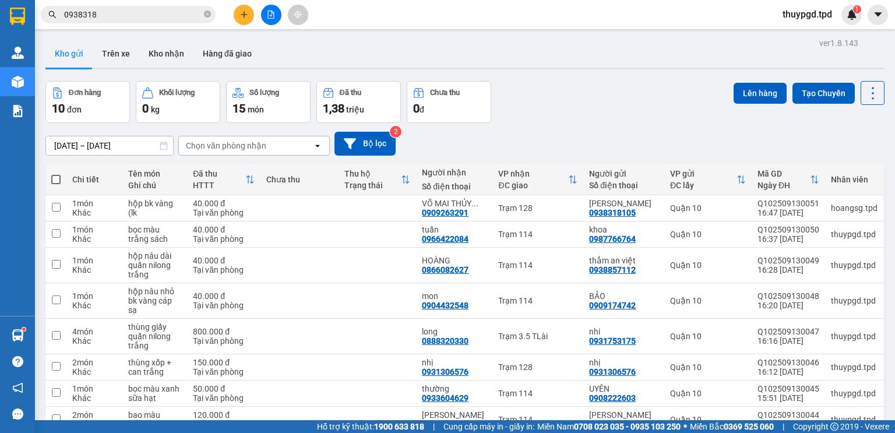
click at [235, 13] on button at bounding box center [244, 15] width 20 height 20
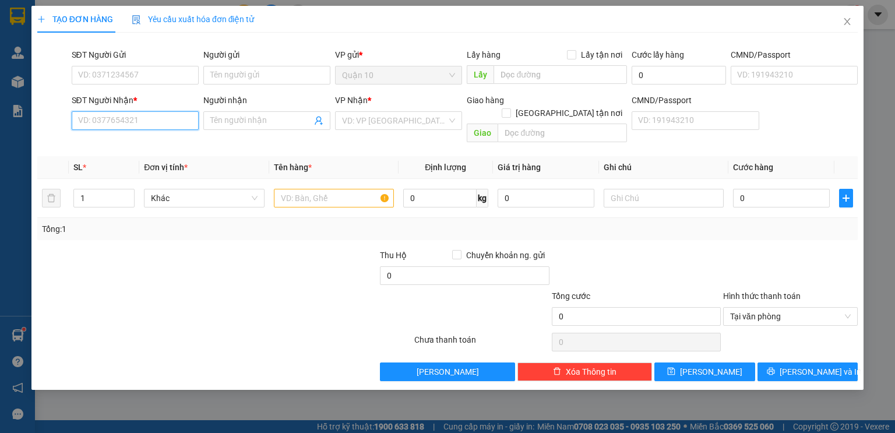
click at [130, 129] on input "SĐT Người Nhận *" at bounding box center [135, 120] width 127 height 19
click at [152, 142] on div "0988269796 - tuấn mân" at bounding box center [136, 143] width 115 height 13
type input "0988269796"
type input "tuấn mân"
click at [127, 196] on span "Decrease Value" at bounding box center [127, 201] width 13 height 10
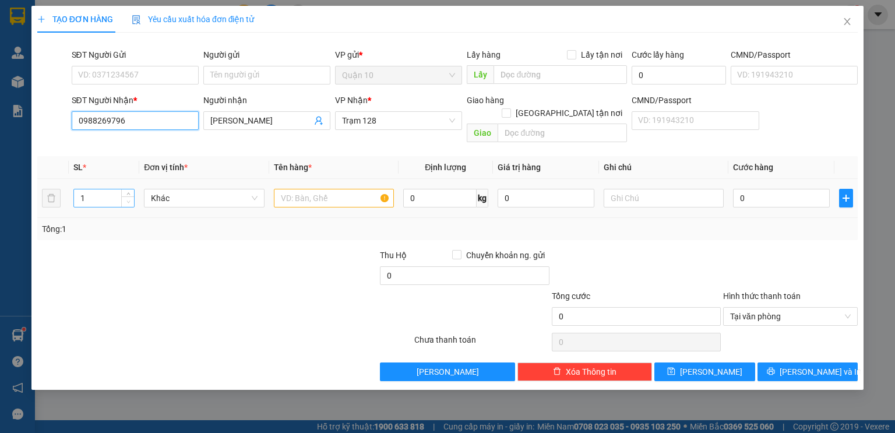
click at [127, 196] on span "Decrease Value" at bounding box center [127, 201] width 13 height 10
type input "0988269796"
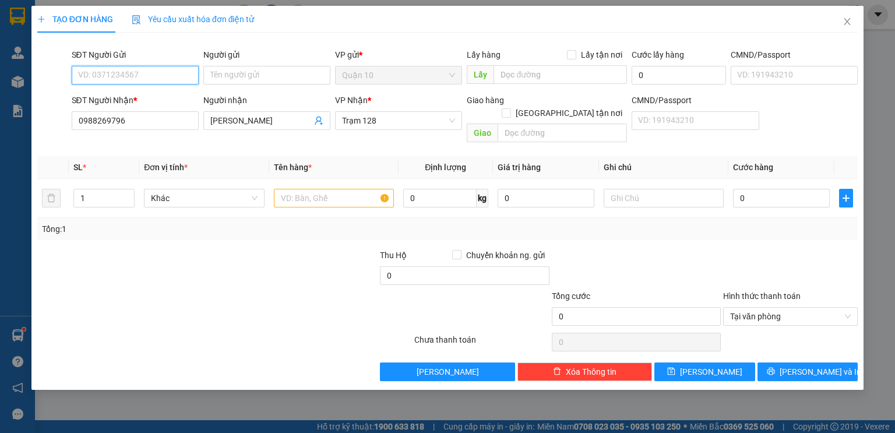
click at [126, 72] on input "SĐT Người Gửi" at bounding box center [135, 75] width 127 height 19
type input "0989626208"
click at [154, 95] on div "0989626208 - ly" at bounding box center [135, 98] width 113 height 13
type input "ly"
type input "079064012550"
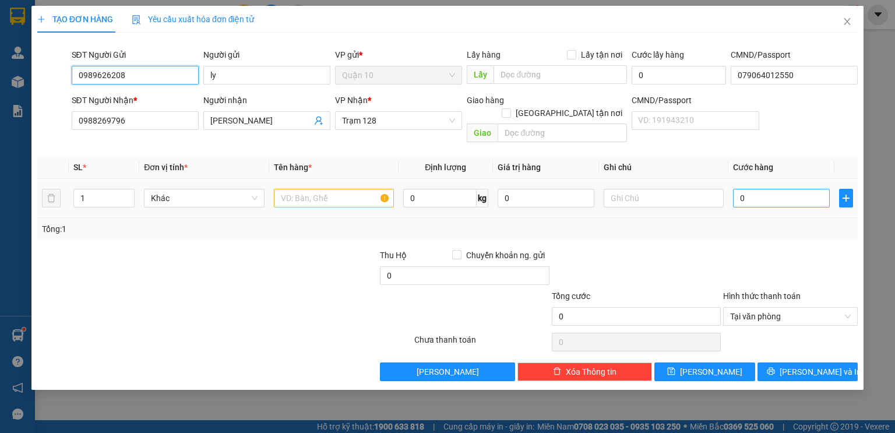
type input "0989626208"
type input "2"
type input "20"
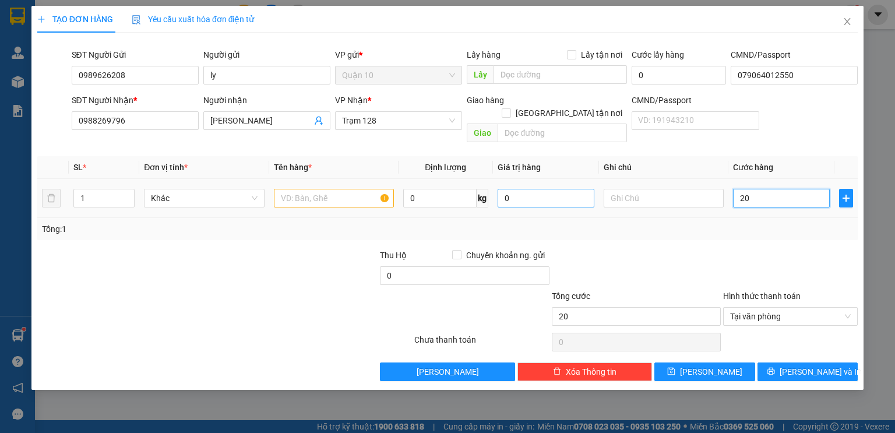
type input "200"
type input "2.000"
type input "20.000"
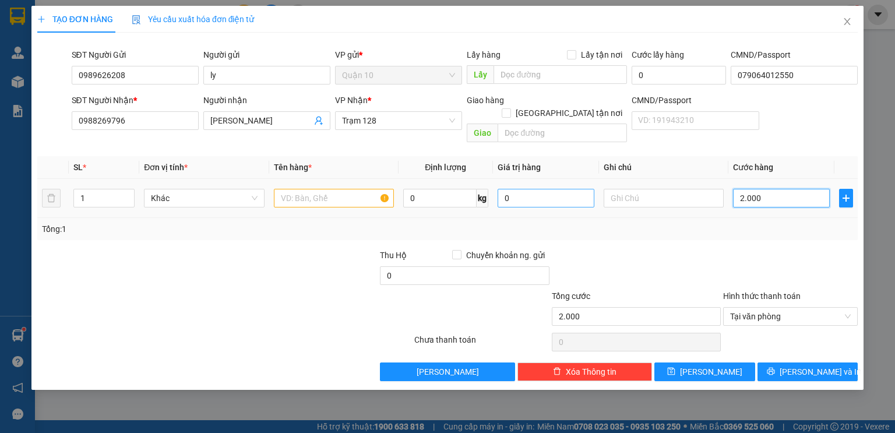
type input "20.000"
type input "200.000"
click at [320, 189] on input "text" at bounding box center [334, 198] width 120 height 19
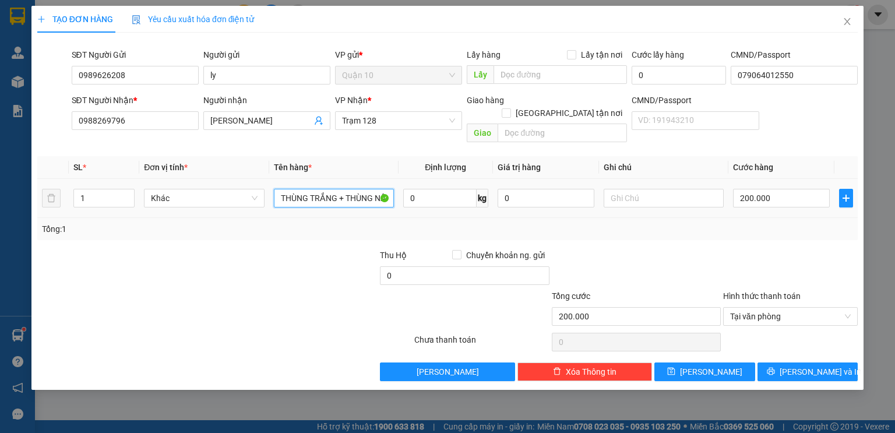
type input "THÙNG TRẮNG + THÙNG NÂU LỚN + NHỎ"
type input "30.000"
click at [695, 228] on div "Transit Pickup Surcharge Ids Transit Deliver Surcharge Ids Transit Deliver Surc…" at bounding box center [447, 211] width 820 height 339
click at [126, 192] on span "up" at bounding box center [128, 195] width 7 height 7
drag, startPoint x: 126, startPoint y: 179, endPoint x: 536, endPoint y: 287, distance: 423.6
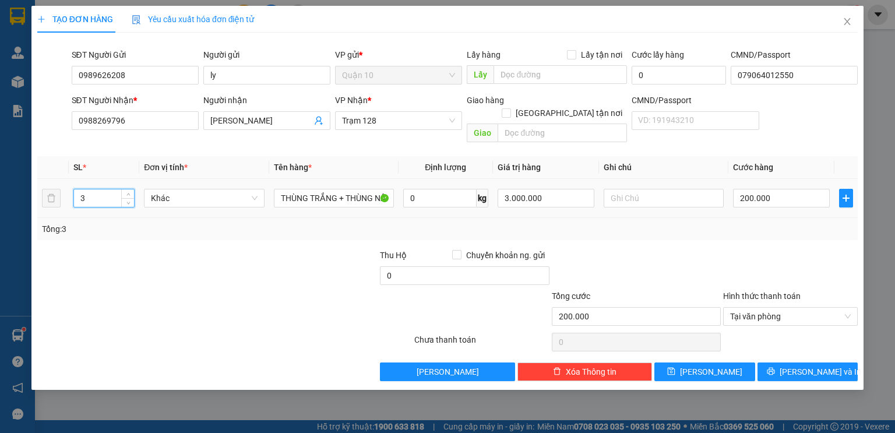
click at [127, 189] on span "Increase Value" at bounding box center [127, 193] width 13 height 9
drag, startPoint x: 843, startPoint y: 370, endPoint x: 836, endPoint y: 360, distance: 12.9
click at [843, 370] on div "TẠO ĐƠN HÀNG Yêu cầu xuất hóa đơn điện tử Transit Pickup Surcharge Ids Transit …" at bounding box center [447, 198] width 832 height 384
drag, startPoint x: 836, startPoint y: 360, endPoint x: 808, endPoint y: 338, distance: 35.2
click at [836, 362] on button "[PERSON_NAME] và In" at bounding box center [807, 371] width 101 height 19
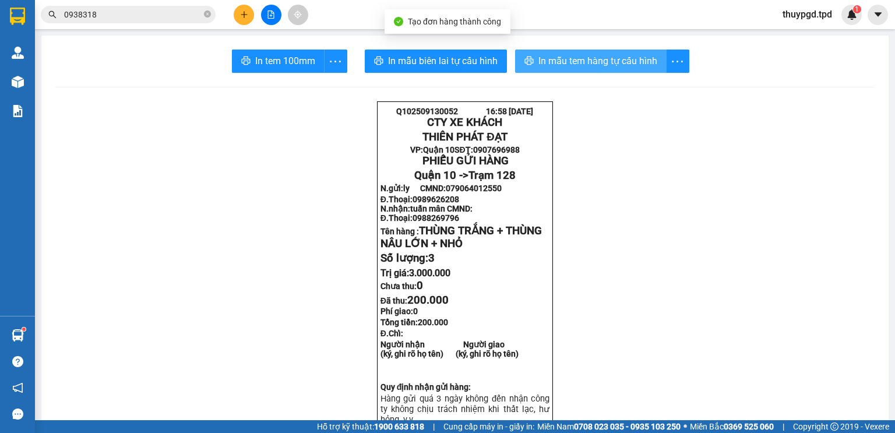
click at [546, 61] on span "In mẫu tem hàng tự cấu hình" at bounding box center [597, 61] width 119 height 15
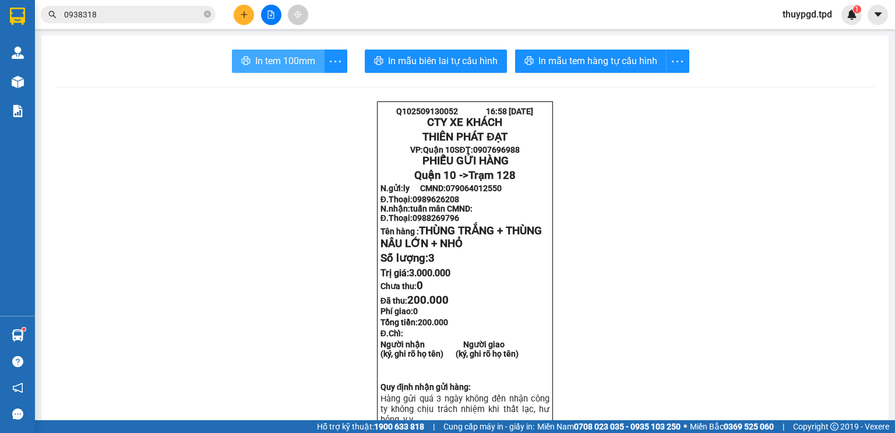
click at [281, 69] on button "In tem 100mm" at bounding box center [278, 61] width 93 height 23
click at [246, 61] on icon "printer" at bounding box center [245, 61] width 9 height 8
click at [261, 61] on span "In tem 100mm" at bounding box center [285, 61] width 60 height 15
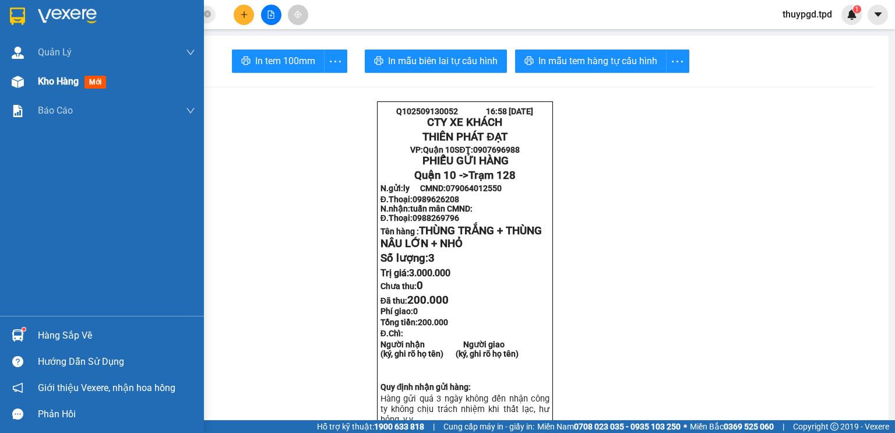
click at [20, 79] on img at bounding box center [18, 82] width 12 height 12
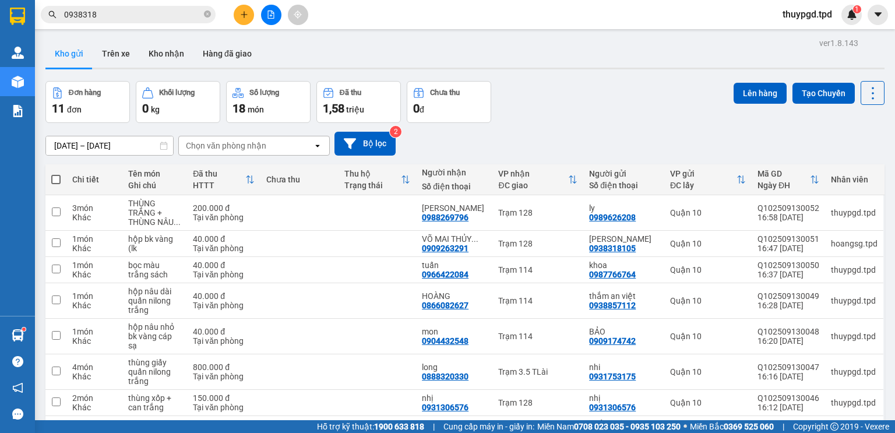
click at [246, 9] on button at bounding box center [244, 15] width 20 height 20
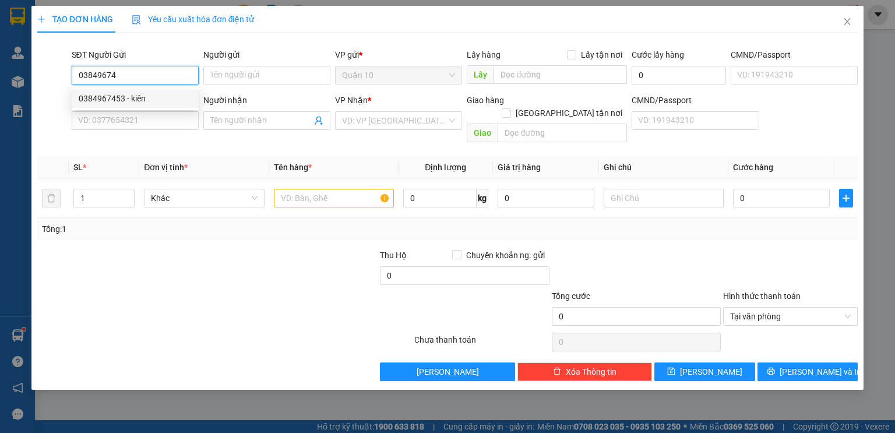
click at [158, 98] on div "0384967453 - kiên" at bounding box center [135, 98] width 113 height 13
type input "0384967453"
type input "kiên"
type input "064094009063"
type input "0901633741"
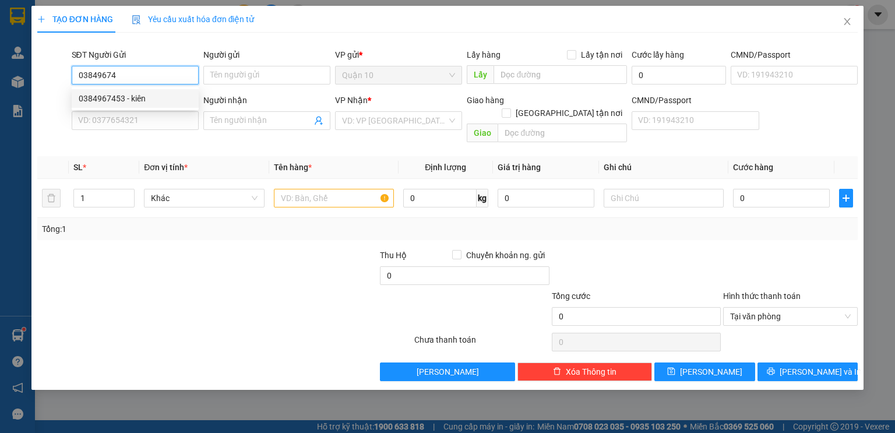
type input "huy"
type input "0384967453"
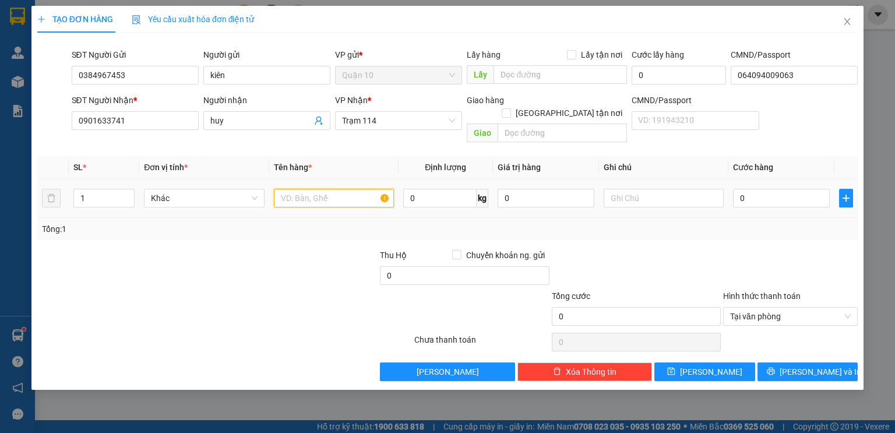
click at [315, 189] on input "text" at bounding box center [334, 198] width 120 height 19
type input "KIỆN CÂY TRẮNG DECAL QUẤN NILONG TRẮNG"
drag, startPoint x: 553, startPoint y: 186, endPoint x: 559, endPoint y: 185, distance: 6.1
click at [554, 189] on input "10.000.000" at bounding box center [545, 198] width 97 height 19
type input "1.000.000"
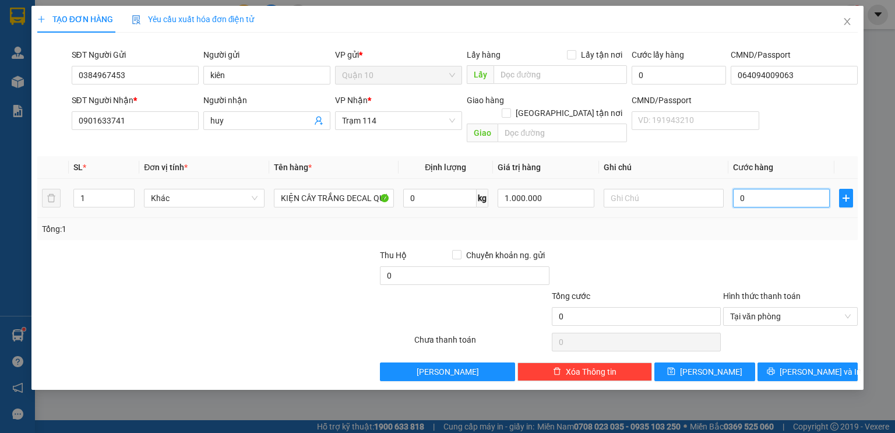
click at [762, 189] on input "0" at bounding box center [781, 198] width 97 height 19
type input "0"
type input "60"
click at [727, 223] on div "Tổng: 1" at bounding box center [447, 229] width 811 height 13
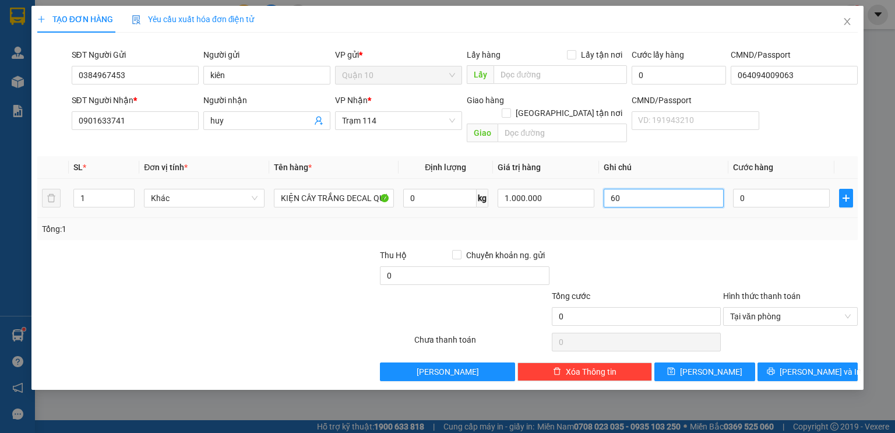
drag, startPoint x: 676, startPoint y: 192, endPoint x: 270, endPoint y: 202, distance: 406.1
click at [356, 192] on tr "1 Khác KIỆN CÂY TRẮNG DECAL QUẤN NILONG TRẮNG 0 kg 1.000.000 60 0" at bounding box center [447, 198] width 820 height 39
type input "0"
type input "6"
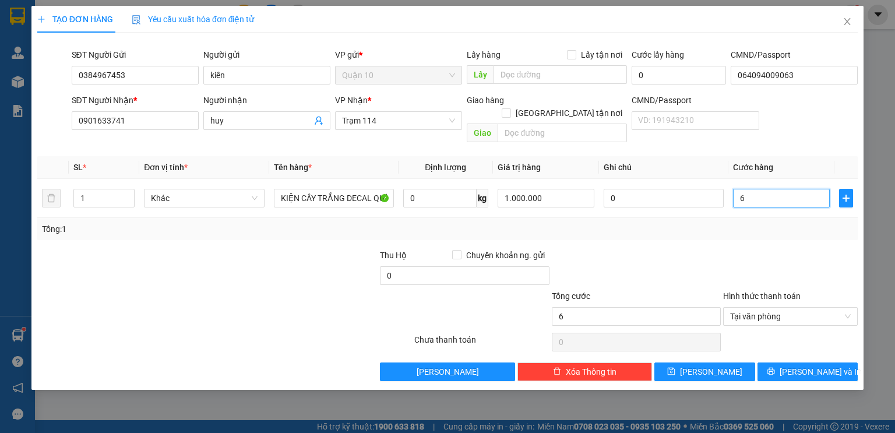
type input "60"
type input "60.000"
click at [767, 249] on div at bounding box center [790, 269] width 137 height 41
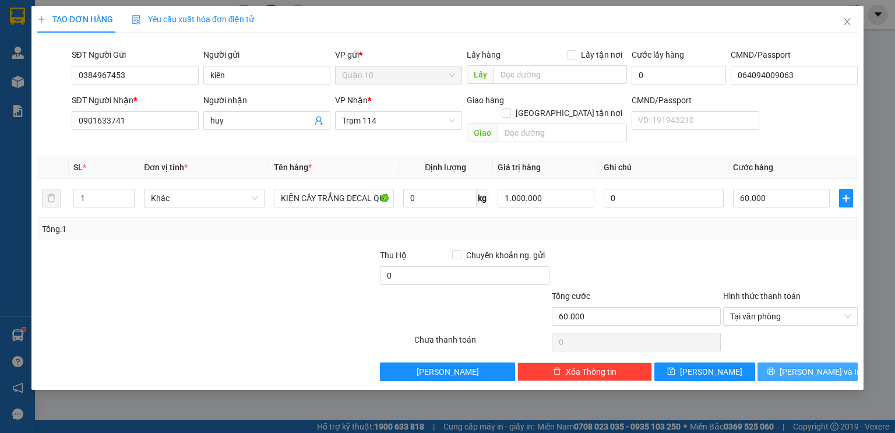
click at [775, 367] on icon "printer" at bounding box center [771, 371] width 8 height 8
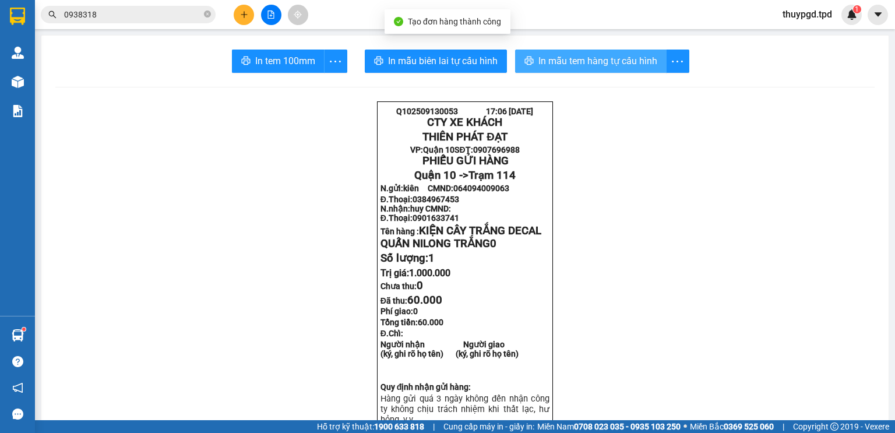
drag, startPoint x: 544, startPoint y: 70, endPoint x: 563, endPoint y: 126, distance: 58.9
click at [545, 69] on button "In mẫu tem hàng tự cấu hình" at bounding box center [590, 61] width 151 height 23
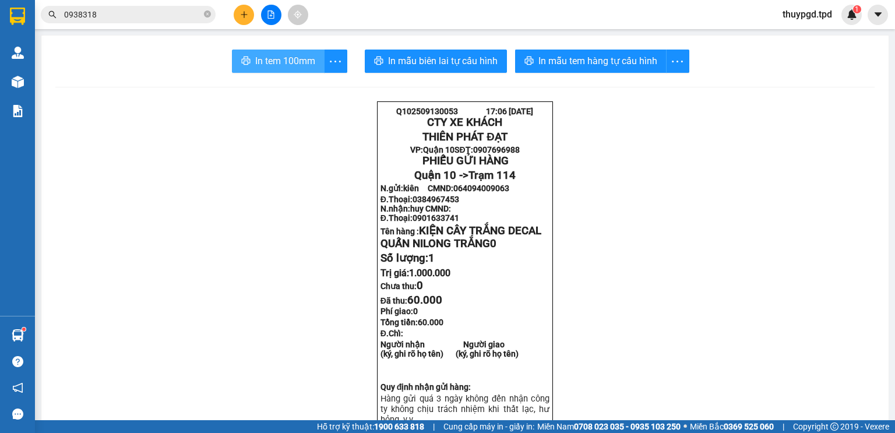
click at [266, 50] on button "In tem 100mm" at bounding box center [278, 61] width 93 height 23
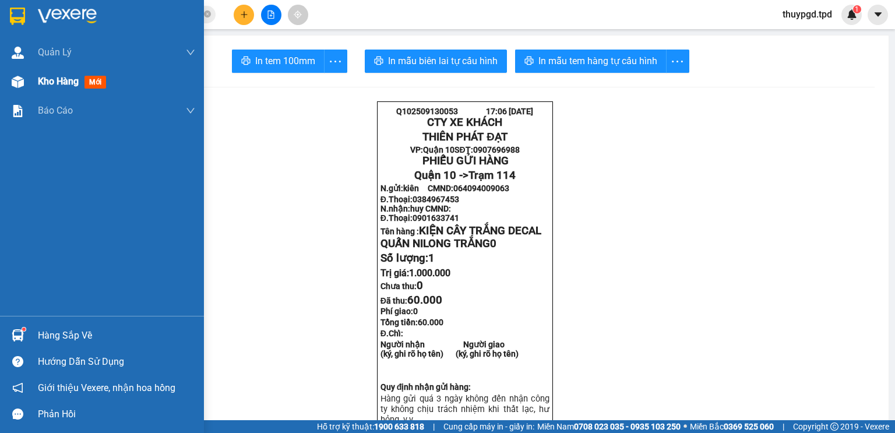
click at [38, 85] on span "Kho hàng" at bounding box center [58, 81] width 41 height 11
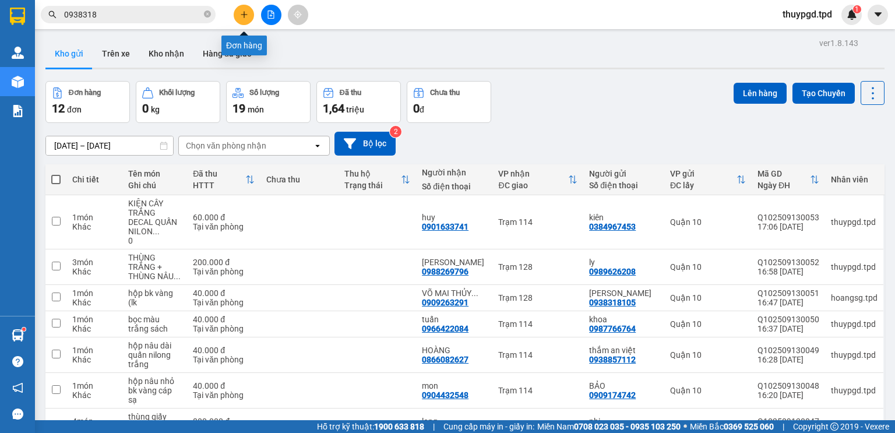
click at [237, 18] on button at bounding box center [244, 15] width 20 height 20
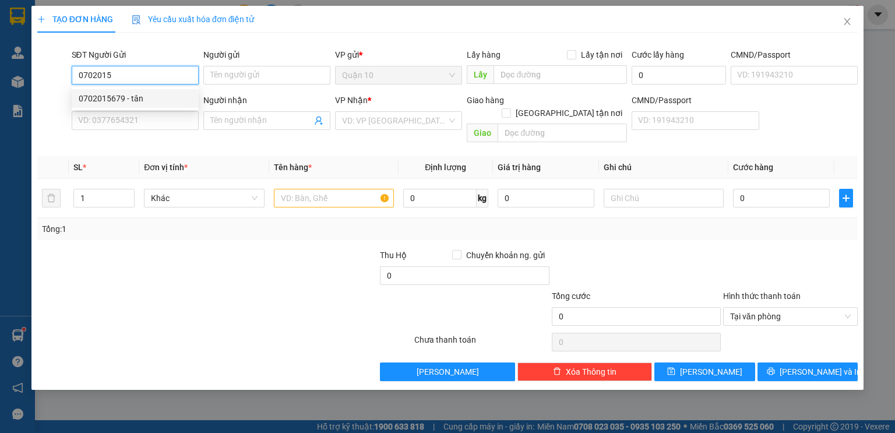
click at [96, 103] on div "0702015679 - tân" at bounding box center [135, 98] width 113 height 13
type input "0702015679"
type input "tân"
type input "038204026523"
type input "0858797191"
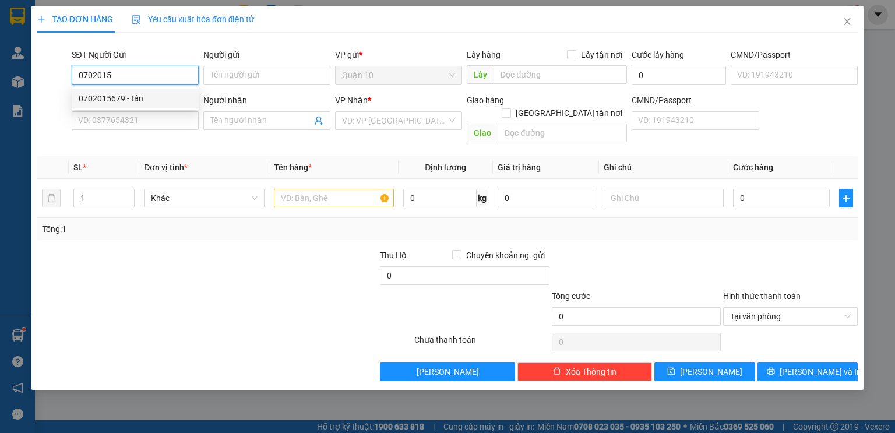
type input "toàn"
type input "0702015679"
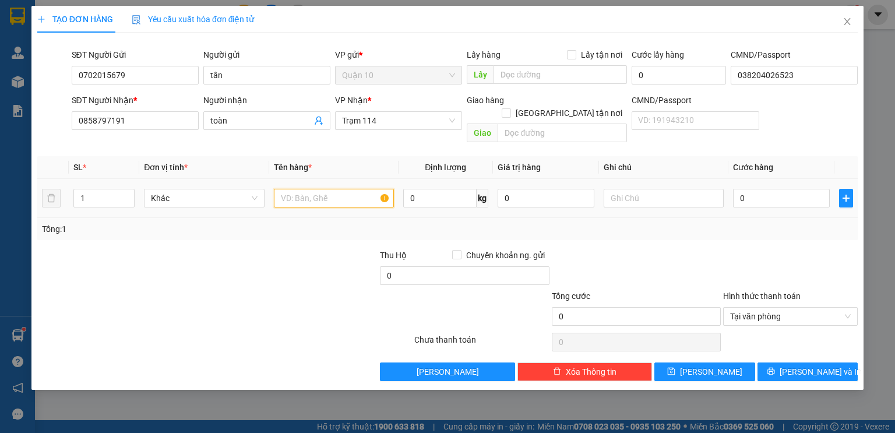
click at [363, 189] on input "text" at bounding box center [334, 198] width 120 height 19
type input "KIỆN CÂY DÀI ĐÍNH HỘP NÂU BK TRẮNG"
click at [799, 189] on input "0" at bounding box center [781, 198] width 97 height 19
type input "40"
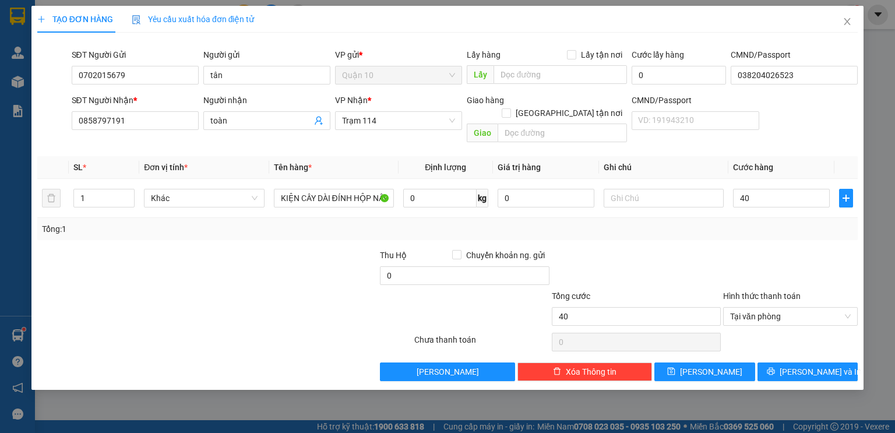
click at [804, 159] on th "Cước hàng" at bounding box center [781, 167] width 106 height 23
type input "40.000"
drag, startPoint x: 531, startPoint y: 182, endPoint x: 426, endPoint y: 193, distance: 105.4
click at [426, 193] on tr "1 Khác KIỆN CÂY DÀI ĐÍNH HỘP NÂU BK TRẮNG 0 kg 0 40.000" at bounding box center [447, 198] width 820 height 39
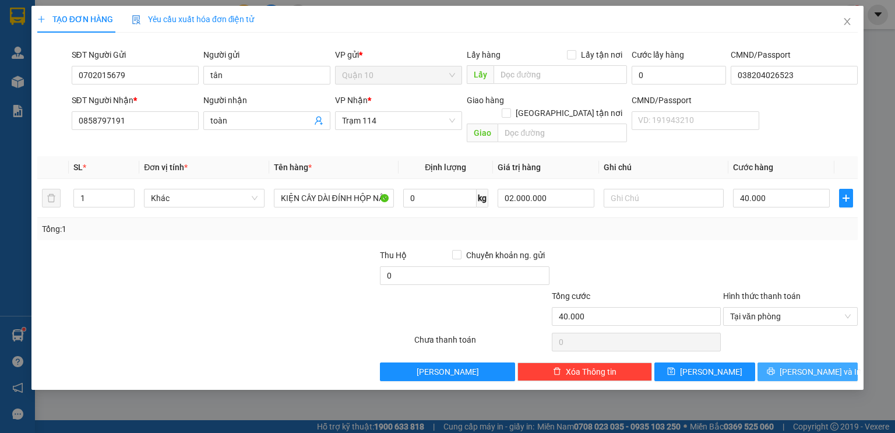
type input "2.000.000"
click at [796, 362] on button "[PERSON_NAME] và In" at bounding box center [807, 371] width 101 height 19
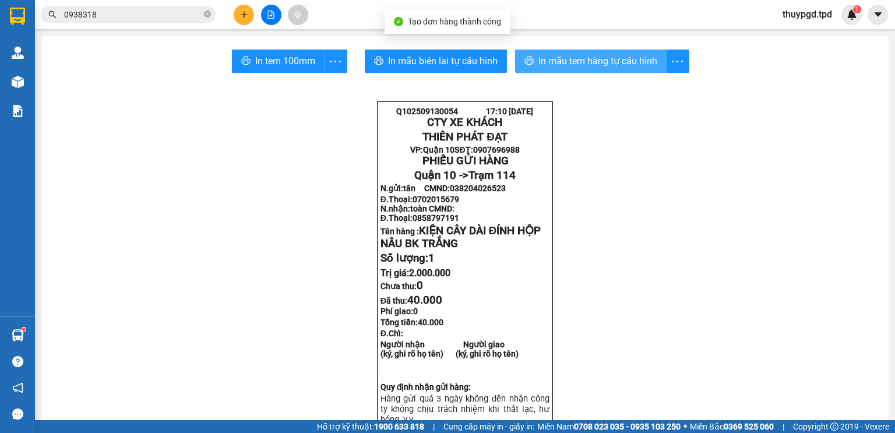
drag, startPoint x: 584, startPoint y: 51, endPoint x: 580, endPoint y: 68, distance: 16.8
click at [584, 53] on button "In mẫu tem hàng tự cấu hình" at bounding box center [590, 61] width 151 height 23
drag, startPoint x: 580, startPoint y: 68, endPoint x: 560, endPoint y: 138, distance: 73.2
click at [580, 68] on button "In mẫu tem hàng tự cấu hình" at bounding box center [590, 61] width 151 height 23
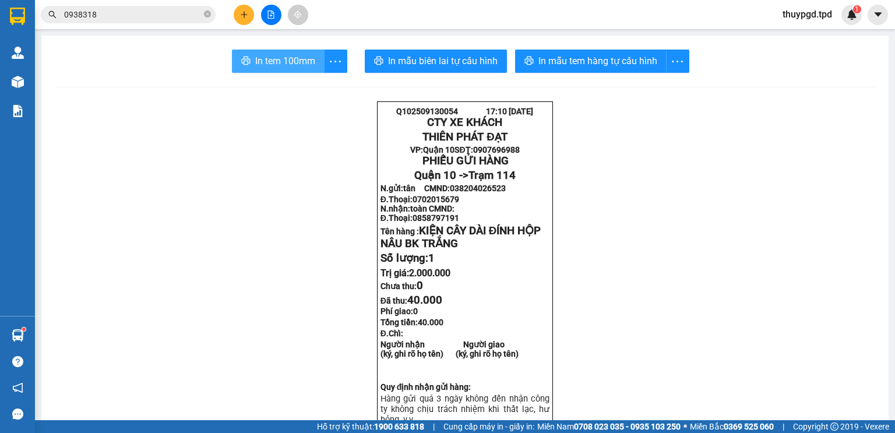
click at [266, 72] on button "In tem 100mm" at bounding box center [278, 61] width 93 height 23
click at [296, 54] on span "In tem 100mm" at bounding box center [285, 61] width 60 height 15
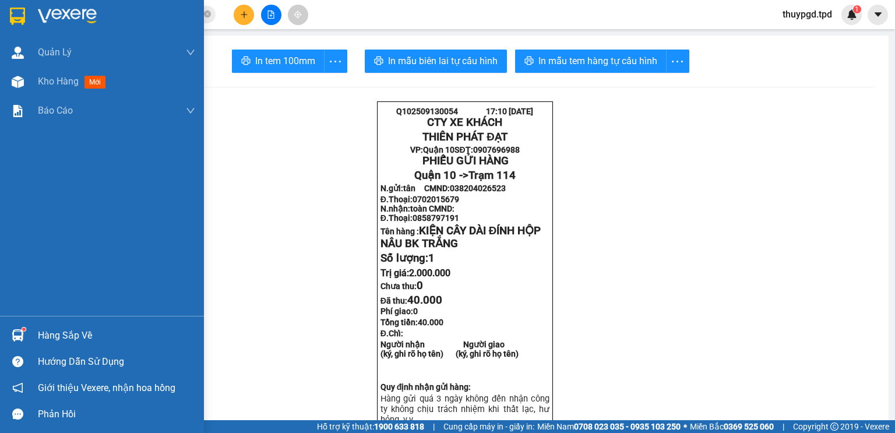
click at [31, 335] on div "Hàng sắp về" at bounding box center [102, 335] width 204 height 26
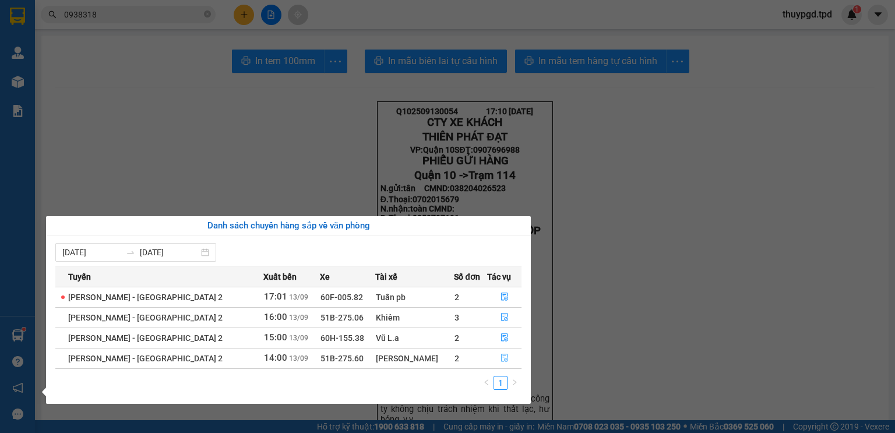
click at [500, 361] on button "button" at bounding box center [505, 358] width 34 height 19
click at [502, 358] on main "In tem 100mm In mẫu biên lai tự cấu hình In mẫu tem hàng tự cấu hình Q102509130…" at bounding box center [447, 210] width 895 height 420
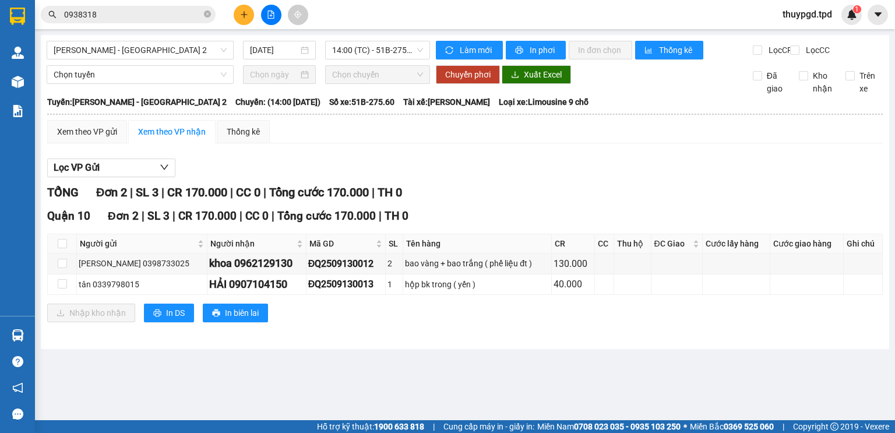
click at [140, 23] on div "Kết quả tìm kiếm ( 34 ) Bộ lọc Mã ĐH Trạng thái Món hàng Thu hộ Tổng cước Chưa …" at bounding box center [113, 15] width 227 height 20
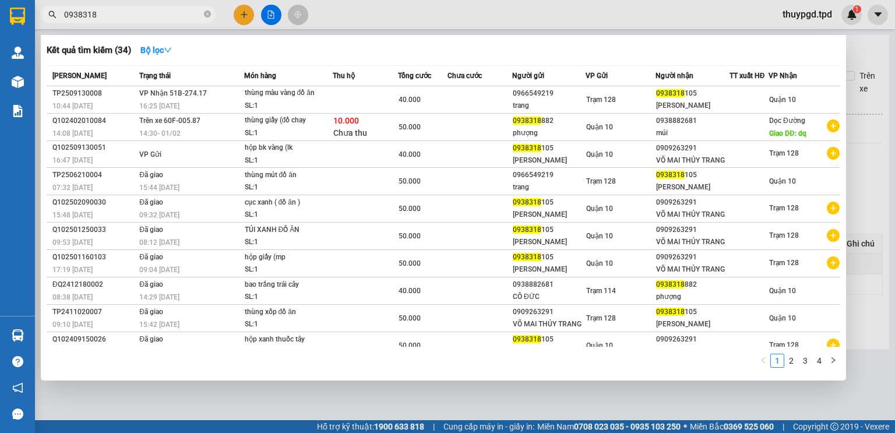
click at [143, 13] on input "0938318" at bounding box center [132, 14] width 137 height 13
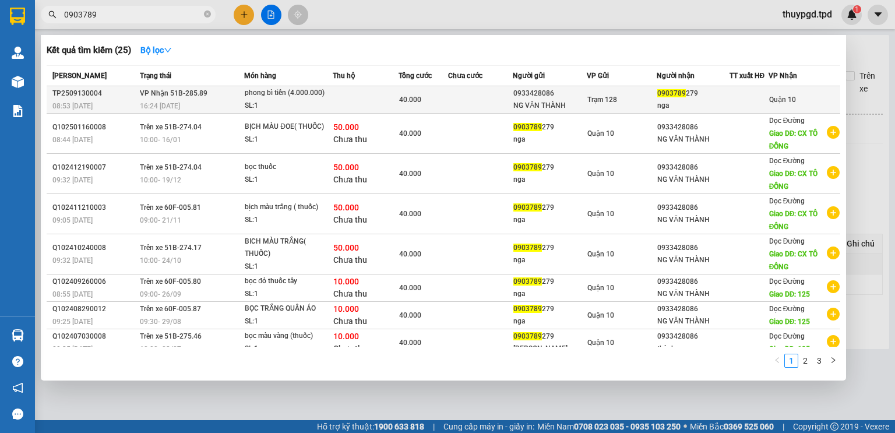
type input "0903789"
click at [384, 96] on td at bounding box center [366, 99] width 66 height 27
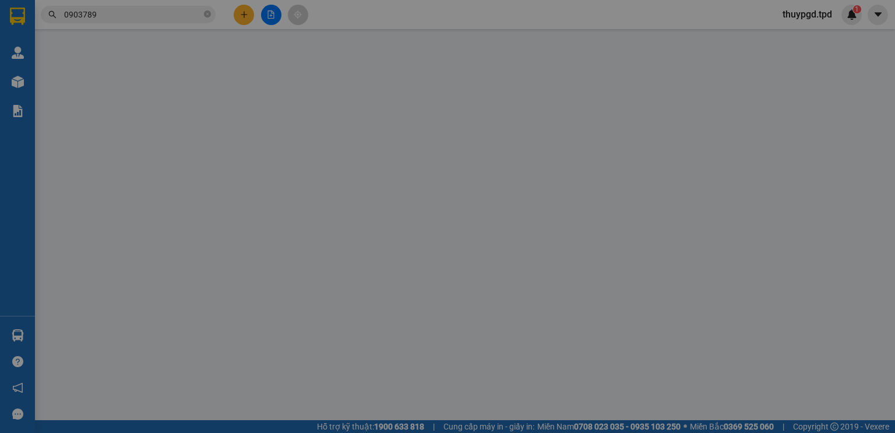
type input "0933428086"
type input "NG VĂN THÀNH"
type input "0903789279"
type input "nga"
type input "40.000"
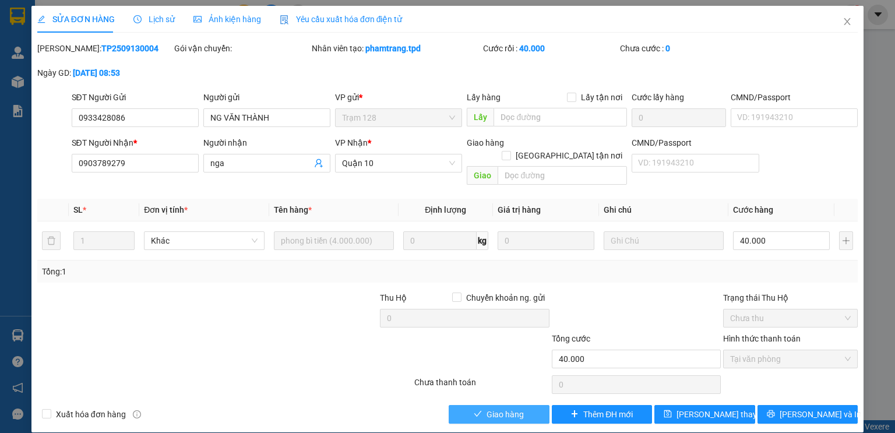
click at [489, 408] on span "Giao hàng" at bounding box center [504, 414] width 37 height 13
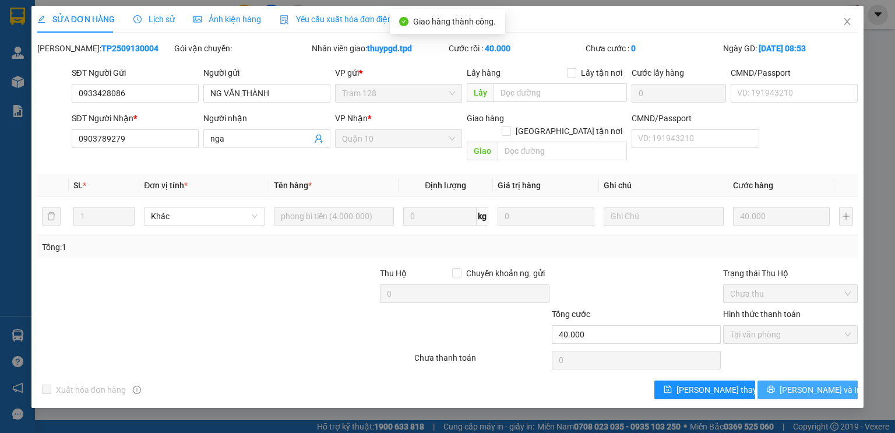
click at [815, 383] on span "[PERSON_NAME] và In" at bounding box center [820, 389] width 82 height 13
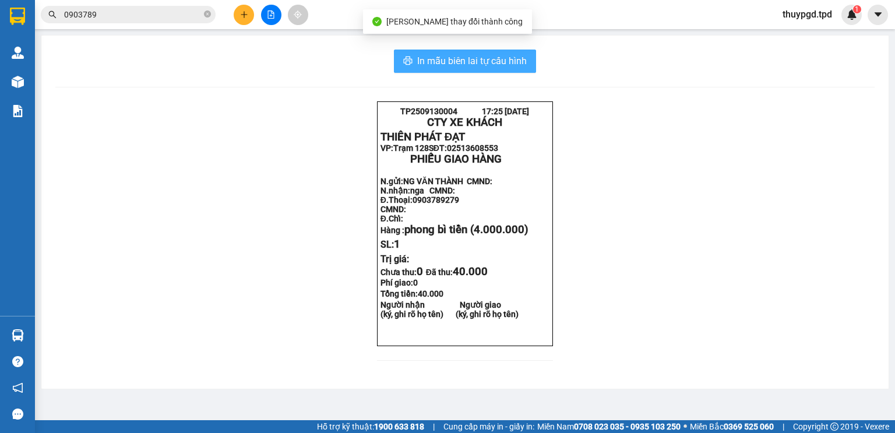
click at [513, 65] on span "In mẫu biên lai tự cấu hình" at bounding box center [472, 61] width 110 height 15
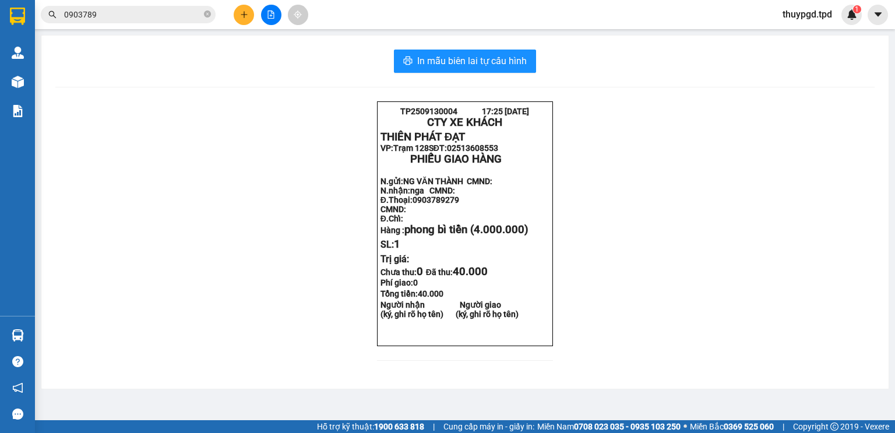
click at [243, 10] on icon "plus" at bounding box center [244, 14] width 8 height 8
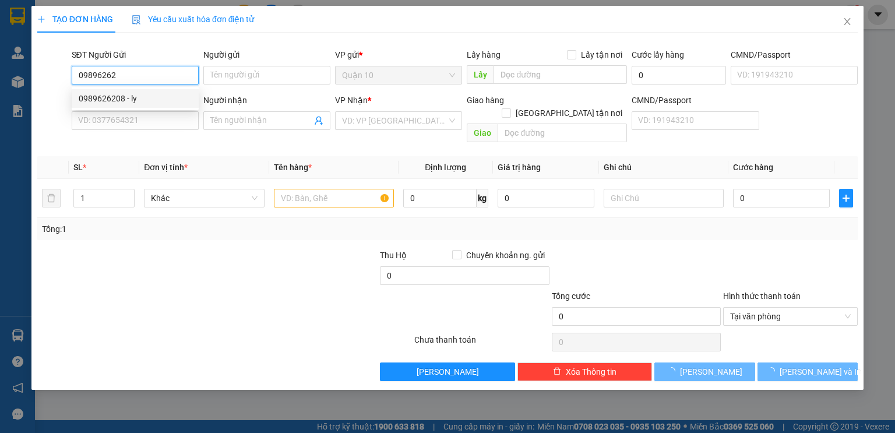
click at [149, 99] on div "0989626208 - ly" at bounding box center [135, 98] width 113 height 13
type input "0989626208"
type input "ly"
type input "079064012550"
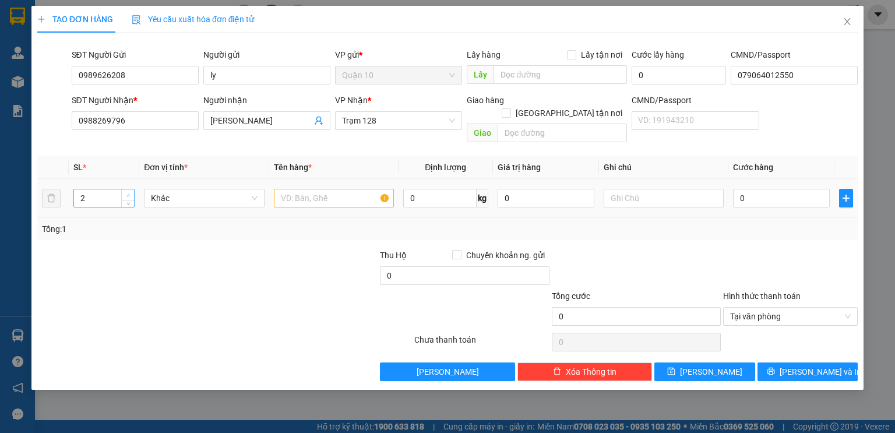
click at [126, 193] on icon "up" at bounding box center [128, 195] width 4 height 4
click at [317, 190] on input "text" at bounding box center [334, 198] width 120 height 19
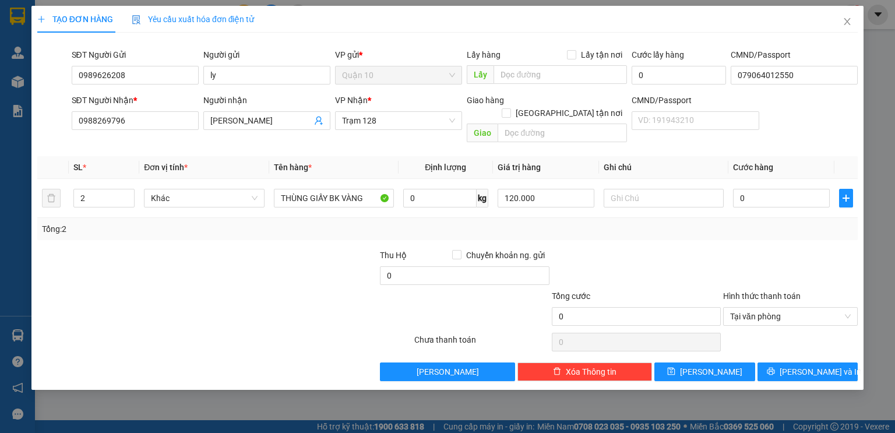
drag, startPoint x: 617, startPoint y: 247, endPoint x: 736, endPoint y: 192, distance: 131.6
click at [617, 249] on div at bounding box center [635, 269] width 171 height 41
drag, startPoint x: 553, startPoint y: 185, endPoint x: 222, endPoint y: 134, distance: 334.7
click at [289, 139] on div "Transit Pickup Surcharge Ids Transit Deliver Surcharge Ids Transit Deliver Surc…" at bounding box center [447, 211] width 820 height 339
click at [640, 249] on div at bounding box center [635, 269] width 171 height 41
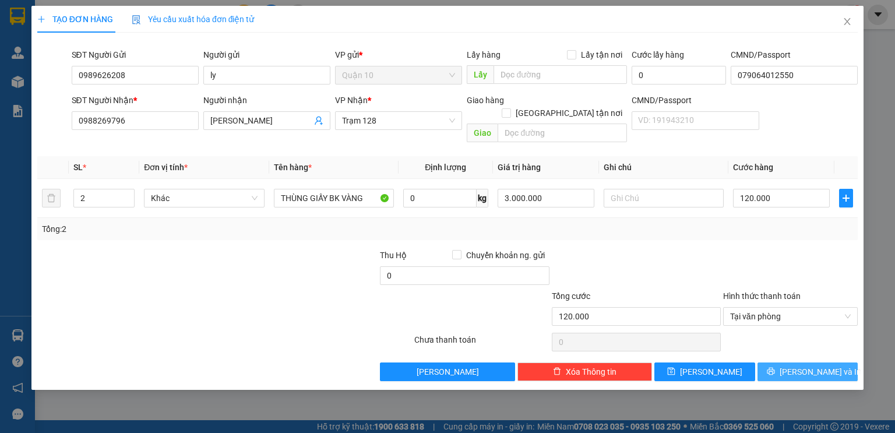
click at [779, 362] on button "[PERSON_NAME] và In" at bounding box center [807, 371] width 101 height 19
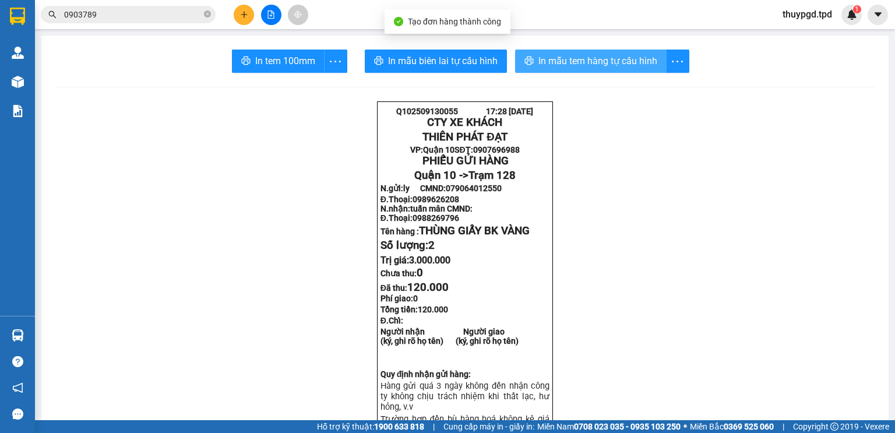
drag, startPoint x: 566, startPoint y: 62, endPoint x: 0, endPoint y: 418, distance: 669.1
click at [564, 59] on span "In mẫu tem hàng tự cấu hình" at bounding box center [597, 61] width 119 height 15
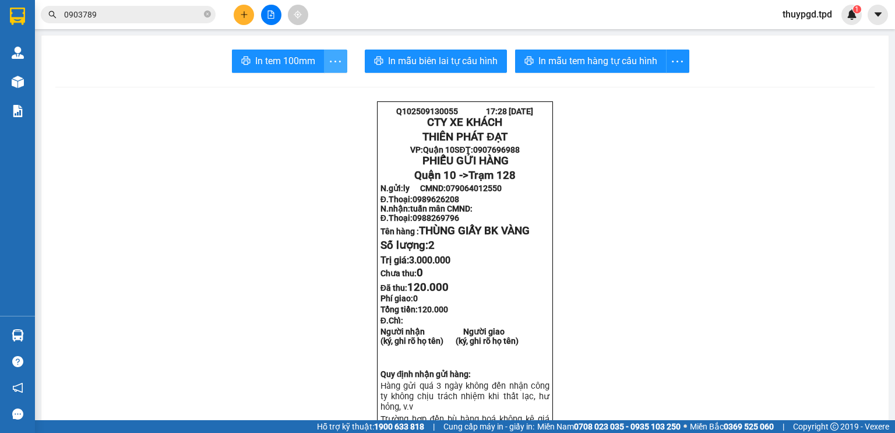
click at [331, 55] on icon "more" at bounding box center [335, 61] width 15 height 15
click at [319, 75] on div "In tem 100mm theo số lượng (2)" at bounding box center [278, 86] width 130 height 23
click at [316, 83] on div "In tem 100mm theo số lượng (2)" at bounding box center [278, 86] width 116 height 13
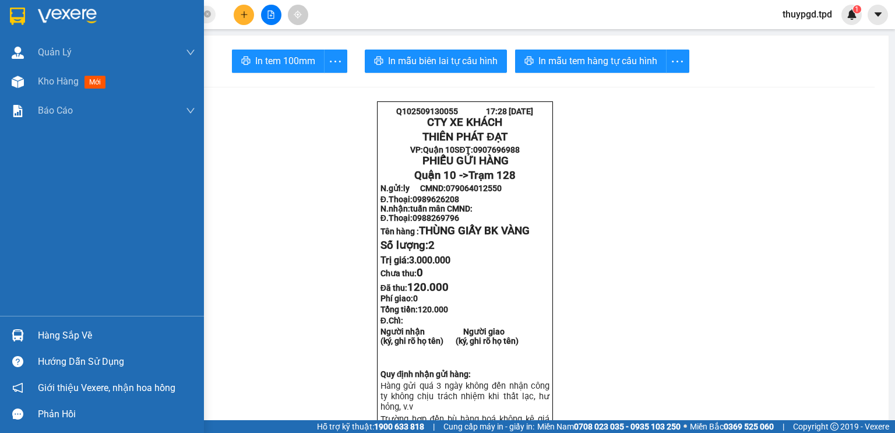
click at [6, 345] on div "Hàng sắp về" at bounding box center [102, 335] width 204 height 26
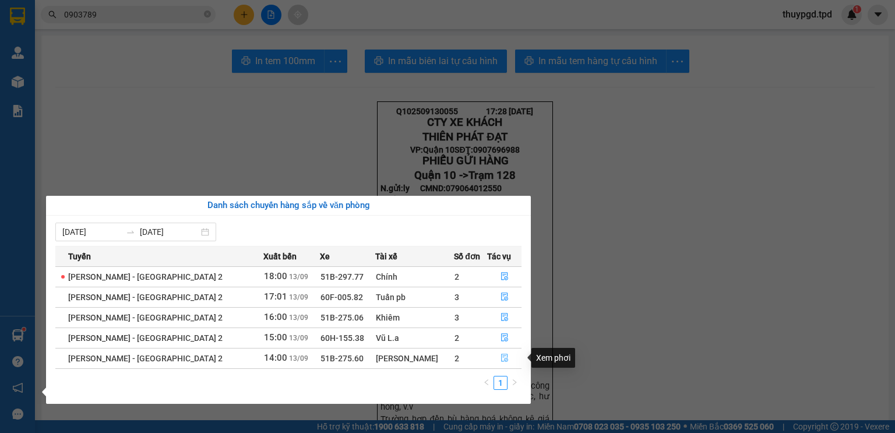
click at [502, 356] on icon "file-done" at bounding box center [504, 358] width 8 height 8
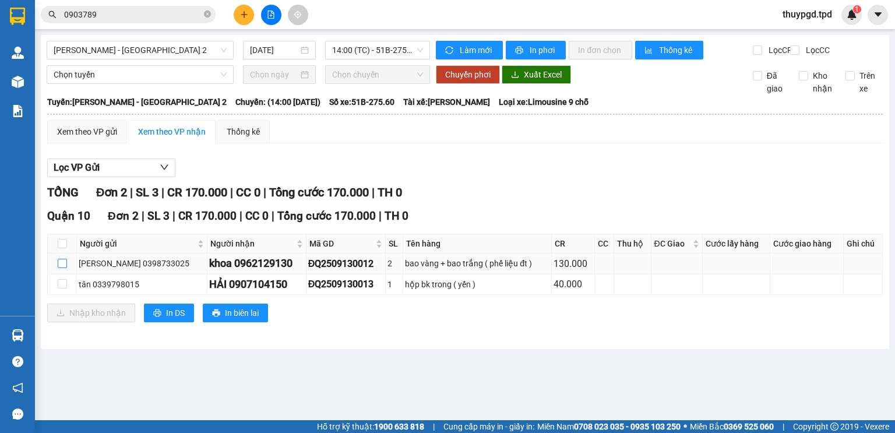
click at [63, 268] on label at bounding box center [62, 263] width 9 height 13
click at [63, 268] on input "checkbox" at bounding box center [62, 263] width 9 height 9
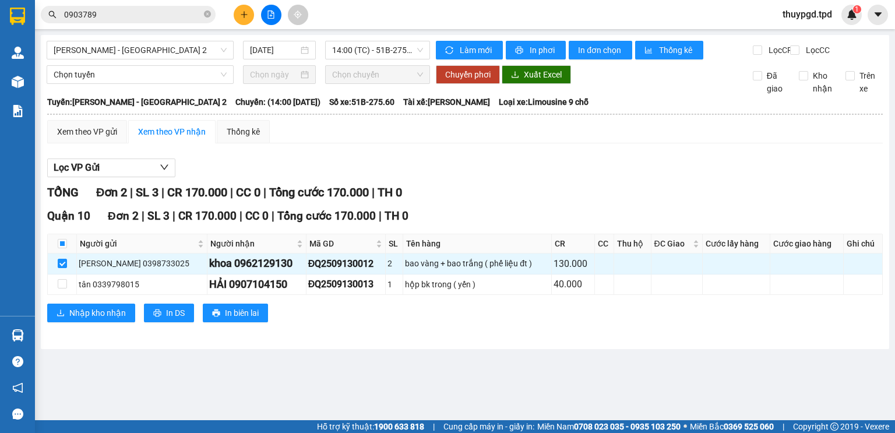
click at [235, 16] on button at bounding box center [244, 15] width 20 height 20
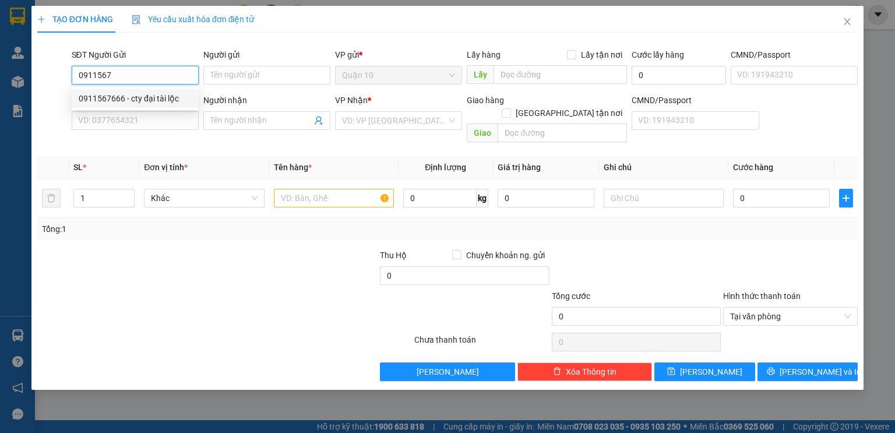
click at [145, 97] on div "0911567666 - cty đại tài lộc" at bounding box center [135, 98] width 113 height 13
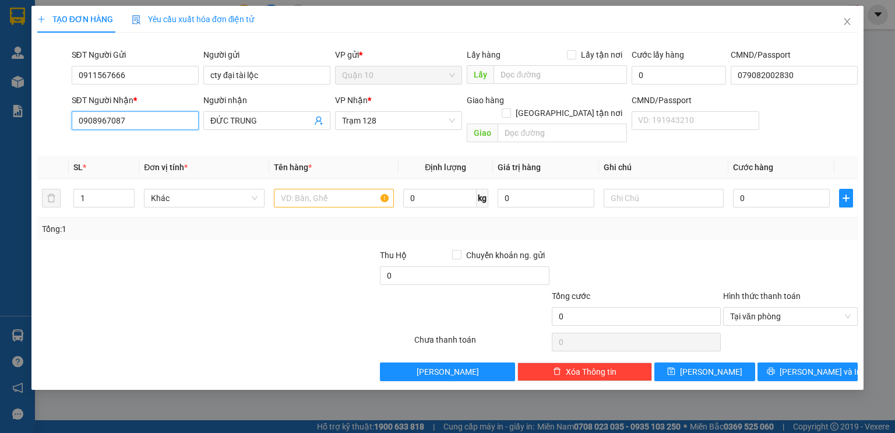
click at [128, 126] on input "0908967087" at bounding box center [135, 120] width 127 height 19
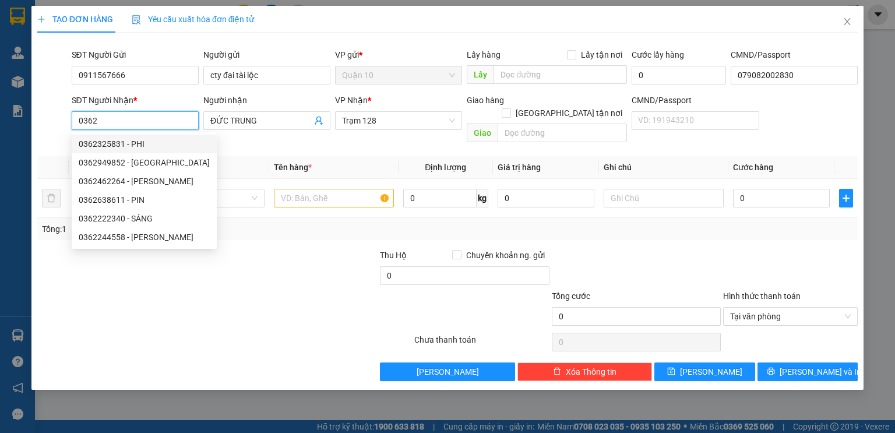
click at [154, 141] on div "0362325831 - PHI" at bounding box center [144, 143] width 131 height 13
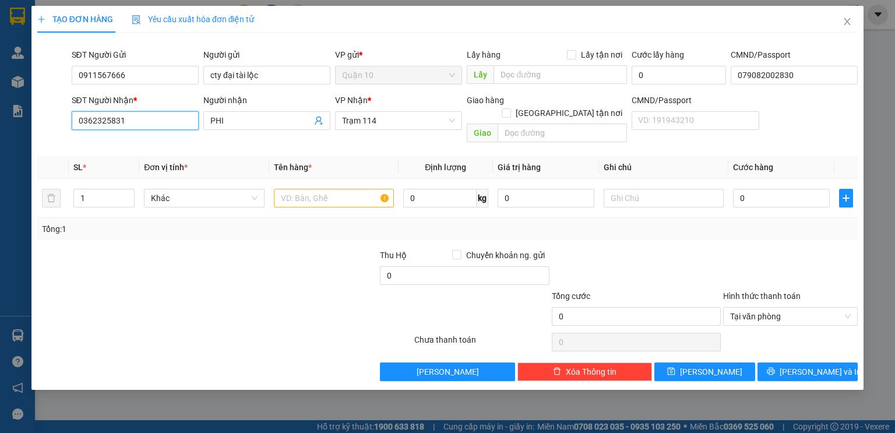
click at [149, 119] on input "0362325831" at bounding box center [135, 120] width 127 height 19
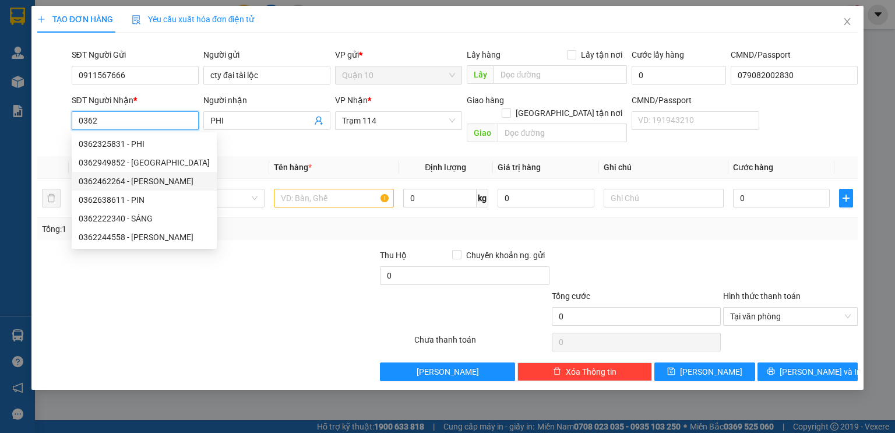
click at [171, 184] on div "0362462264 - NGỌC TRƯỜNG" at bounding box center [144, 181] width 131 height 13
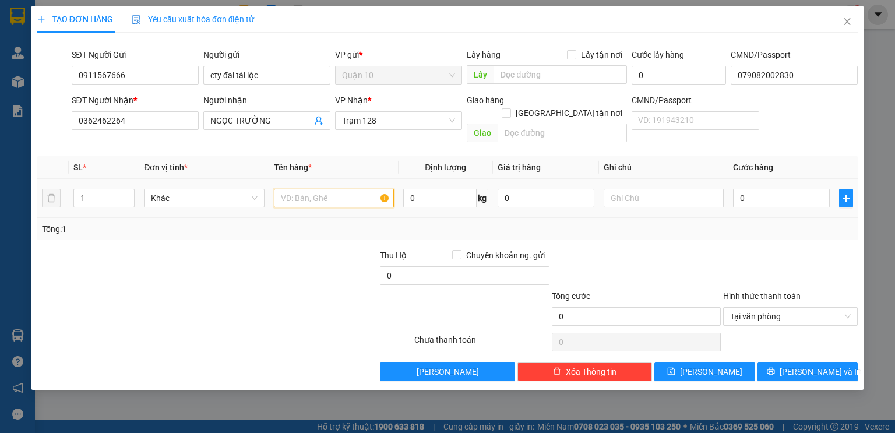
click at [308, 189] on input "text" at bounding box center [334, 198] width 120 height 19
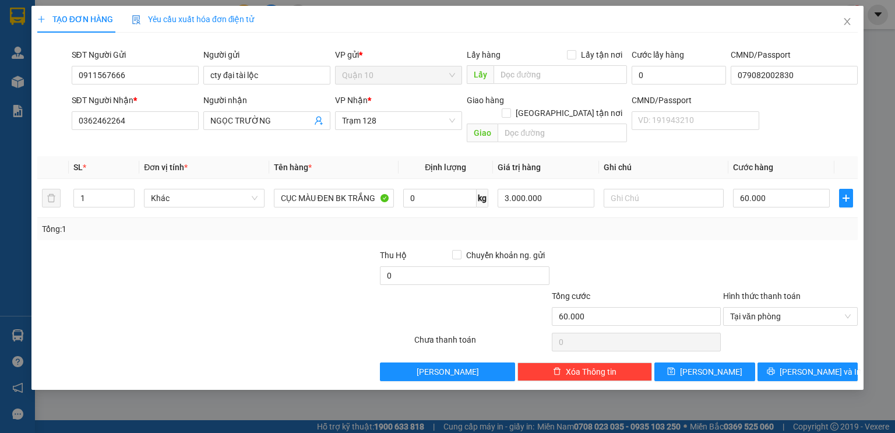
click at [751, 249] on div at bounding box center [790, 269] width 137 height 41
click at [797, 365] on span "[PERSON_NAME] và In" at bounding box center [820, 371] width 82 height 13
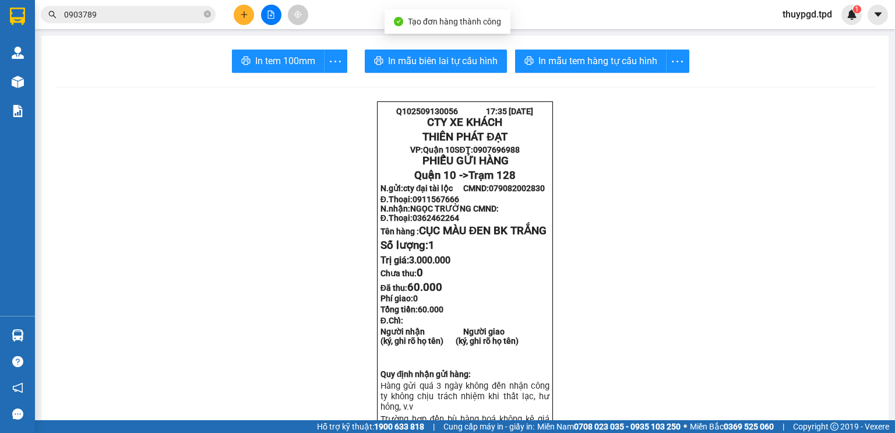
click at [599, 68] on span "In mẫu tem hàng tự cấu hình" at bounding box center [597, 61] width 119 height 15
drag, startPoint x: 267, startPoint y: 45, endPoint x: 267, endPoint y: 53, distance: 8.2
drag, startPoint x: 266, startPoint y: 56, endPoint x: 329, endPoint y: 190, distance: 148.5
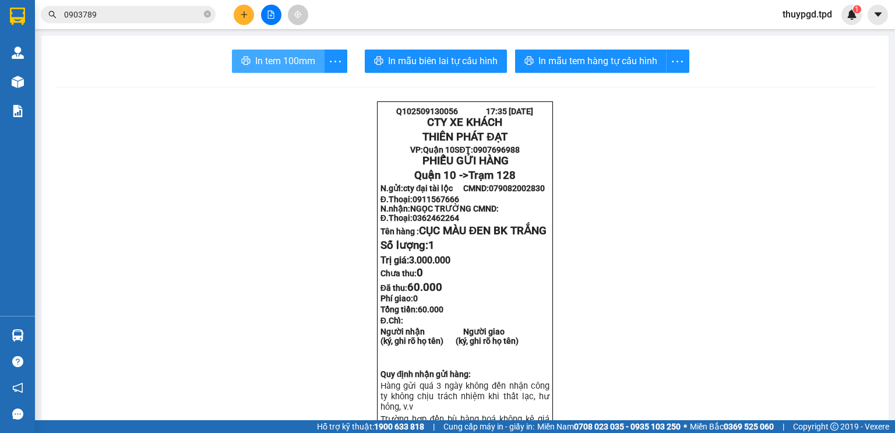
click at [265, 56] on span "In tem 100mm" at bounding box center [285, 61] width 60 height 15
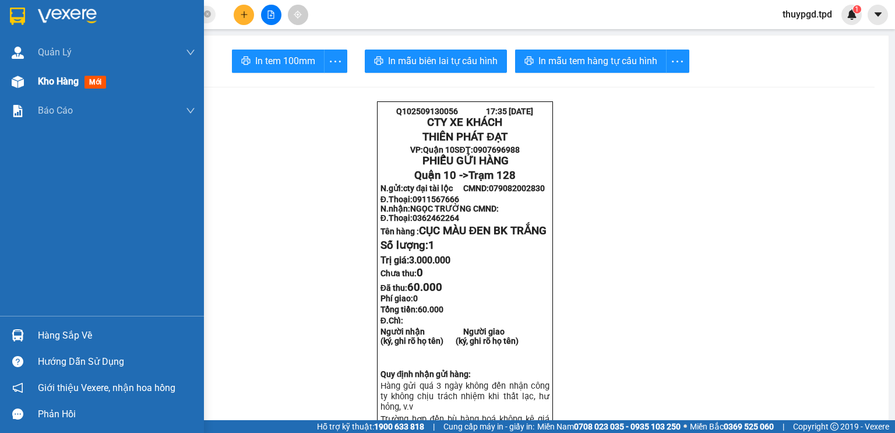
click at [40, 78] on span "Kho hàng" at bounding box center [58, 81] width 41 height 11
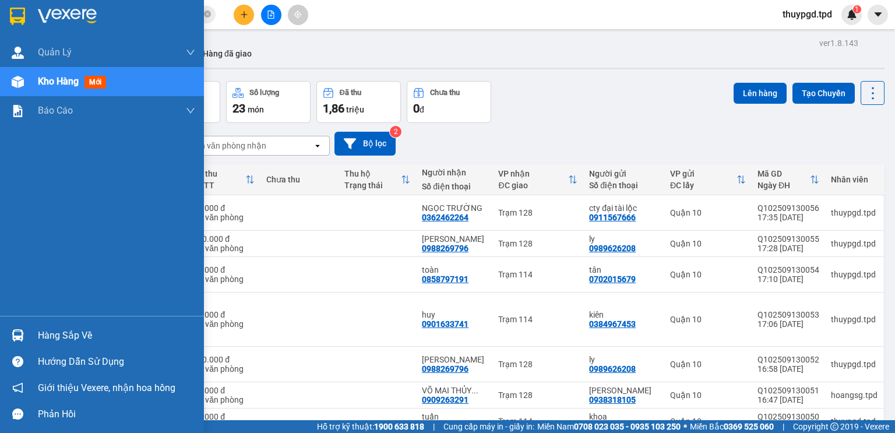
click at [28, 339] on div "Hàng sắp về" at bounding box center [102, 335] width 204 height 26
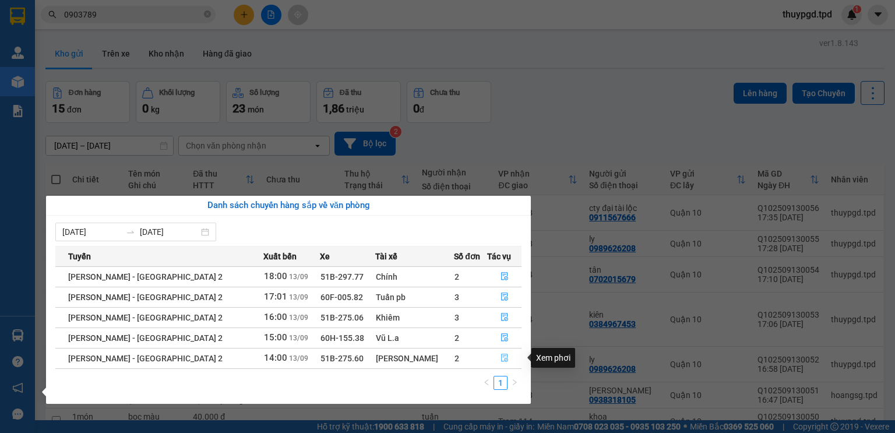
click at [500, 356] on icon "file-done" at bounding box center [504, 358] width 8 height 8
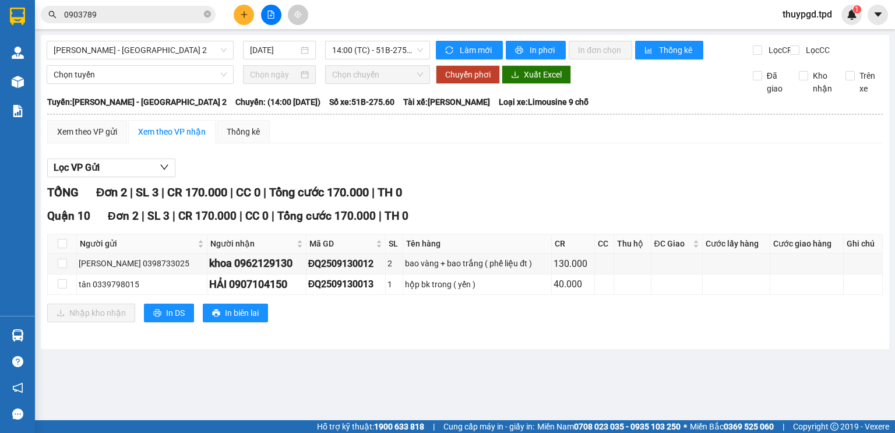
click at [153, 13] on input "0903789" at bounding box center [132, 14] width 137 height 13
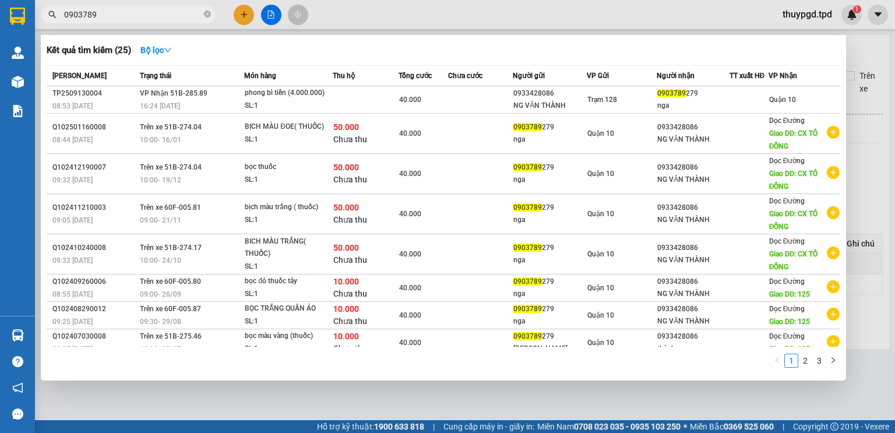
click at [153, 13] on input "0903789" at bounding box center [132, 14] width 137 height 13
click at [154, 13] on input "0903789" at bounding box center [132, 14] width 137 height 13
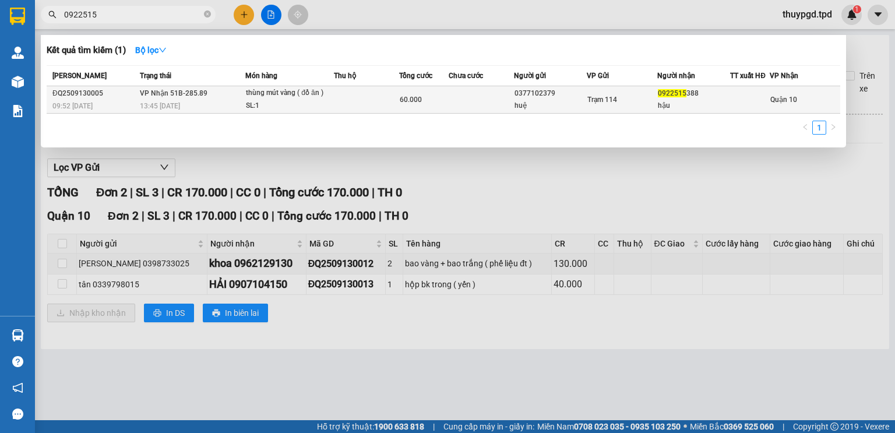
click at [679, 104] on div "hậu" at bounding box center [694, 106] width 72 height 12
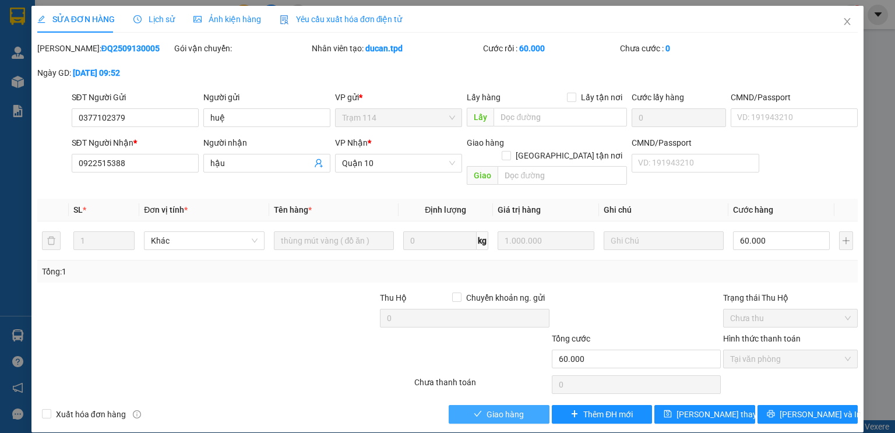
click at [521, 408] on span "Giao hàng" at bounding box center [504, 414] width 37 height 13
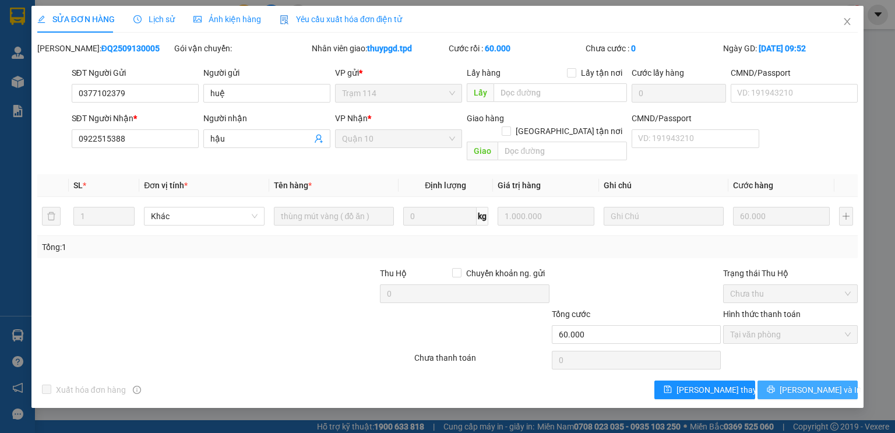
click at [796, 380] on button "[PERSON_NAME] và In" at bounding box center [807, 389] width 101 height 19
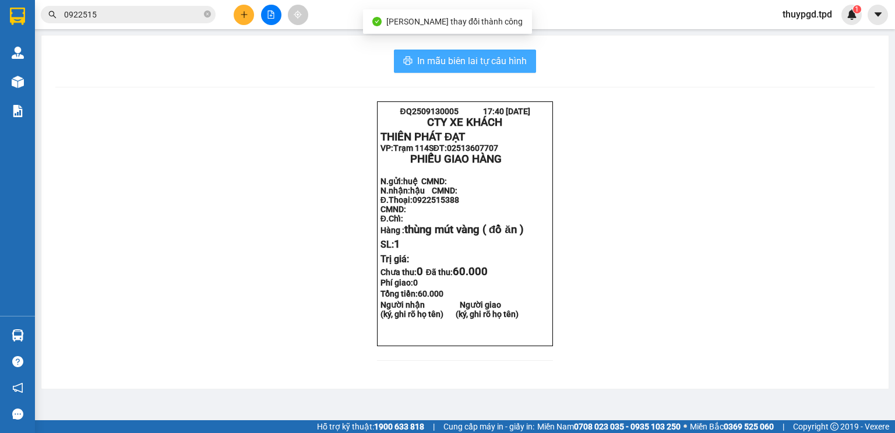
click at [507, 54] on span "In mẫu biên lai tự cấu hình" at bounding box center [472, 61] width 110 height 15
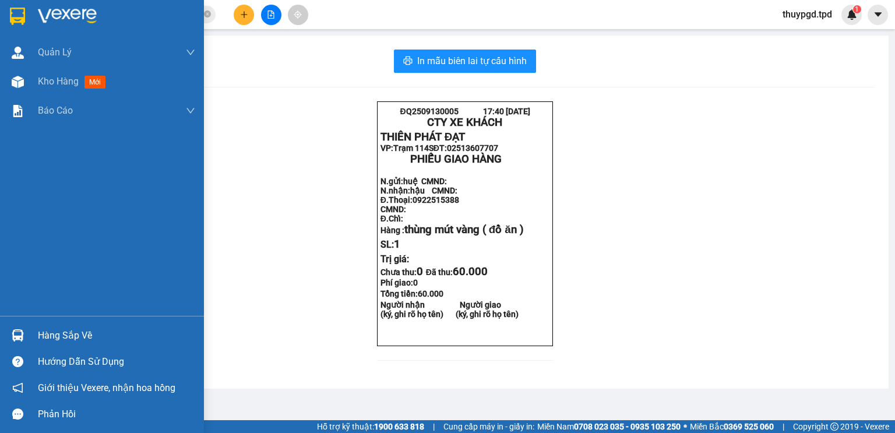
drag, startPoint x: 33, startPoint y: 333, endPoint x: 52, endPoint y: 342, distance: 21.9
click at [33, 333] on div "Hàng sắp về" at bounding box center [102, 335] width 204 height 26
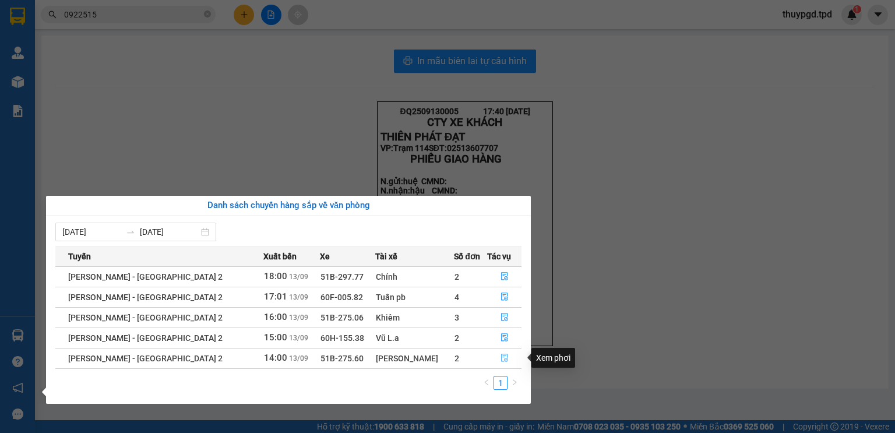
click at [493, 352] on button "button" at bounding box center [505, 358] width 34 height 19
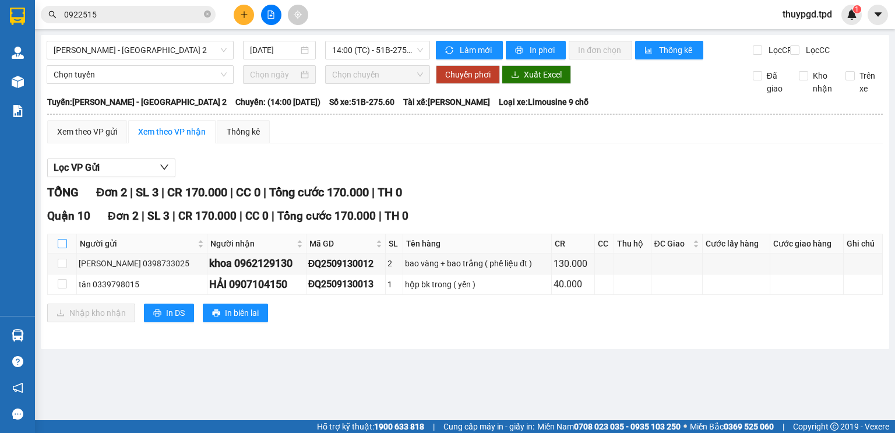
click at [63, 248] on input "checkbox" at bounding box center [62, 243] width 9 height 9
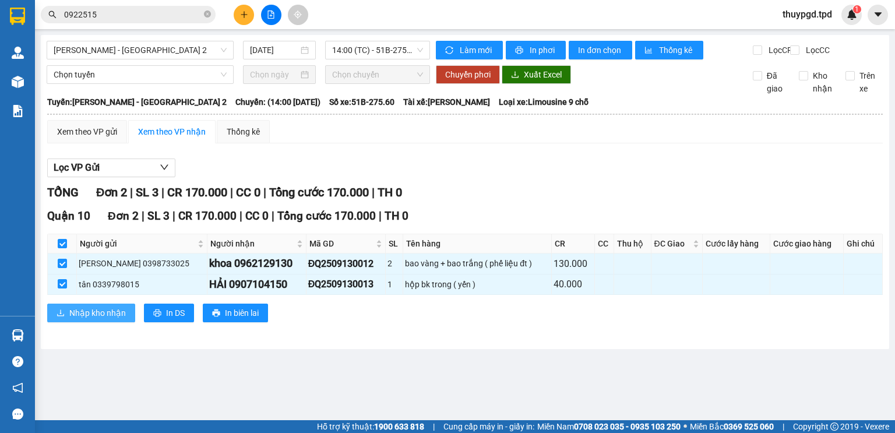
click at [93, 322] on button "Nhập kho nhận" at bounding box center [91, 312] width 88 height 19
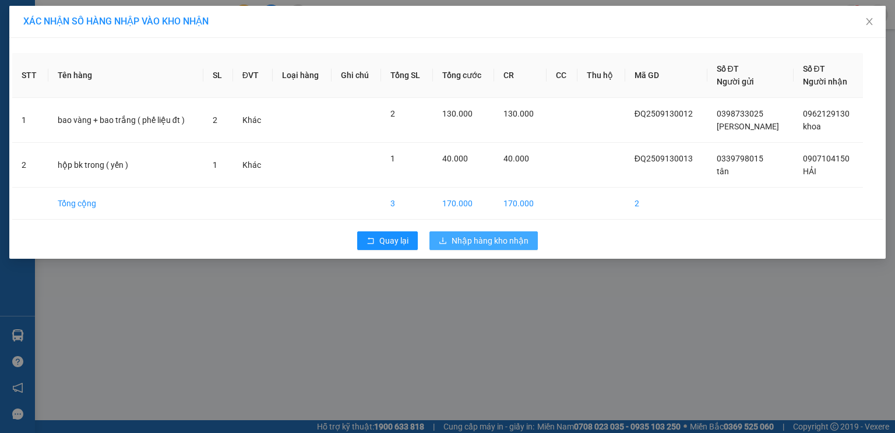
click at [509, 243] on span "Nhập hàng kho nhận" at bounding box center [489, 240] width 77 height 13
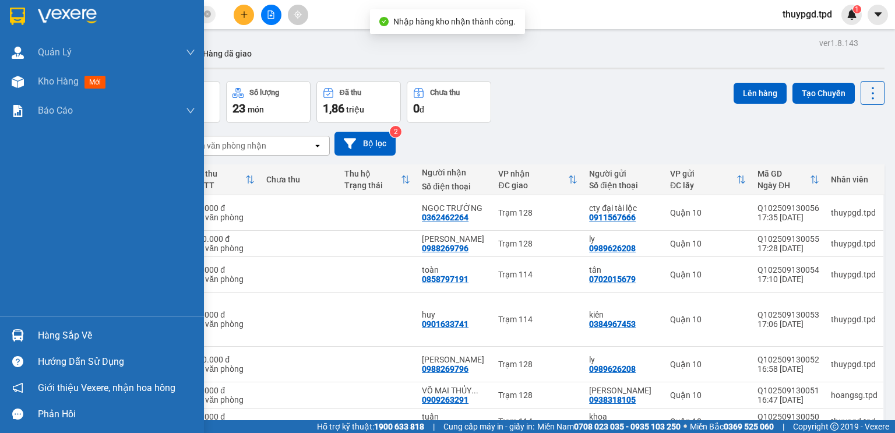
click at [37, 340] on div "Hàng sắp về" at bounding box center [102, 335] width 204 height 26
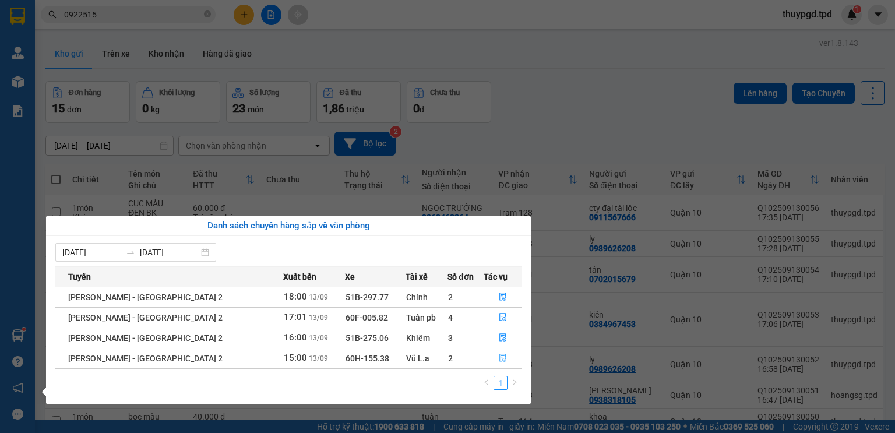
drag, startPoint x: 53, startPoint y: 351, endPoint x: 467, endPoint y: 393, distance: 415.6
click at [501, 357] on icon "file-done" at bounding box center [503, 358] width 8 height 8
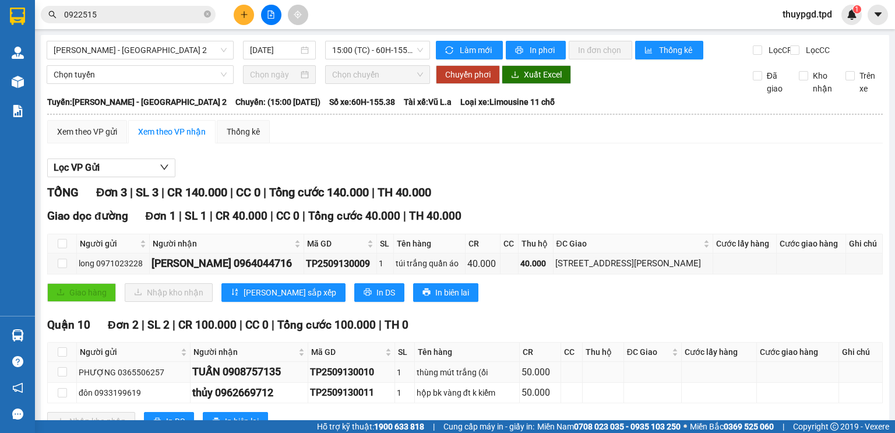
click at [55, 362] on td at bounding box center [62, 372] width 29 height 20
click at [61, 367] on input "checkbox" at bounding box center [62, 371] width 9 height 9
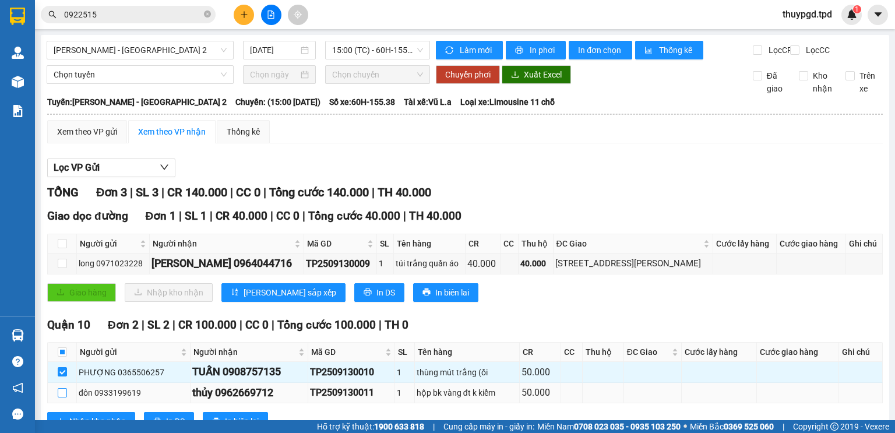
click at [62, 388] on input "checkbox" at bounding box center [62, 392] width 9 height 9
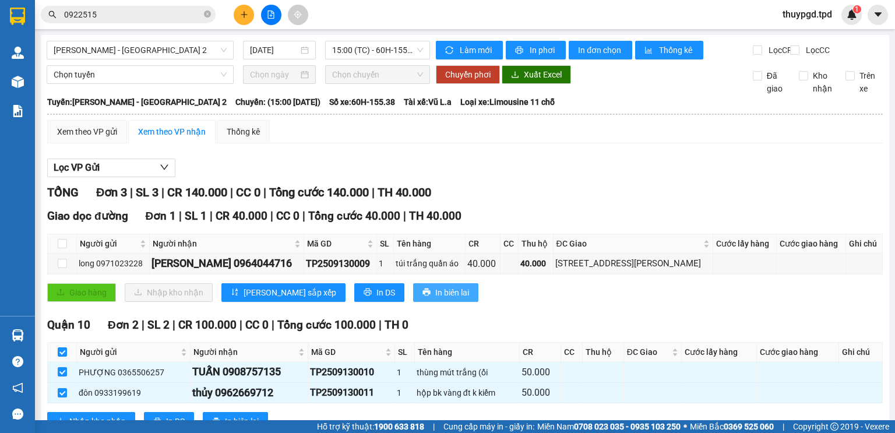
click at [435, 286] on span "In biên lai" at bounding box center [452, 292] width 34 height 13
click at [107, 415] on span "Nhập kho nhận" at bounding box center [97, 421] width 57 height 13
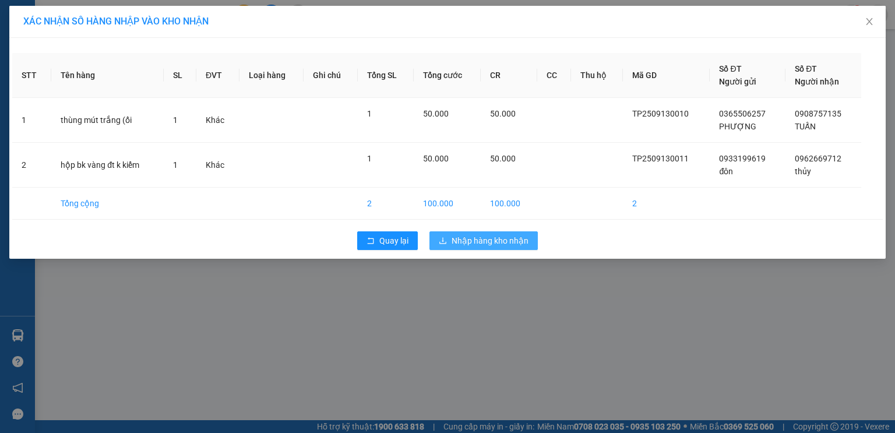
click at [512, 234] on span "Nhập hàng kho nhận" at bounding box center [489, 240] width 77 height 13
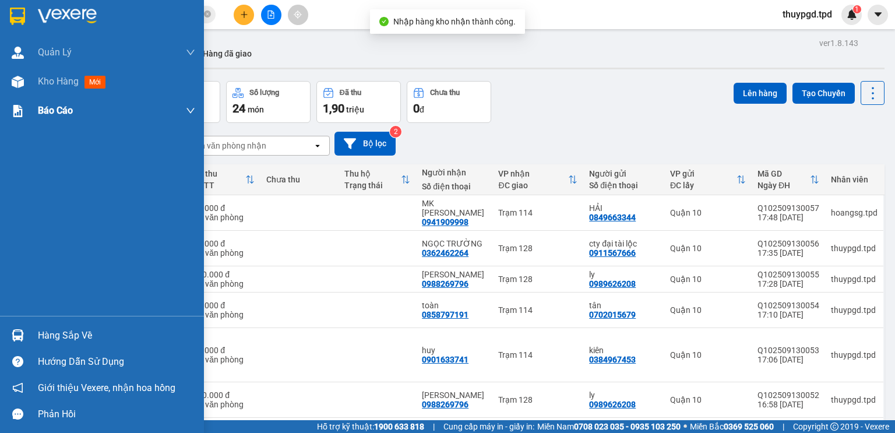
click at [30, 87] on div "Kho hàng mới" at bounding box center [102, 81] width 204 height 29
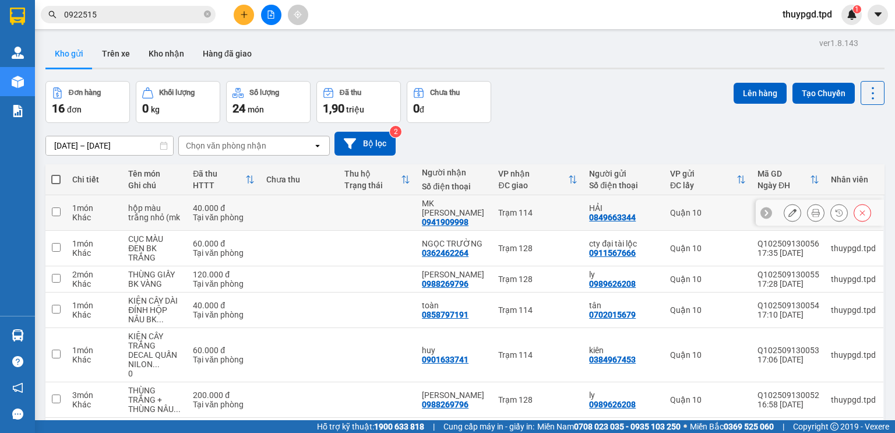
click at [811, 209] on icon at bounding box center [815, 213] width 8 height 8
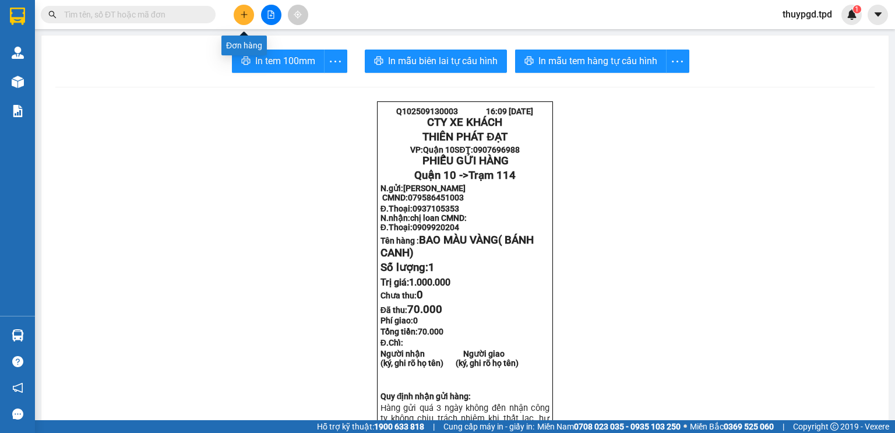
click at [234, 15] on button at bounding box center [244, 15] width 20 height 20
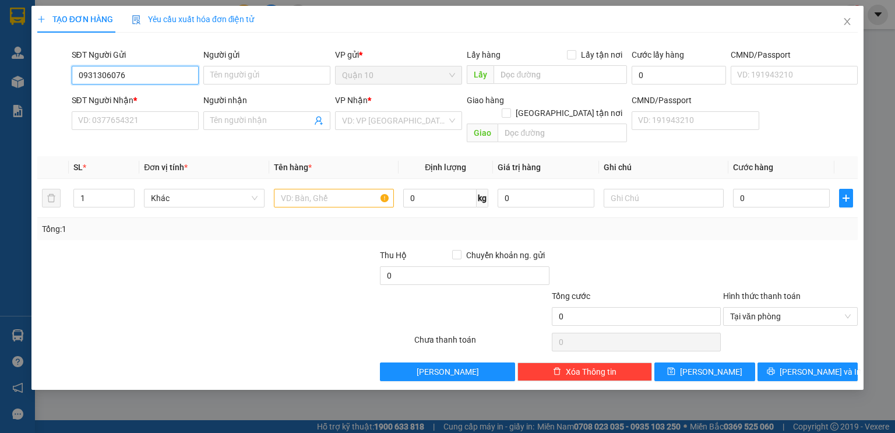
click at [137, 77] on input "0931306076" at bounding box center [135, 75] width 127 height 19
click at [164, 77] on input "0931306076" at bounding box center [135, 75] width 127 height 19
click at [146, 73] on input "0931306576" at bounding box center [135, 75] width 127 height 19
click at [147, 73] on input "0931306576" at bounding box center [135, 75] width 127 height 19
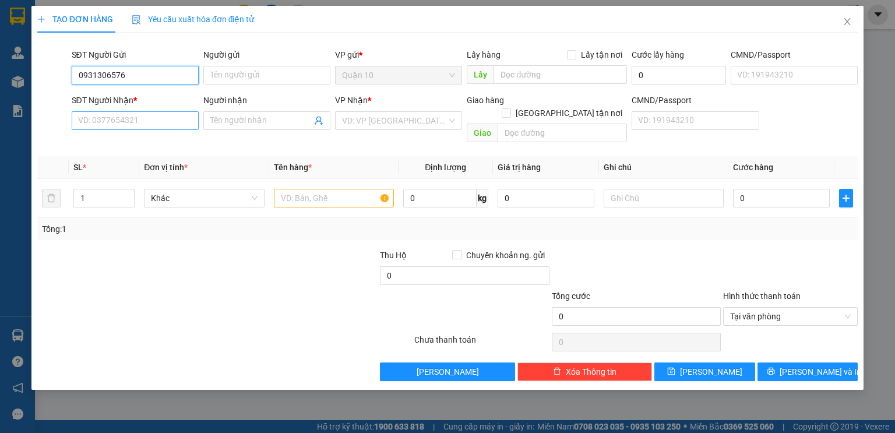
type input "0931306576"
click at [145, 114] on input "SĐT Người Nhận *" at bounding box center [135, 120] width 127 height 19
paste input "0931306576"
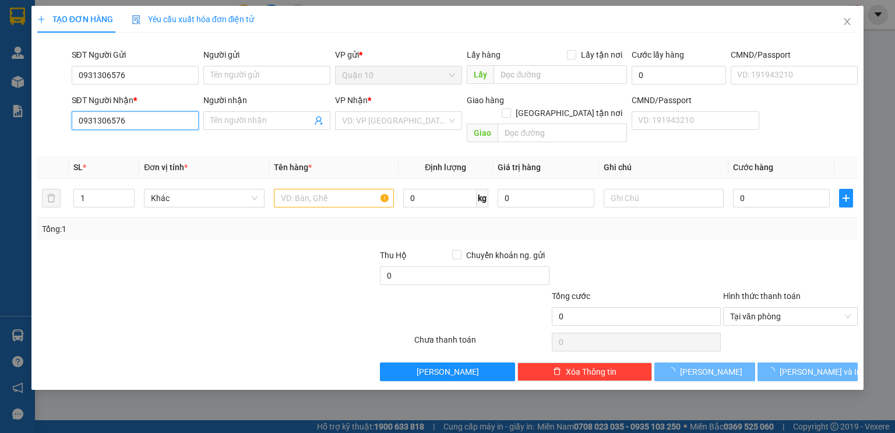
type input "0931306576"
click at [272, 63] on div "Người gửi" at bounding box center [266, 56] width 127 height 17
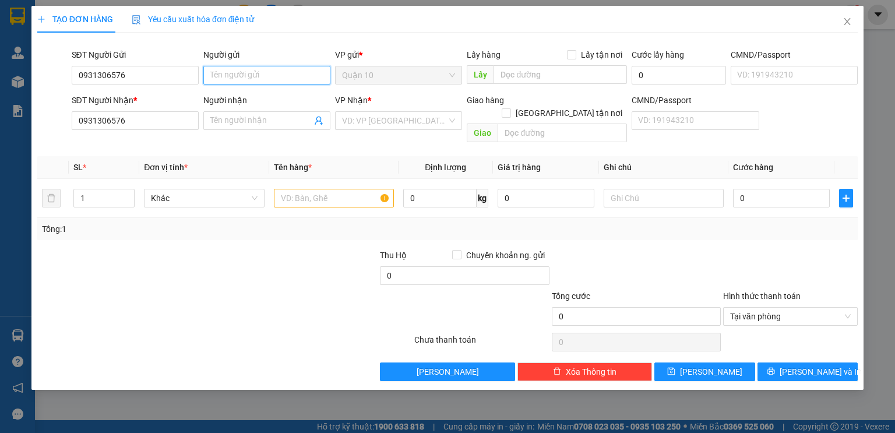
click at [271, 70] on input "Người gửi" at bounding box center [266, 75] width 127 height 19
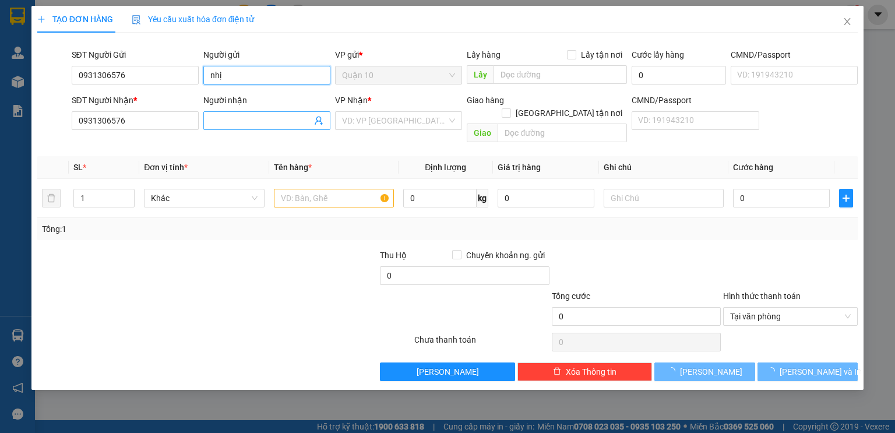
type input "nhị"
click at [237, 121] on input "Người nhận" at bounding box center [260, 120] width 101 height 13
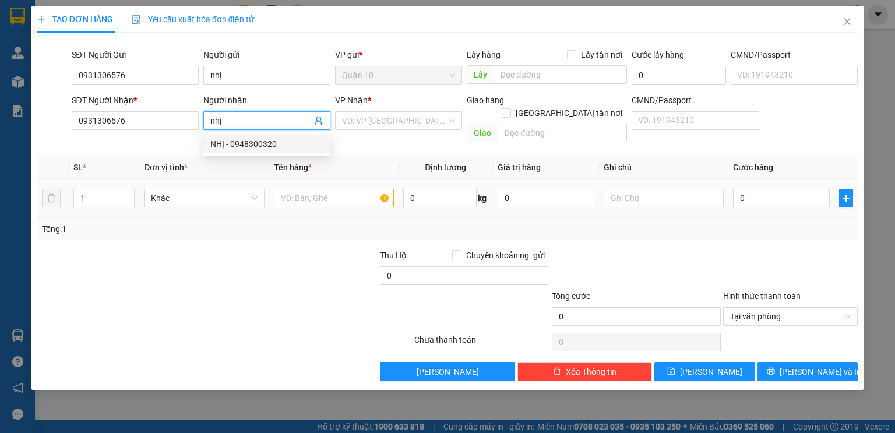
type input "nhị"
click at [326, 191] on input "text" at bounding box center [334, 198] width 120 height 19
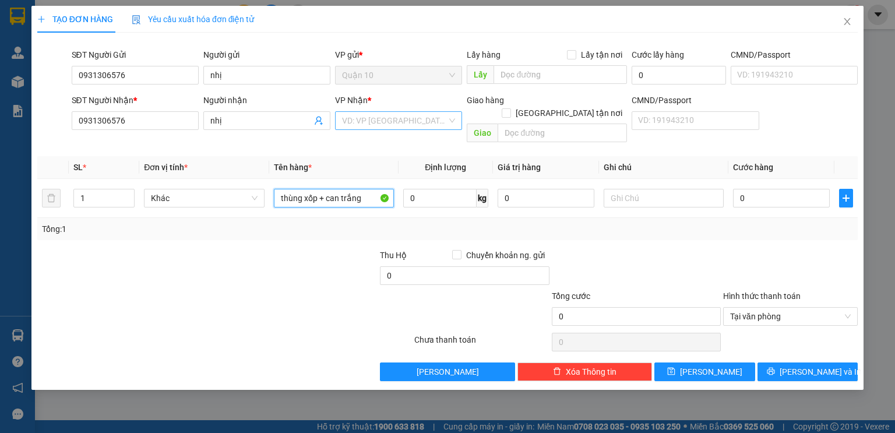
type input "thùng xốp + can trắng"
click at [403, 123] on input "search" at bounding box center [394, 120] width 105 height 17
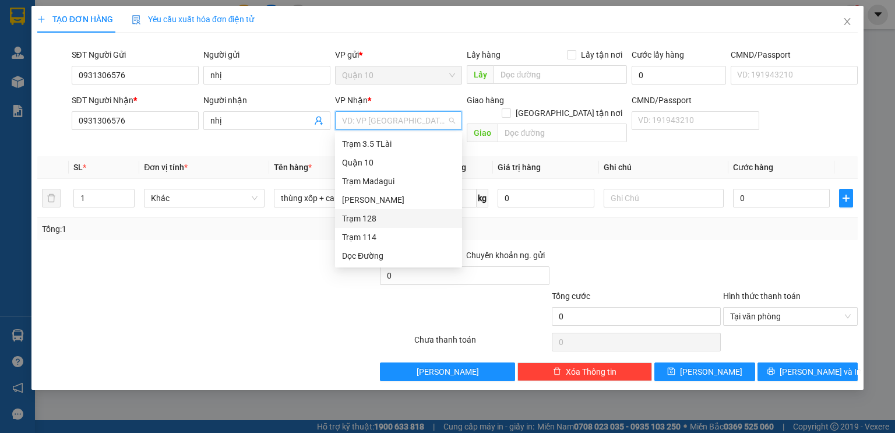
click at [373, 223] on div "Trạm 128" at bounding box center [398, 218] width 113 height 13
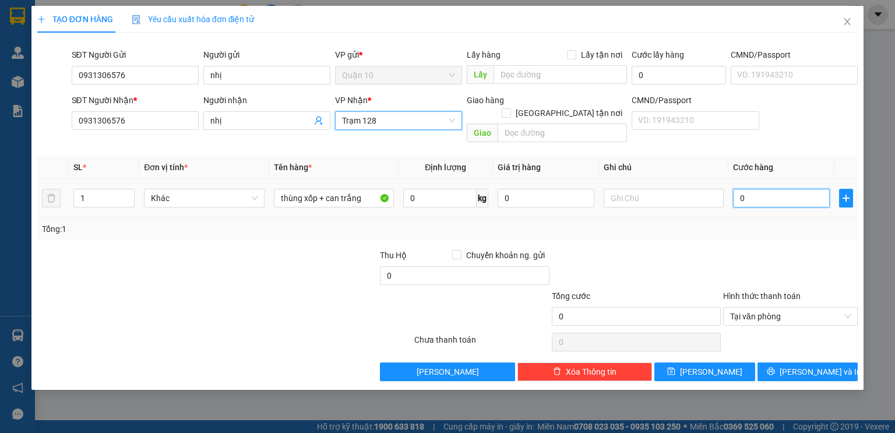
click at [790, 189] on input "0" at bounding box center [781, 198] width 97 height 19
drag, startPoint x: 126, startPoint y: 182, endPoint x: 323, endPoint y: 223, distance: 201.1
click at [128, 192] on icon "up" at bounding box center [128, 194] width 4 height 4
click at [121, 189] on span "Increase Value" at bounding box center [127, 194] width 13 height 10
type input "2"
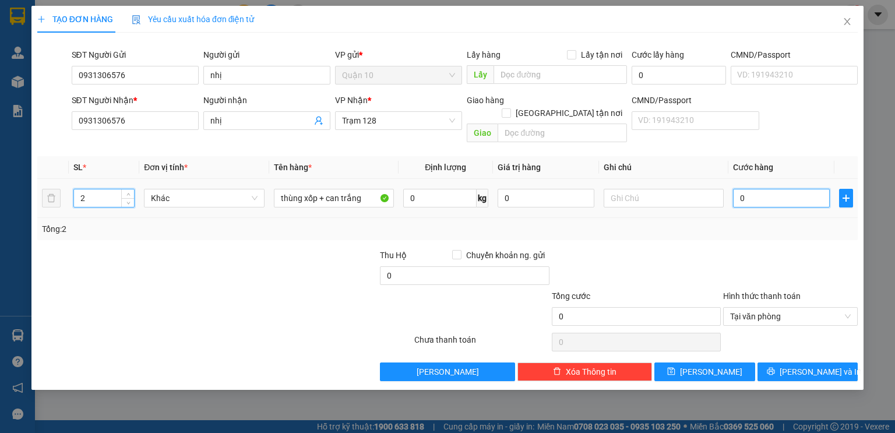
click at [797, 191] on input "0" at bounding box center [781, 198] width 97 height 19
type input "0"
drag, startPoint x: 534, startPoint y: 176, endPoint x: 319, endPoint y: 149, distance: 216.6
click at [368, 156] on table "SL * Đơn vị tính * Tên hàng * Định lượng Giá trị hàng Ghi chú Cước hàng 2 Khác …" at bounding box center [447, 187] width 820 height 62
type input "400.000"
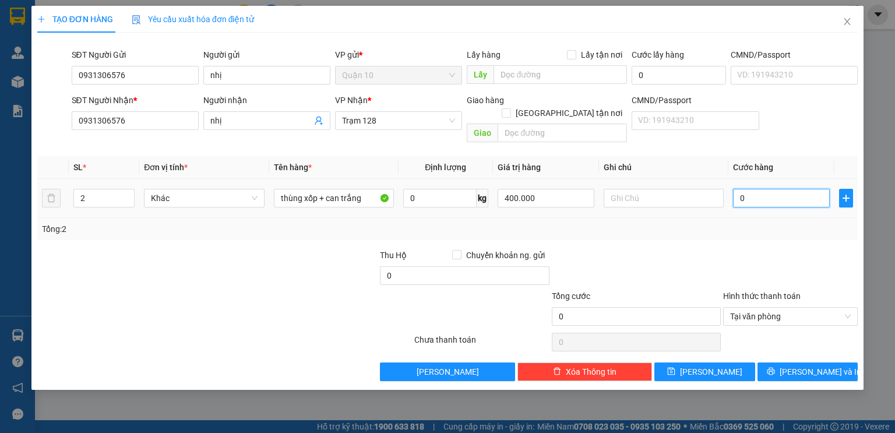
click at [797, 189] on input "0" at bounding box center [781, 198] width 97 height 19
type input "1"
type input "15"
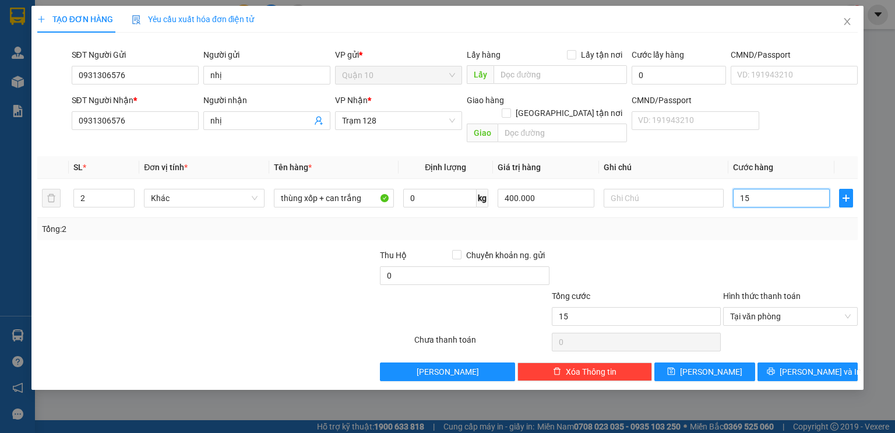
type input "150"
type input "150.000"
click at [661, 249] on div at bounding box center [635, 269] width 171 height 41
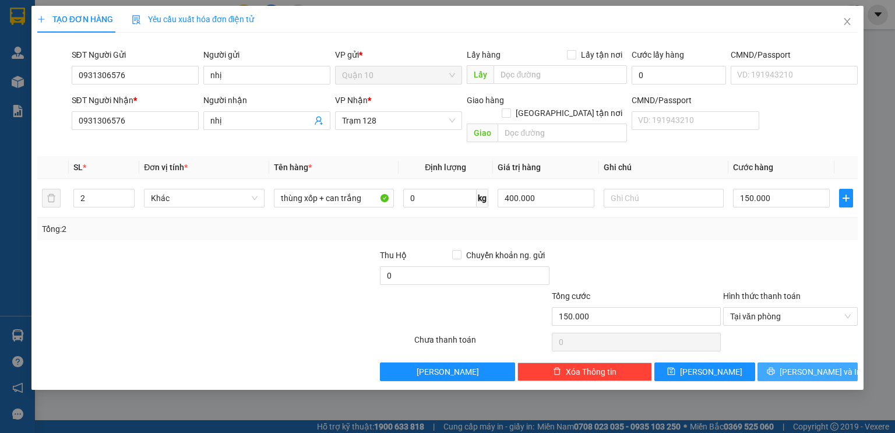
click at [774, 368] on icon "printer" at bounding box center [771, 372] width 8 height 8
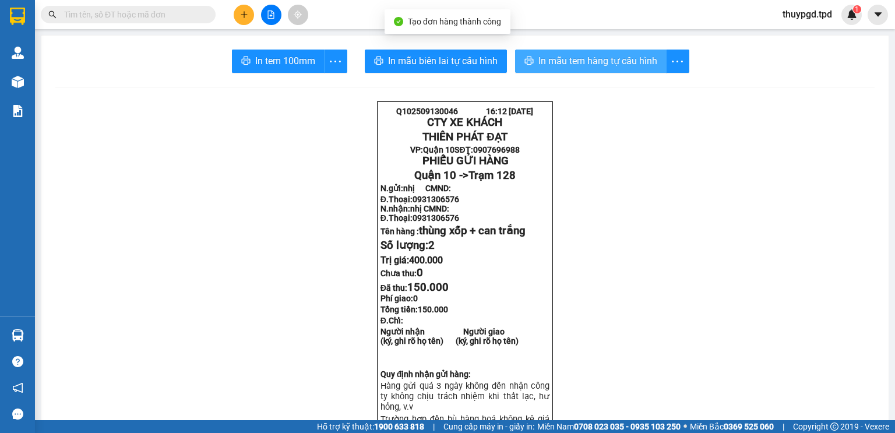
click at [614, 63] on span "In mẫu tem hàng tự cấu hình" at bounding box center [597, 61] width 119 height 15
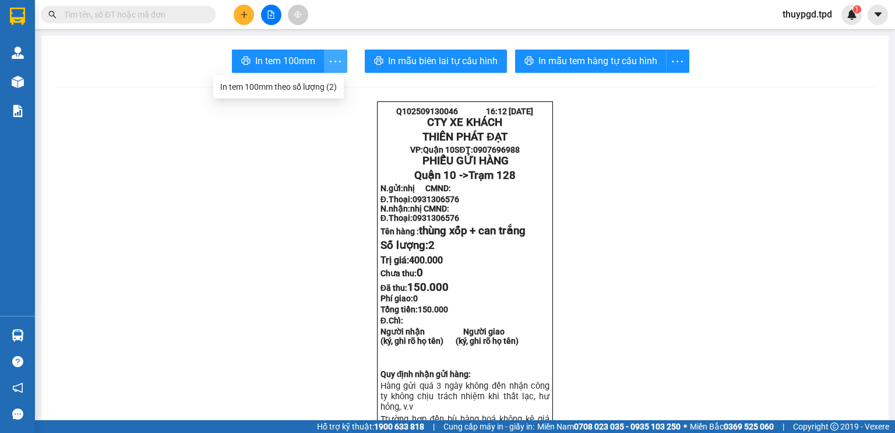
click at [331, 61] on icon "more" at bounding box center [335, 61] width 15 height 15
click at [322, 84] on div "In tem 100mm theo số lượng (2)" at bounding box center [278, 86] width 116 height 13
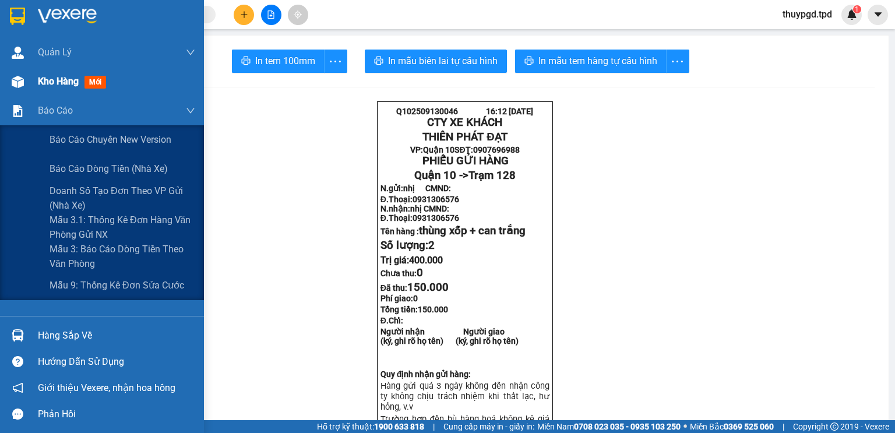
click at [56, 96] on div "Kho hàng mới" at bounding box center [116, 81] width 157 height 29
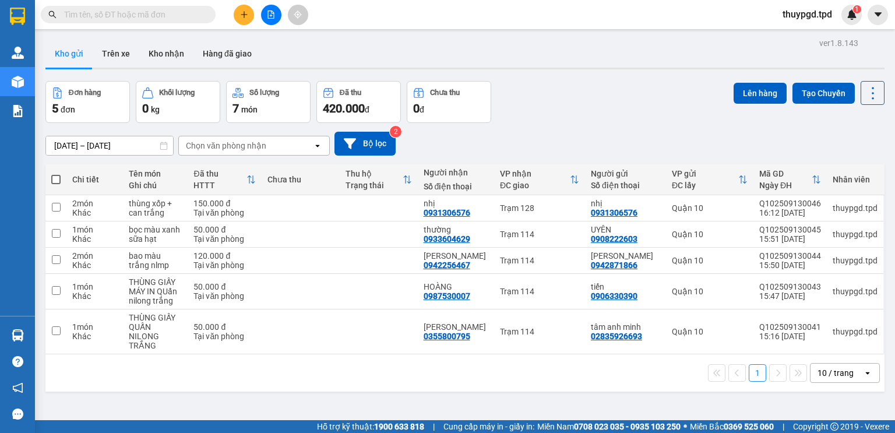
click at [106, 15] on input "text" at bounding box center [132, 14] width 137 height 13
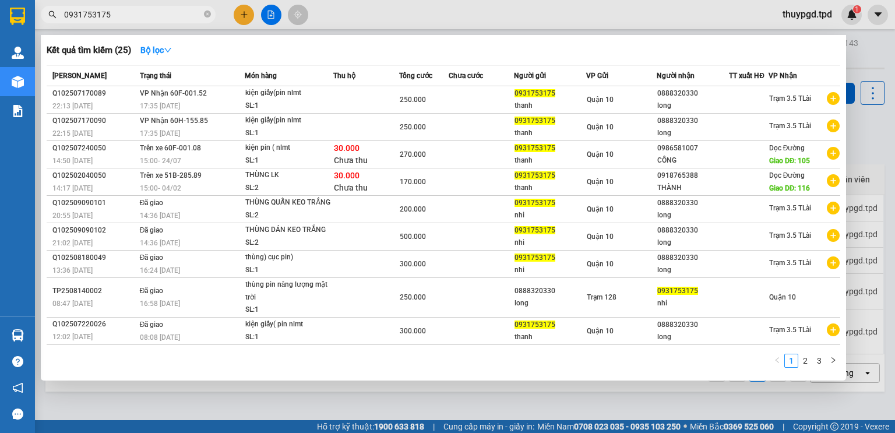
click at [127, 14] on input "0931753175" at bounding box center [132, 14] width 137 height 13
click at [127, 13] on input "0931753175" at bounding box center [132, 14] width 137 height 13
click at [128, 13] on input "0931753175" at bounding box center [132, 14] width 137 height 13
type input "0931753175"
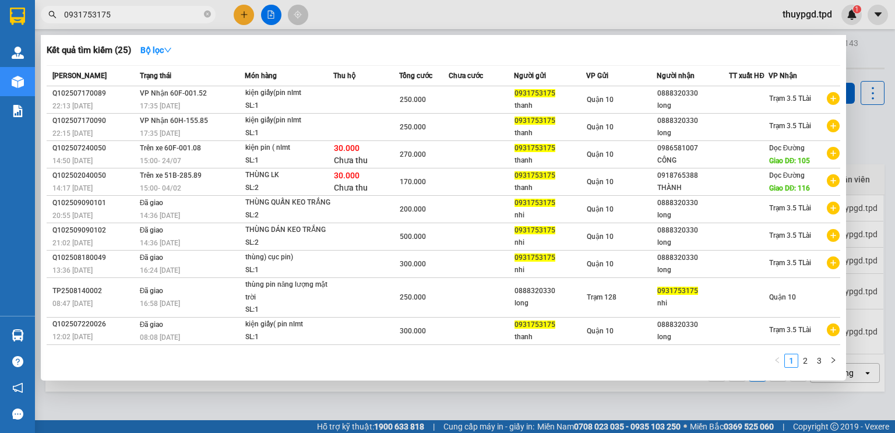
click at [225, 6] on div "0931753175" at bounding box center [113, 14] width 227 height 17
click at [244, 8] on div at bounding box center [447, 216] width 895 height 433
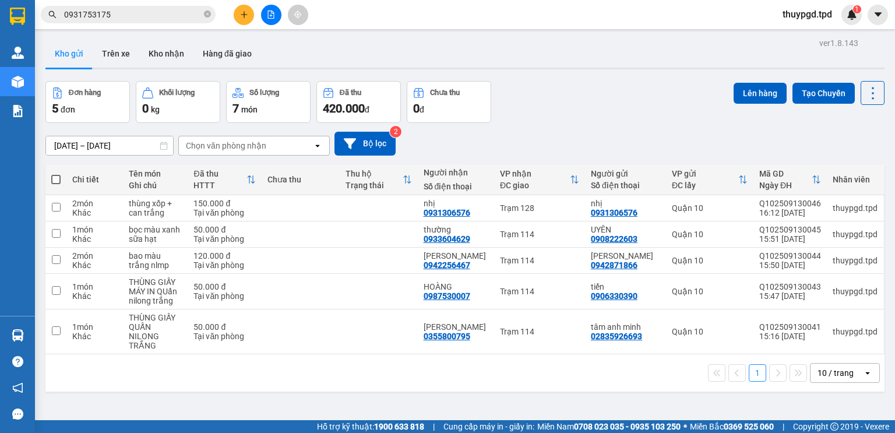
click at [246, 15] on icon "plus" at bounding box center [244, 14] width 8 height 8
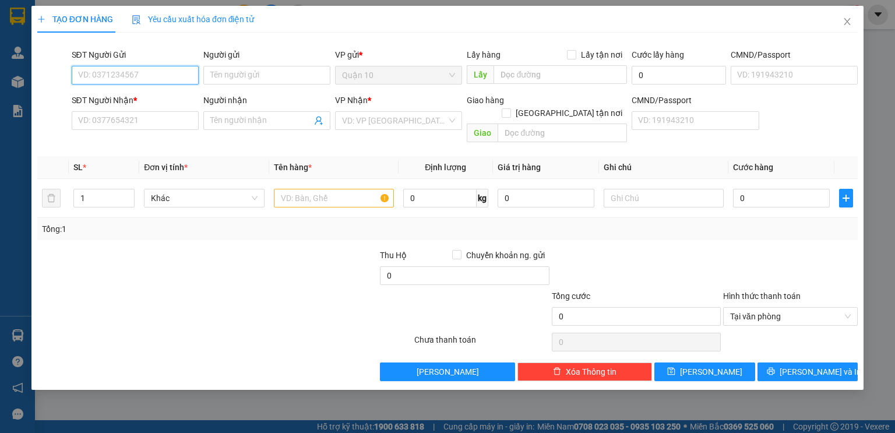
paste input "0931753175"
type input "0931753175"
click at [143, 93] on div "0931753175 - nhi" at bounding box center [135, 98] width 113 height 13
type input "nhi"
type input "082098014664"
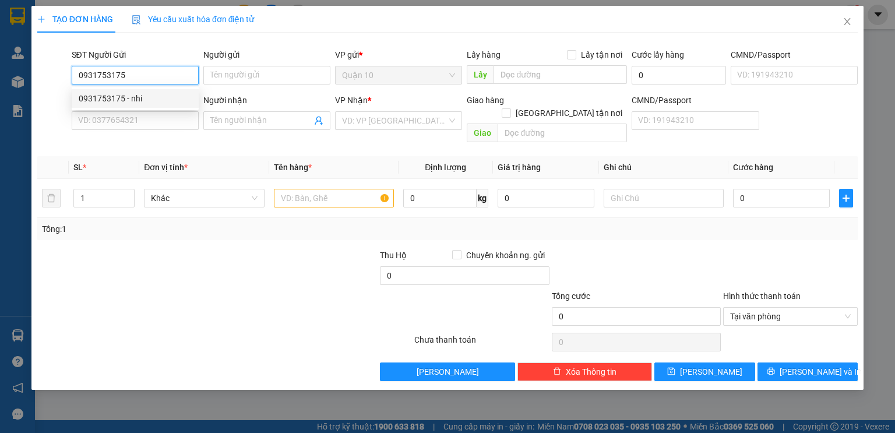
type input "0888320330"
type input "long"
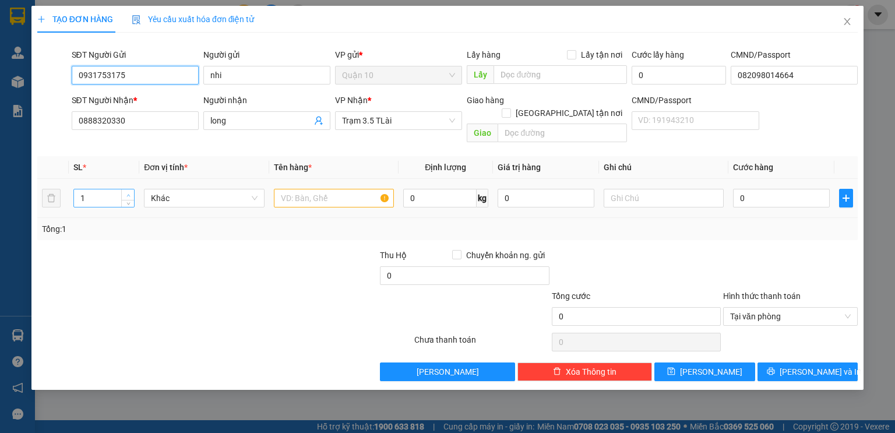
type input "0931753175"
click at [125, 189] on span "Increase Value" at bounding box center [127, 194] width 13 height 10
drag, startPoint x: 125, startPoint y: 176, endPoint x: 115, endPoint y: 203, distance: 28.6
click at [126, 189] on span "Increase Value" at bounding box center [127, 194] width 13 height 10
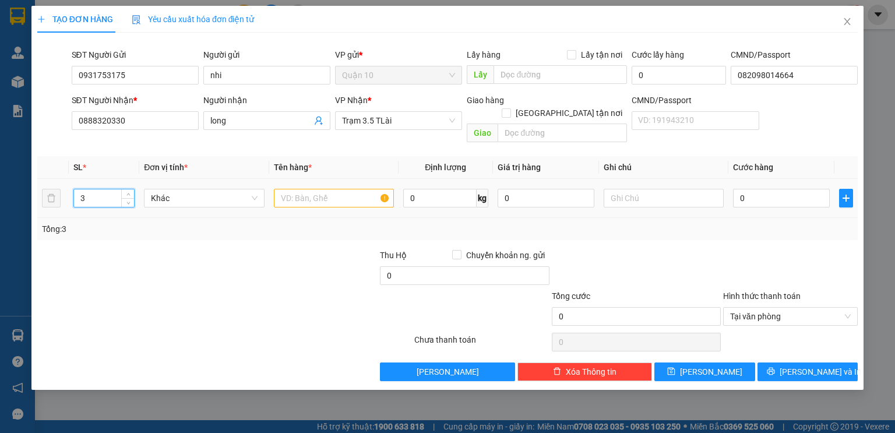
type input "4"
click at [338, 189] on input "text" at bounding box center [334, 198] width 120 height 19
type input "thùng giấy quấn nilong trắng"
click at [764, 189] on input "0" at bounding box center [781, 198] width 97 height 19
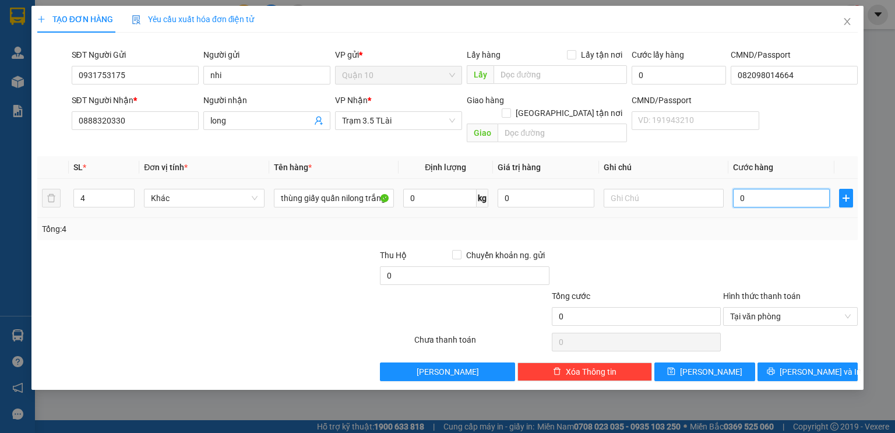
scroll to position [0, 0]
drag, startPoint x: 566, startPoint y: 193, endPoint x: 80, endPoint y: 234, distance: 487.5
click at [449, 179] on tr "4 Khác thùng giấy quấn nilong trắng 0 kg 0 0" at bounding box center [447, 198] width 820 height 39
click at [704, 223] on div "Tổng: 4" at bounding box center [447, 229] width 820 height 22
click at [529, 189] on input "80.000" at bounding box center [545, 198] width 97 height 19
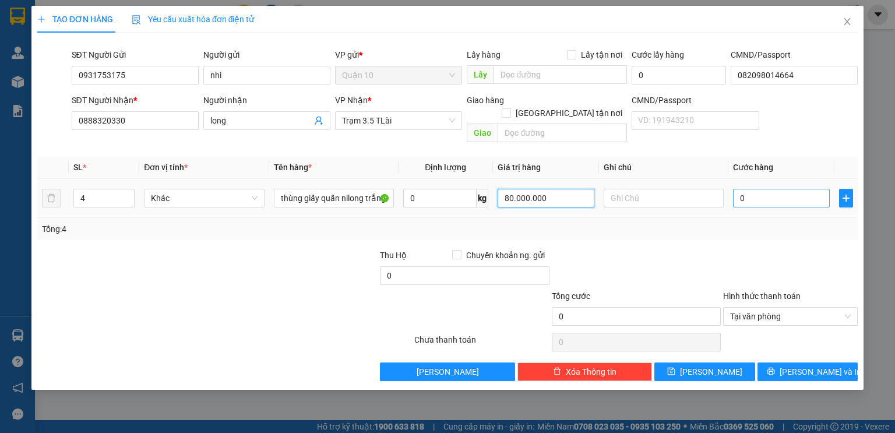
type input "80.000.000"
click at [749, 189] on input "0" at bounding box center [781, 198] width 97 height 19
type input "8"
type input "80"
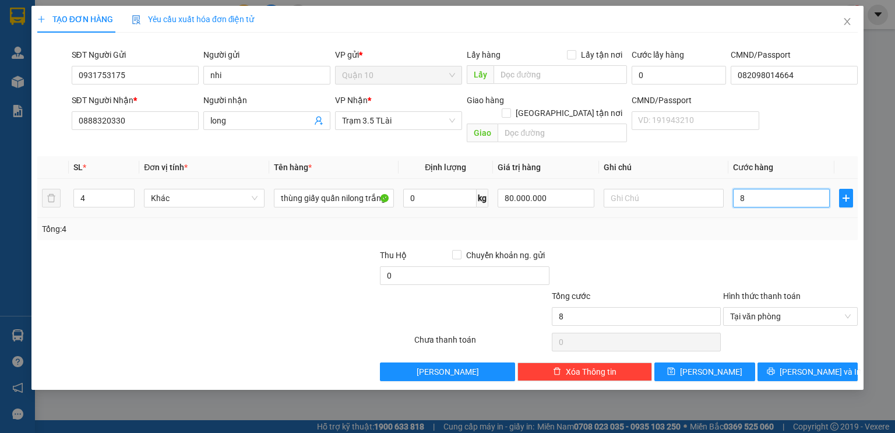
type input "80"
type input "800"
type input "8.000"
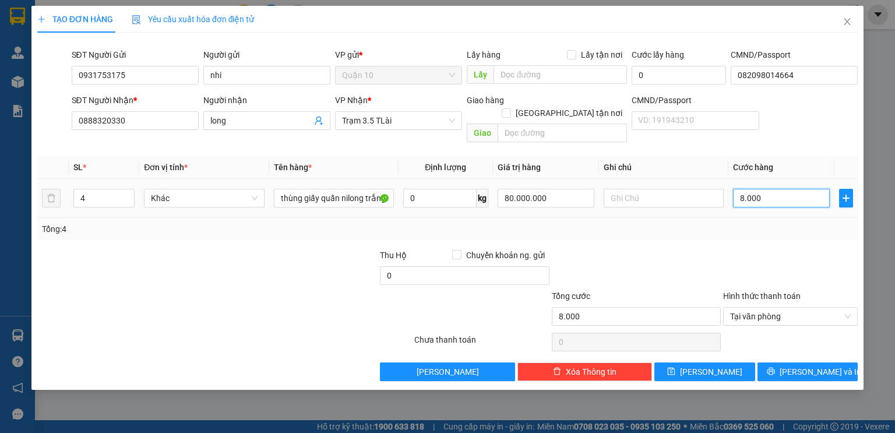
type input "80.000"
type input "800.000"
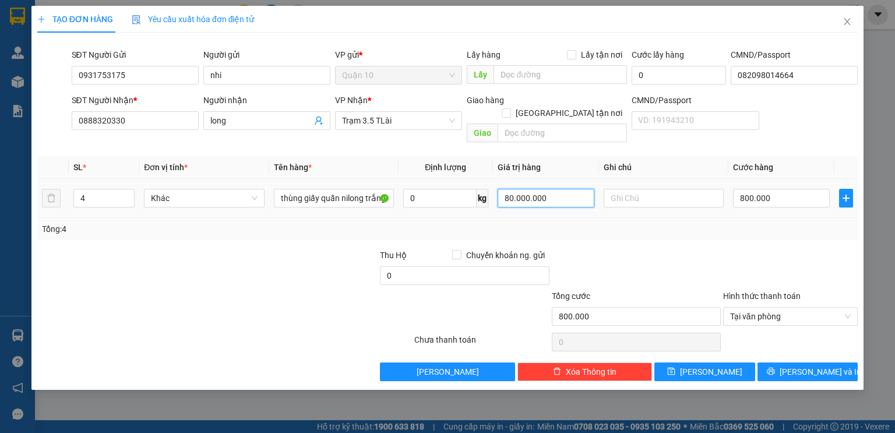
click at [554, 191] on input "80.000.000" at bounding box center [545, 198] width 97 height 19
type input "8.000.000"
click at [677, 251] on div at bounding box center [635, 269] width 171 height 41
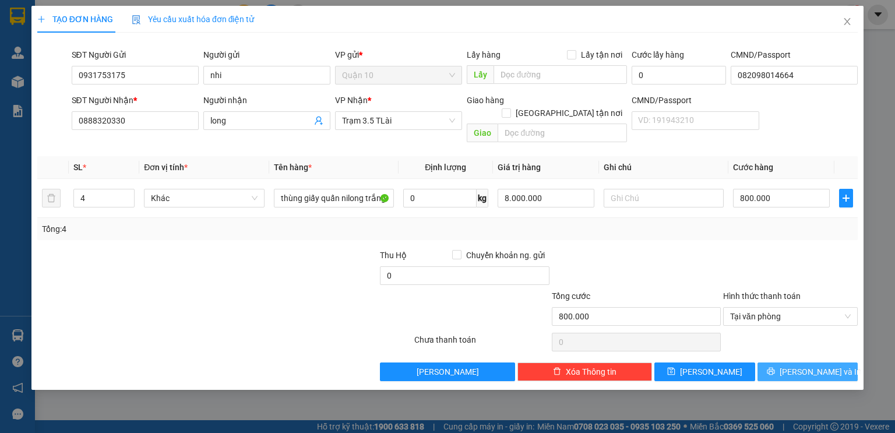
click at [829, 365] on span "[PERSON_NAME] và In" at bounding box center [820, 371] width 82 height 13
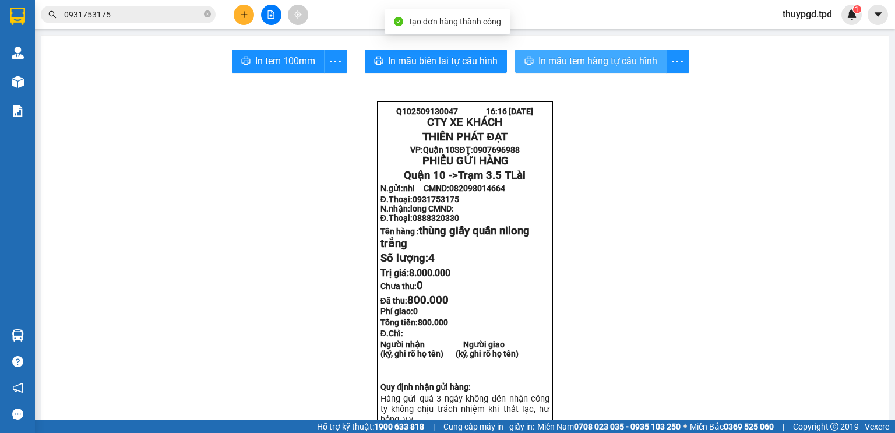
drag, startPoint x: 561, startPoint y: 56, endPoint x: 555, endPoint y: 98, distance: 42.4
click at [560, 56] on span "In mẫu tem hàng tự cấu hình" at bounding box center [597, 61] width 119 height 15
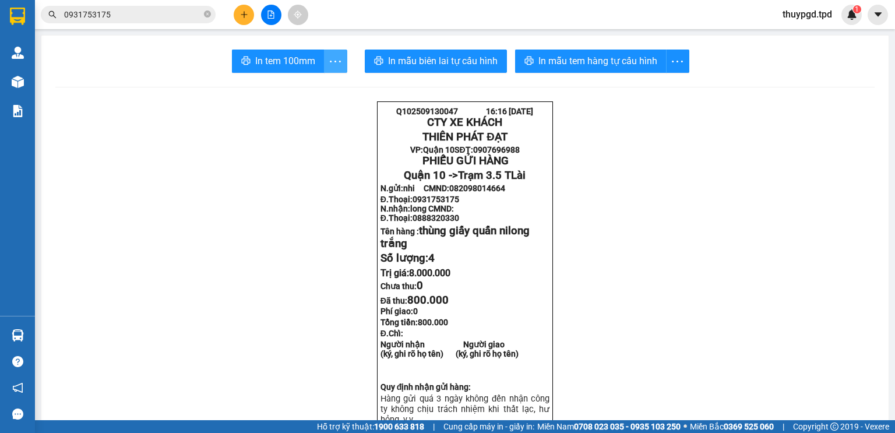
click at [329, 65] on icon "more" at bounding box center [335, 61] width 15 height 15
click at [328, 58] on icon "more" at bounding box center [335, 61] width 15 height 15
click at [309, 84] on div "In tem 100mm theo số lượng (4)" at bounding box center [278, 86] width 116 height 13
click at [241, 11] on icon "plus" at bounding box center [244, 14] width 8 height 8
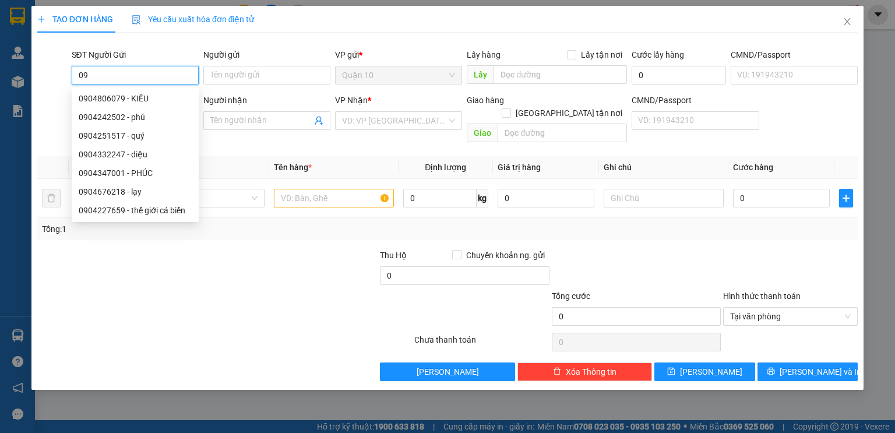
type input "0"
drag, startPoint x: 252, startPoint y: 142, endPoint x: 255, endPoint y: 134, distance: 8.7
click at [252, 140] on div "Transit Pickup Surcharge Ids Transit Deliver Surcharge Ids Transit Deliver Surc…" at bounding box center [447, 211] width 820 height 339
click at [256, 126] on input "Người nhận" at bounding box center [260, 120] width 101 height 13
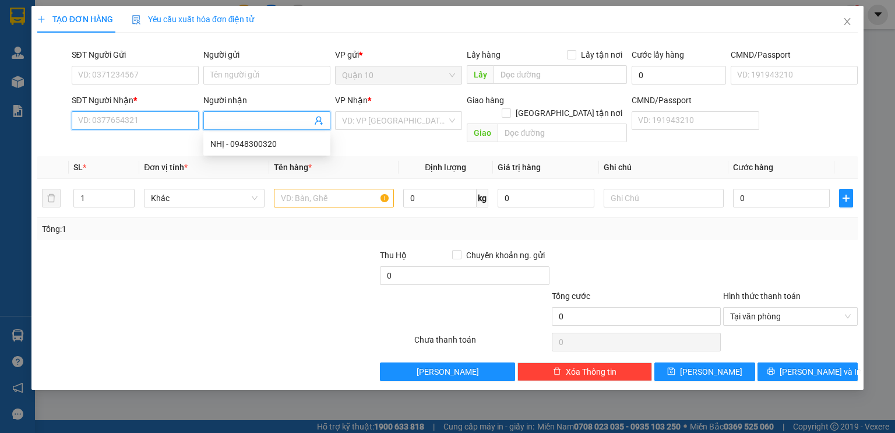
click at [116, 116] on input "SĐT Người Nhận *" at bounding box center [135, 120] width 127 height 19
type input "4"
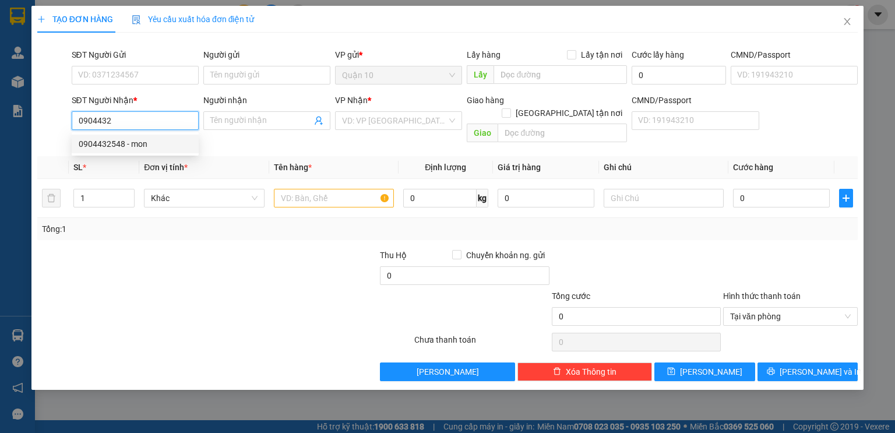
click at [135, 142] on div "0904432548 - mon" at bounding box center [135, 143] width 113 height 13
type input "0904432548"
type input "mon"
type input "0904432548"
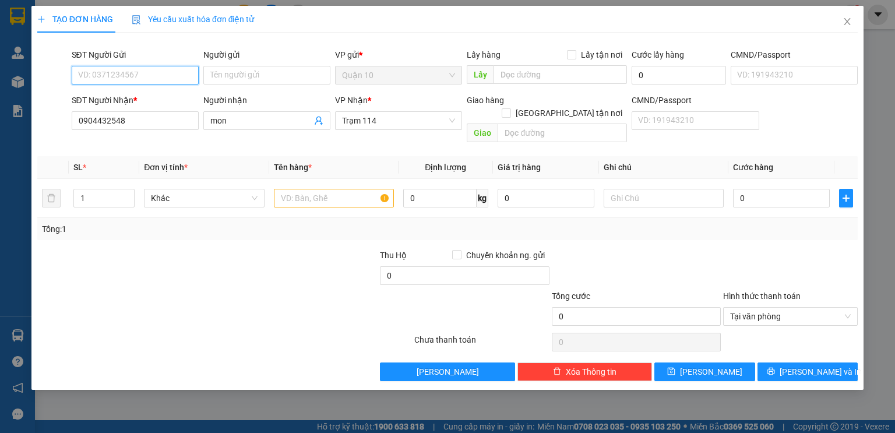
click at [150, 72] on input "SĐT Người Gửi" at bounding box center [135, 75] width 127 height 19
type input "0909174742"
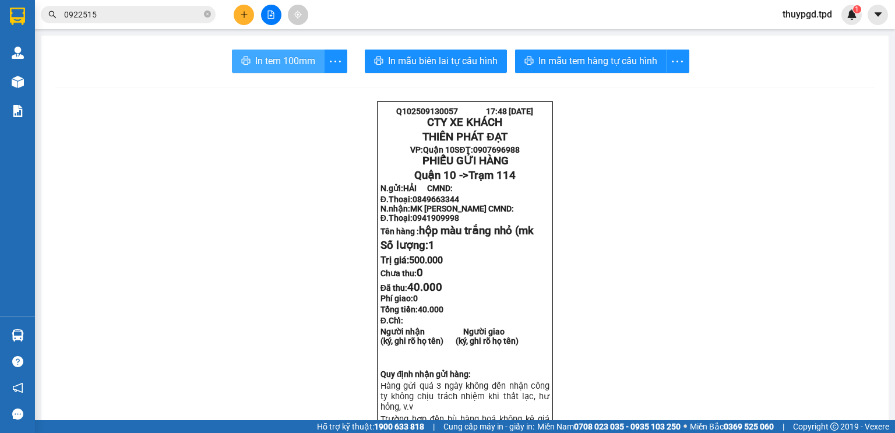
click at [270, 57] on span "In tem 100mm" at bounding box center [285, 61] width 60 height 15
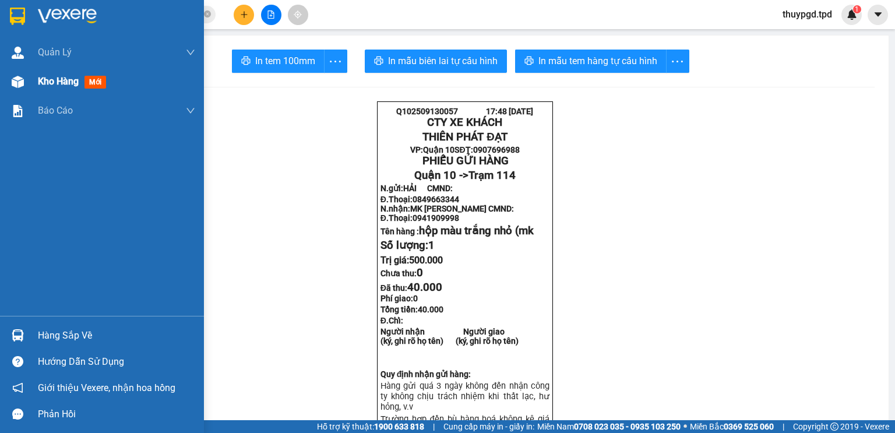
click at [42, 84] on span "Kho hàng" at bounding box center [58, 81] width 41 height 11
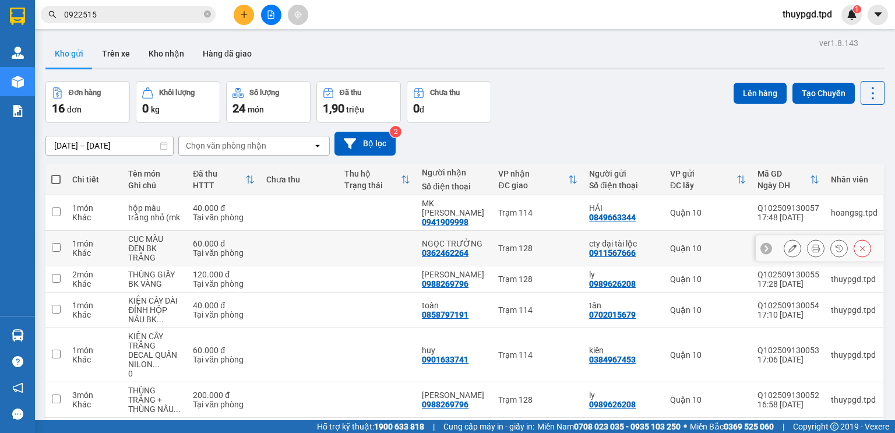
drag, startPoint x: 171, startPoint y: 232, endPoint x: 615, endPoint y: 278, distance: 446.3
click at [175, 234] on div "CỤC MÀU ĐEN BK TRẮNG" at bounding box center [154, 248] width 53 height 28
checkbox input "true"
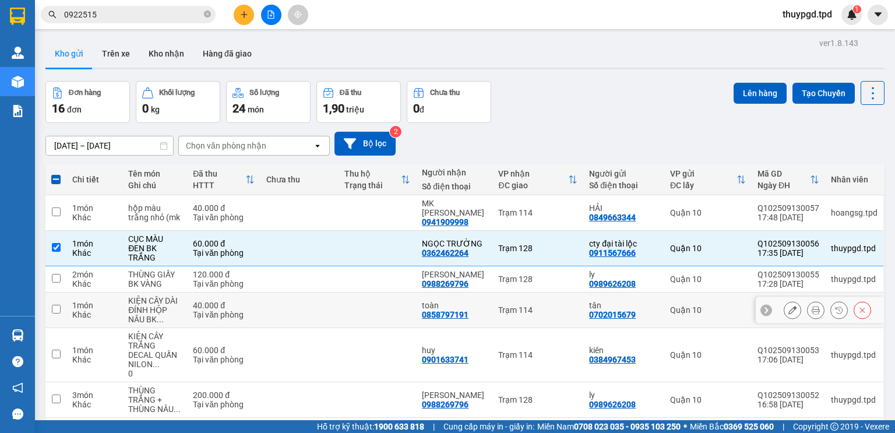
drag, startPoint x: 496, startPoint y: 277, endPoint x: 499, endPoint y: 289, distance: 12.2
click at [496, 292] on td "Trạm 114" at bounding box center [537, 310] width 91 height 36
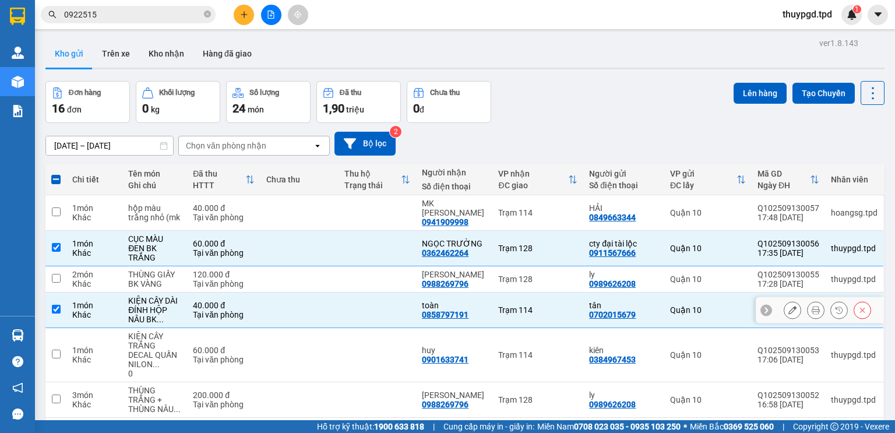
drag, startPoint x: 489, startPoint y: 287, endPoint x: 496, endPoint y: 257, distance: 30.0
click at [486, 301] on div "toàn" at bounding box center [454, 305] width 65 height 9
checkbox input "false"
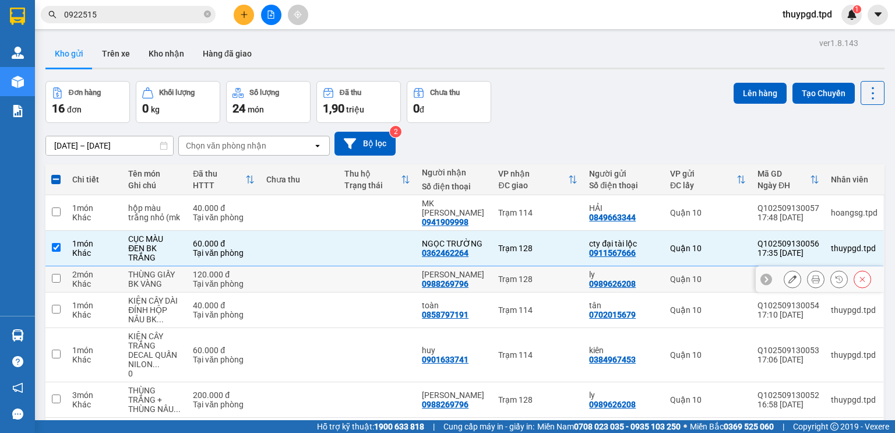
click at [496, 266] on td "Trạm 128" at bounding box center [537, 279] width 91 height 26
checkbox input "true"
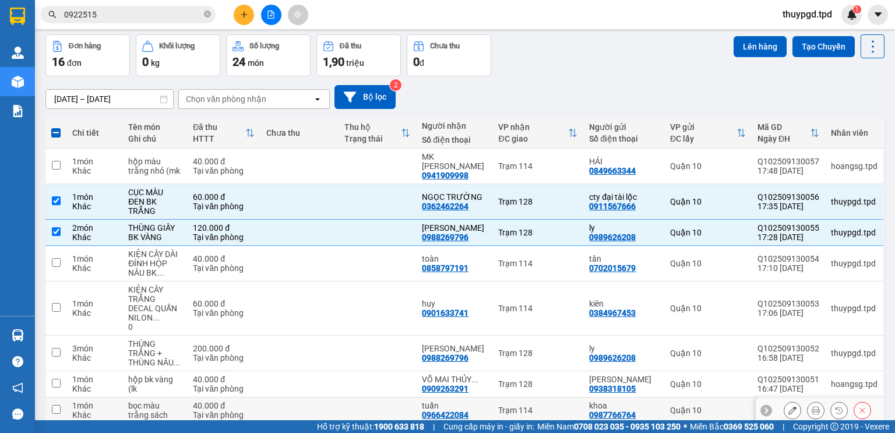
scroll to position [139, 0]
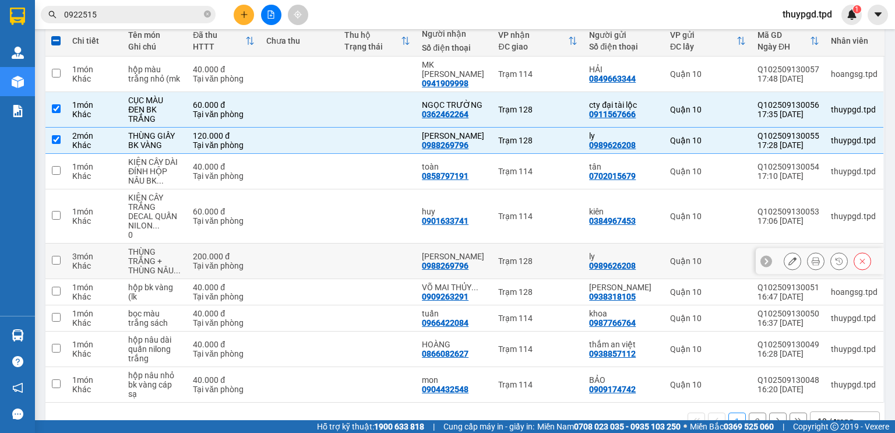
click at [468, 261] on div "0988269796" at bounding box center [445, 265] width 47 height 9
drag, startPoint x: 201, startPoint y: 217, endPoint x: 208, endPoint y: 231, distance: 15.1
click at [202, 243] on td "200.000 đ Tại văn phòng" at bounding box center [223, 261] width 73 height 36
checkbox input "true"
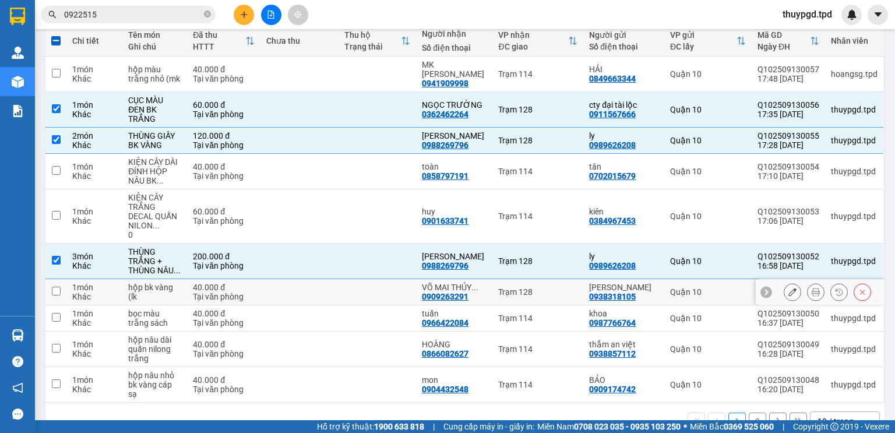
click at [239, 292] on div "Tại văn phòng" at bounding box center [224, 296] width 62 height 9
checkbox input "true"
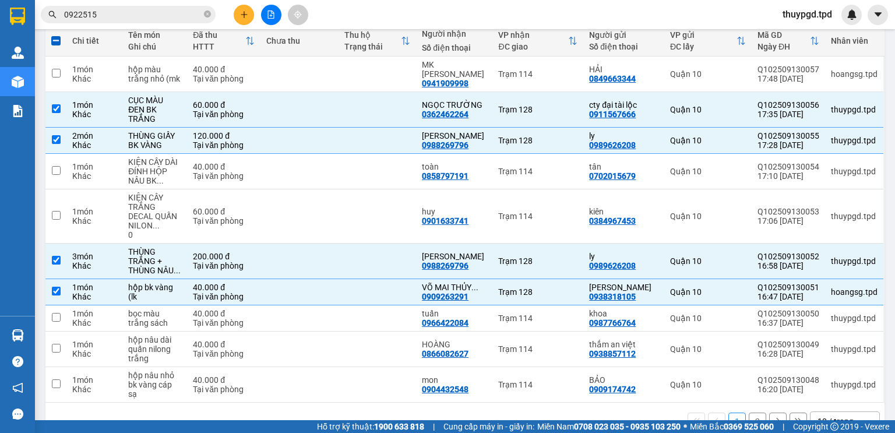
click at [832, 402] on div "1 2 10 / trang open" at bounding box center [464, 420] width 839 height 37
click at [832, 415] on div "10 / trang" at bounding box center [835, 421] width 36 height 12
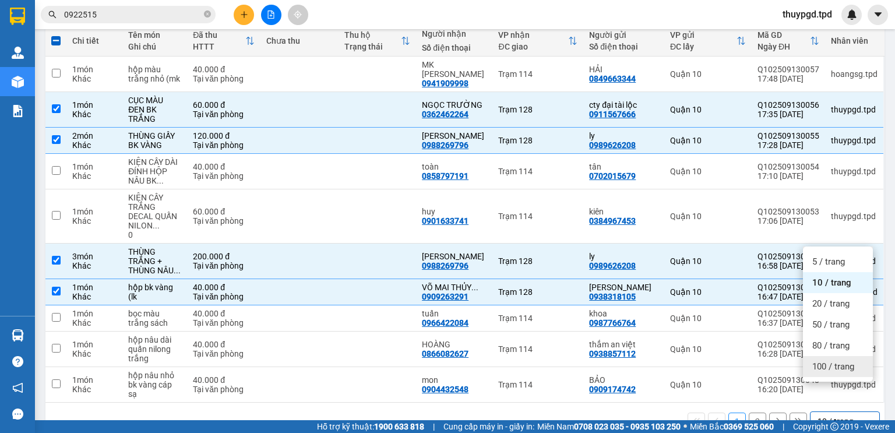
drag, startPoint x: 822, startPoint y: 359, endPoint x: 730, endPoint y: 431, distance: 117.0
click at [822, 358] on div "100 / trang" at bounding box center [838, 366] width 70 height 21
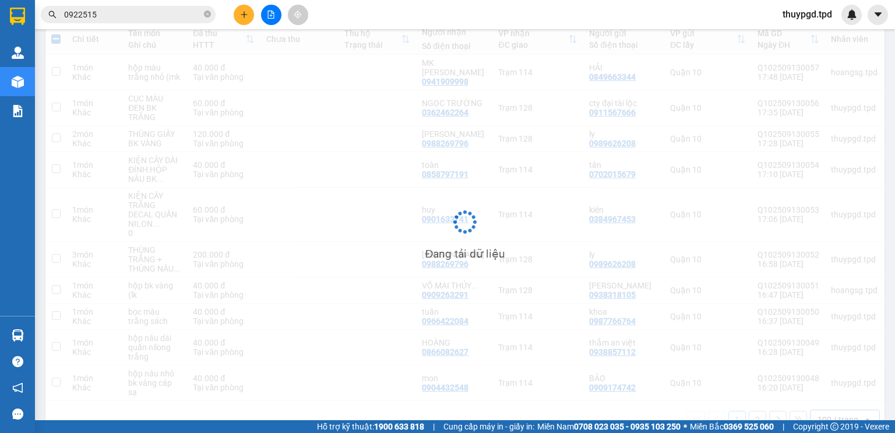
checkbox input "false"
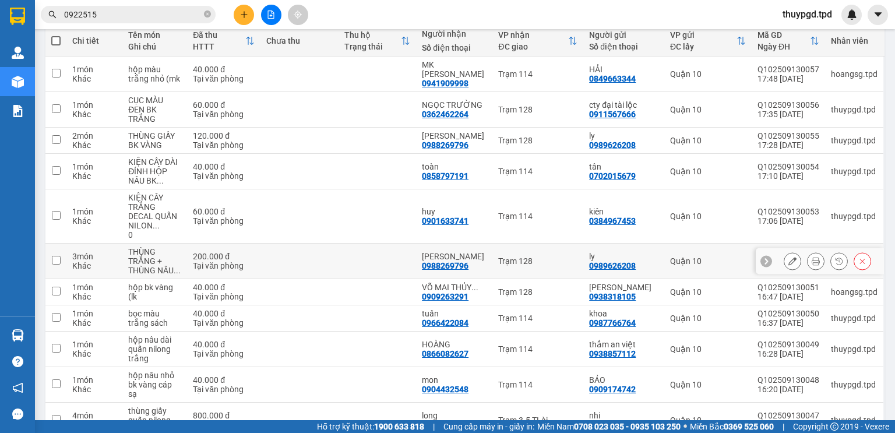
click at [186, 243] on td "THÙNG TRẮNG + THÙNG NÂU ..." at bounding box center [154, 261] width 65 height 36
checkbox input "true"
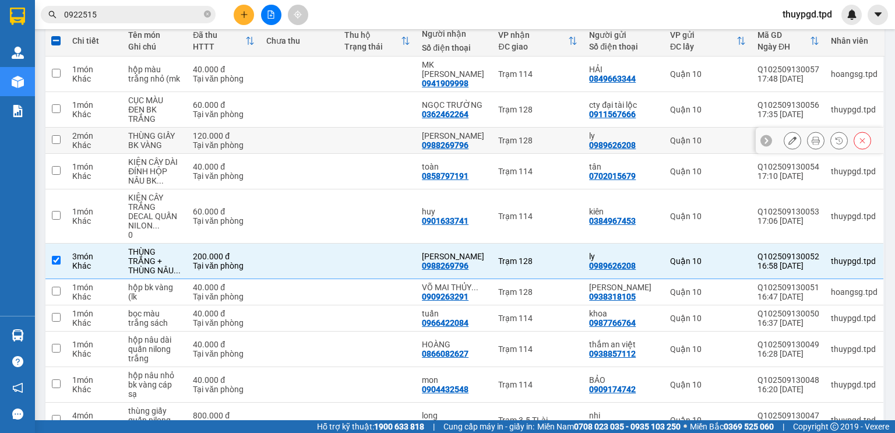
click at [105, 140] on div "Khác" at bounding box center [94, 144] width 44 height 9
checkbox input "true"
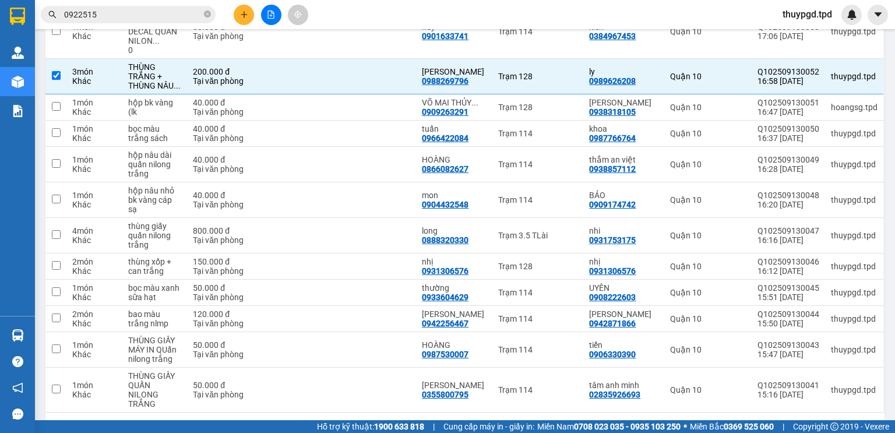
scroll to position [0, 0]
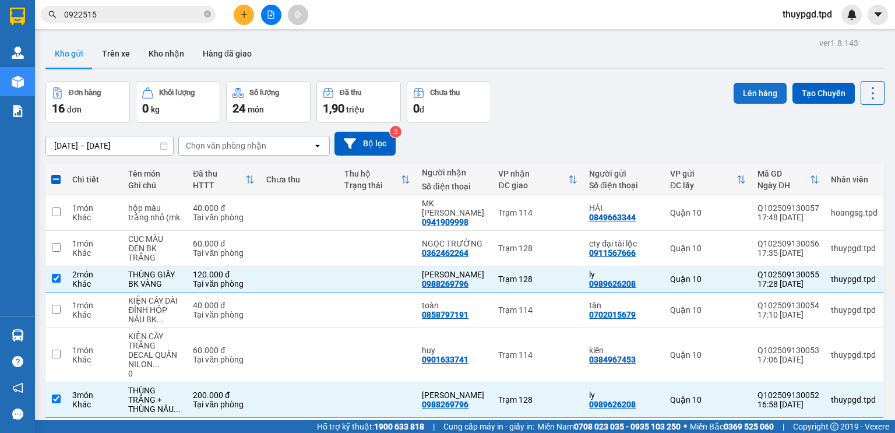
click at [738, 94] on button "Lên hàng" at bounding box center [759, 93] width 53 height 21
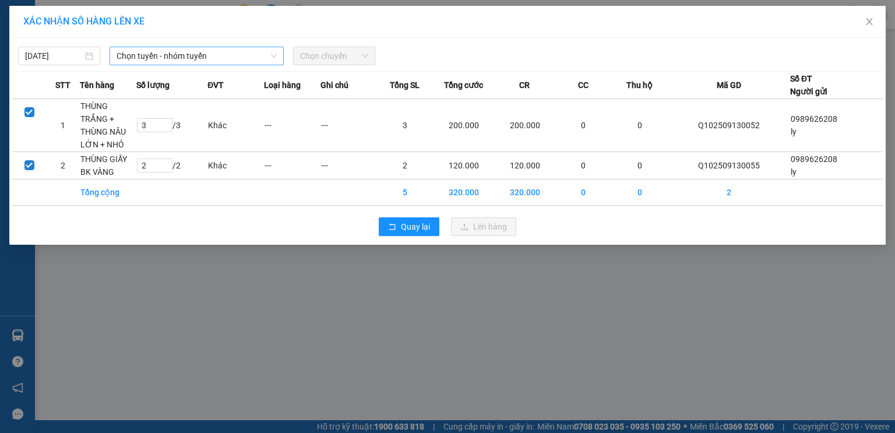
click at [219, 53] on span "Chọn tuyến - nhóm tuyến" at bounding box center [196, 55] width 160 height 17
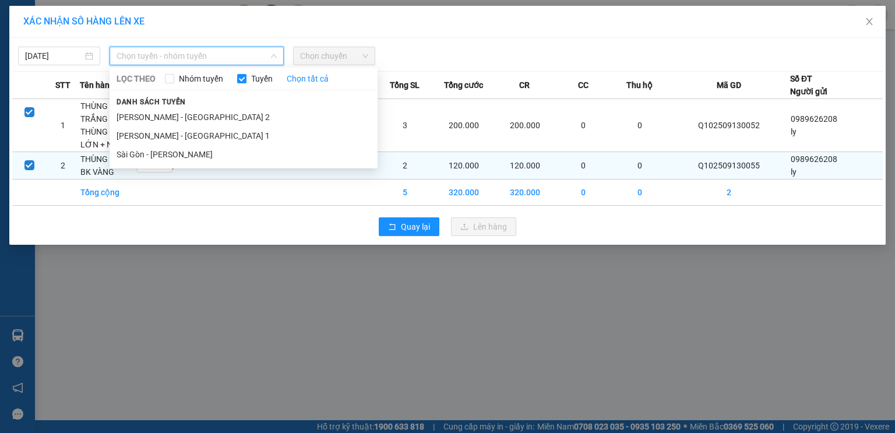
click at [208, 154] on li "Sài Gòn - [PERSON_NAME]" at bounding box center [244, 154] width 268 height 19
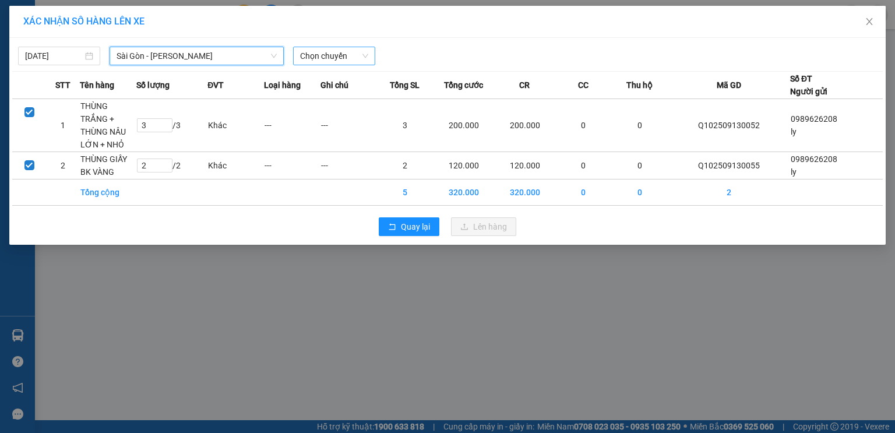
click at [305, 61] on span "Chọn chuyến" at bounding box center [334, 55] width 68 height 17
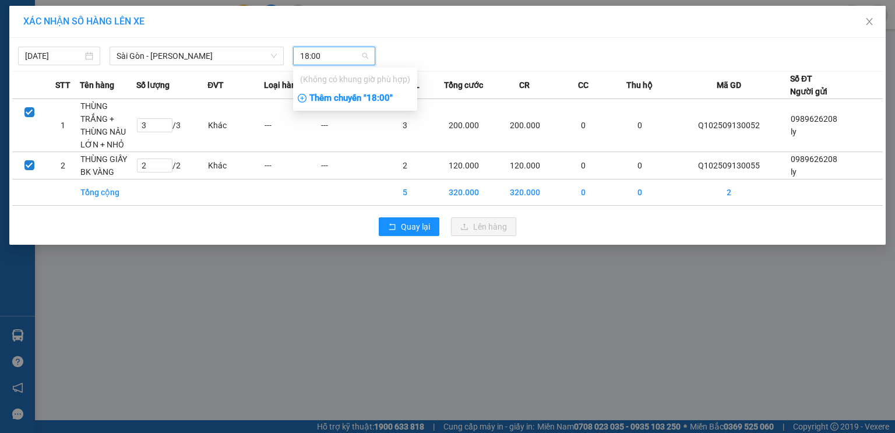
type input "18:00"
click at [338, 93] on div "Thêm chuyến " 18:00 "" at bounding box center [355, 99] width 124 height 20
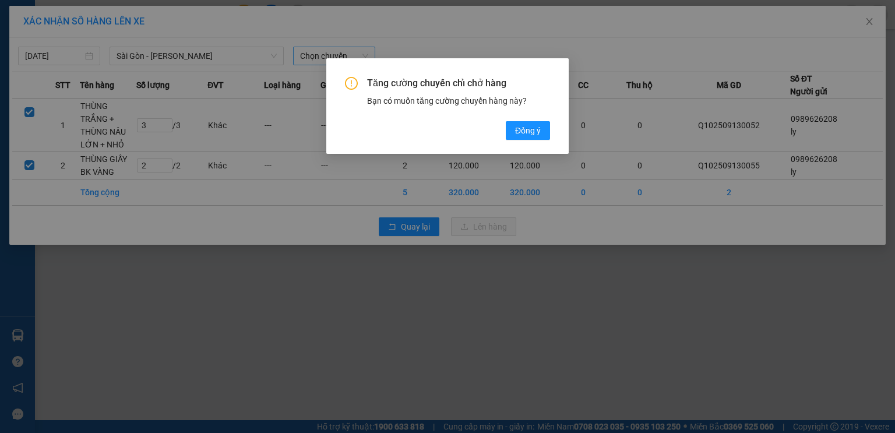
drag, startPoint x: 545, startPoint y: 133, endPoint x: 495, endPoint y: 130, distance: 50.2
click at [545, 133] on button "Đồng ý" at bounding box center [528, 130] width 44 height 19
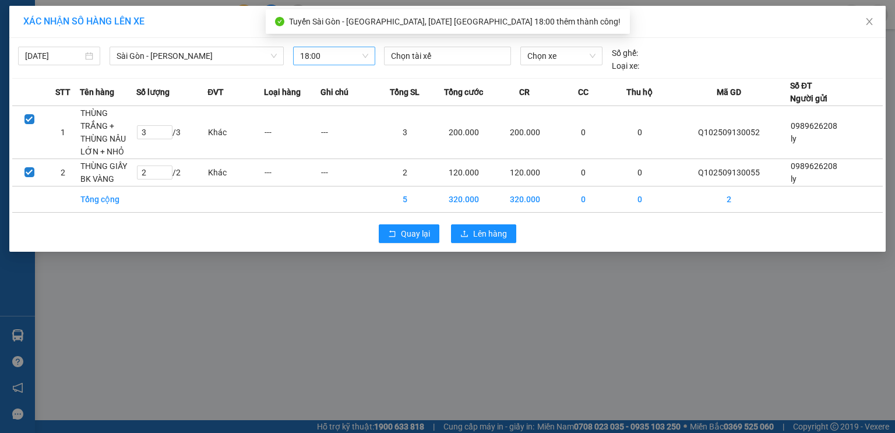
click at [454, 65] on div "Chọn tài xế" at bounding box center [447, 60] width 136 height 26
click at [495, 42] on div "[DATE] [GEOGRAPHIC_DATA] - Phương Lâm LỌC THEO Nhóm tuyến Tuyến Chọn tất cả Dan…" at bounding box center [447, 56] width 870 height 31
click at [466, 67] on div "Chọn tài xế" at bounding box center [447, 60] width 136 height 26
click at [465, 59] on div at bounding box center [447, 56] width 121 height 14
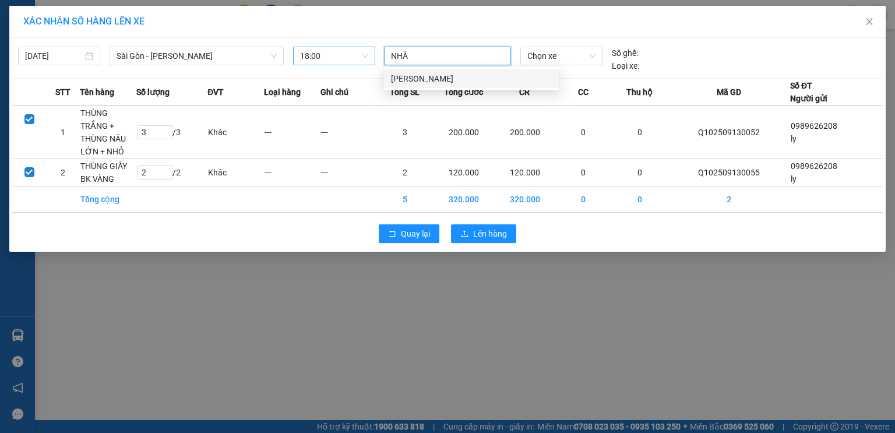
type input "NHÂN"
click at [435, 77] on div "[PERSON_NAME]" at bounding box center [471, 78] width 161 height 13
click at [555, 56] on span "Chọn xe" at bounding box center [561, 55] width 68 height 17
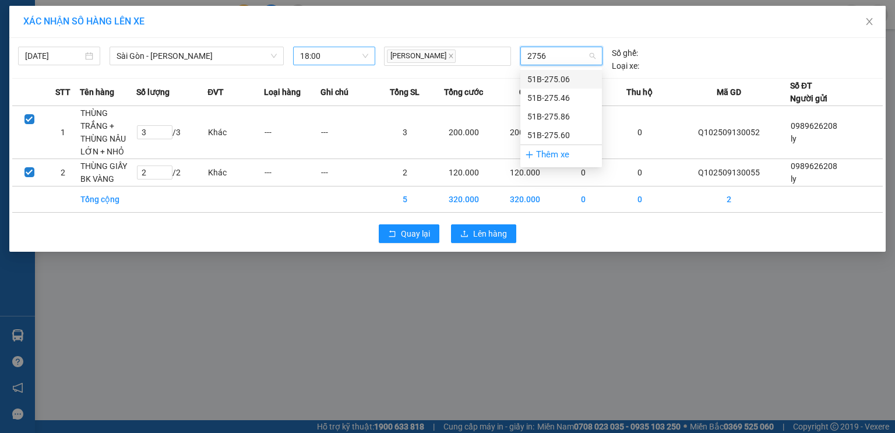
type input "27560"
click at [552, 87] on div "51B-275.60" at bounding box center [561, 79] width 82 height 19
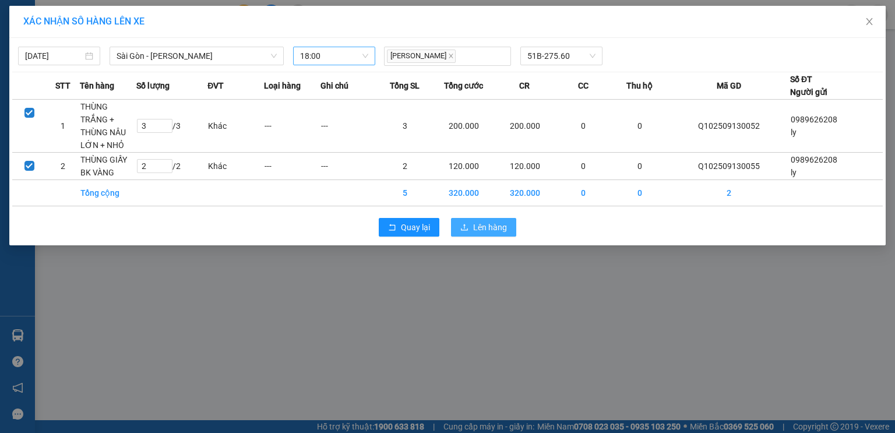
click at [499, 218] on button "Lên hàng" at bounding box center [483, 227] width 65 height 19
click at [496, 221] on span "Lên hàng" at bounding box center [490, 227] width 34 height 13
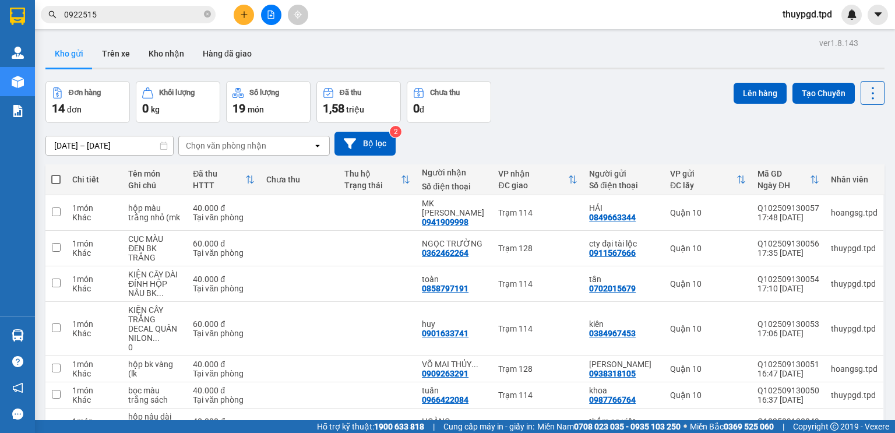
click at [245, 17] on icon "plus" at bounding box center [244, 14] width 8 height 8
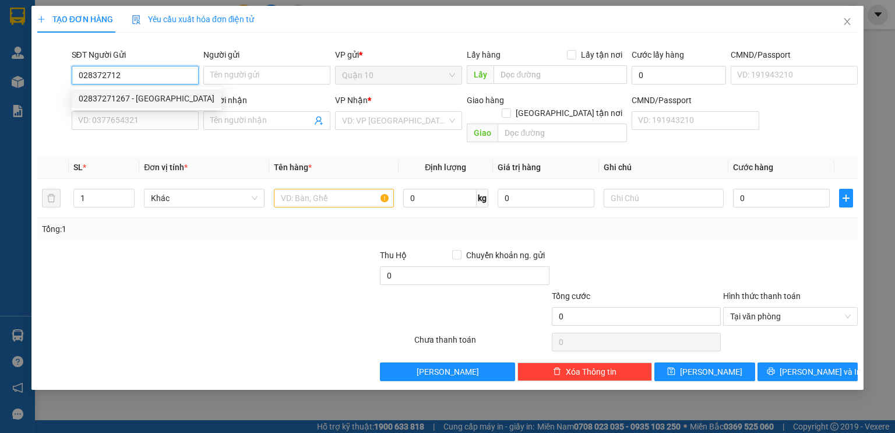
click at [163, 101] on div "02837271267 - việt quốc" at bounding box center [147, 98] width 136 height 13
type input "02837271267"
type input "[GEOGRAPHIC_DATA]"
type input "079090001683"
type input "0908243085"
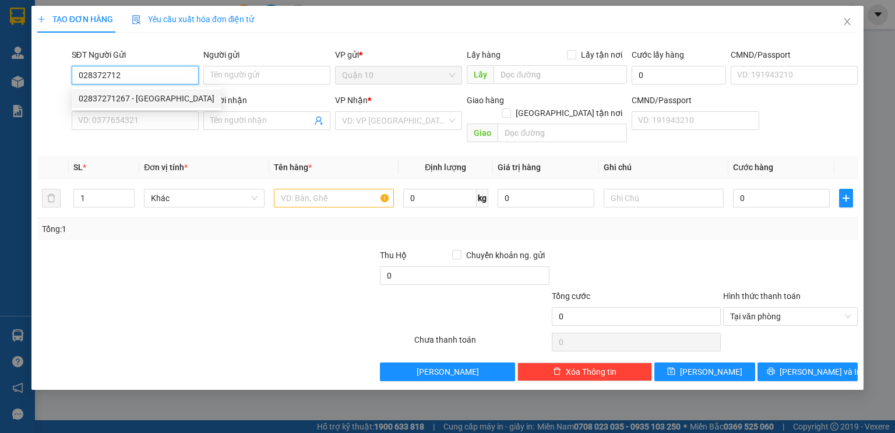
type input "BS HÙNG"
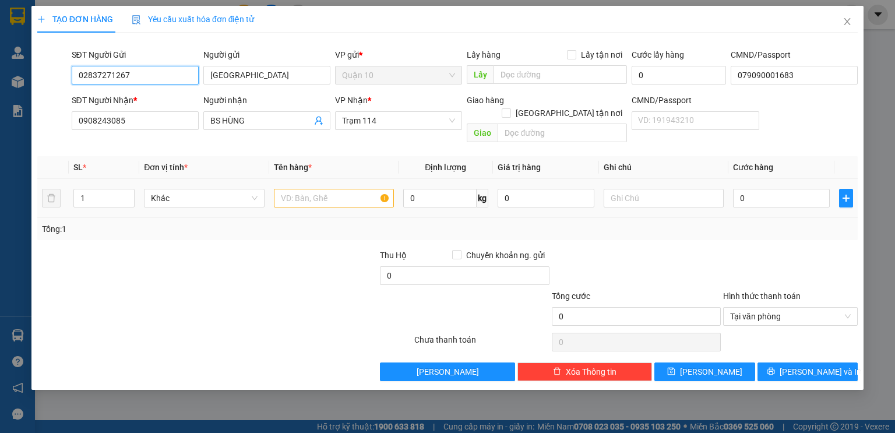
type input "02837271267"
click at [317, 189] on input "text" at bounding box center [334, 198] width 120 height 19
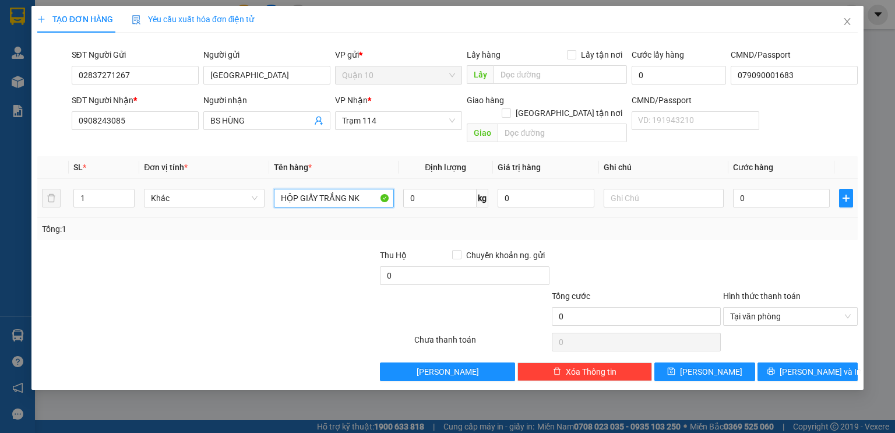
type input "HỘP GIẤY TRẮNG NK"
click at [550, 189] on input "200.000" at bounding box center [545, 198] width 97 height 19
type input "2.000.000"
type input "4"
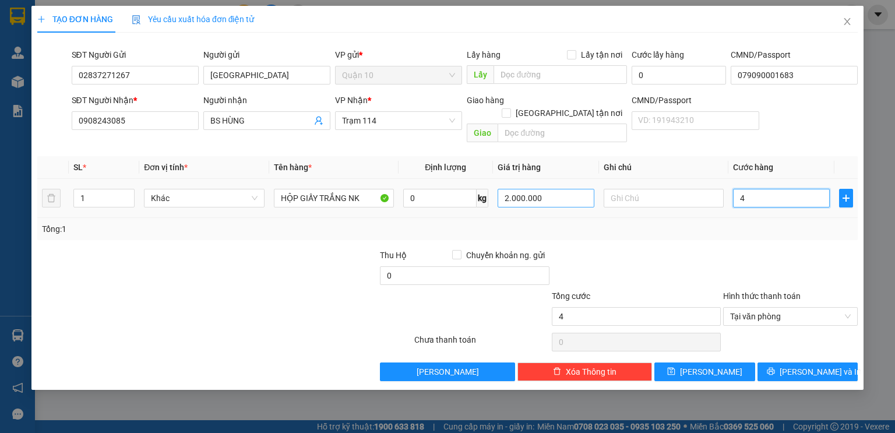
type input "40"
type input "40.000"
click at [776, 203] on td "40.000" at bounding box center [781, 198] width 106 height 39
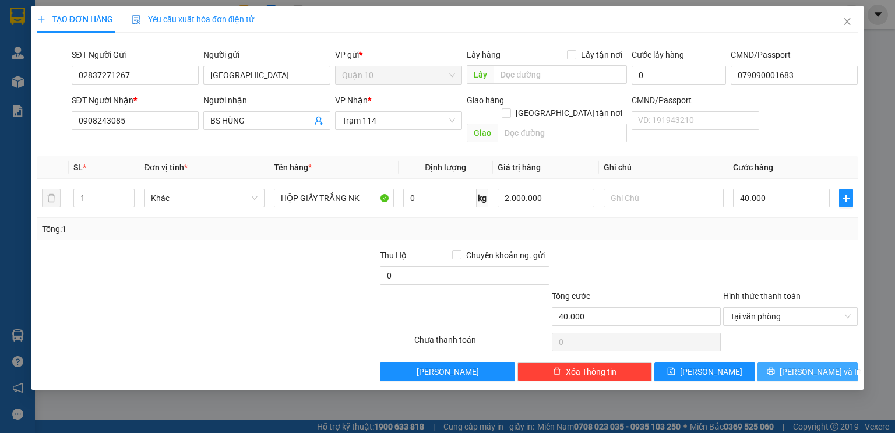
click at [815, 365] on span "[PERSON_NAME] và In" at bounding box center [820, 371] width 82 height 13
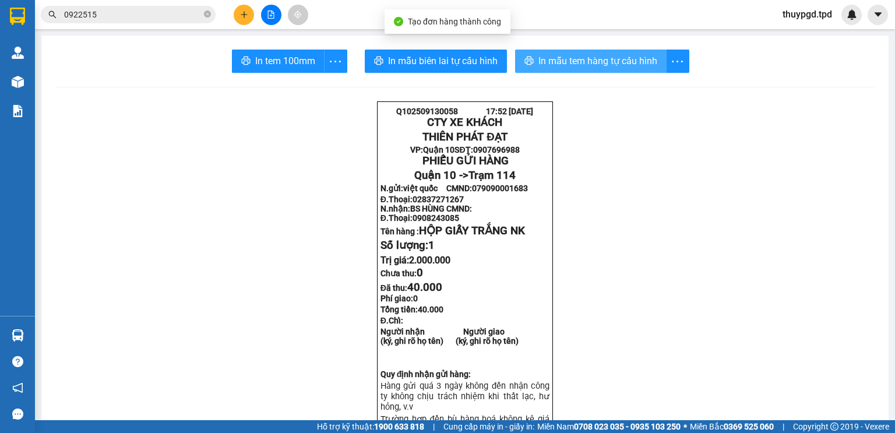
click at [585, 63] on span "In mẫu tem hàng tự cấu hình" at bounding box center [597, 61] width 119 height 15
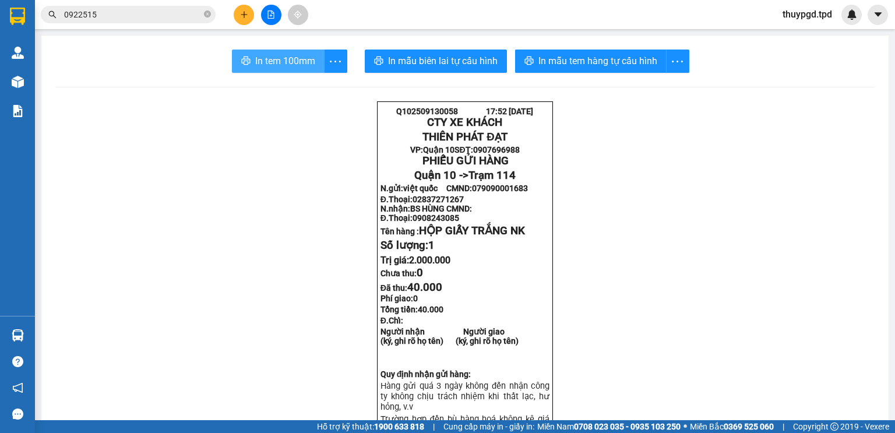
click at [274, 58] on span "In tem 100mm" at bounding box center [285, 61] width 60 height 15
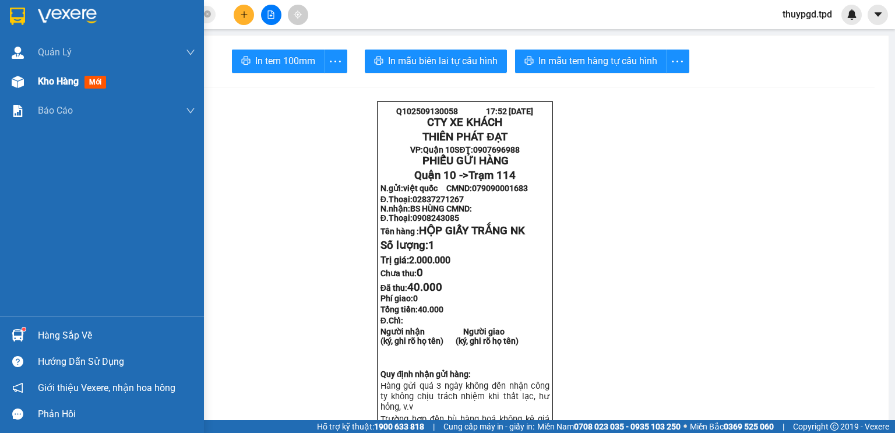
click at [0, 79] on div "Kho hàng mới" at bounding box center [102, 81] width 204 height 29
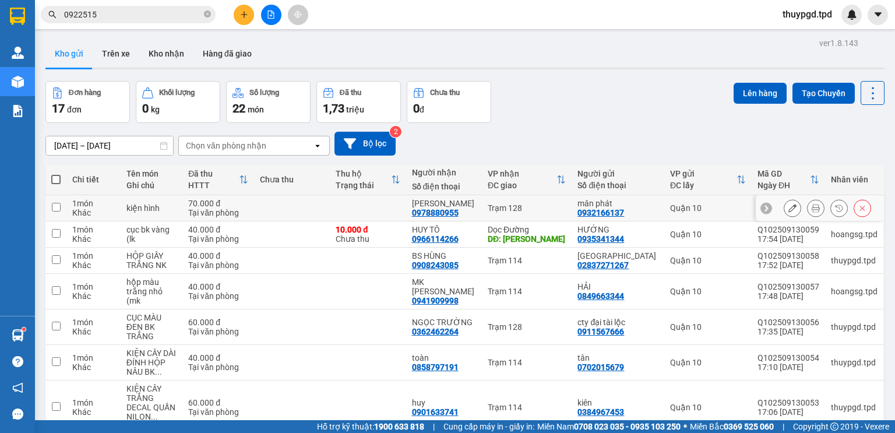
click at [811, 206] on icon at bounding box center [815, 208] width 8 height 8
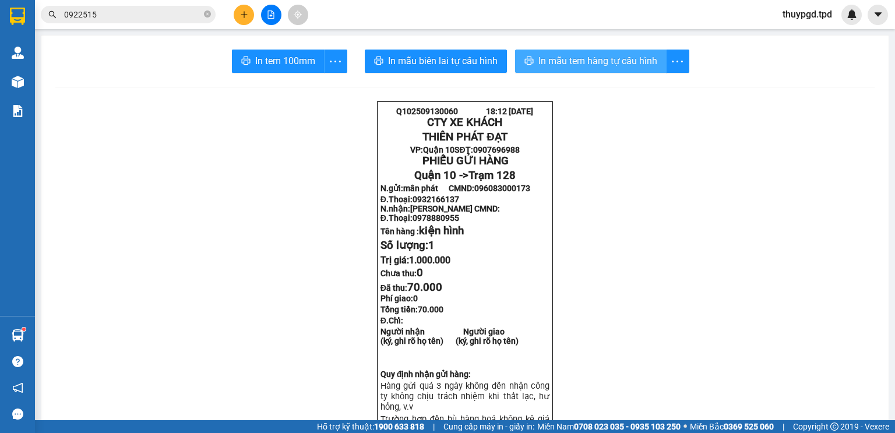
click at [582, 65] on span "In mẫu tem hàng tự cấu hình" at bounding box center [597, 61] width 119 height 15
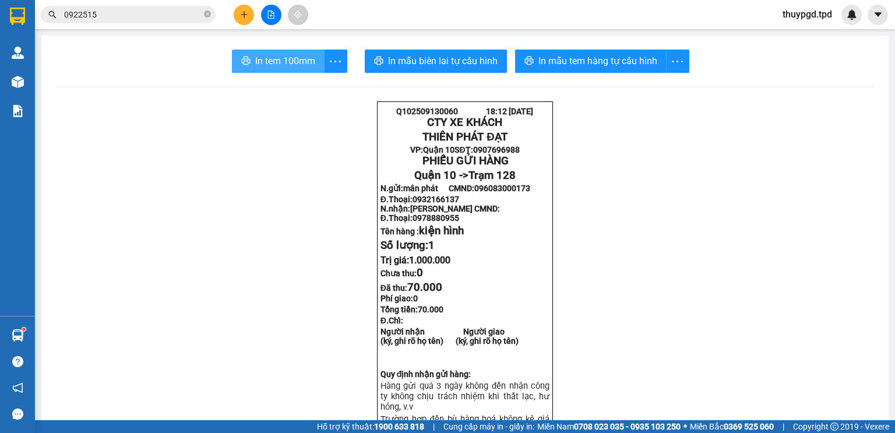
click at [283, 66] on span "In tem 100mm" at bounding box center [285, 61] width 60 height 15
click at [245, 14] on icon "plus" at bounding box center [244, 14] width 8 height 8
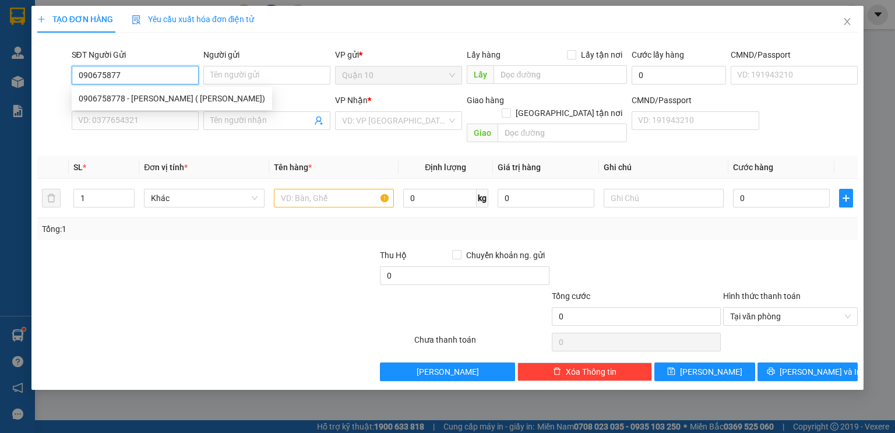
type input "0906758778"
click at [180, 103] on div "0906758778 - [PERSON_NAME] ( [PERSON_NAME])" at bounding box center [172, 98] width 186 height 13
type input "[PERSON_NAME] ( [PERSON_NAME])"
type input "051064015681"
type input "0822096345"
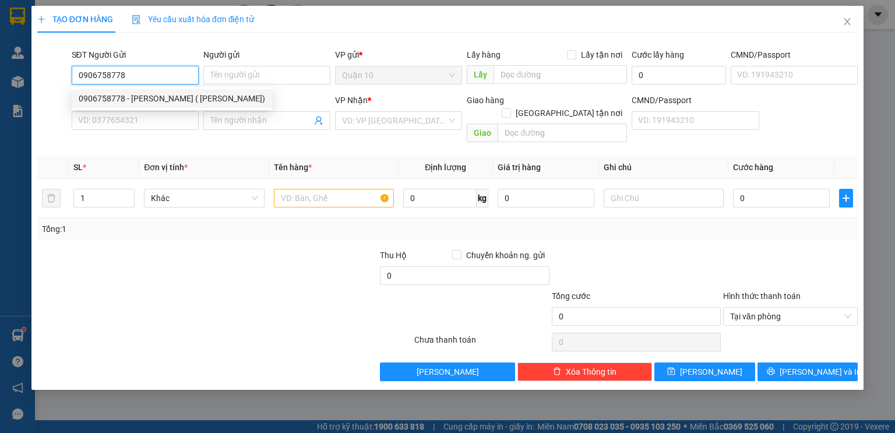
type input "MINH TRƯỜNG"
type input "108"
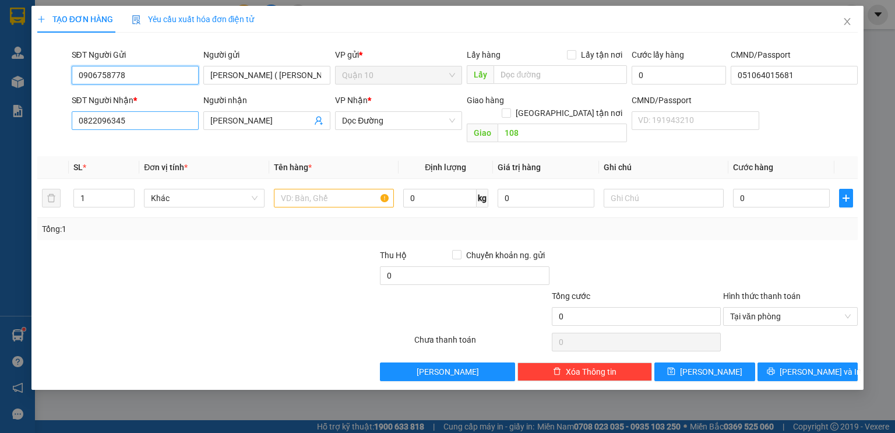
type input "0906758778"
click at [134, 112] on input "0822096345" at bounding box center [135, 120] width 127 height 19
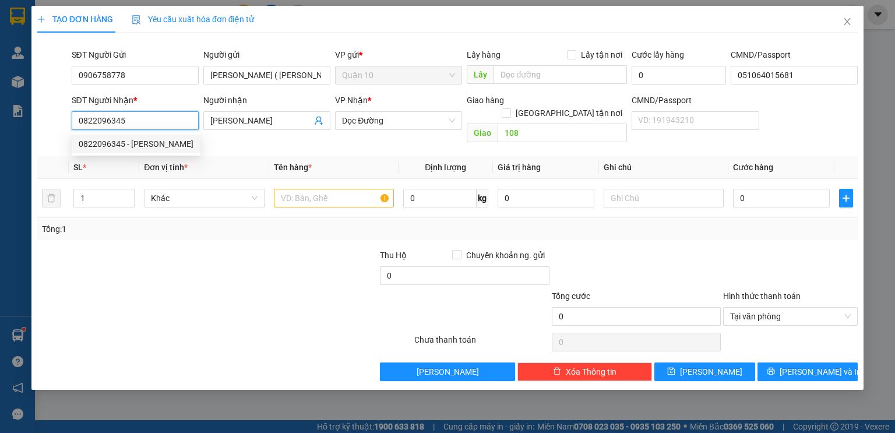
click at [135, 119] on input "0822096345" at bounding box center [135, 120] width 127 height 19
type input "0961439523"
click at [140, 142] on div "0961439523 - phương" at bounding box center [135, 143] width 113 height 13
type input "phương"
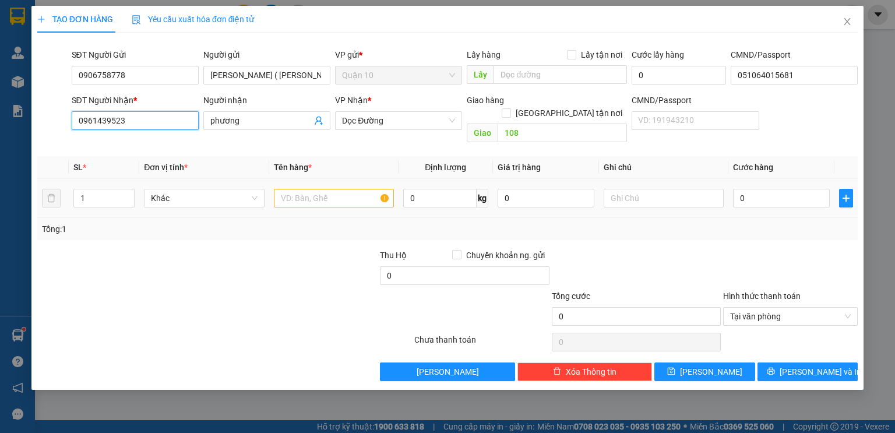
type input "0961439523"
click at [333, 194] on div at bounding box center [334, 197] width 120 height 23
click at [332, 189] on input "text" at bounding box center [334, 198] width 120 height 19
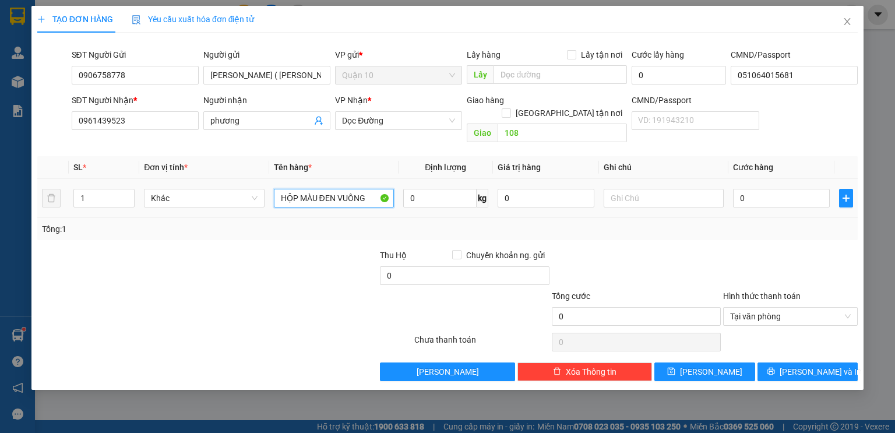
type input "HỘP MÀU ĐEN VUÔNG"
type input "4"
type input "40"
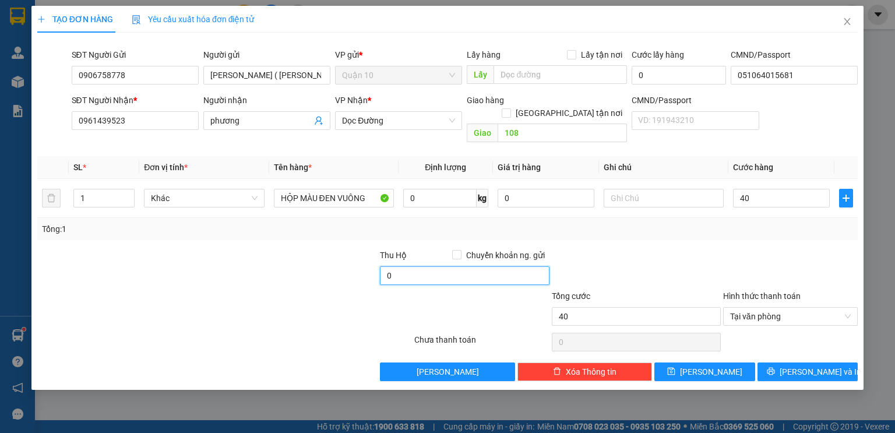
type input "40.000"
click at [382, 266] on input "0" at bounding box center [464, 275] width 169 height 19
type input "10.000"
click at [423, 291] on div at bounding box center [481, 309] width 137 height 41
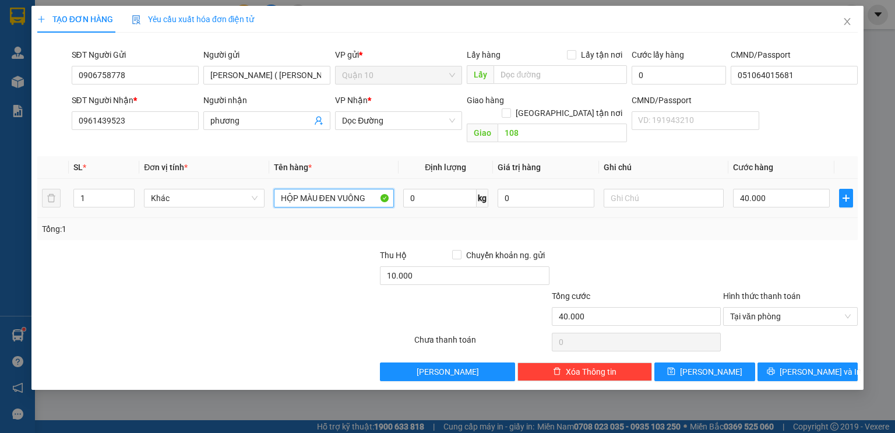
click at [375, 192] on input "HỘP MÀU ĐEN VUÔNG" at bounding box center [334, 198] width 120 height 19
type input "HỘP MÀU ĐEN VUÔNG ĐIỆN TUER"
type input "0"
click at [797, 342] on div "Transit Pickup Surcharge Ids Transit Deliver Surcharge Ids Transit Deliver Surc…" at bounding box center [447, 211] width 820 height 339
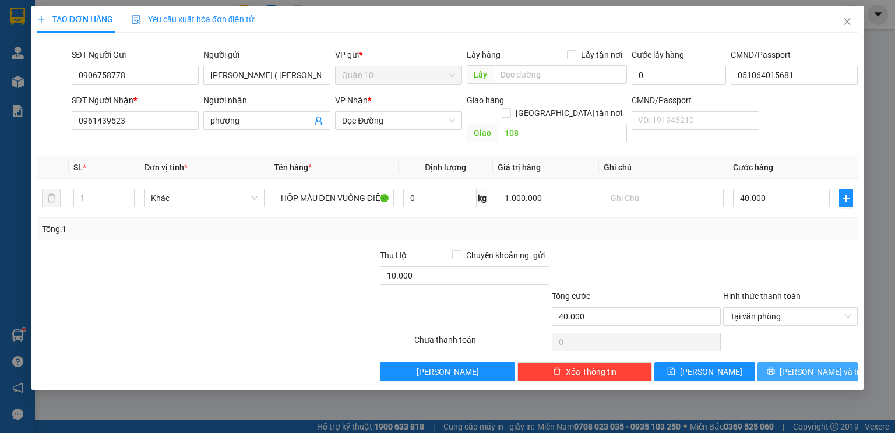
click at [775, 367] on icon "printer" at bounding box center [771, 371] width 8 height 8
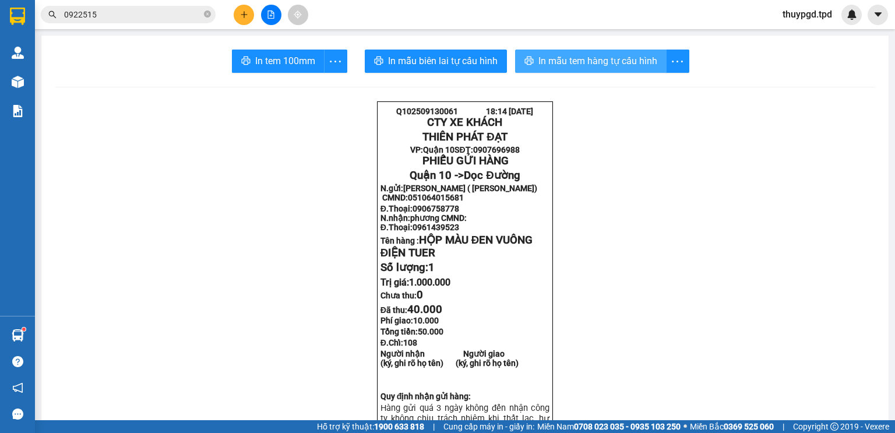
drag, startPoint x: 600, startPoint y: 59, endPoint x: 737, endPoint y: 140, distance: 159.5
click at [601, 61] on span "In mẫu tem hàng tự cấu hình" at bounding box center [597, 61] width 119 height 15
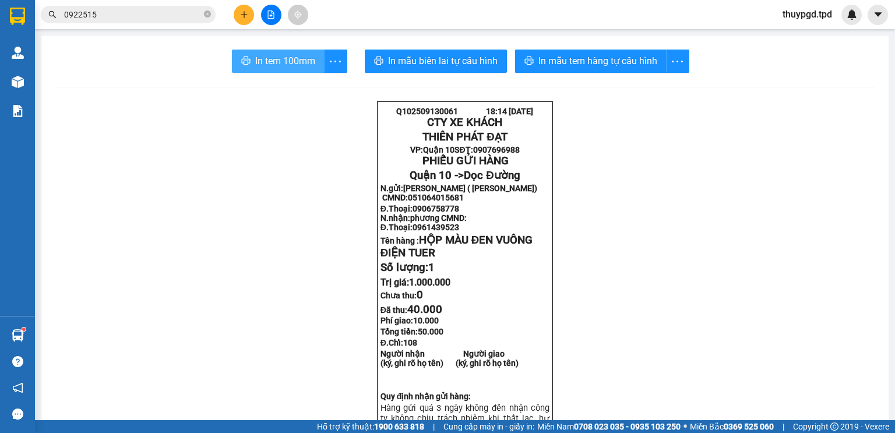
drag, startPoint x: 299, startPoint y: 56, endPoint x: 363, endPoint y: 250, distance: 204.3
click at [298, 59] on span "In tem 100mm" at bounding box center [285, 61] width 60 height 15
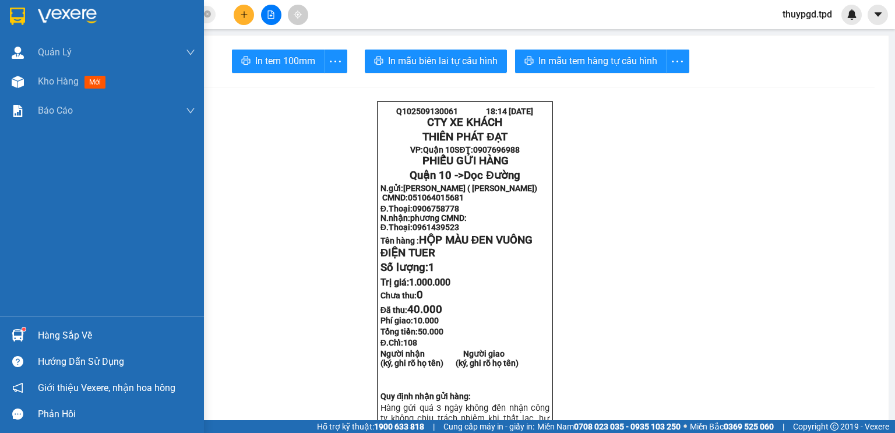
drag, startPoint x: 48, startPoint y: 82, endPoint x: 252, endPoint y: 6, distance: 217.5
click at [48, 82] on span "Kho hàng" at bounding box center [58, 81] width 41 height 11
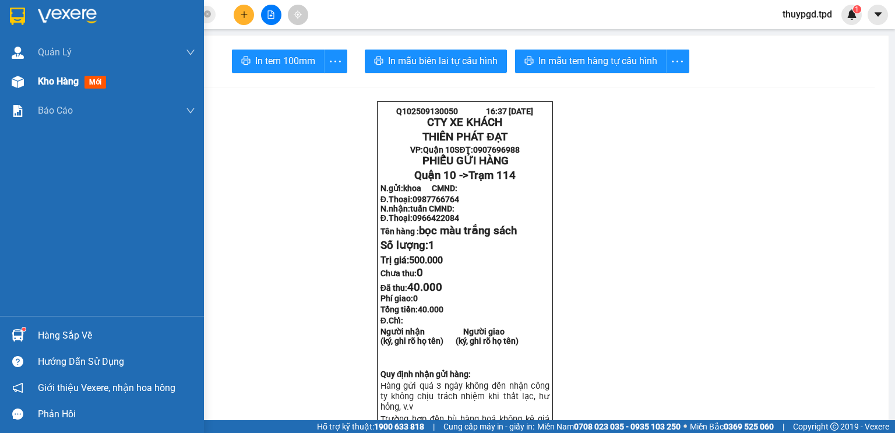
click at [52, 93] on div "Kho hàng mới" at bounding box center [116, 81] width 157 height 29
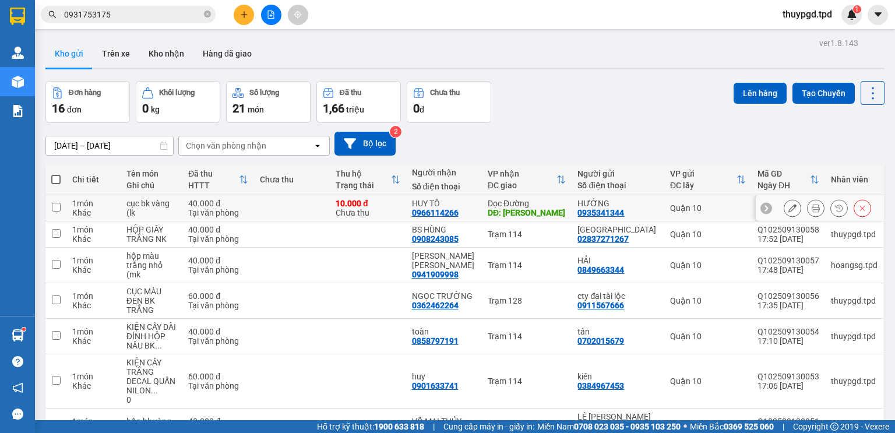
click at [807, 209] on button at bounding box center [815, 208] width 16 height 20
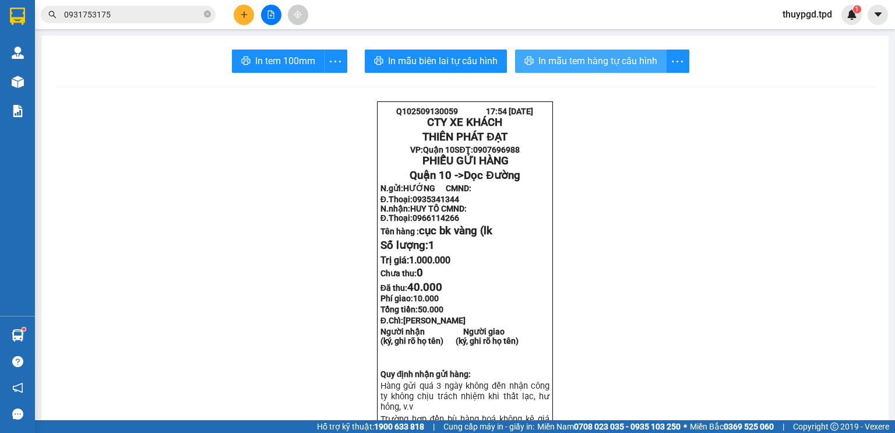
click at [604, 62] on span "In mẫu tem hàng tự cấu hình" at bounding box center [597, 61] width 119 height 15
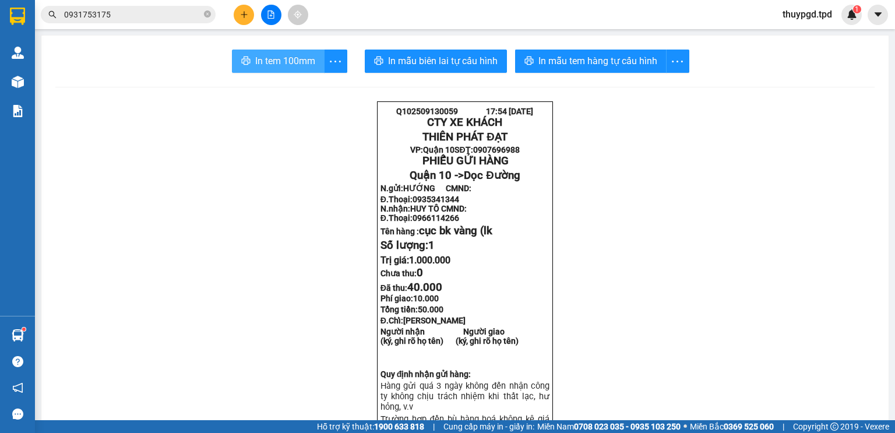
click at [241, 61] on icon "printer" at bounding box center [245, 60] width 9 height 9
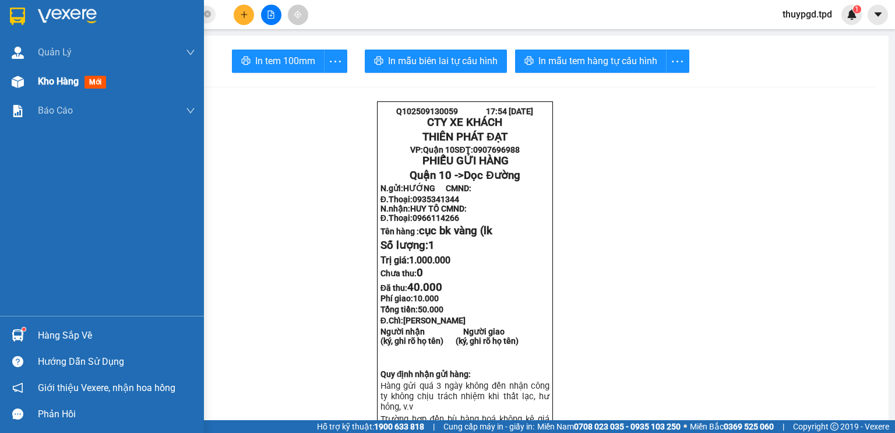
click at [37, 77] on div "Kho hàng mới" at bounding box center [102, 81] width 204 height 29
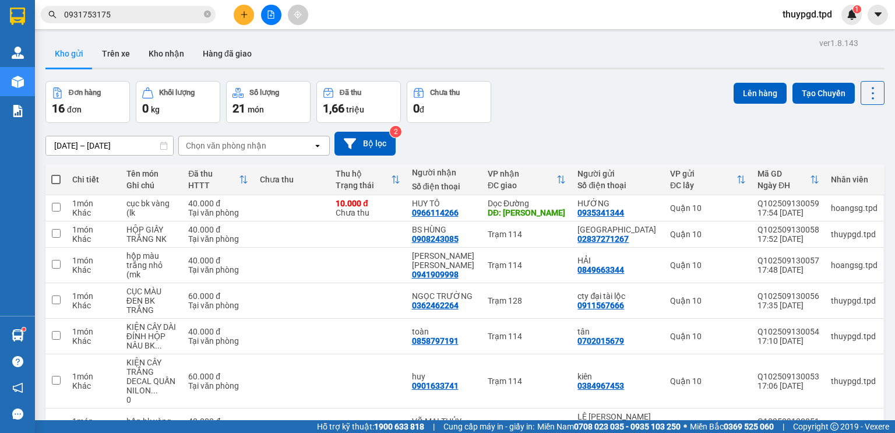
click at [121, 10] on input "0931753175" at bounding box center [132, 14] width 137 height 13
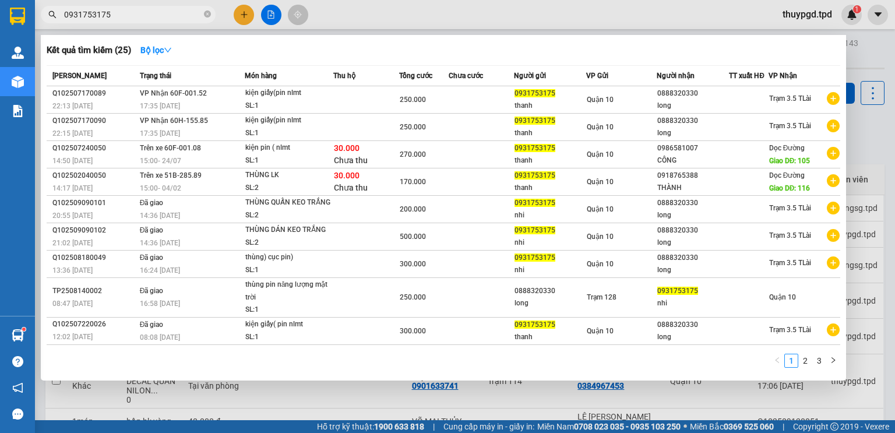
click at [121, 10] on input "0931753175" at bounding box center [132, 14] width 137 height 13
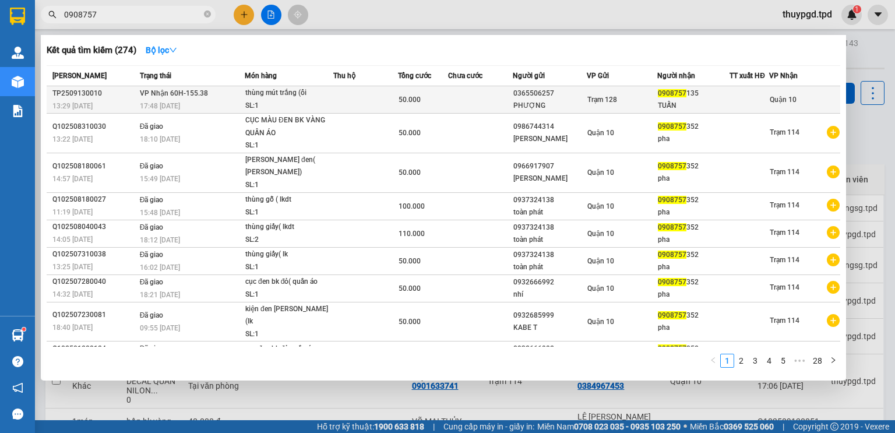
type input "0908757"
click at [235, 104] on div "17:48 [DATE]" at bounding box center [192, 106] width 104 height 13
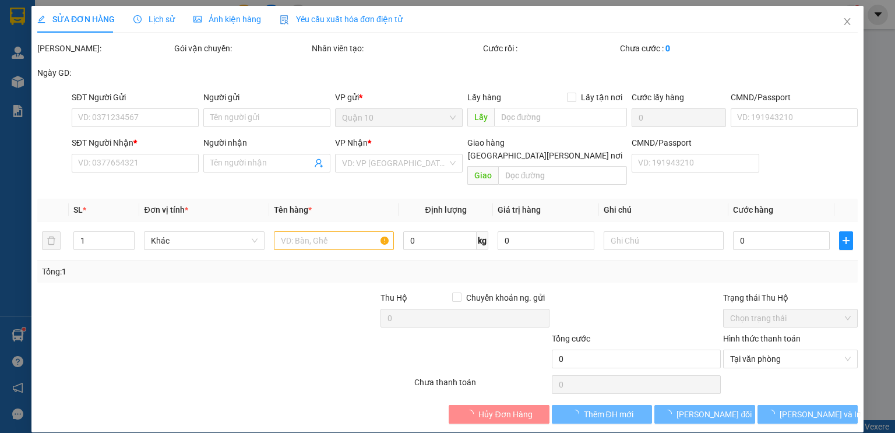
type input "0365506257"
type input "PHƯỢNG"
type input "0908757135"
type input "TUẤN"
type input "50.000"
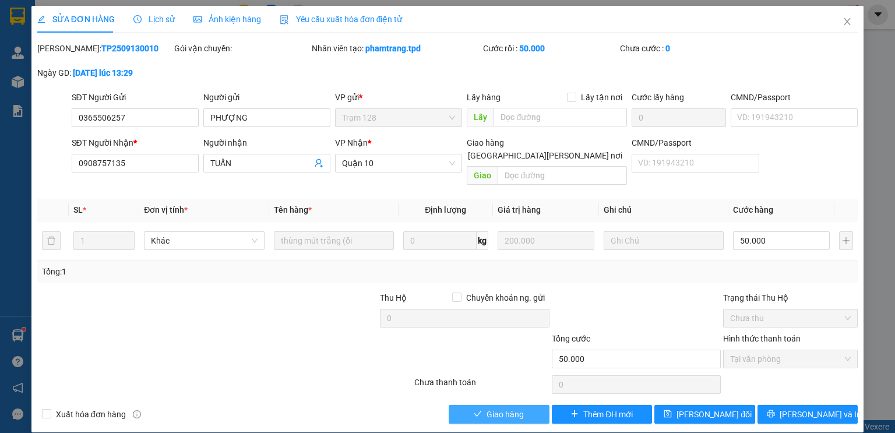
click at [500, 408] on span "Giao hàng" at bounding box center [504, 414] width 37 height 13
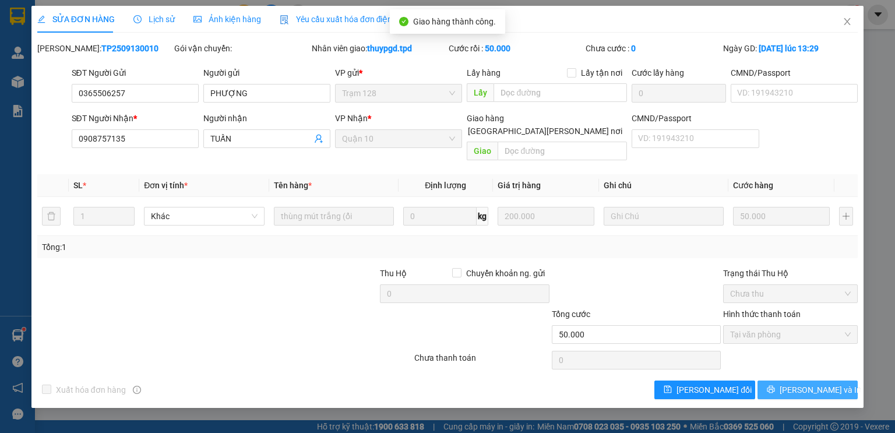
click at [808, 383] on span "[PERSON_NAME] và In" at bounding box center [820, 389] width 82 height 13
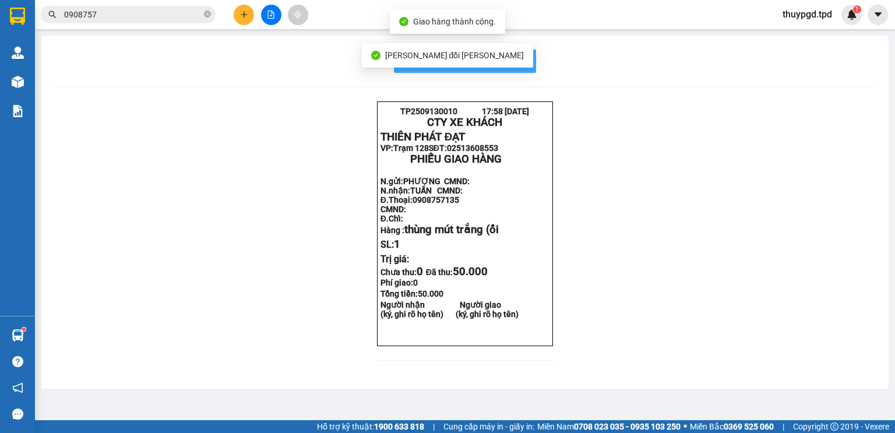
click at [516, 56] on span "In mẫu biên lai tự cấu hình" at bounding box center [472, 61] width 110 height 15
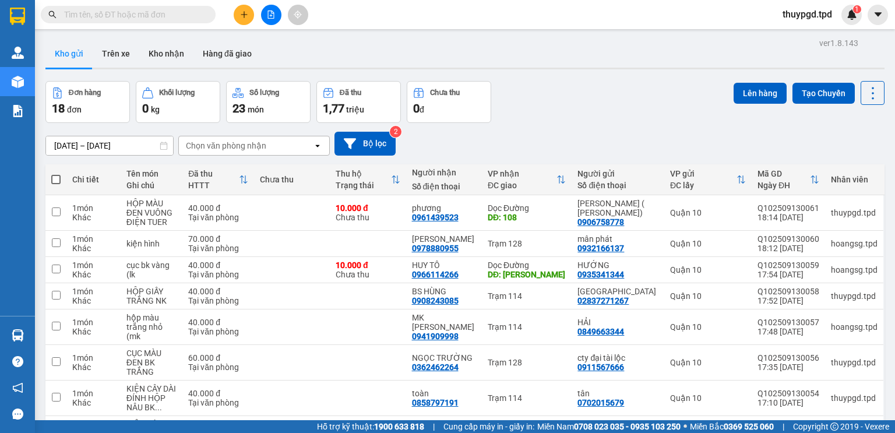
click at [97, 16] on input "text" at bounding box center [132, 14] width 137 height 13
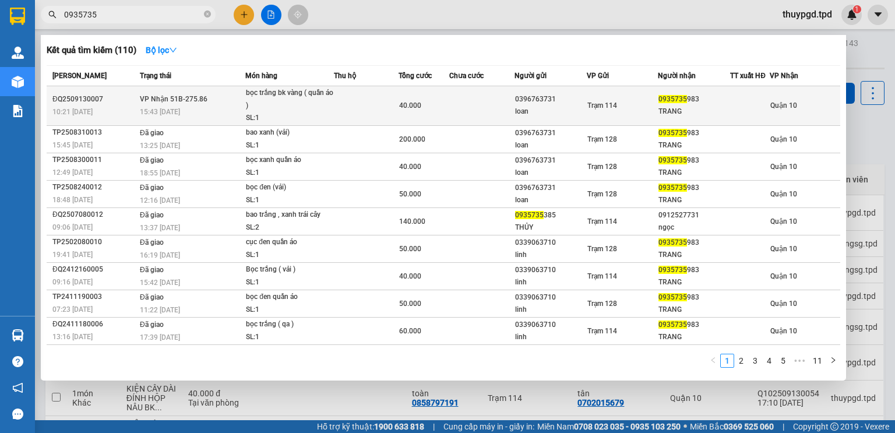
type input "0935735"
click at [305, 106] on div "bọc trắng bk vàng ( quần áo )" at bounding box center [289, 99] width 87 height 25
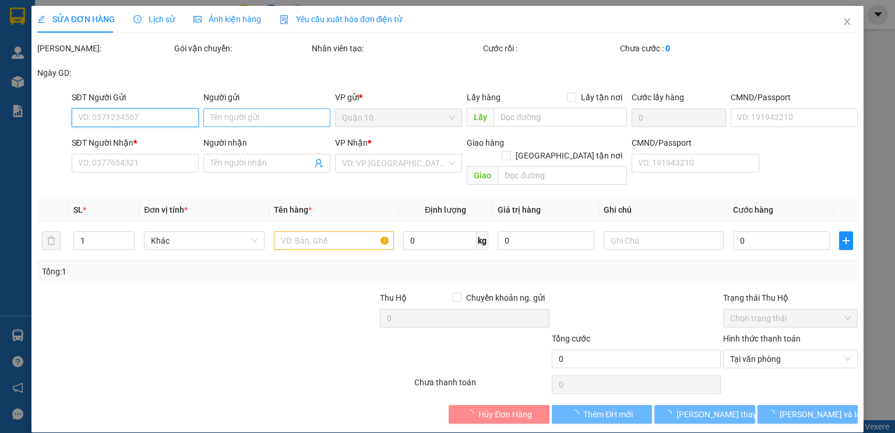
type input "0396763731"
type input "loan"
type input "0935735983"
type input "TRANG"
type input "40.000"
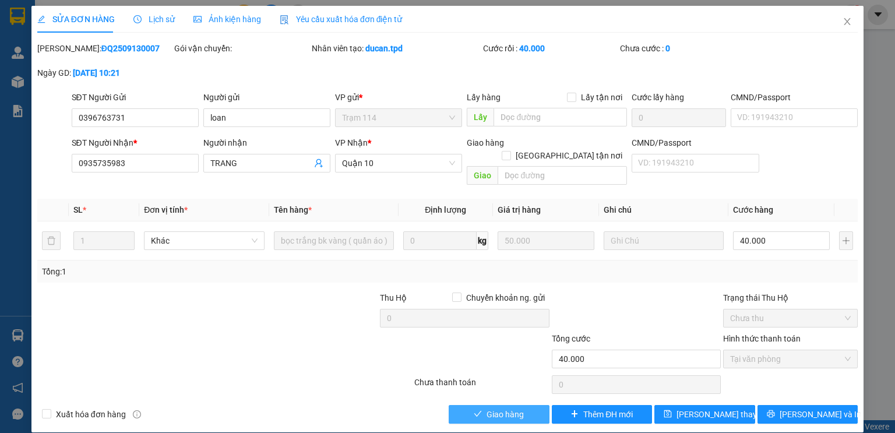
click at [500, 408] on span "Giao hàng" at bounding box center [504, 414] width 37 height 13
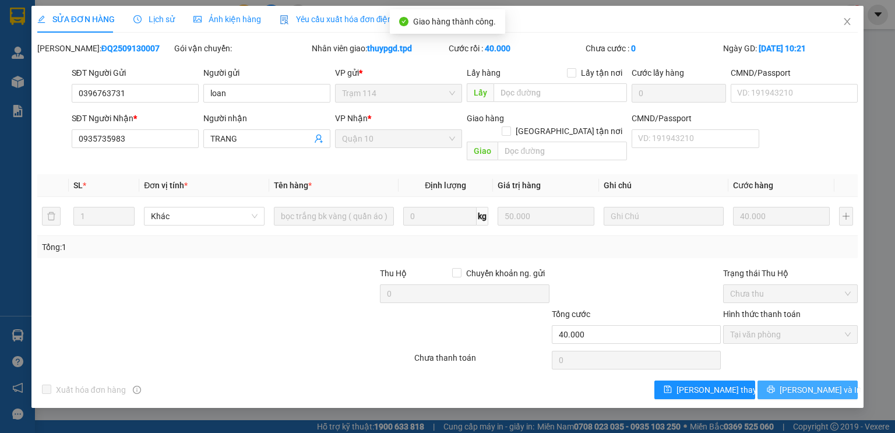
click at [781, 380] on button "[PERSON_NAME] và In" at bounding box center [807, 389] width 101 height 19
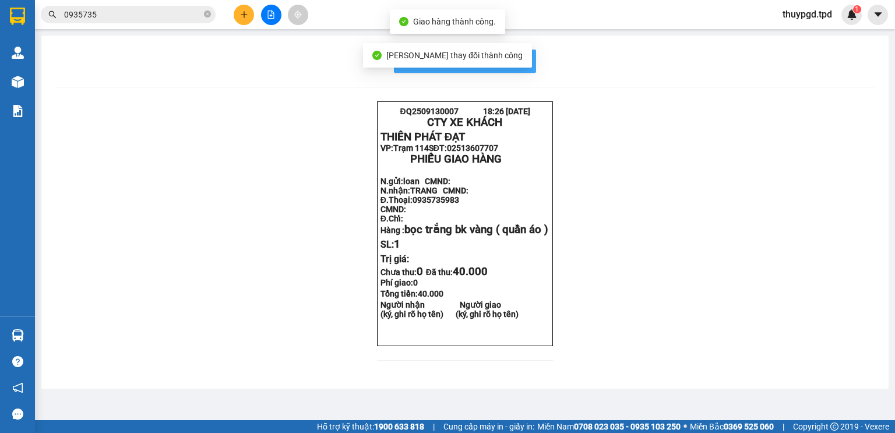
click at [518, 58] on span "In mẫu biên lai tự cấu hình" at bounding box center [472, 61] width 110 height 15
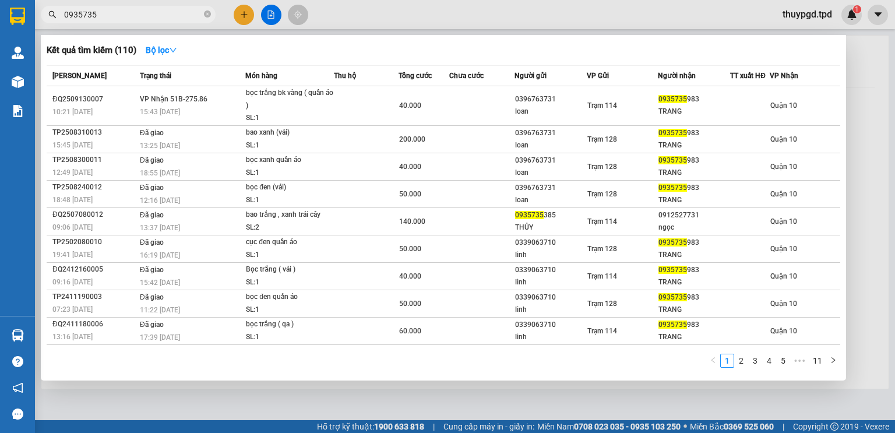
click at [144, 19] on input "0935735" at bounding box center [132, 14] width 137 height 13
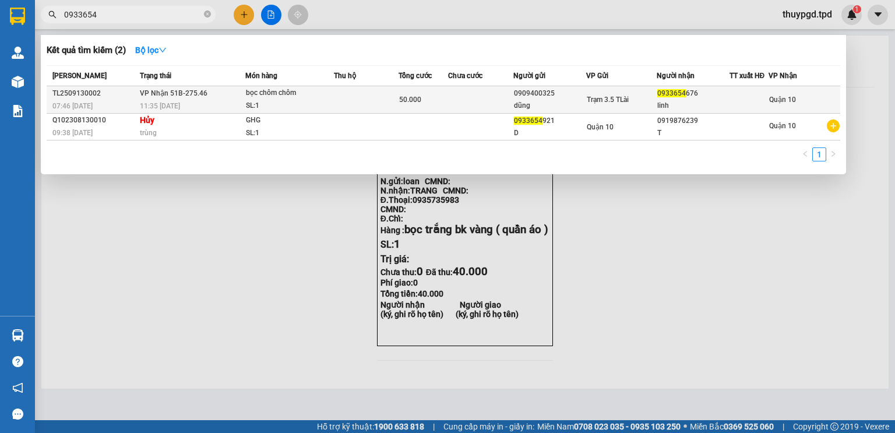
type input "0933654"
click at [369, 108] on td at bounding box center [366, 99] width 65 height 27
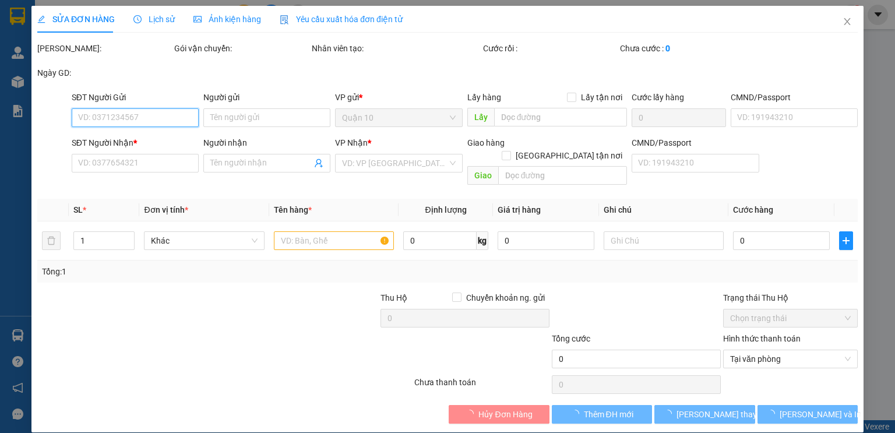
type input "0909400325"
type input "dũng"
type input "075057000626"
type input "0933654676"
type input "linh"
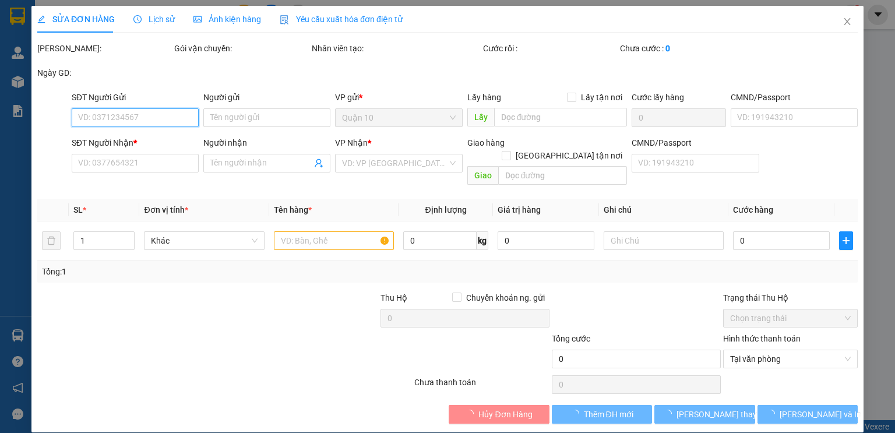
type input "50.000"
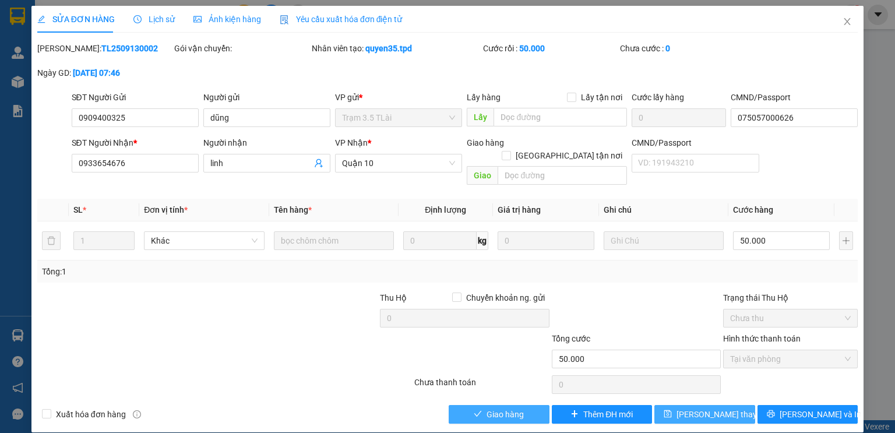
drag, startPoint x: 507, startPoint y: 403, endPoint x: 695, endPoint y: 402, distance: 188.1
click at [507, 408] on span "Giao hàng" at bounding box center [504, 414] width 37 height 13
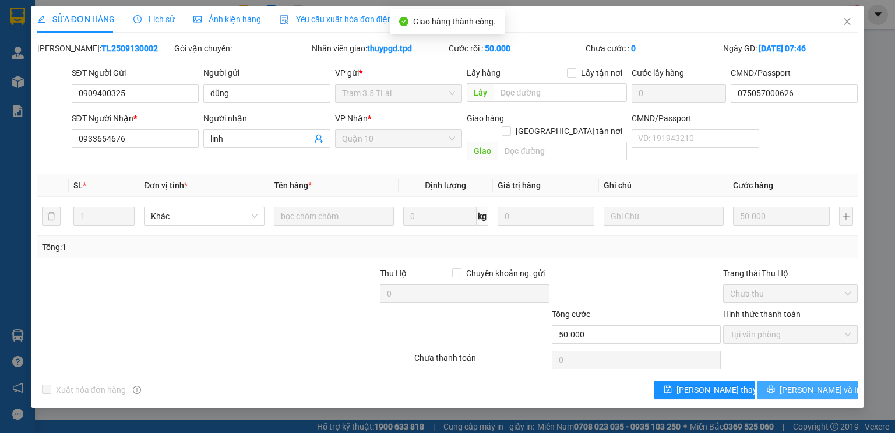
click at [804, 383] on span "[PERSON_NAME] và In" at bounding box center [820, 389] width 82 height 13
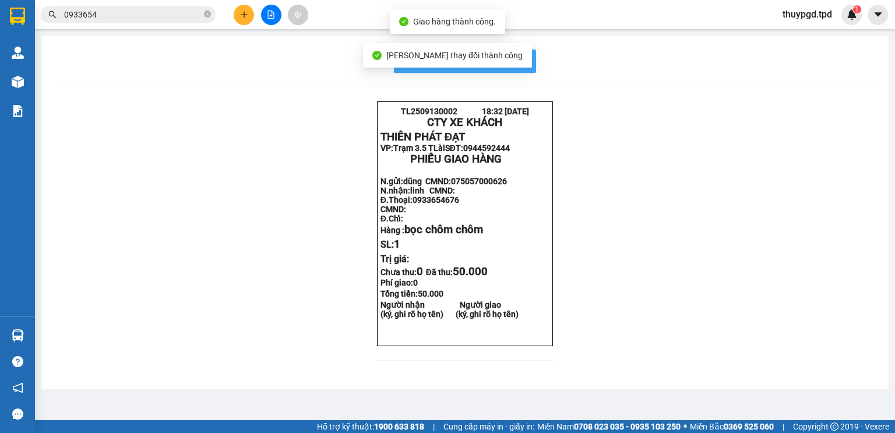
click at [517, 63] on span "In mẫu biên lai tự cấu hình" at bounding box center [472, 61] width 110 height 15
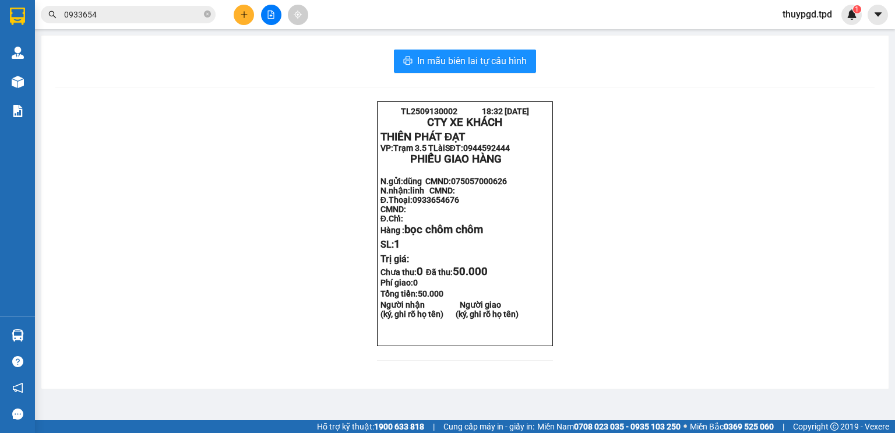
click at [138, 38] on div "In mẫu biên lai tự cấu hình TL2509130002 18:32 [DATE] CTY XE KHÁCH THIÊN PHÁT …" at bounding box center [464, 212] width 847 height 353
click at [112, 1] on div "Kết quả tìm kiếm ( 2 ) Bộ lọc Mã ĐH Trạng thái Món hàng Thu hộ Tổng cước Chưa c…" at bounding box center [447, 14] width 895 height 29
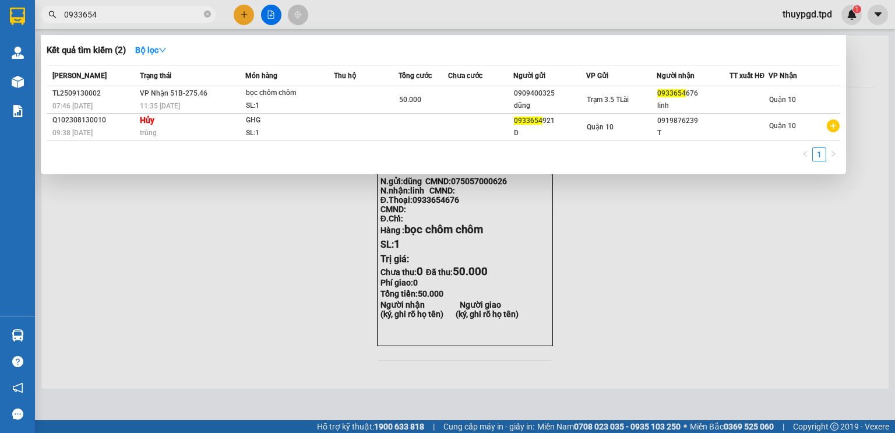
click at [111, 19] on input "0933654" at bounding box center [132, 14] width 137 height 13
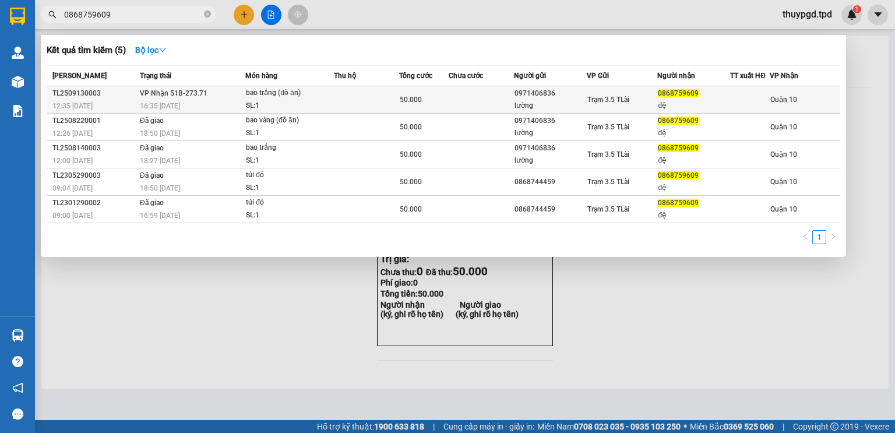
type input "0868759609"
click at [331, 94] on div "bao trắng (đò ăn)" at bounding box center [289, 93] width 87 height 13
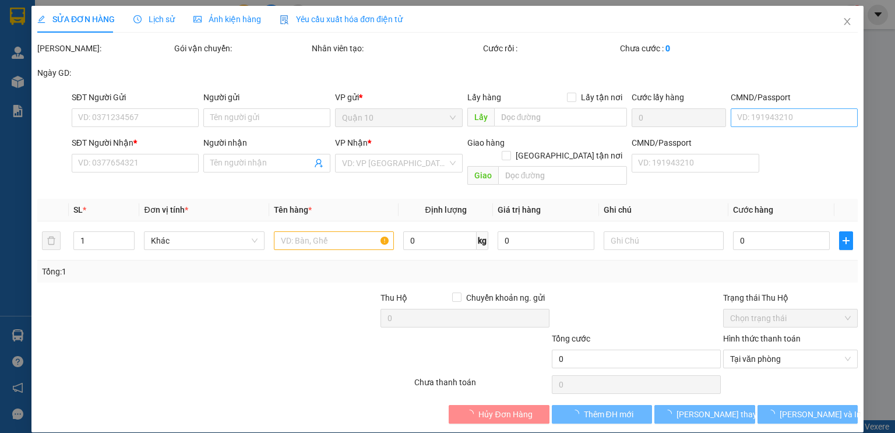
type input "0971406836"
type input "lường"
type input "0868759609"
type input "đệ"
type input "50.000"
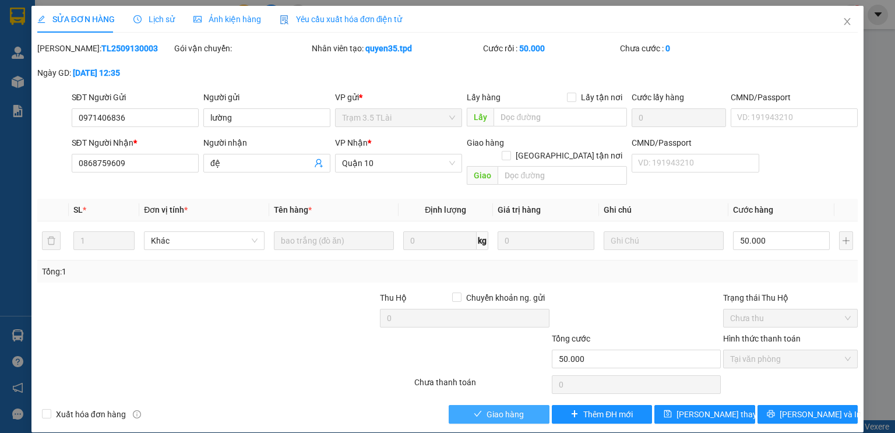
click at [492, 408] on span "Giao hàng" at bounding box center [504, 414] width 37 height 13
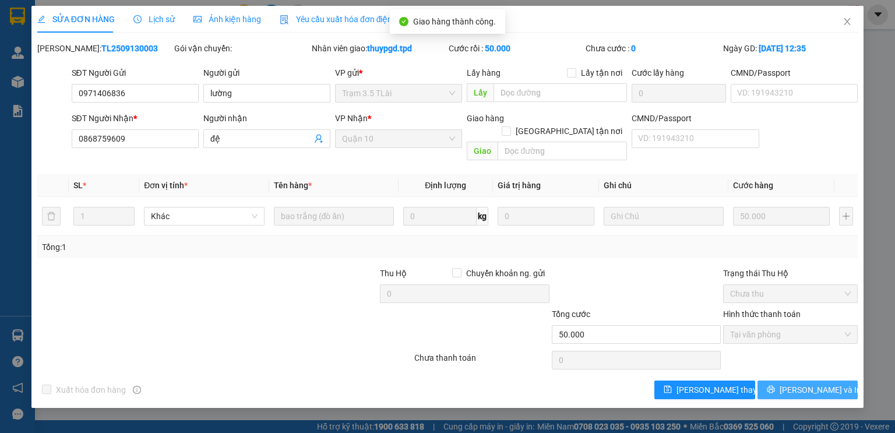
click at [774, 386] on icon "printer" at bounding box center [771, 390] width 8 height 8
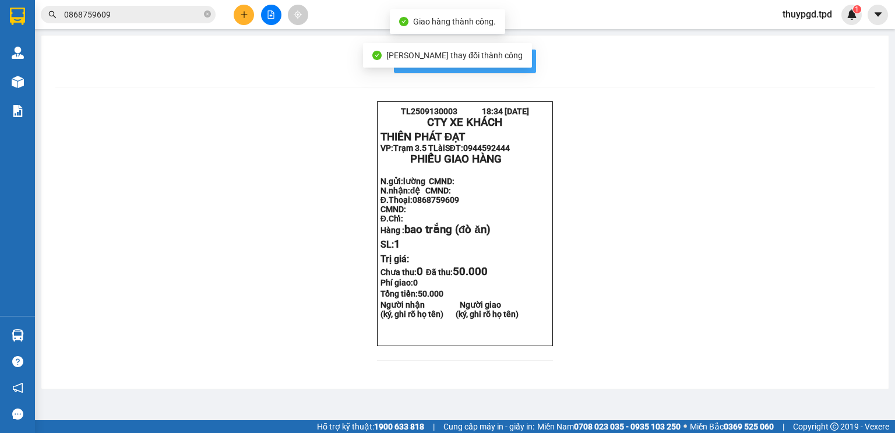
click at [524, 59] on button "In mẫu biên lai tự cấu hình" at bounding box center [465, 61] width 142 height 23
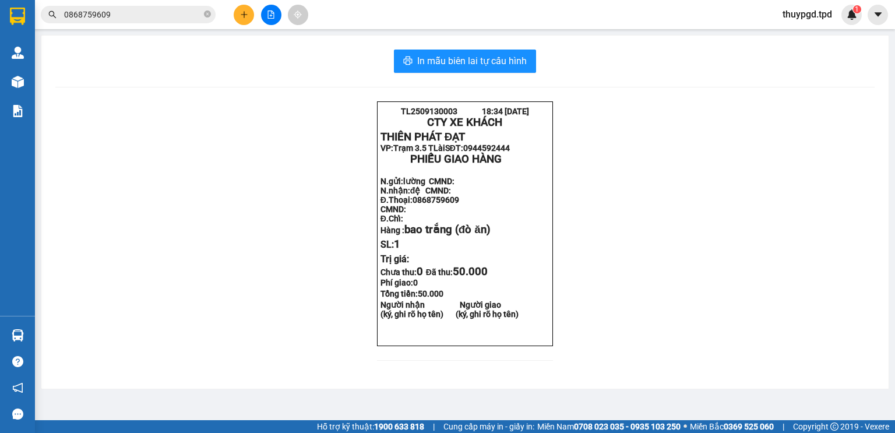
click at [251, 3] on div "Kết quả tìm kiếm ( 5 ) Bộ lọc Mã ĐH Trạng thái Món hàng Thu hộ Tổng cước Chưa c…" at bounding box center [447, 14] width 895 height 29
click at [235, 15] on button at bounding box center [244, 15] width 20 height 20
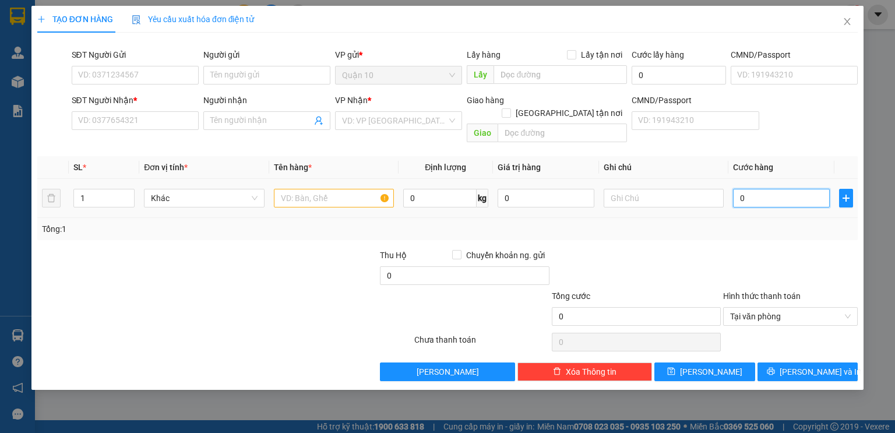
click at [766, 189] on input "0" at bounding box center [781, 198] width 97 height 19
type input "6"
type input "60"
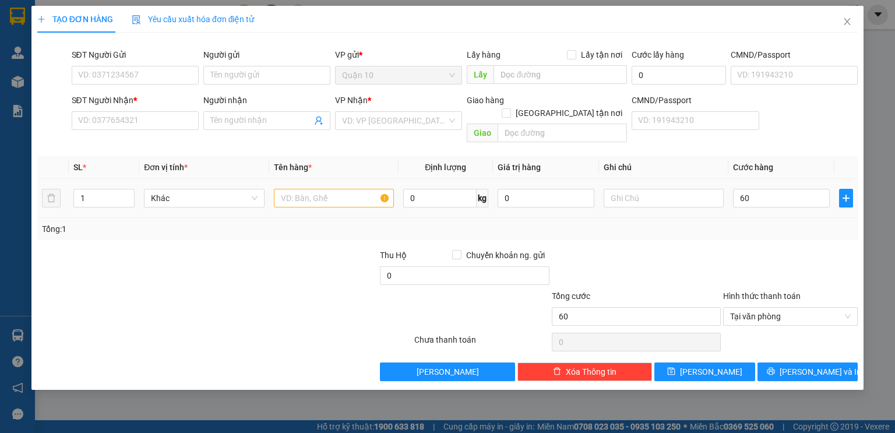
type input "60.000"
click at [750, 223] on div "Tổng: 1" at bounding box center [447, 229] width 811 height 13
click at [131, 73] on input "SĐT Người Gửi" at bounding box center [135, 75] width 127 height 19
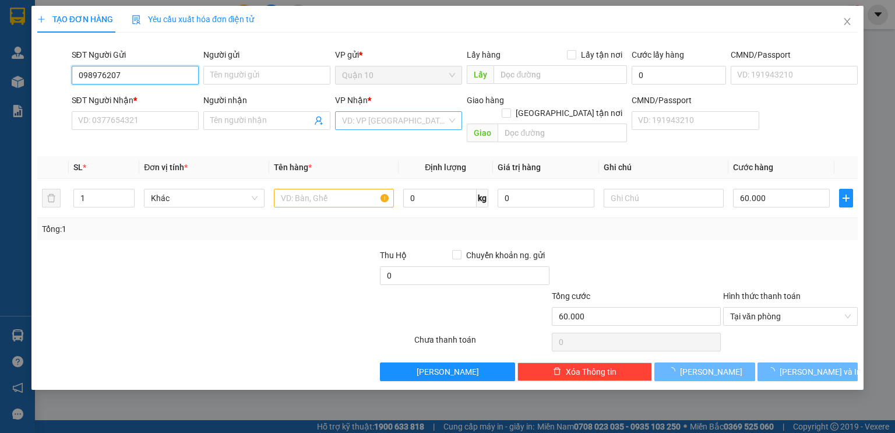
type input "0989762076"
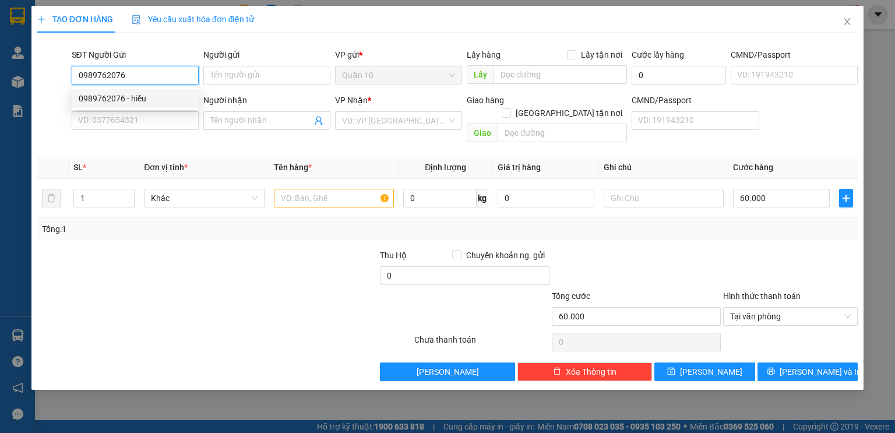
click at [153, 101] on div "0989762076 - hiếu" at bounding box center [135, 98] width 113 height 13
type input "hiếu"
type input "051090013416"
type input "0907110250"
type input "chuẩn"
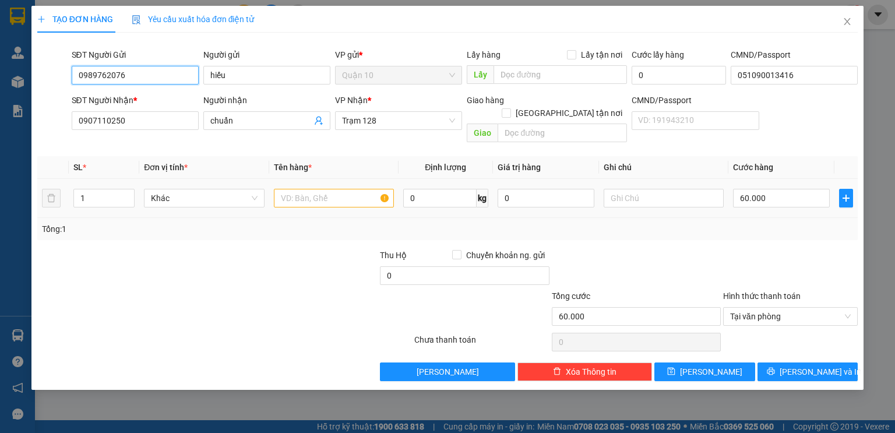
type input "0989762076"
click at [336, 179] on td at bounding box center [333, 198] width 129 height 39
click at [340, 189] on input "text" at bounding box center [334, 198] width 120 height 19
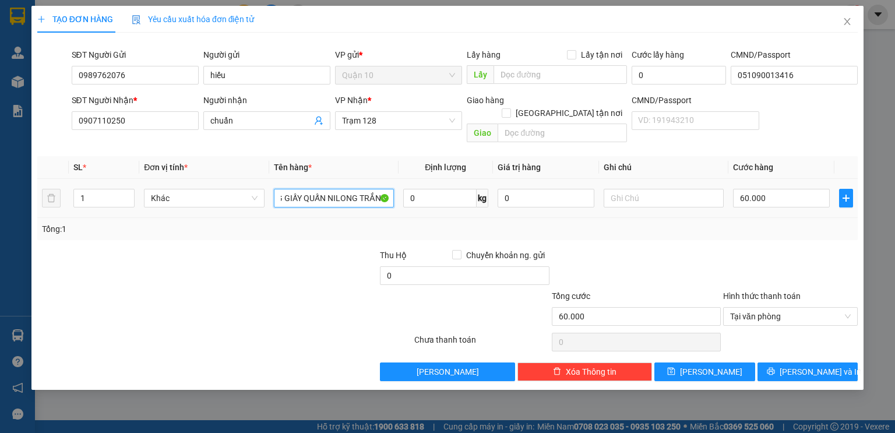
scroll to position [0, 28]
type input "THÙNG GIẤY QUẤN NILONG TRẮNG"
drag, startPoint x: 531, startPoint y: 187, endPoint x: 394, endPoint y: 189, distance: 136.9
click at [449, 182] on tr "1 Khác THÙNG GIẤY QUẤN NILONG TRẮNG 0 kg 0 60.000" at bounding box center [447, 198] width 820 height 39
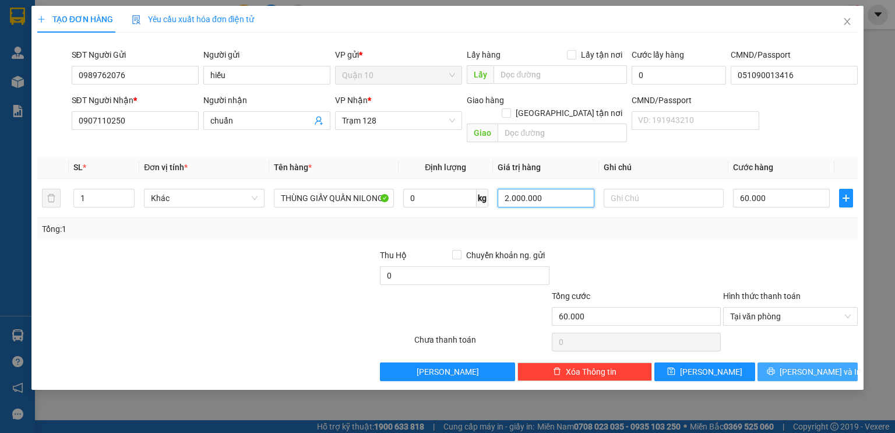
type input "2.000.000"
click at [762, 362] on button "[PERSON_NAME] và In" at bounding box center [807, 371] width 101 height 19
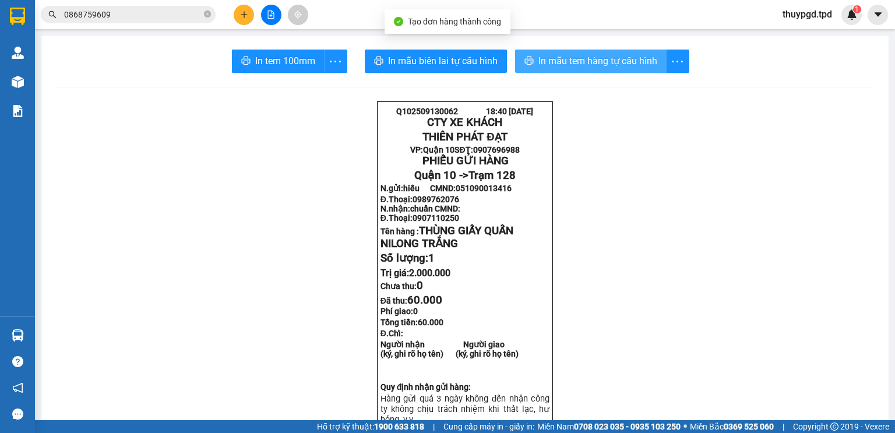
click at [524, 61] on icon "printer" at bounding box center [528, 60] width 9 height 9
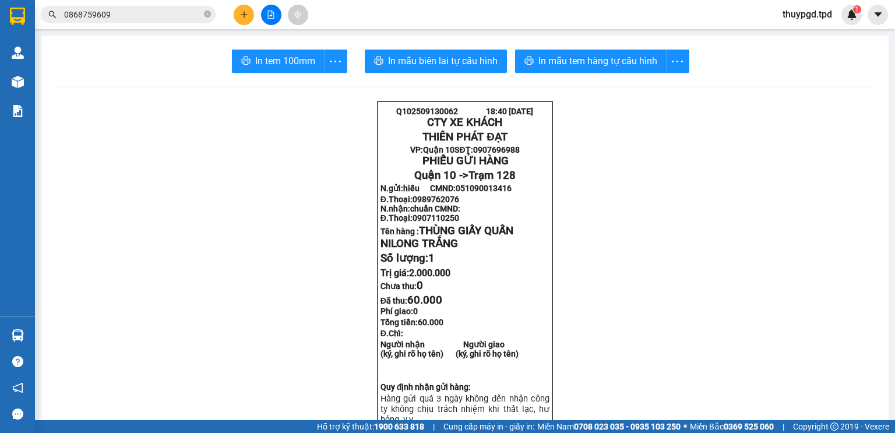
click at [236, 63] on button "In tem 100mm" at bounding box center [278, 61] width 93 height 23
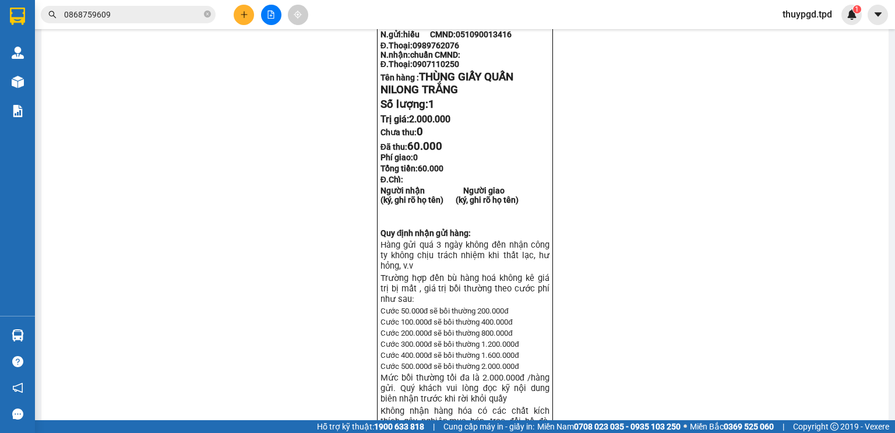
scroll to position [186, 0]
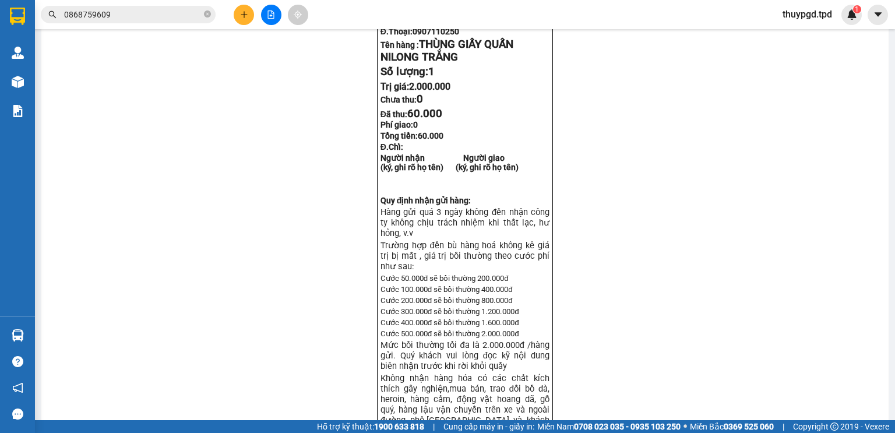
click at [110, 12] on input "0868759609" at bounding box center [132, 14] width 137 height 13
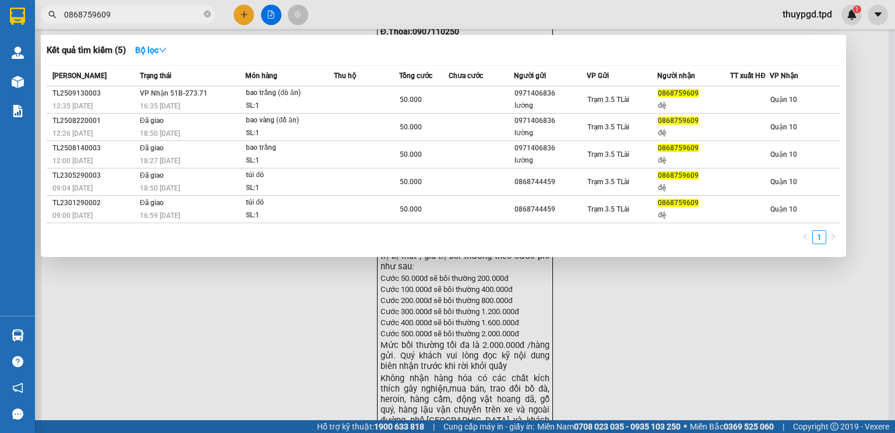
click at [110, 12] on input "0868759609" at bounding box center [132, 14] width 137 height 13
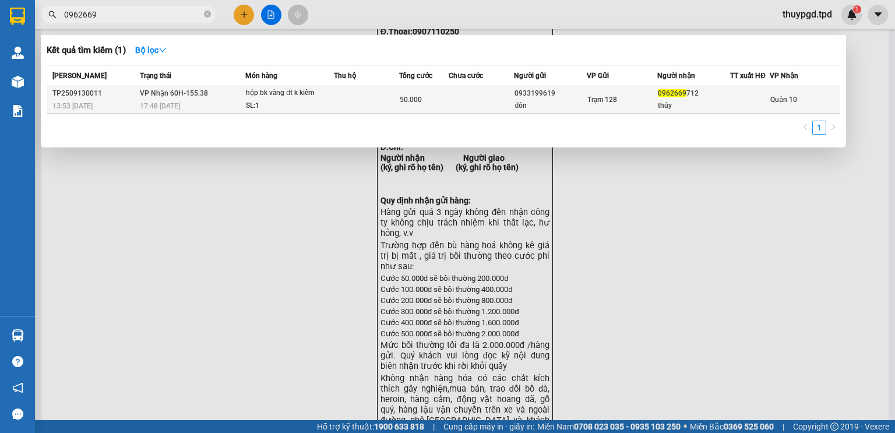
type input "0962669"
click at [629, 96] on div "Trạm 128" at bounding box center [621, 99] width 69 height 13
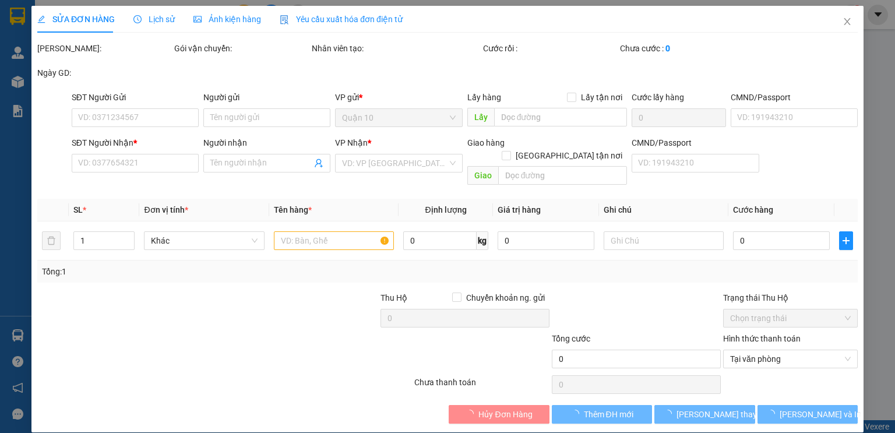
type input "0933199619"
type input "đôn"
type input "0962669712"
type input "thủy"
type input "50.000"
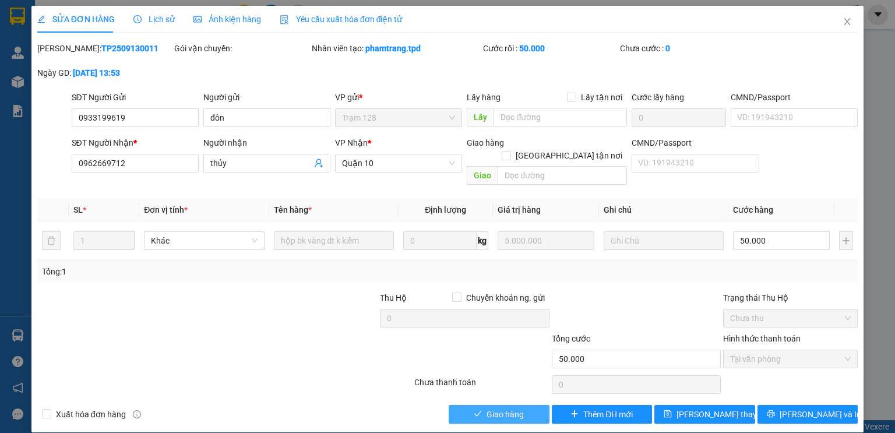
click at [526, 405] on button "Giao hàng" at bounding box center [499, 414] width 101 height 19
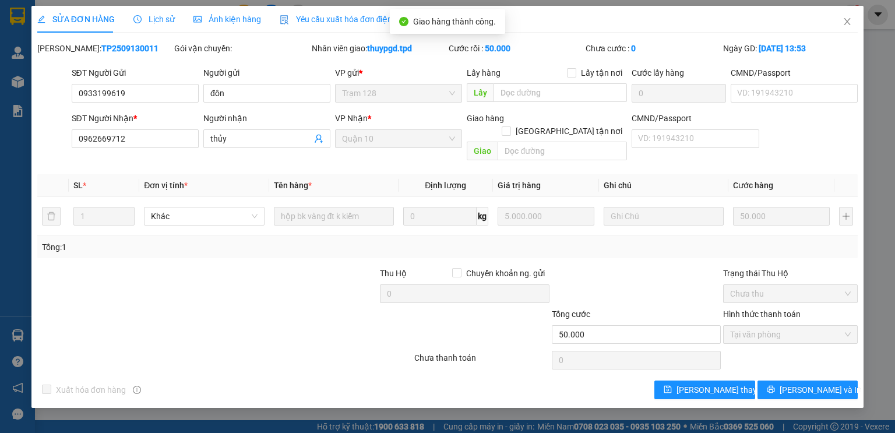
click at [702, 426] on div "SỬA ĐƠN HÀNG Lịch sử Ảnh kiện hàng Yêu cầu xuất hóa đơn điện tử Total Paid Fee …" at bounding box center [447, 216] width 895 height 433
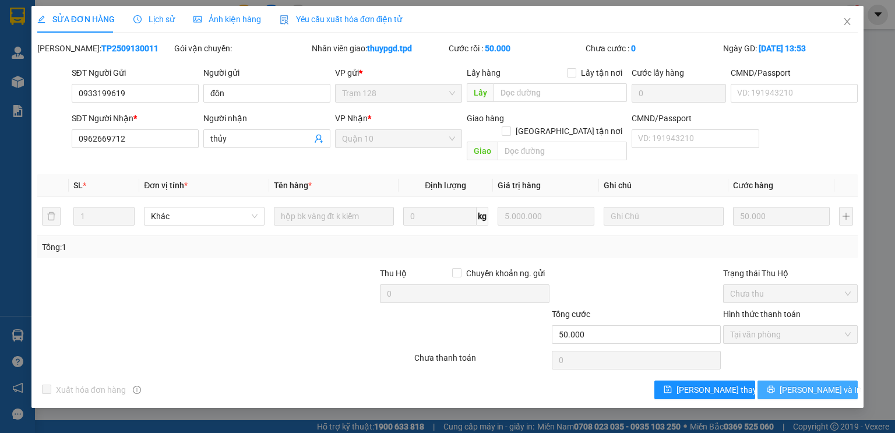
click at [820, 383] on span "[PERSON_NAME] và In" at bounding box center [820, 389] width 82 height 13
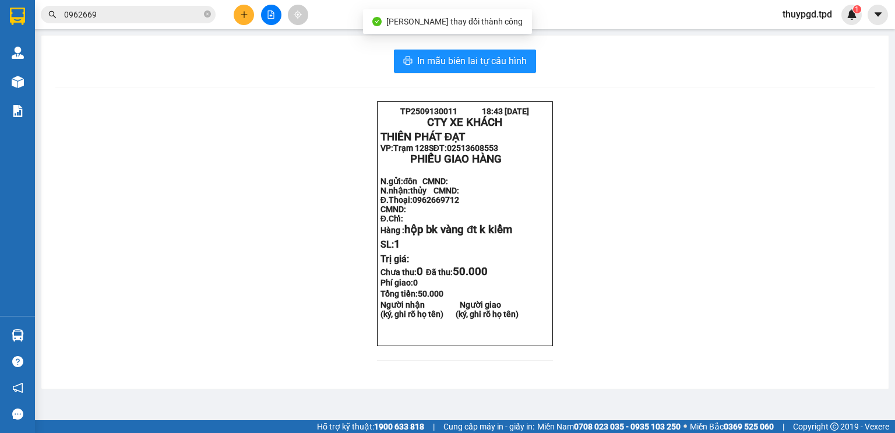
click at [479, 38] on div "In mẫu biên lai tự cấu hình TP2509130011 18:43 13-09-2025 CTY XE KHÁCH THIÊN P…" at bounding box center [464, 212] width 847 height 353
click at [489, 58] on span "In mẫu biên lai tự cấu hình" at bounding box center [472, 61] width 110 height 15
click at [240, 6] on button at bounding box center [244, 15] width 20 height 20
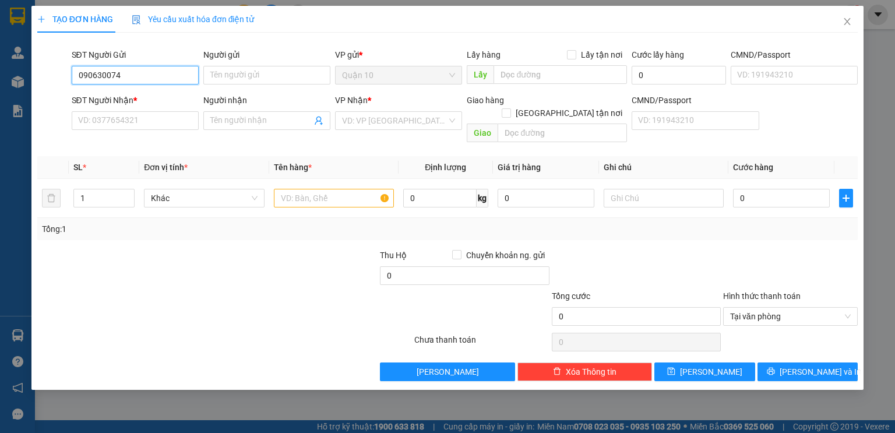
type input "0906300745"
click at [138, 97] on div "0906300745 - phương" at bounding box center [135, 98] width 113 height 13
type input "phương"
type input "341164791"
type input "0362462264"
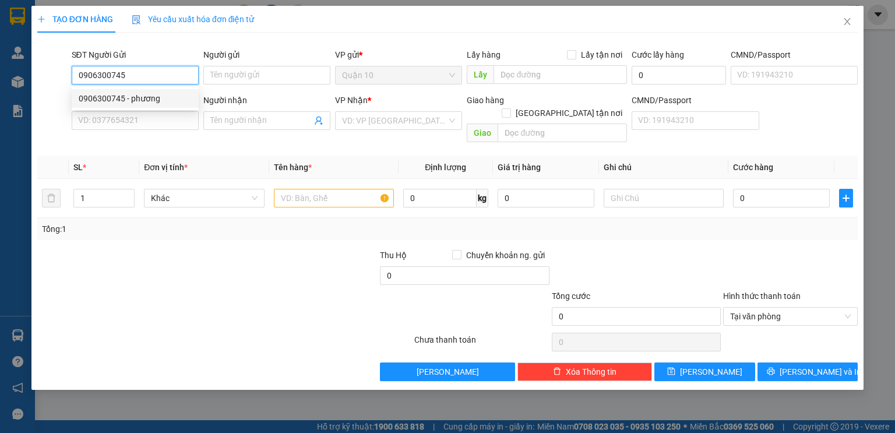
type input "NGỌC TRƯỜNG"
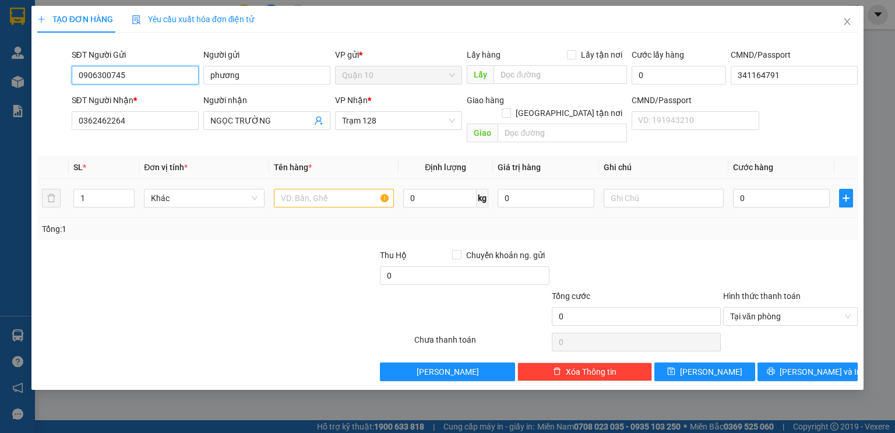
type input "0906300745"
click at [317, 189] on input "text" at bounding box center [334, 198] width 120 height 19
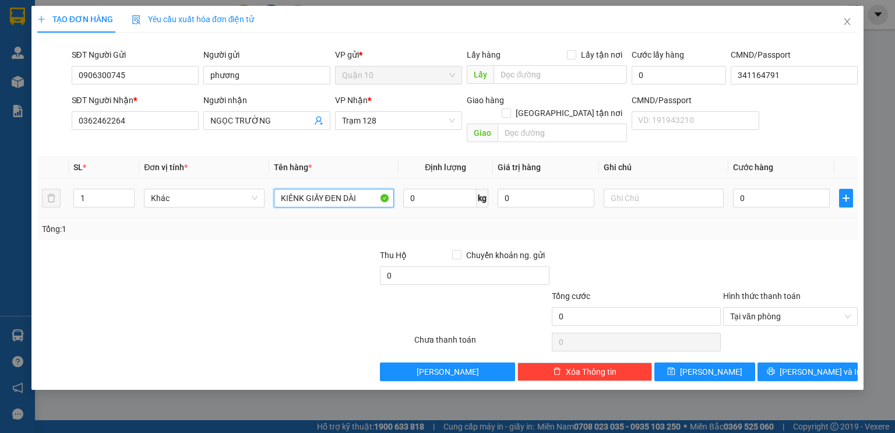
type input "KIÊNK GIẤY ĐEN DÀI"
type input "1.000.000"
type input "4"
type input "40"
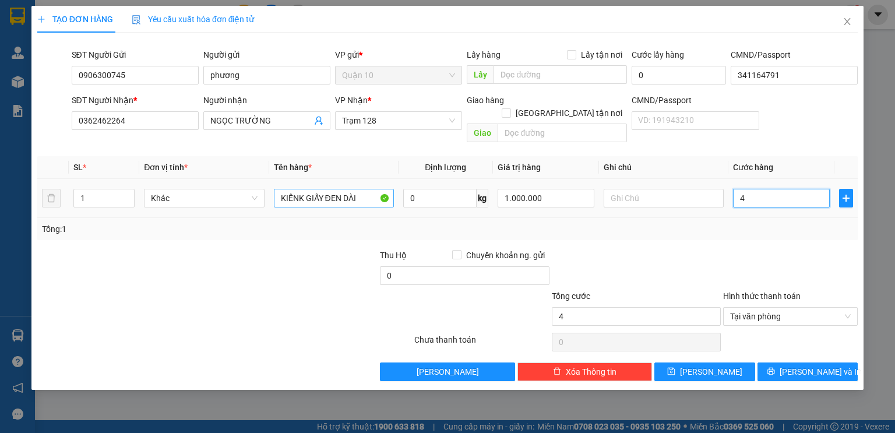
type input "40"
type input "40.000"
click at [701, 249] on div at bounding box center [635, 269] width 171 height 41
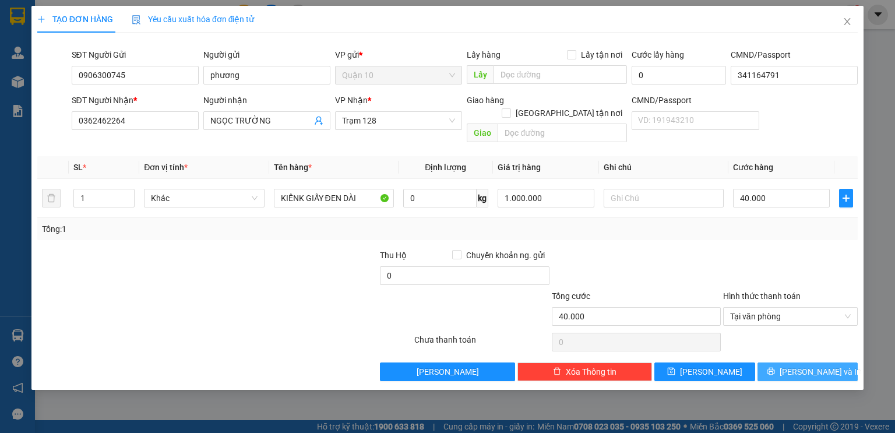
drag, startPoint x: 783, startPoint y: 365, endPoint x: 758, endPoint y: 364, distance: 25.1
click at [783, 365] on button "[PERSON_NAME] và In" at bounding box center [807, 371] width 101 height 19
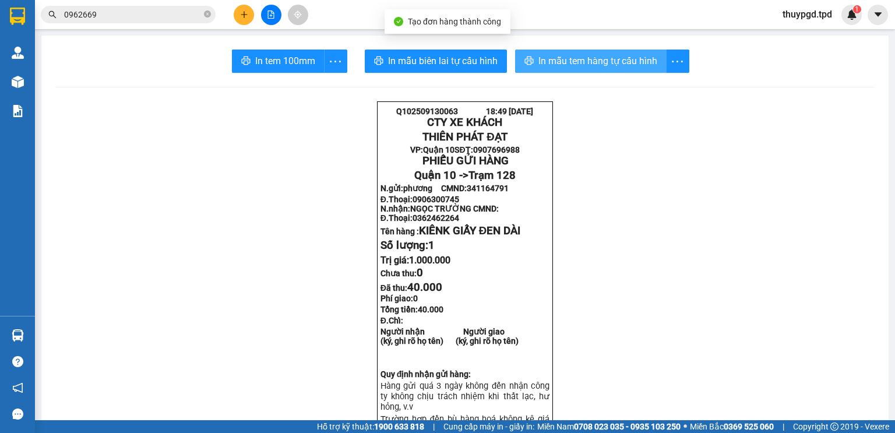
click at [540, 66] on span "In mẫu tem hàng tự cấu hình" at bounding box center [597, 61] width 119 height 15
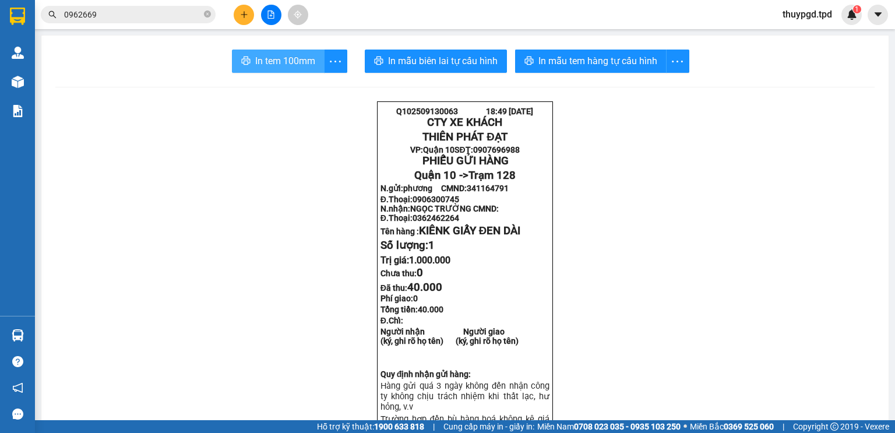
click at [308, 61] on span "In tem 100mm" at bounding box center [285, 61] width 60 height 15
click at [253, 12] on button at bounding box center [244, 15] width 20 height 20
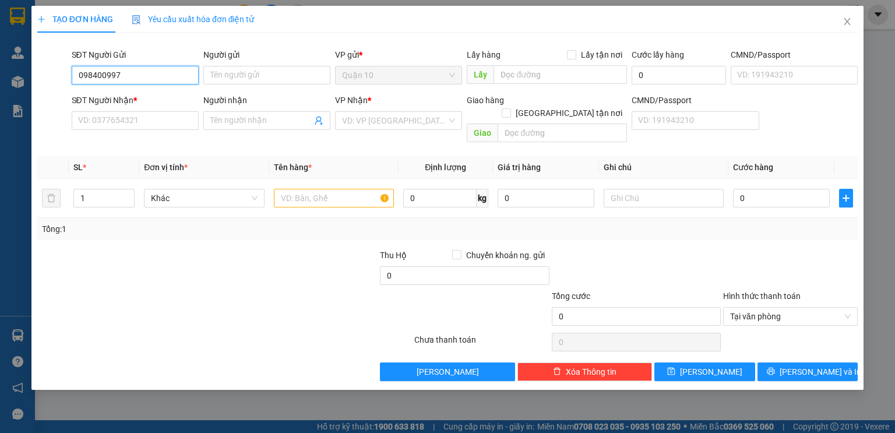
type input "0984009977"
click at [106, 98] on div "0984009977 - HUÊ ( đồng tiến" at bounding box center [135, 98] width 113 height 13
type input "HUÊ ( đồng tiến"
type input "022304917"
type input "0972173977"
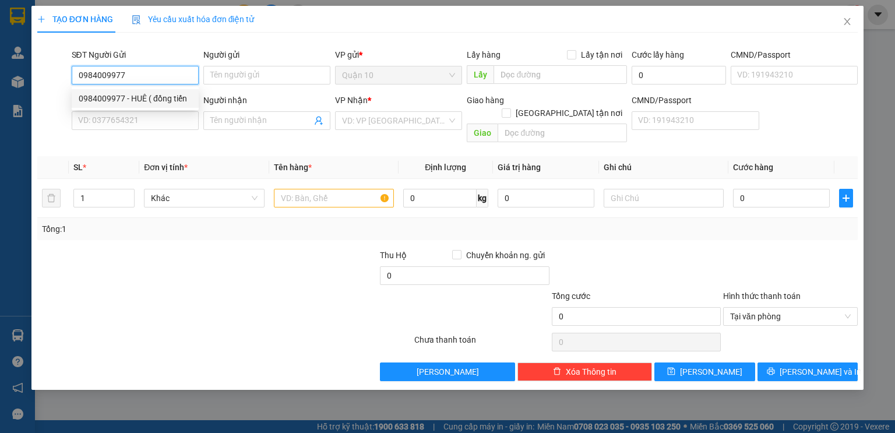
type input "khang bình"
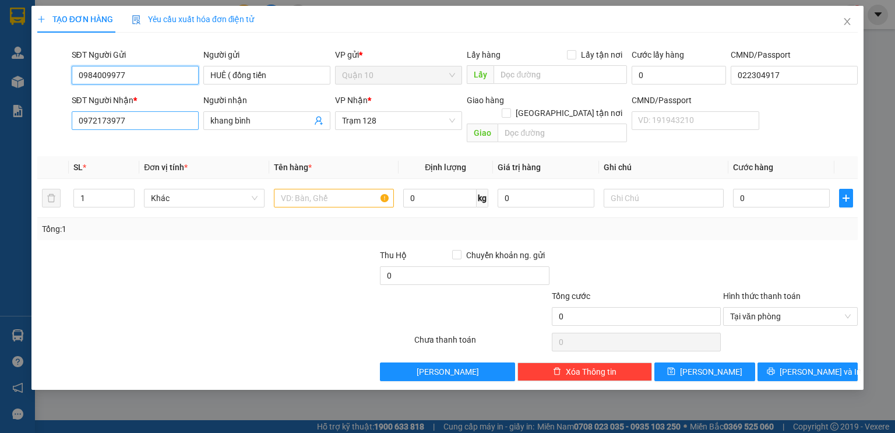
type input "0984009977"
click at [167, 113] on input "0972173977" at bounding box center [135, 120] width 127 height 19
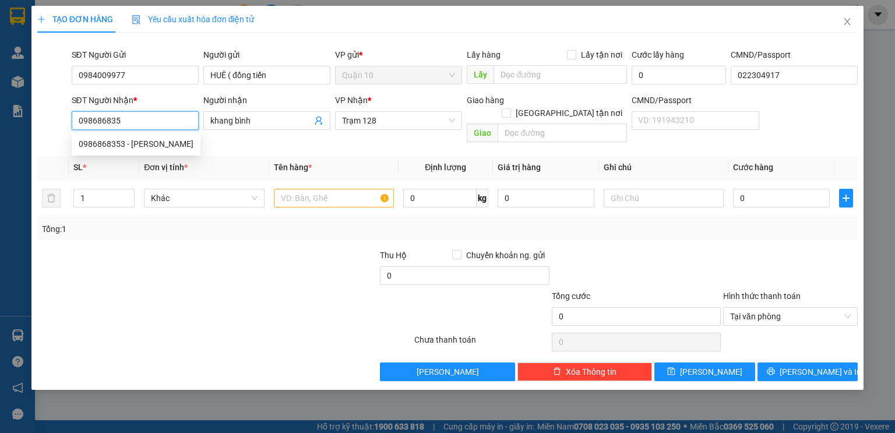
type input "0986868353"
click at [157, 146] on div "0986868353 - THANH VŨ" at bounding box center [136, 143] width 115 height 13
type input "THANH VŨ"
type input "0986868353"
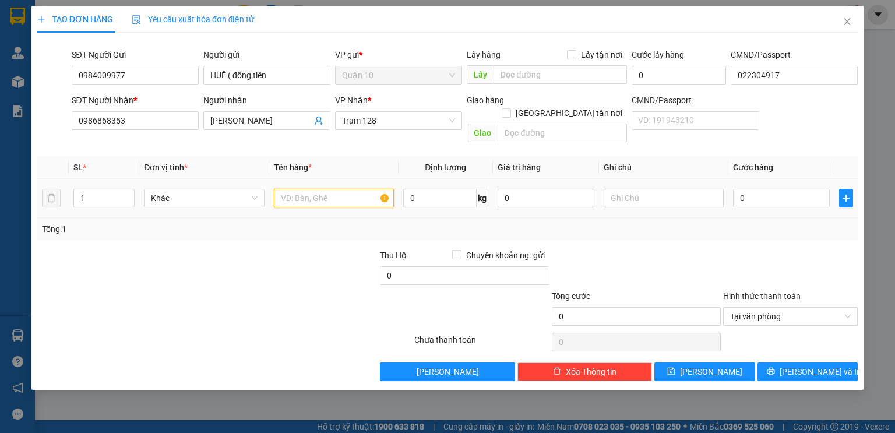
click at [309, 189] on input "text" at bounding box center [334, 198] width 120 height 19
type input "THÙNG SỮA TH XANH"
click at [555, 189] on input "200.000" at bounding box center [545, 198] width 97 height 19
type input "2.000.000"
type input "5"
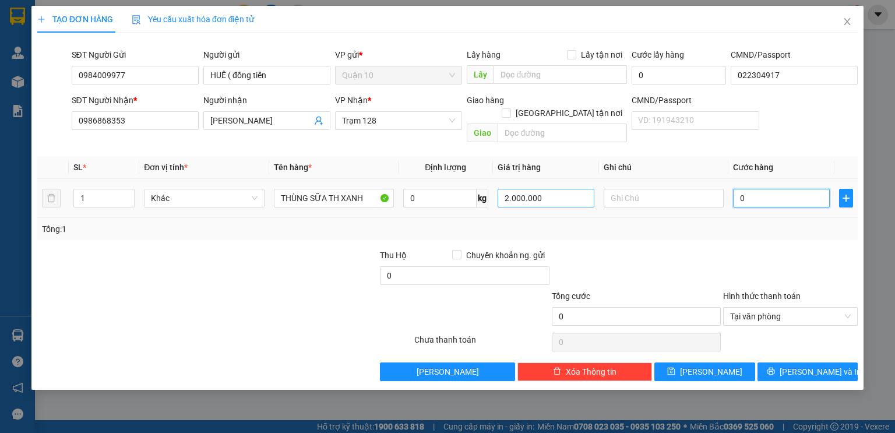
type input "5"
type input "50"
type input "50.000"
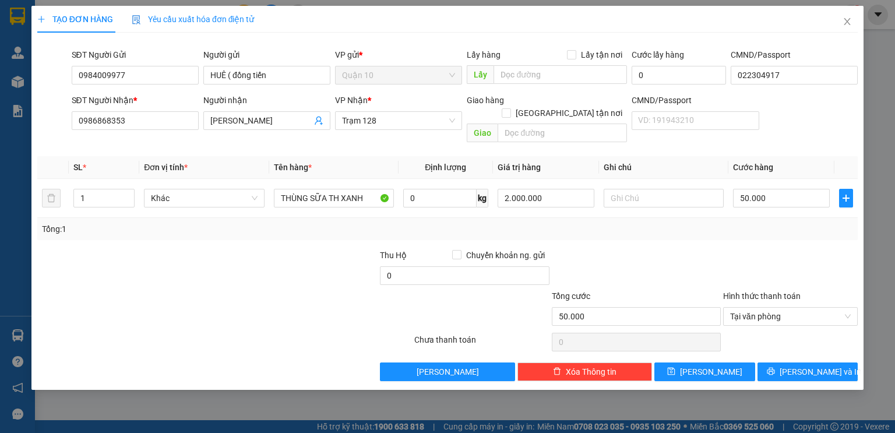
click at [661, 254] on div at bounding box center [635, 269] width 171 height 41
click at [822, 365] on span "[PERSON_NAME] và In" at bounding box center [820, 371] width 82 height 13
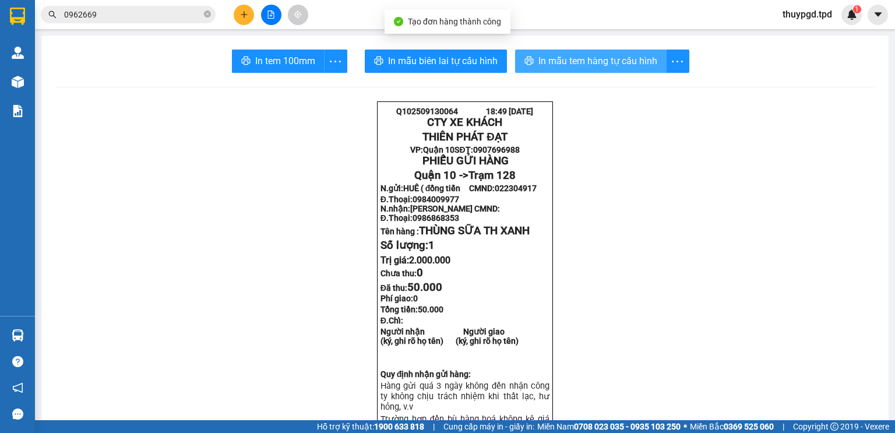
click at [603, 65] on span "In mẫu tem hàng tự cấu hình" at bounding box center [597, 61] width 119 height 15
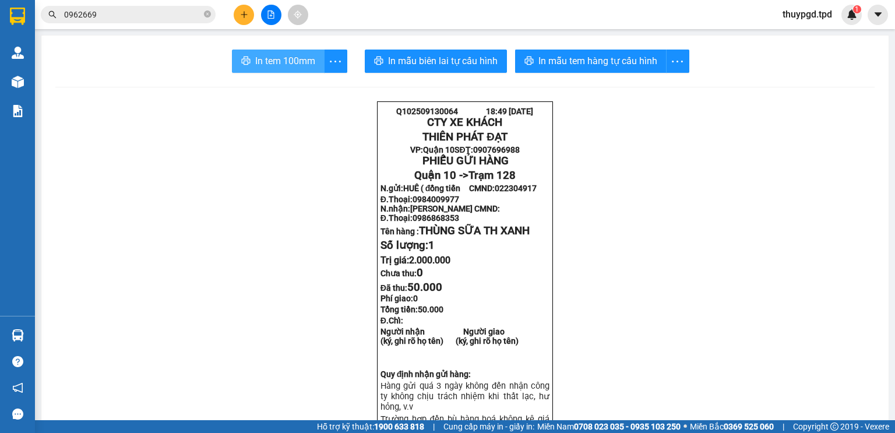
click at [284, 58] on span "In tem 100mm" at bounding box center [285, 61] width 60 height 15
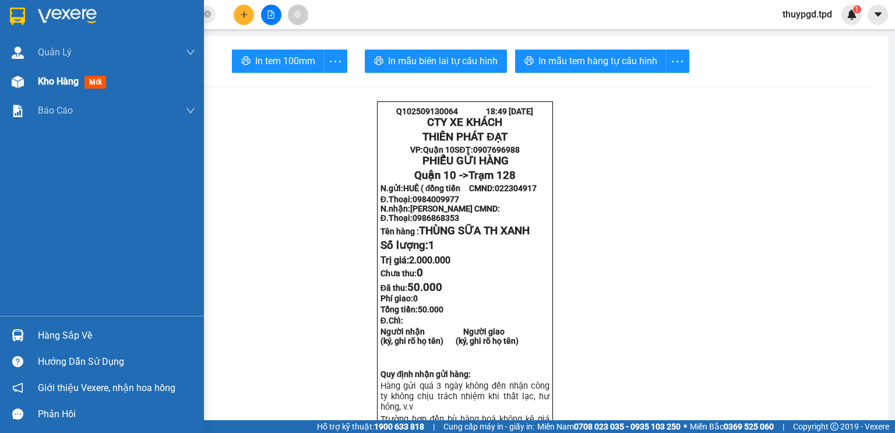
click at [59, 86] on span "Kho hàng" at bounding box center [58, 81] width 41 height 11
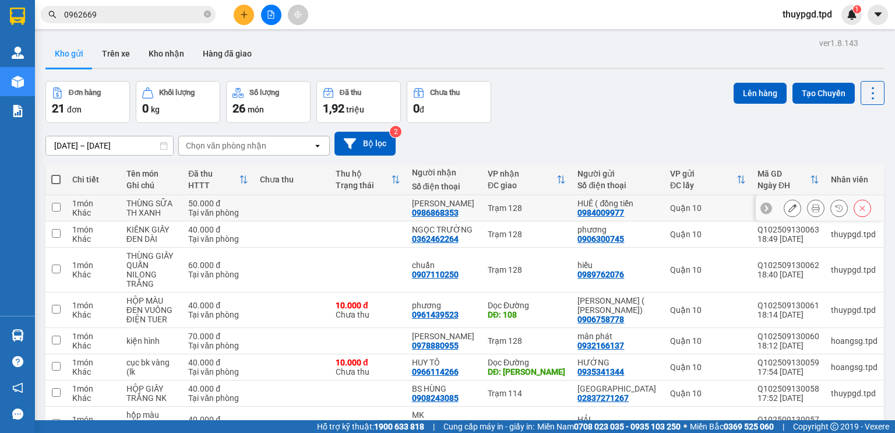
drag, startPoint x: 475, startPoint y: 209, endPoint x: 475, endPoint y: 228, distance: 18.6
click at [458, 209] on div "0986868353" at bounding box center [435, 212] width 47 height 9
click at [475, 228] on div "NGỌC TRƯỜNG" at bounding box center [444, 229] width 64 height 9
checkbox input "true"
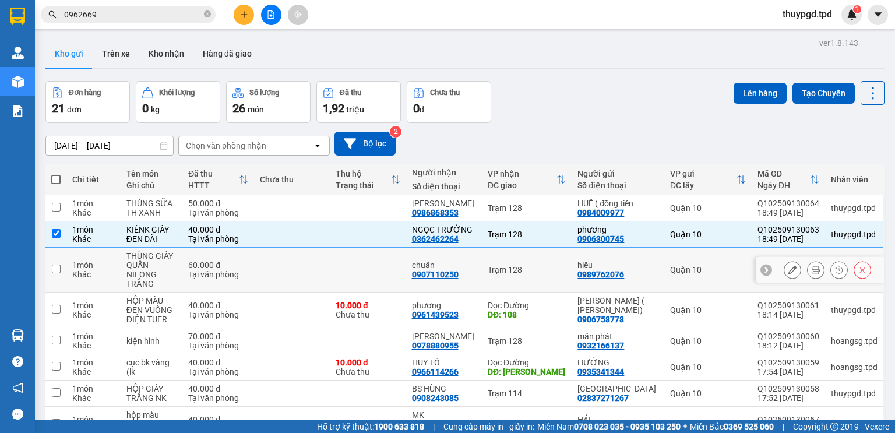
click at [482, 259] on td "chuẩn 0907110250" at bounding box center [444, 270] width 76 height 45
checkbox input "true"
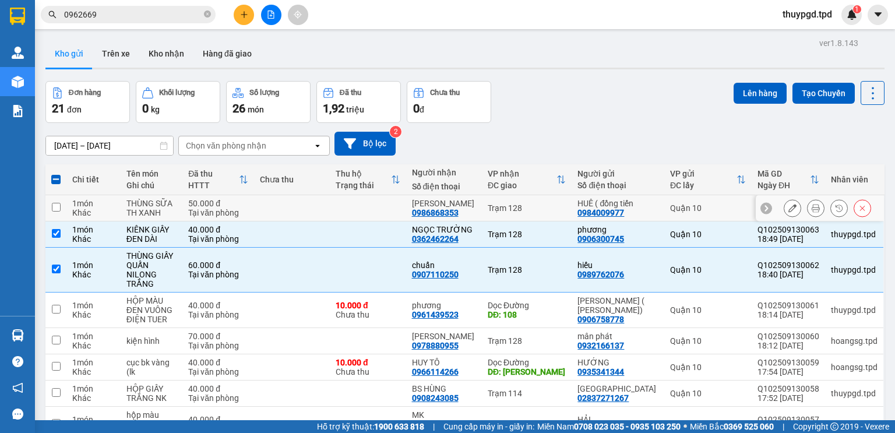
click at [475, 204] on div "THANH VŨ" at bounding box center [444, 203] width 64 height 9
checkbox input "true"
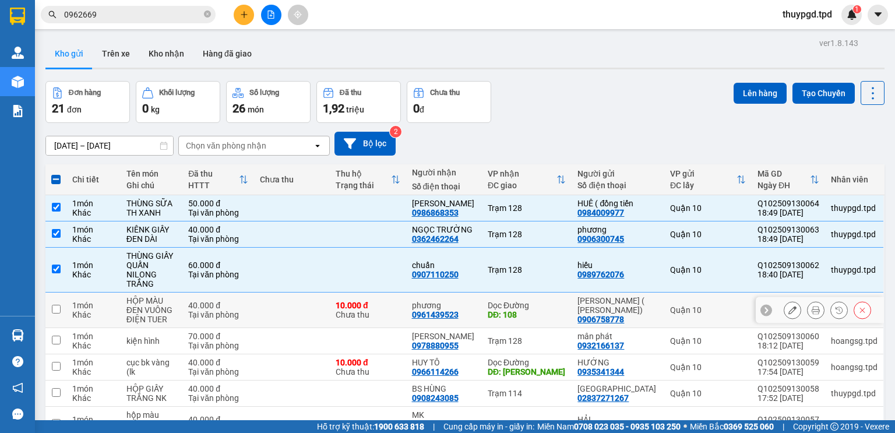
scroll to position [186, 0]
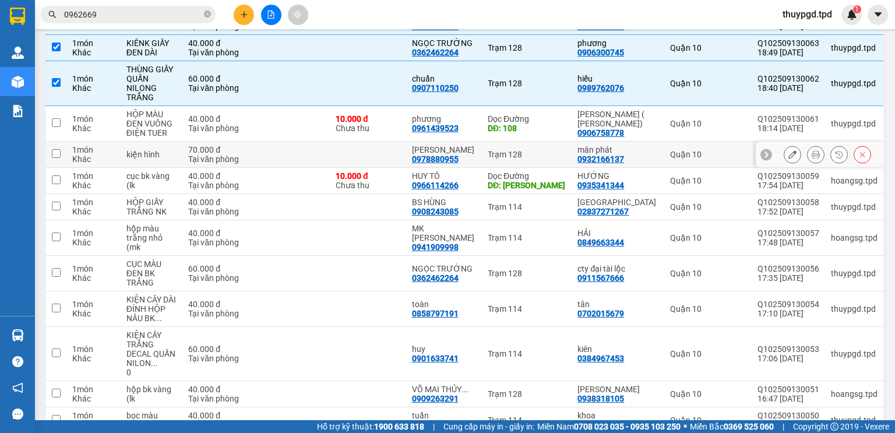
click at [476, 114] on div "phương" at bounding box center [444, 118] width 64 height 9
checkbox input "true"
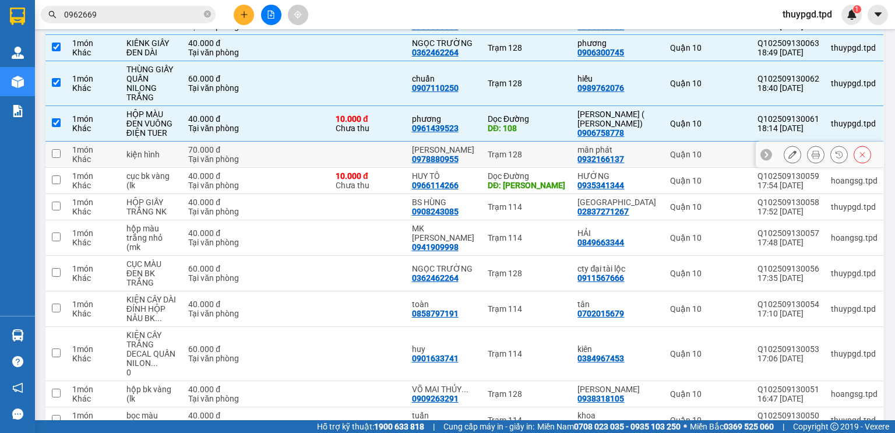
click at [499, 147] on td "Trạm 128" at bounding box center [527, 155] width 90 height 26
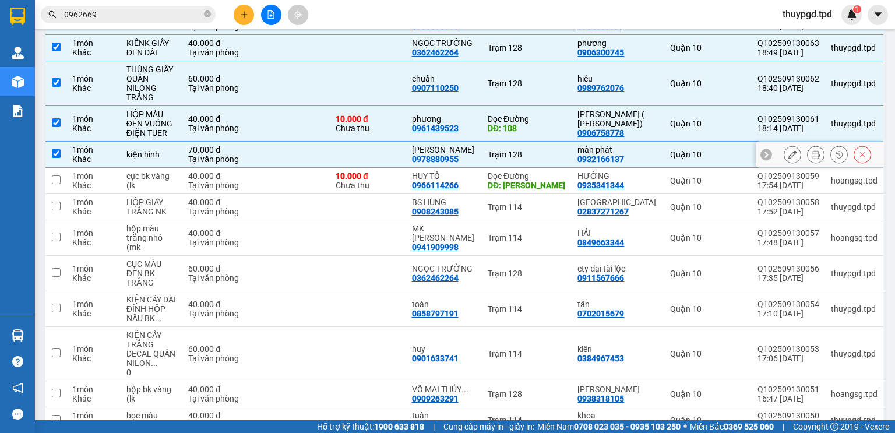
click at [476, 150] on div "NGUYỆT VŨ 0978880955" at bounding box center [444, 154] width 64 height 19
checkbox input "false"
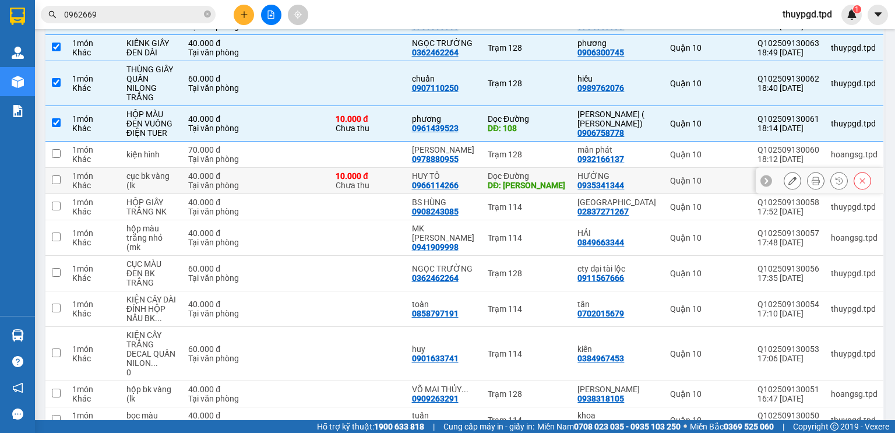
click at [476, 174] on div "HUY TÔ 0966114266" at bounding box center [444, 180] width 64 height 19
checkbox input "true"
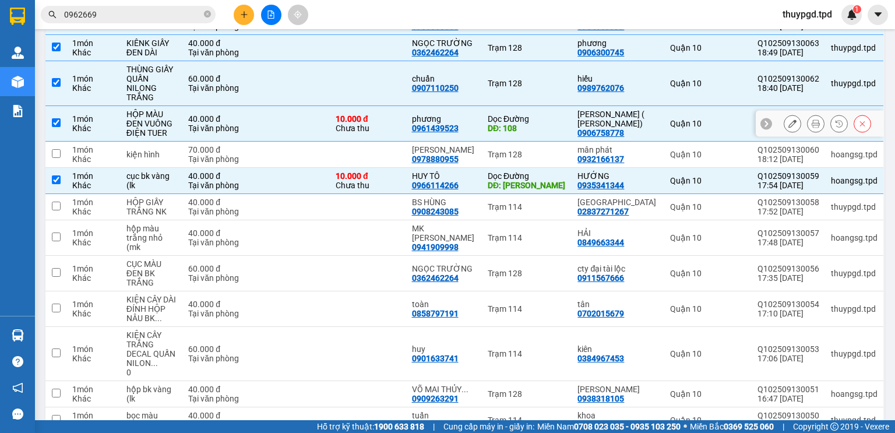
click at [431, 130] on td "phương 0961439523" at bounding box center [444, 124] width 76 height 36
checkbox input "false"
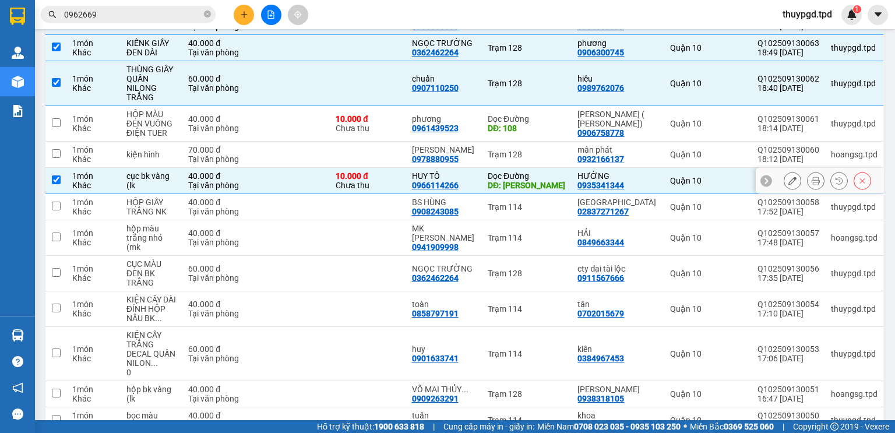
click at [435, 145] on div "NGUYỆT VŨ" at bounding box center [444, 149] width 64 height 9
checkbox input "true"
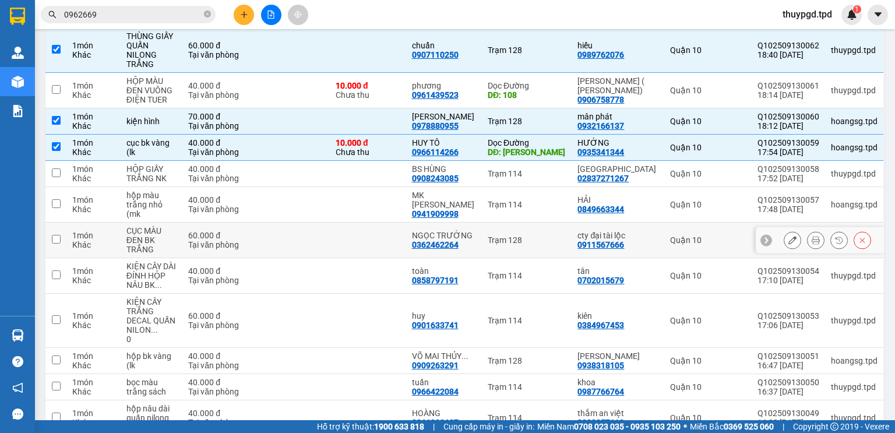
scroll to position [233, 0]
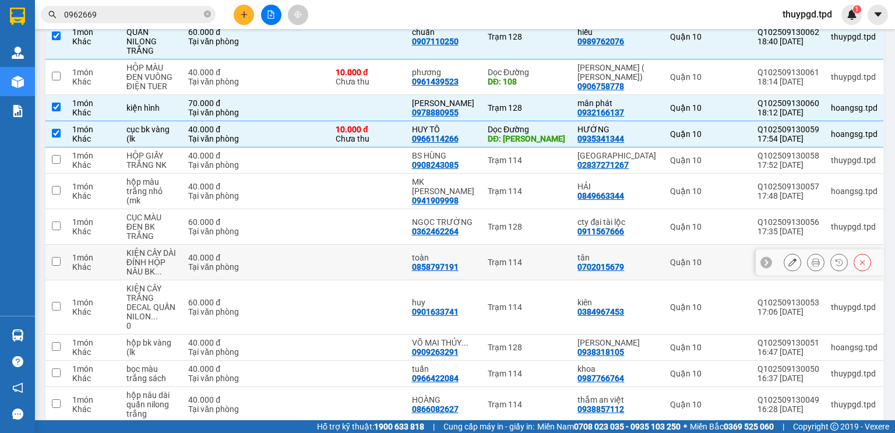
click at [482, 245] on td "toàn 0858797191" at bounding box center [444, 263] width 76 height 36
checkbox input "true"
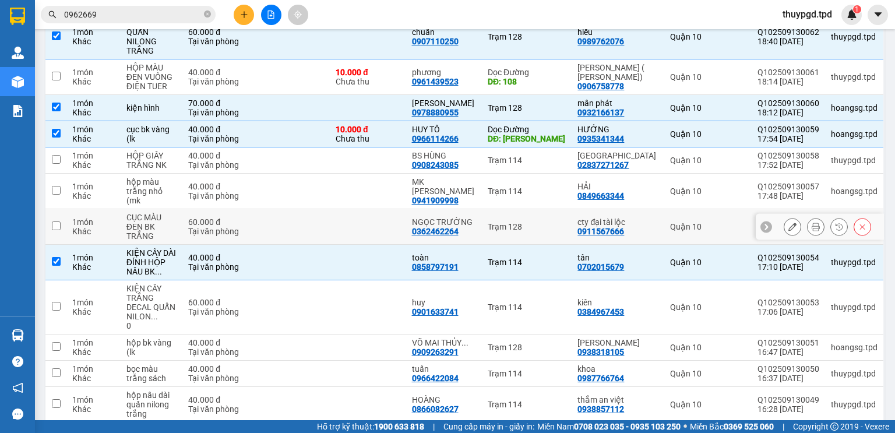
click at [506, 222] on div "Trạm 128" at bounding box center [527, 226] width 79 height 9
checkbox input "true"
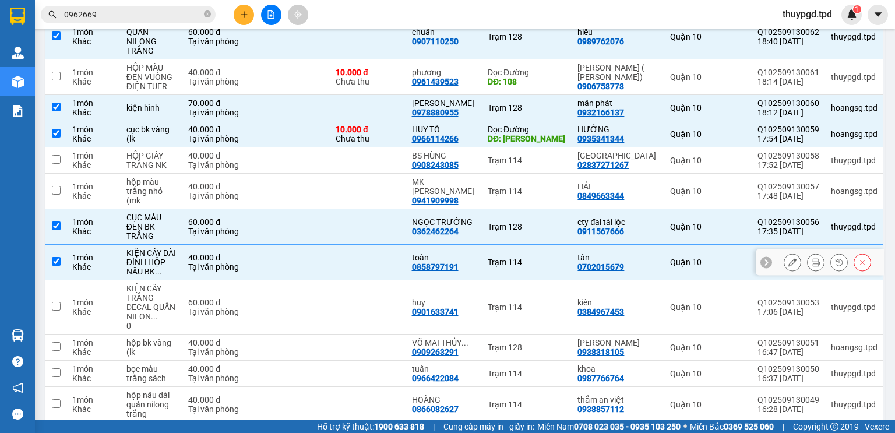
click at [443, 253] on div "toàn" at bounding box center [444, 257] width 64 height 9
checkbox input "false"
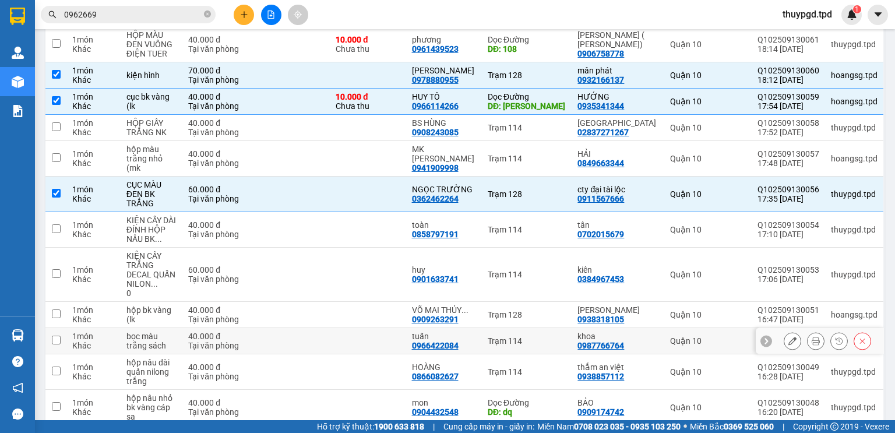
scroll to position [326, 0]
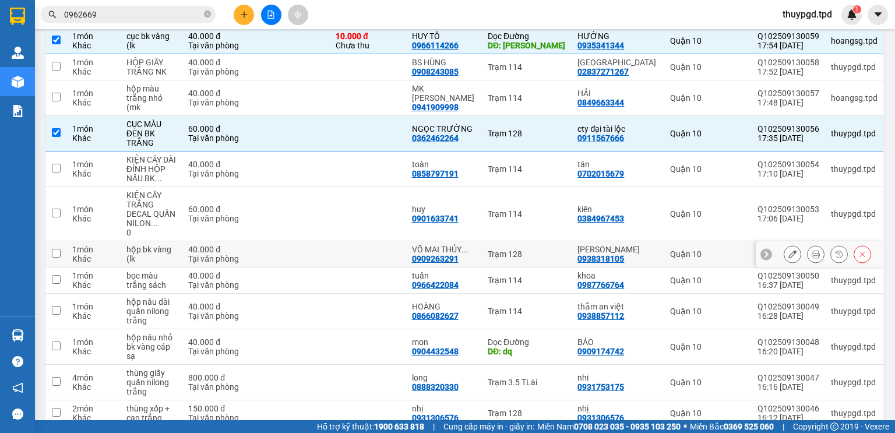
click at [525, 249] on div "Trạm 128" at bounding box center [527, 253] width 79 height 9
checkbox input "true"
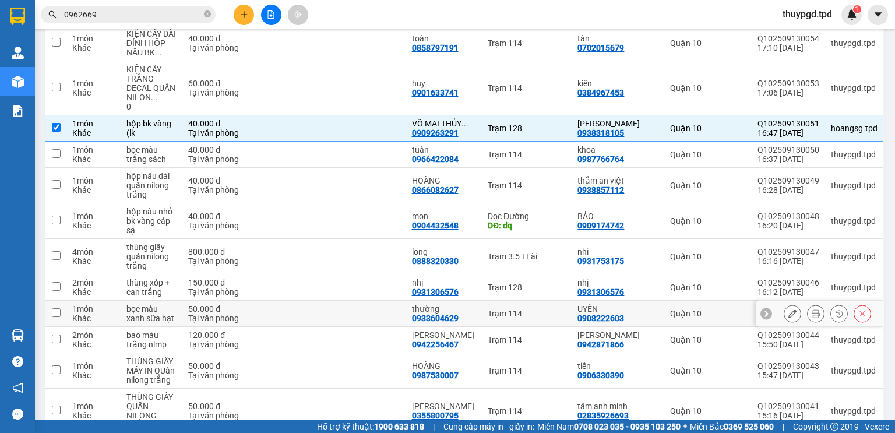
scroll to position [463, 0]
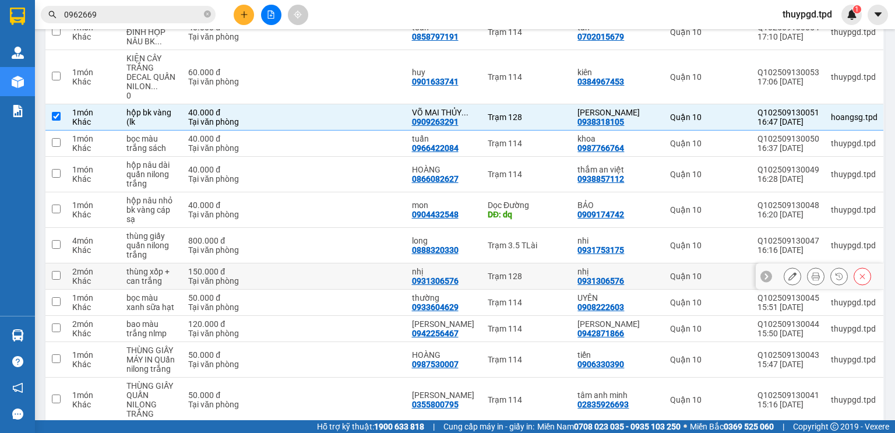
drag, startPoint x: 503, startPoint y: 245, endPoint x: 543, endPoint y: 407, distance: 166.7
click at [543, 422] on div "1 100 / trang open" at bounding box center [464, 440] width 839 height 37
click at [503, 210] on div "DĐ: dq" at bounding box center [527, 214] width 79 height 9
checkbox input "true"
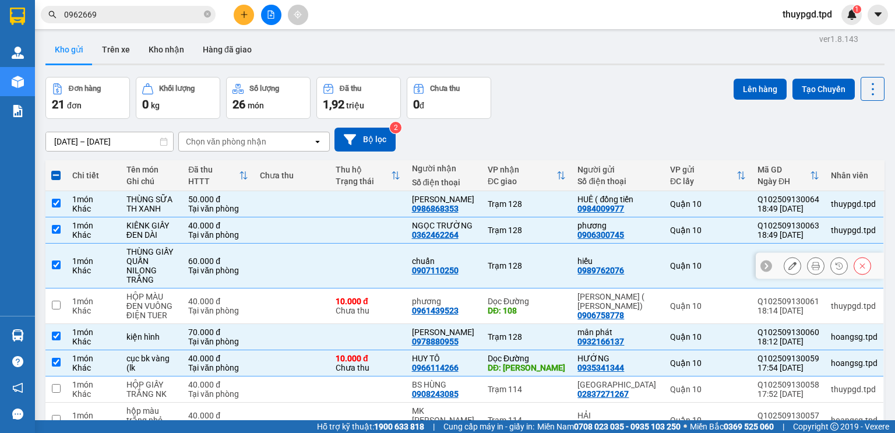
scroll to position [0, 0]
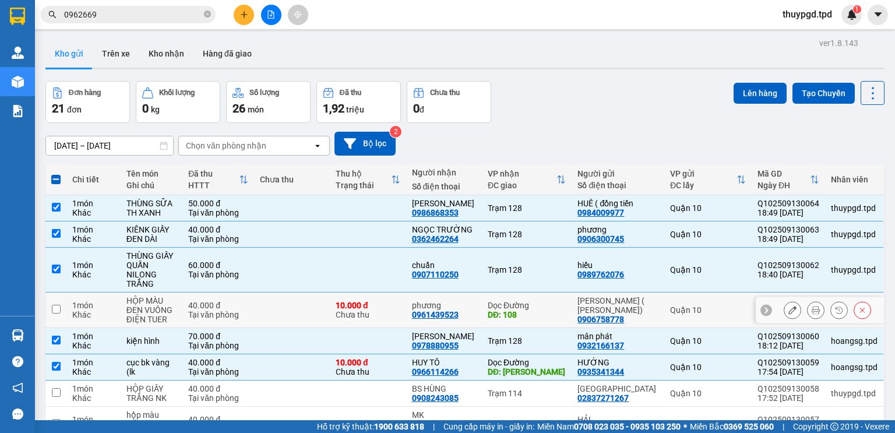
click at [368, 301] on div "10.000 đ Chưa thu" at bounding box center [368, 310] width 64 height 19
checkbox input "true"
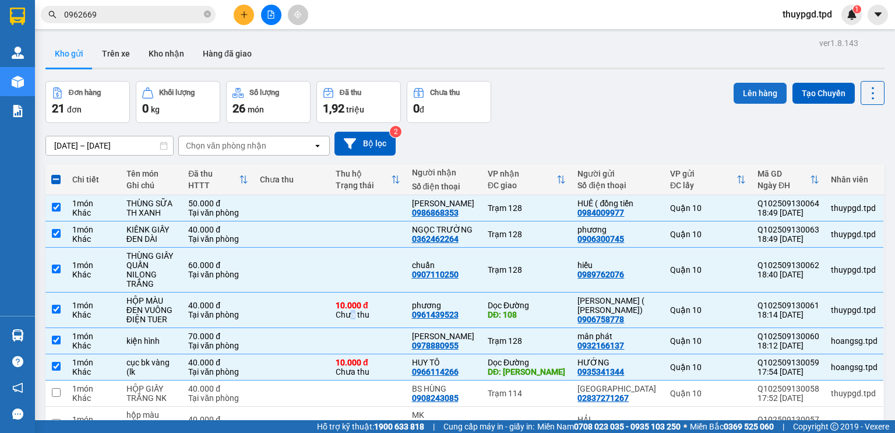
click at [747, 91] on button "Lên hàng" at bounding box center [759, 93] width 53 height 21
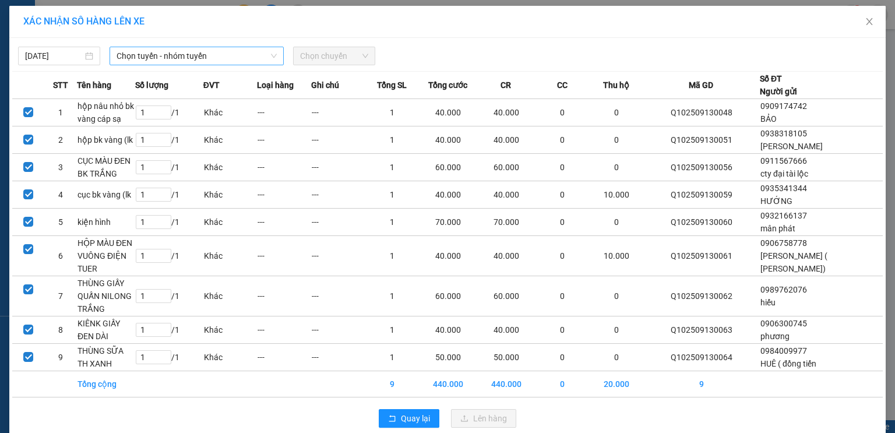
click at [183, 48] on span "Chọn tuyến - nhóm tuyến" at bounding box center [196, 55] width 160 height 17
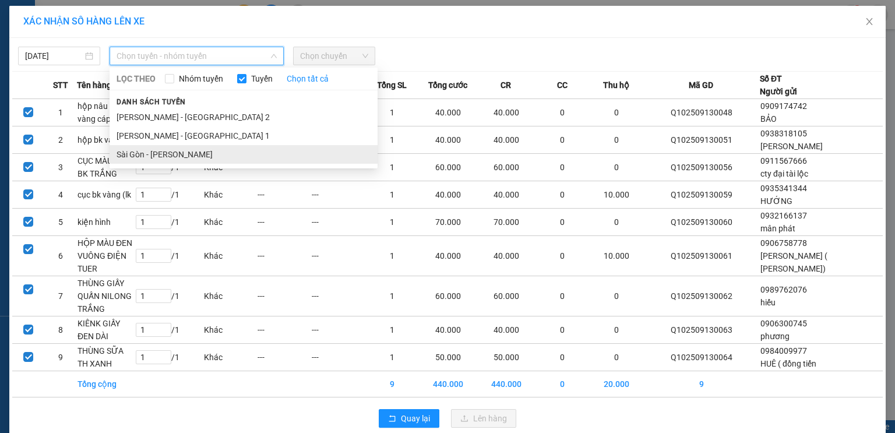
click at [172, 149] on li "Sài Gòn - Phương Lâm" at bounding box center [244, 154] width 268 height 19
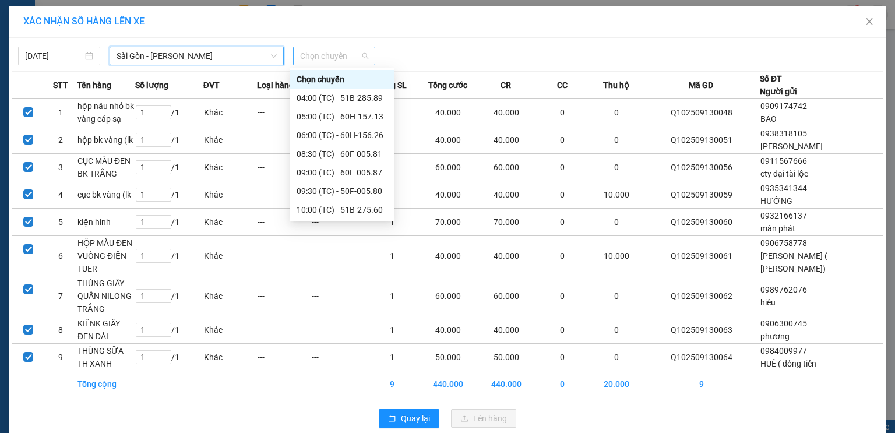
click at [344, 61] on span "Chọn chuyến" at bounding box center [334, 55] width 68 height 17
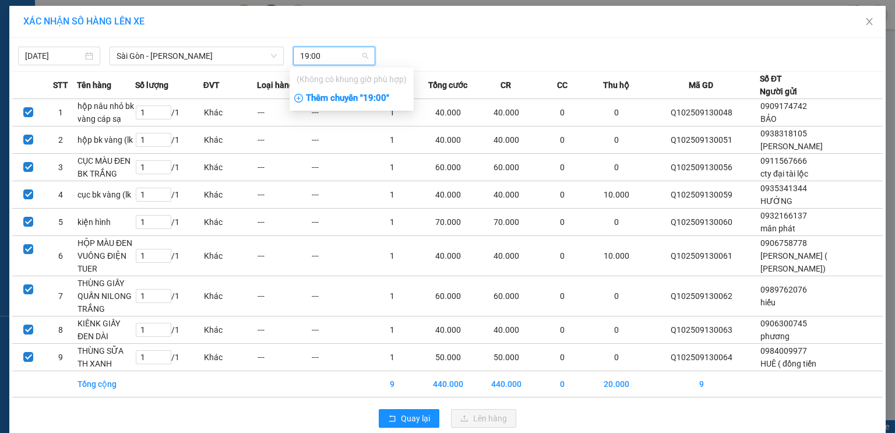
type input "19:00"
click at [365, 105] on div "Thêm chuyến " 19:00 "" at bounding box center [351, 99] width 124 height 20
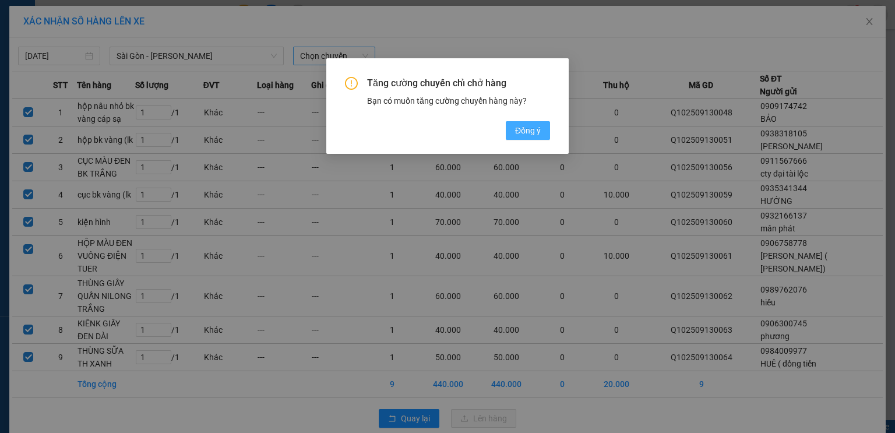
click at [527, 132] on span "Đồng ý" at bounding box center [528, 130] width 26 height 13
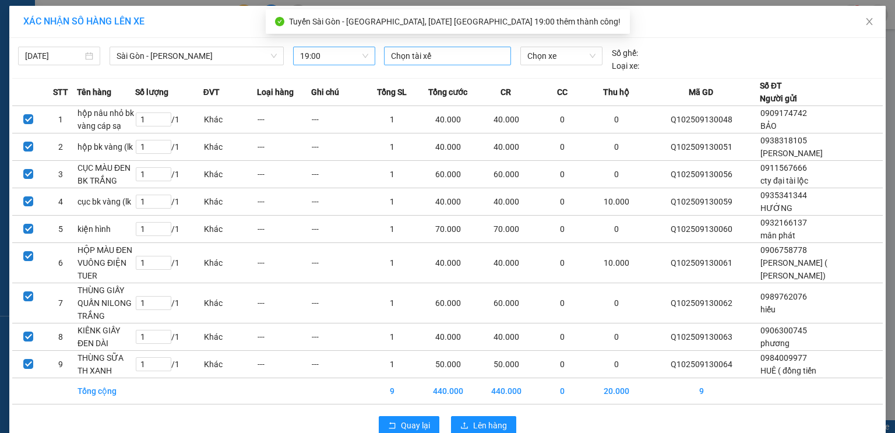
click at [435, 61] on div at bounding box center [447, 56] width 121 height 14
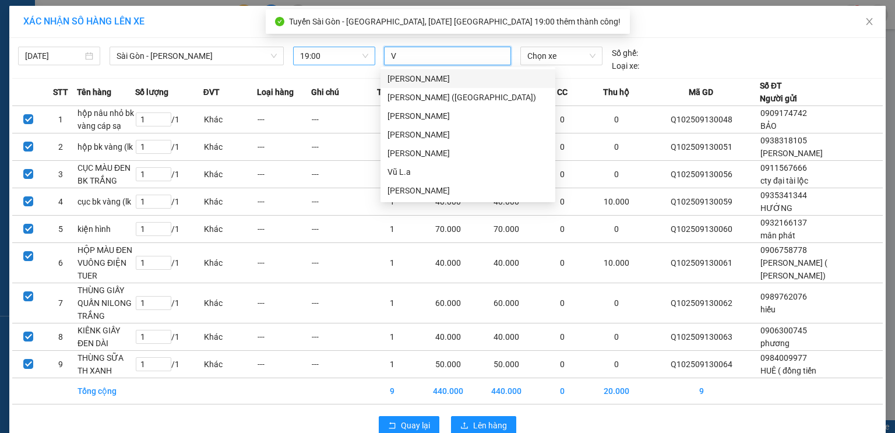
type input "VŨ"
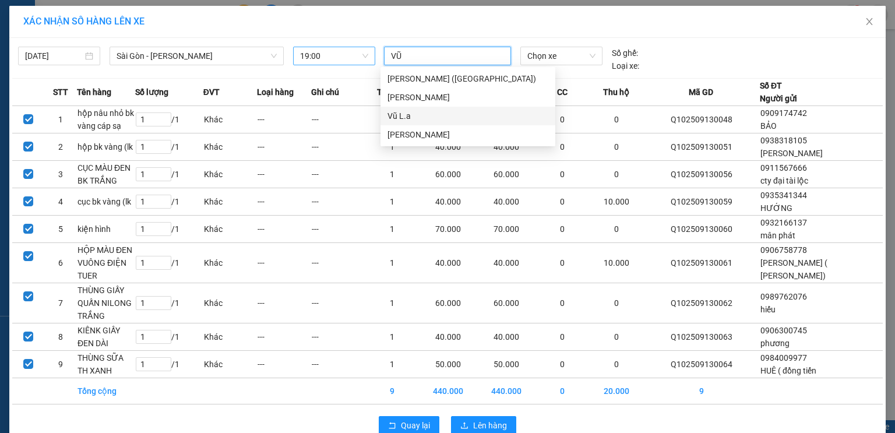
click at [443, 121] on div "Vũ L.a" at bounding box center [467, 116] width 161 height 13
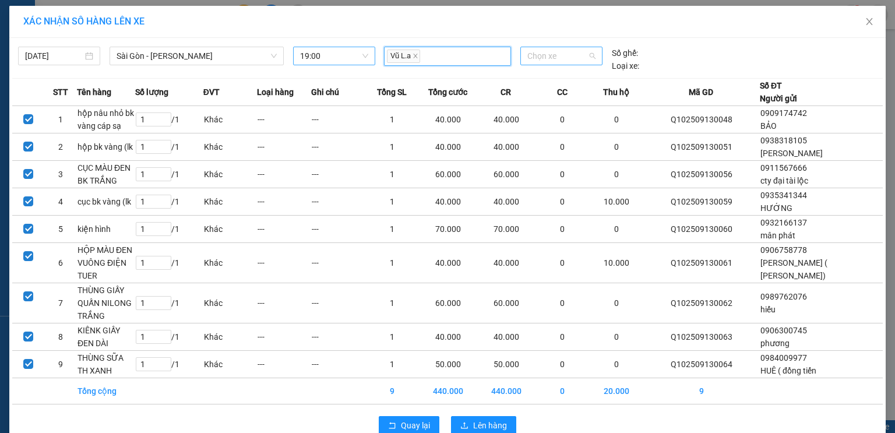
click at [548, 62] on span "Chọn xe" at bounding box center [561, 55] width 68 height 17
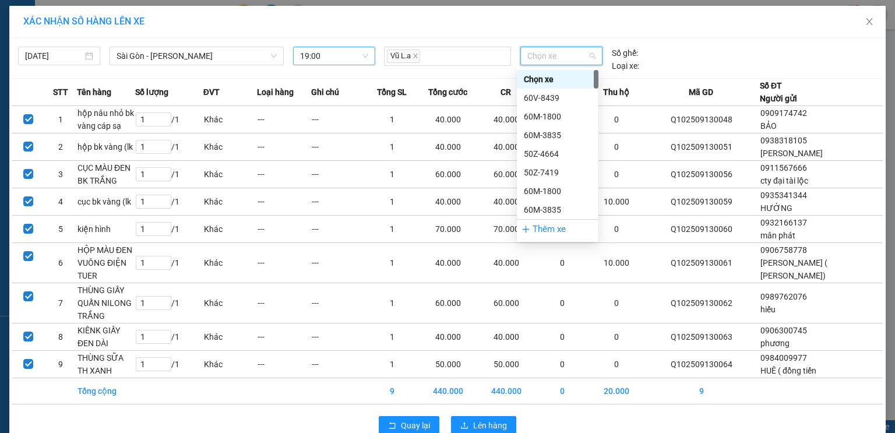
type input "0"
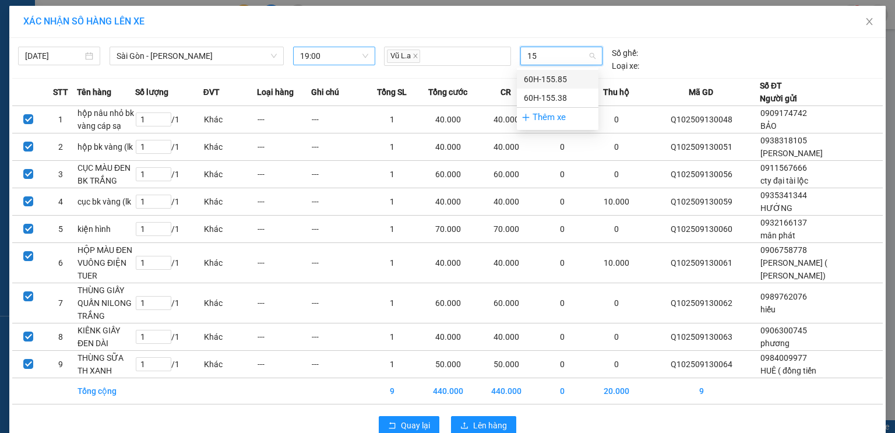
type input "155"
click at [545, 102] on div "60H-155.38" at bounding box center [558, 97] width 68 height 13
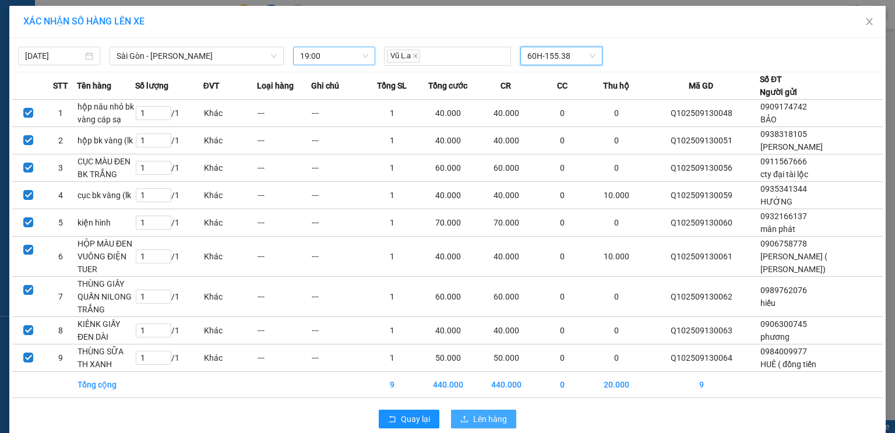
click at [489, 422] on span "Lên hàng" at bounding box center [490, 418] width 34 height 13
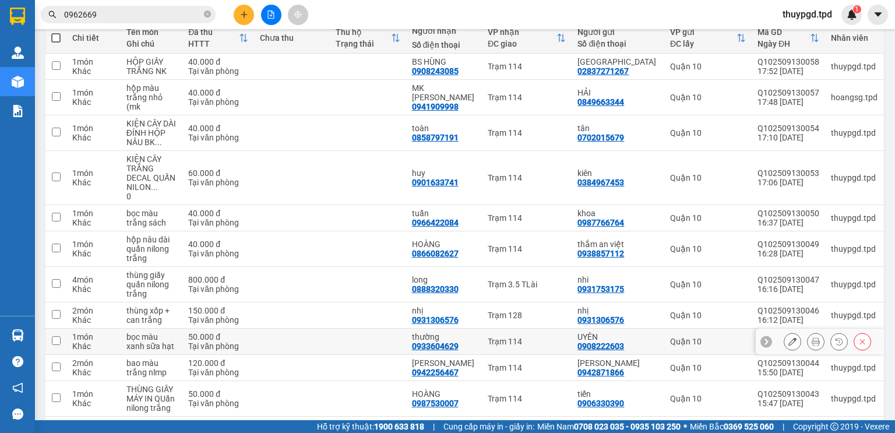
scroll to position [107, 0]
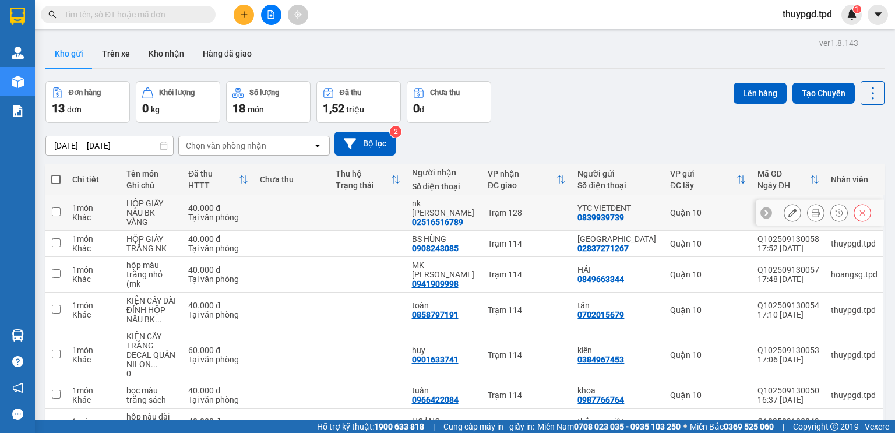
click at [807, 209] on button at bounding box center [815, 213] width 16 height 20
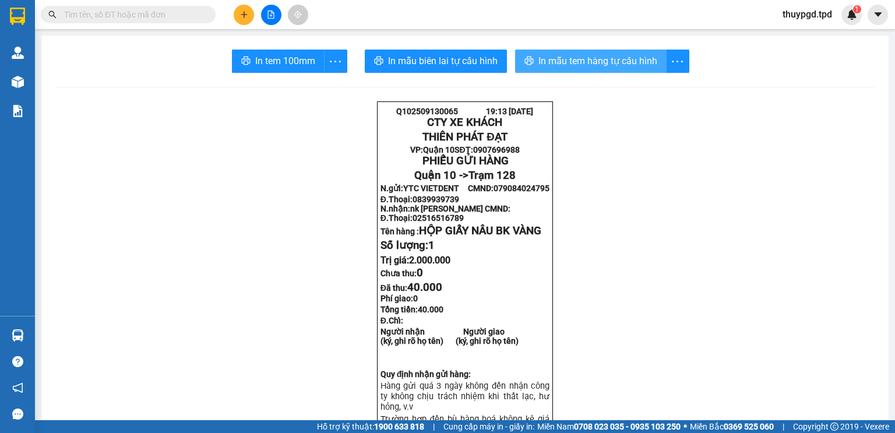
click at [609, 63] on span "In mẫu tem hàng tự cấu hình" at bounding box center [597, 61] width 119 height 15
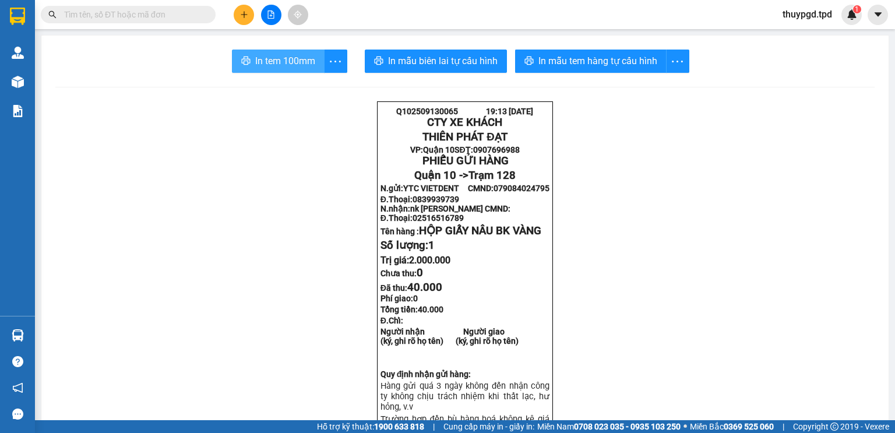
click at [294, 54] on span "In tem 100mm" at bounding box center [285, 61] width 60 height 15
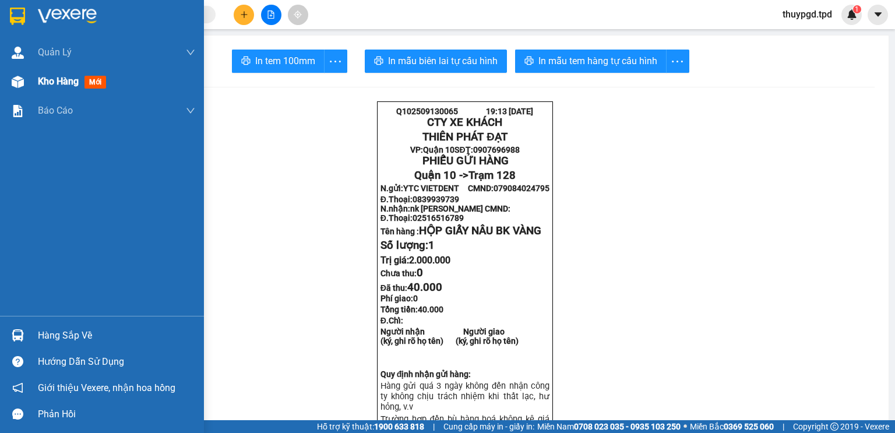
click at [52, 93] on div "Kho hàng mới" at bounding box center [116, 81] width 157 height 29
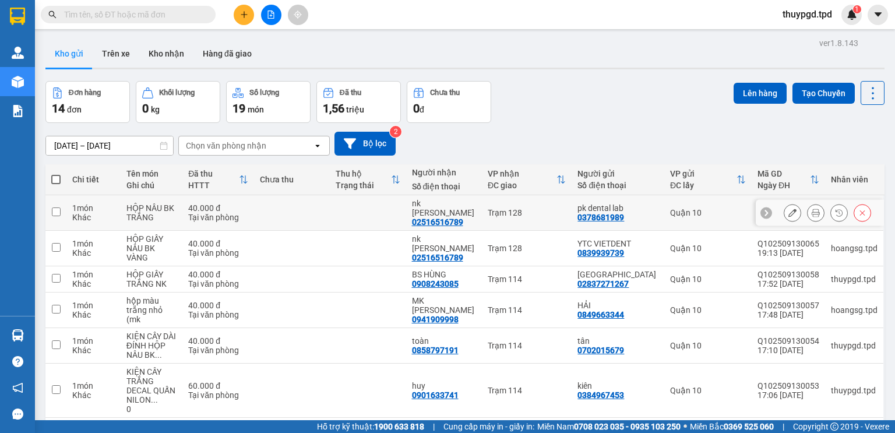
click at [811, 210] on icon at bounding box center [815, 213] width 8 height 8
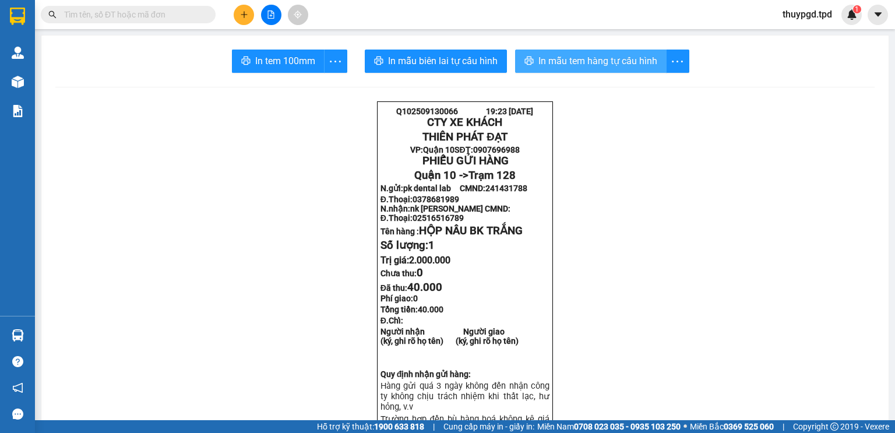
click at [554, 65] on span "In mẫu tem hàng tự cấu hình" at bounding box center [597, 61] width 119 height 15
click at [543, 61] on span "In mẫu tem hàng tự cấu hình" at bounding box center [597, 61] width 119 height 15
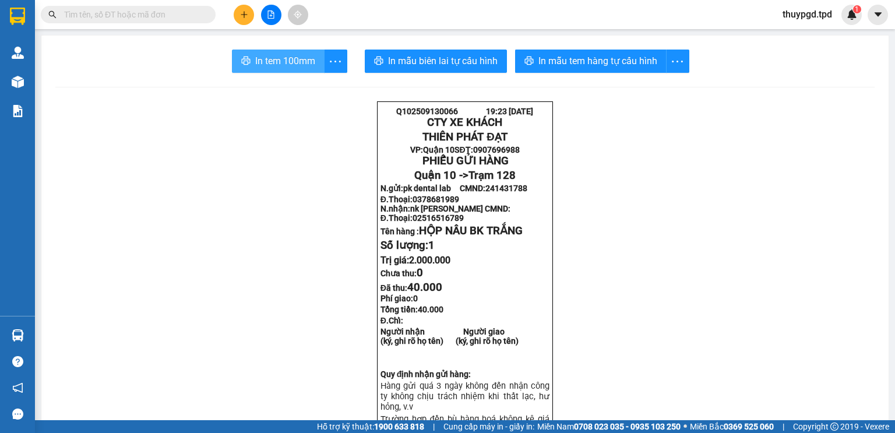
click at [280, 69] on button "In tem 100mm" at bounding box center [278, 61] width 93 height 23
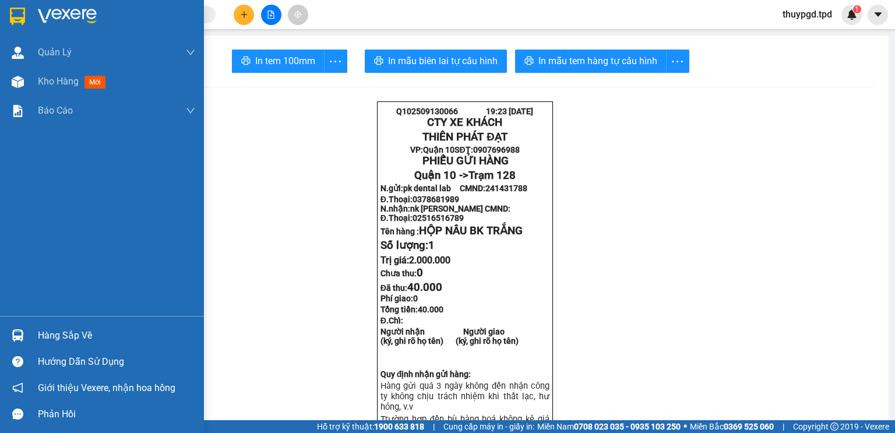
drag, startPoint x: 70, startPoint y: 319, endPoint x: 62, endPoint y: 329, distance: 12.5
click at [69, 320] on div "Hàng sắp về Hướng dẫn sử dụng Giới thiệu Vexere, nhận hoa hồng Phản hồi" at bounding box center [102, 371] width 204 height 111
drag, startPoint x: 61, startPoint y: 333, endPoint x: 63, endPoint y: 322, distance: 12.0
click at [58, 333] on div "Hàng sắp về" at bounding box center [116, 335] width 157 height 17
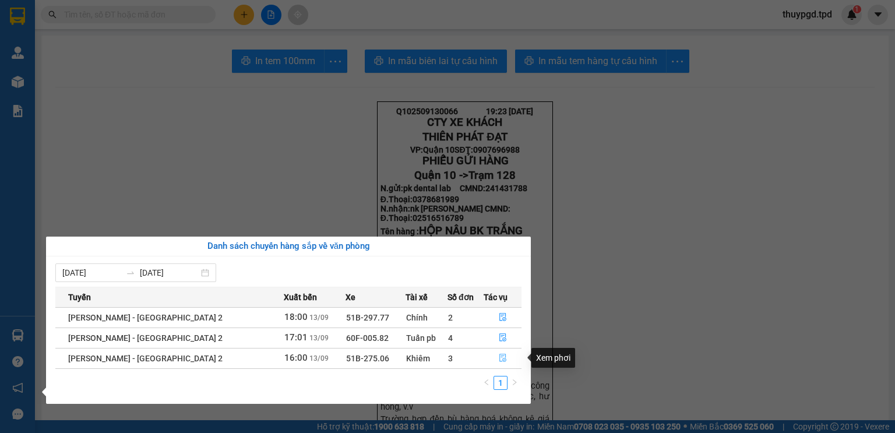
click at [500, 352] on button "button" at bounding box center [502, 358] width 37 height 19
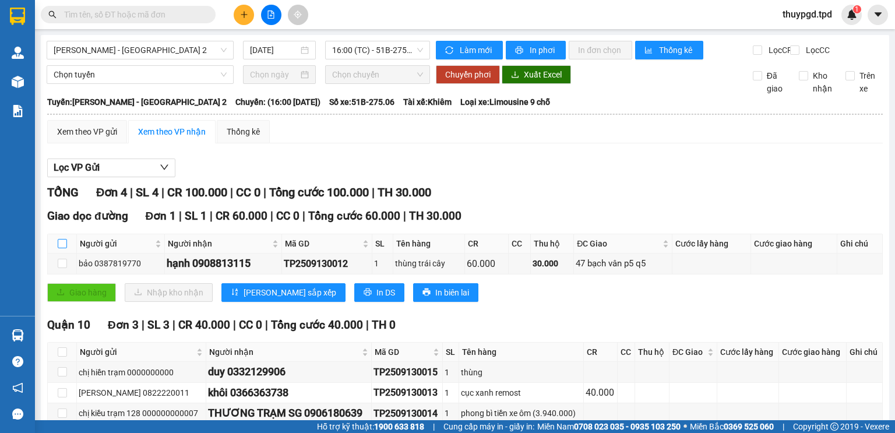
click at [62, 248] on input "checkbox" at bounding box center [62, 243] width 9 height 9
checkbox input "true"
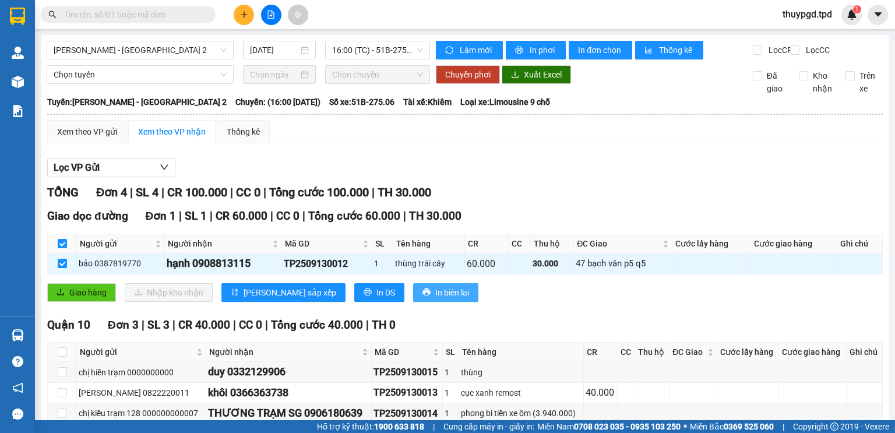
click at [435, 299] on span "In biên lai" at bounding box center [452, 292] width 34 height 13
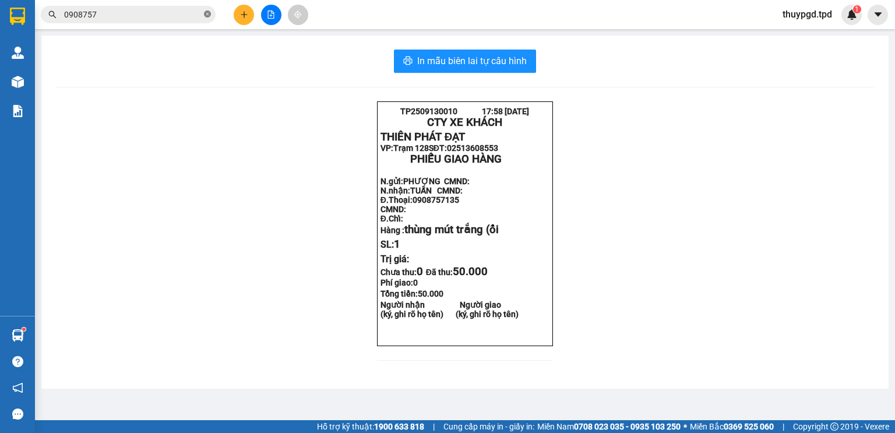
click at [209, 10] on span at bounding box center [207, 14] width 7 height 11
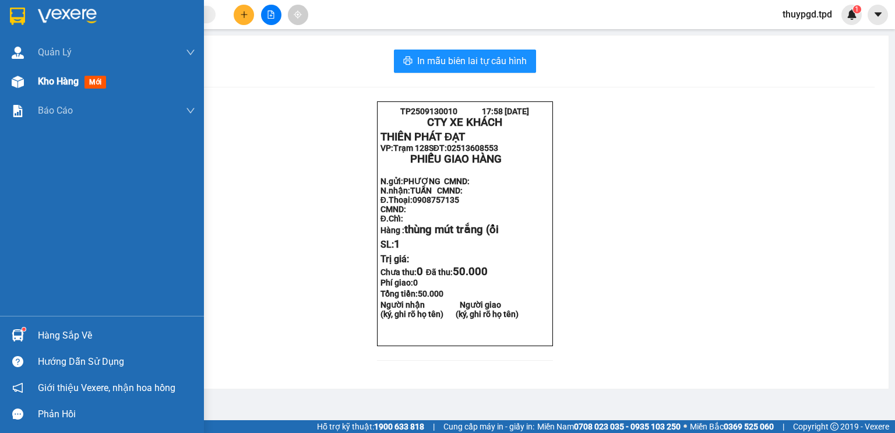
click at [92, 82] on span "mới" at bounding box center [95, 82] width 22 height 13
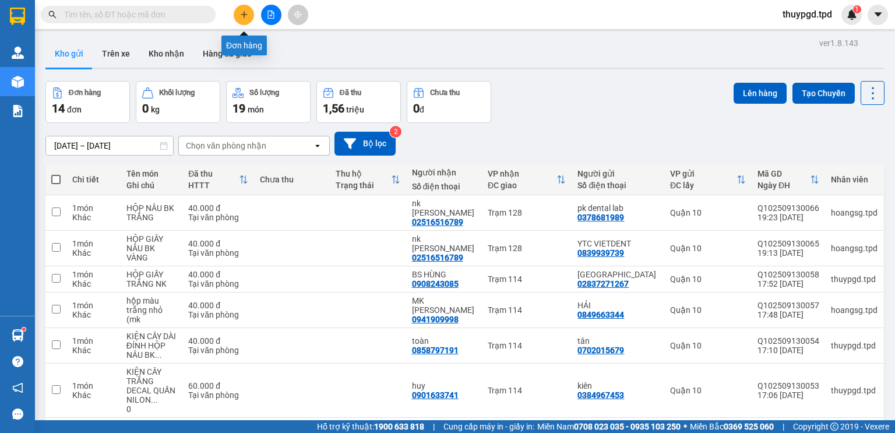
click at [241, 16] on icon "plus" at bounding box center [244, 14] width 8 height 8
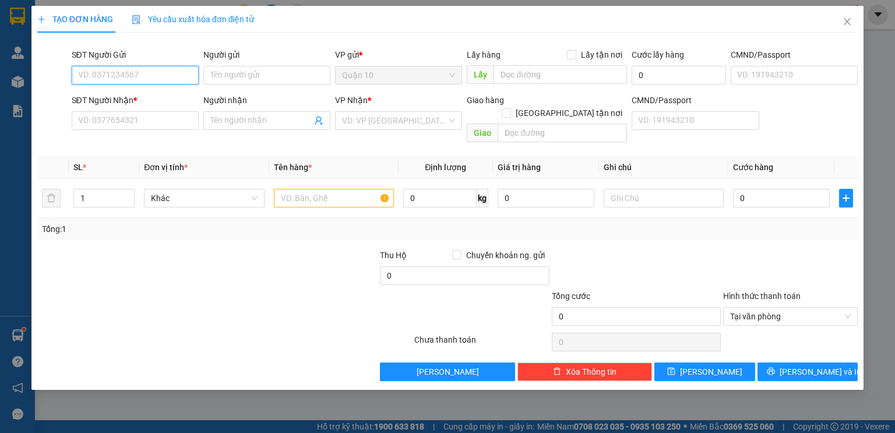
click at [158, 72] on input "SĐT Người Gửi" at bounding box center [135, 75] width 127 height 19
click at [144, 125] on input "SĐT Người Nhận *" at bounding box center [135, 120] width 127 height 19
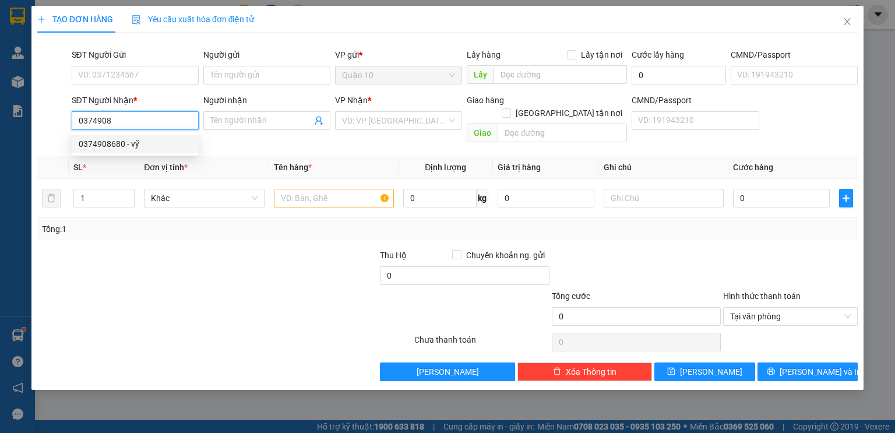
click at [147, 140] on div "0374908680 - vỹ" at bounding box center [135, 143] width 113 height 13
type input "0374908680"
type input "vỹ"
type input "0374908680"
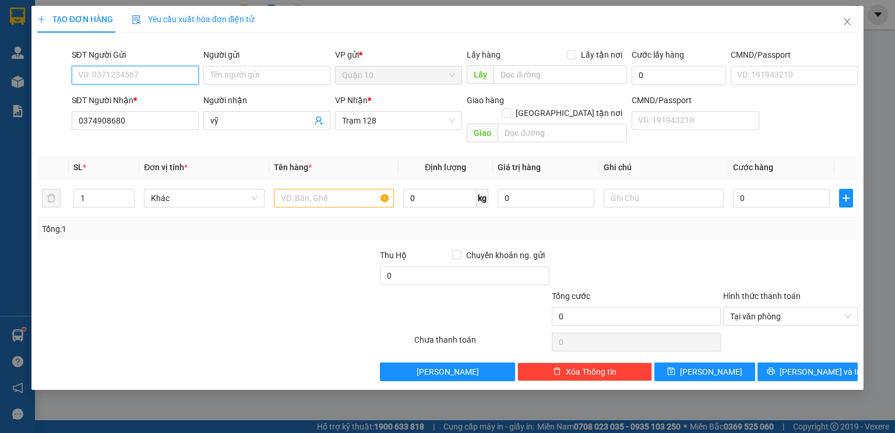
click at [151, 72] on input "SĐT Người Gửi" at bounding box center [135, 75] width 127 height 19
click at [151, 72] on input "037401" at bounding box center [135, 75] width 127 height 19
type input "0374012239"
click at [227, 77] on input "Người gửi" at bounding box center [266, 75] width 127 height 19
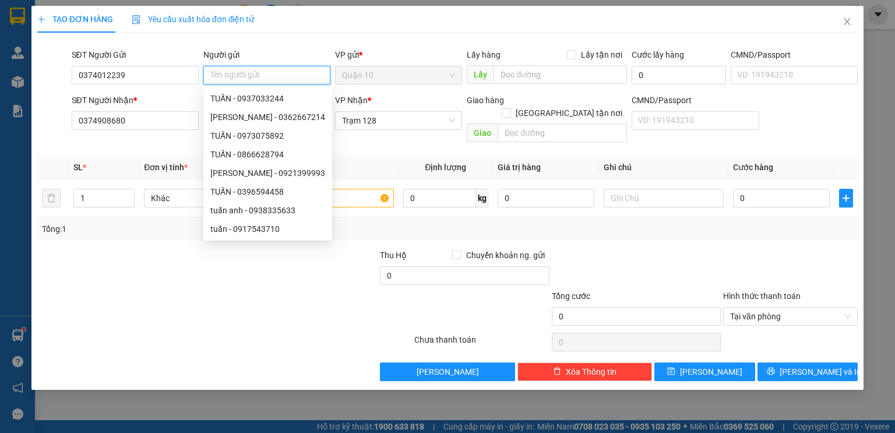
type input "D"
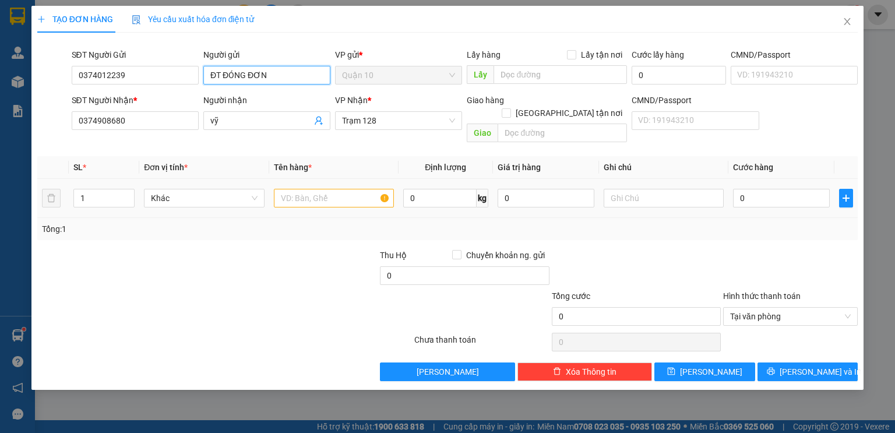
type input "ĐT ĐÓNG ĐƠN"
click at [322, 191] on input "text" at bounding box center [334, 198] width 120 height 19
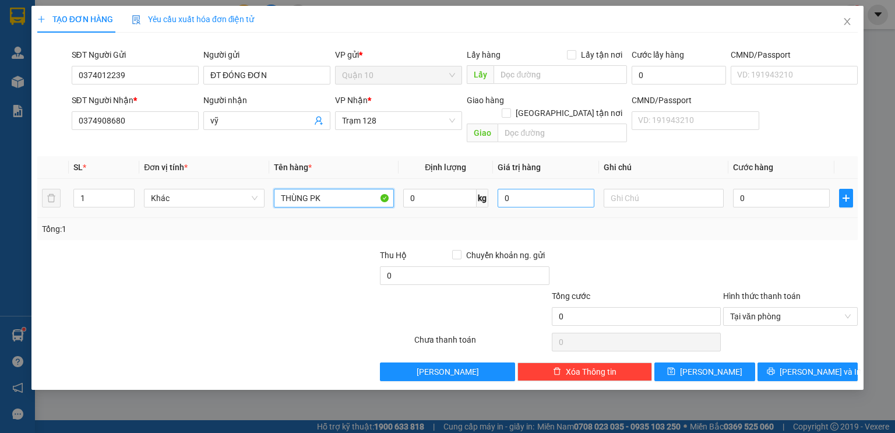
type input "THÙNG PK"
click at [500, 189] on input "0" at bounding box center [545, 198] width 97 height 19
type input "500.000"
click at [622, 223] on div "Tổng: 1" at bounding box center [447, 229] width 811 height 13
click at [734, 189] on input "0" at bounding box center [781, 198] width 97 height 19
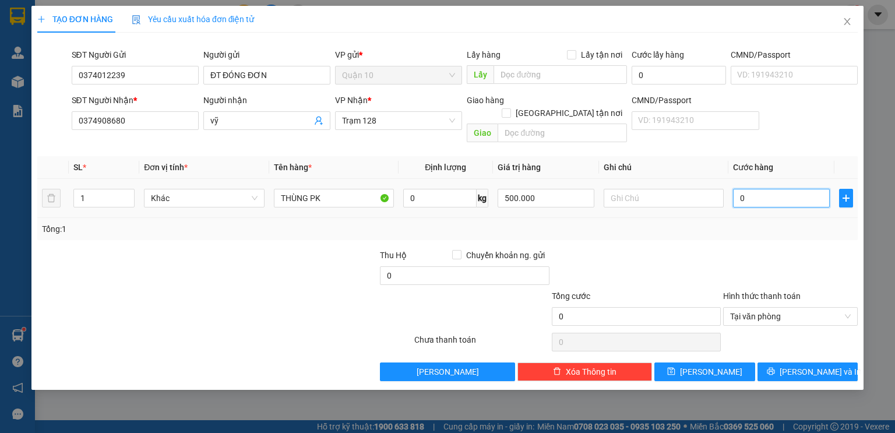
type input "5"
type input "50"
type input "50.000"
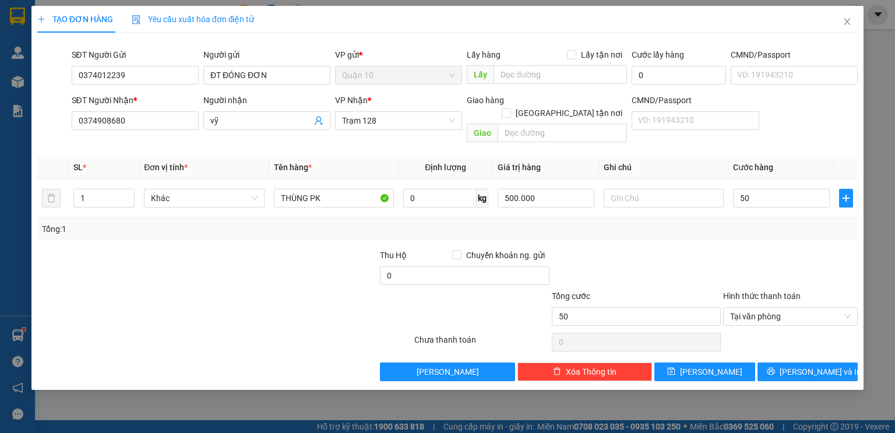
type input "50.000"
click at [769, 223] on div "Tổng: 1" at bounding box center [447, 229] width 811 height 13
click at [774, 362] on button "[PERSON_NAME] và In" at bounding box center [807, 371] width 101 height 19
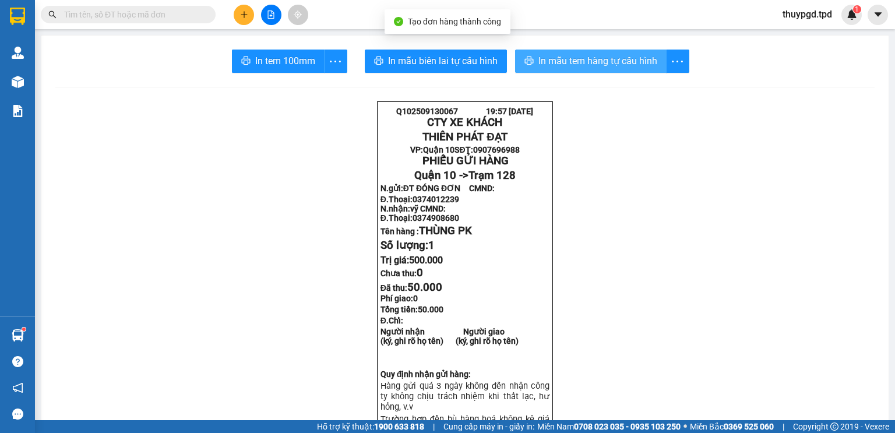
click at [575, 63] on span "In mẫu tem hàng tự cấu hình" at bounding box center [597, 61] width 119 height 15
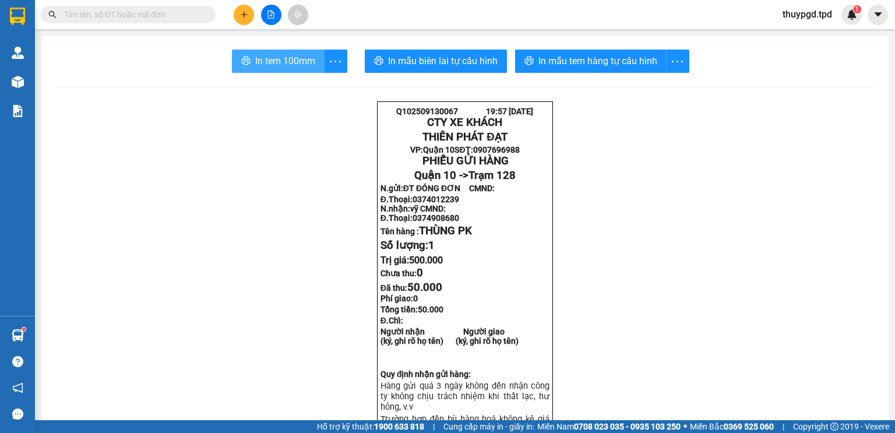
click at [292, 66] on span "In tem 100mm" at bounding box center [285, 61] width 60 height 15
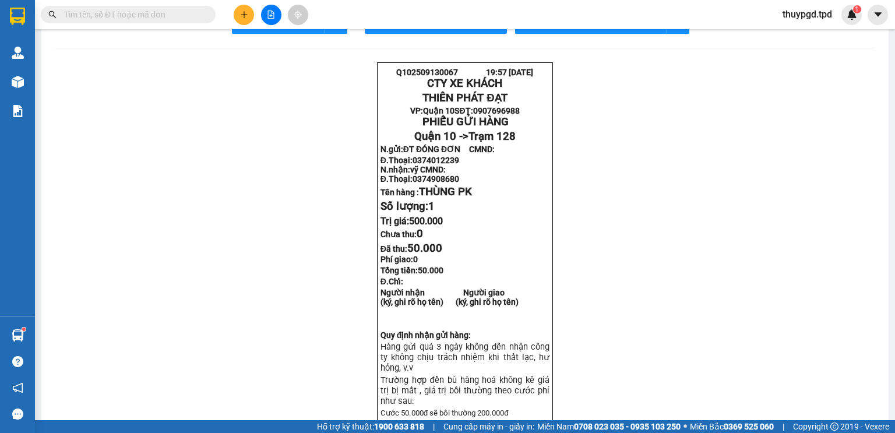
scroll to position [93, 0]
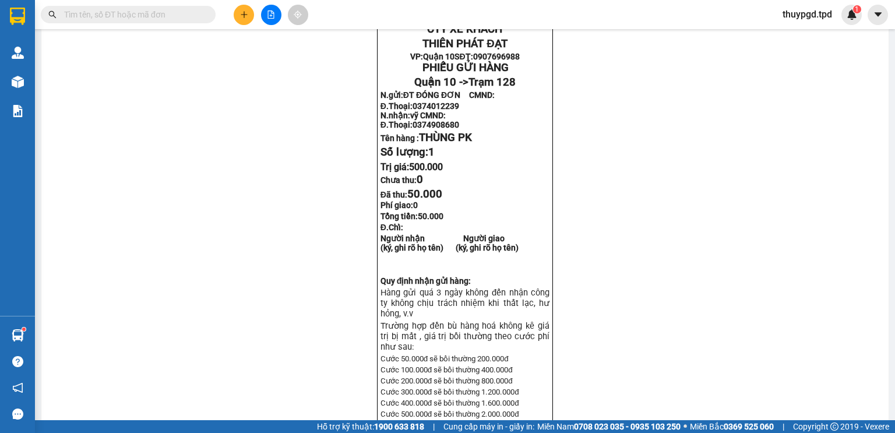
click at [133, 20] on input "text" at bounding box center [132, 14] width 137 height 13
click at [137, 20] on input "text" at bounding box center [132, 14] width 137 height 13
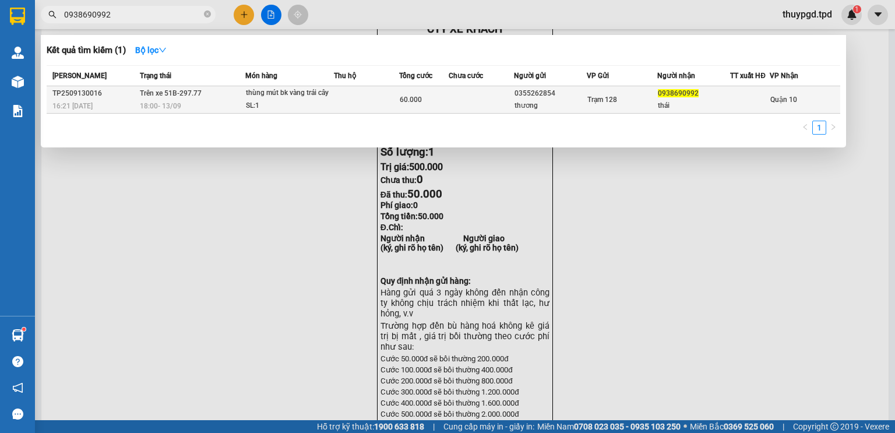
type input "0938690992"
click at [425, 100] on div "60.000" at bounding box center [424, 99] width 49 height 13
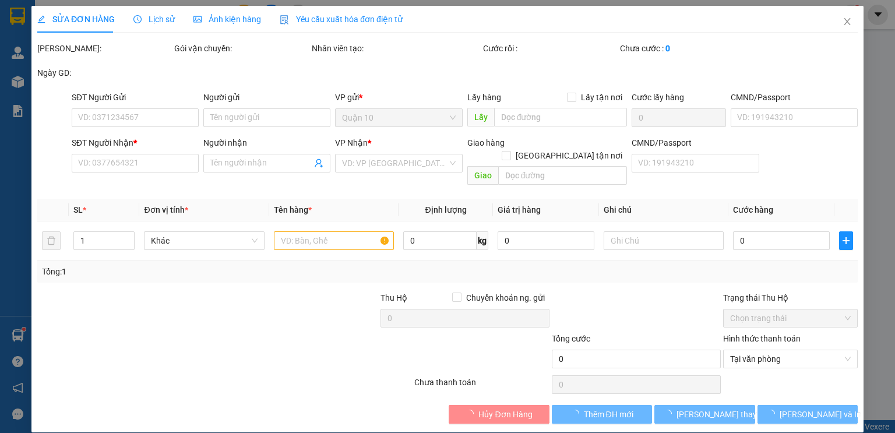
type input "0355262854"
type input "thương"
type input "0938690992"
type input "thái"
type input "60.000"
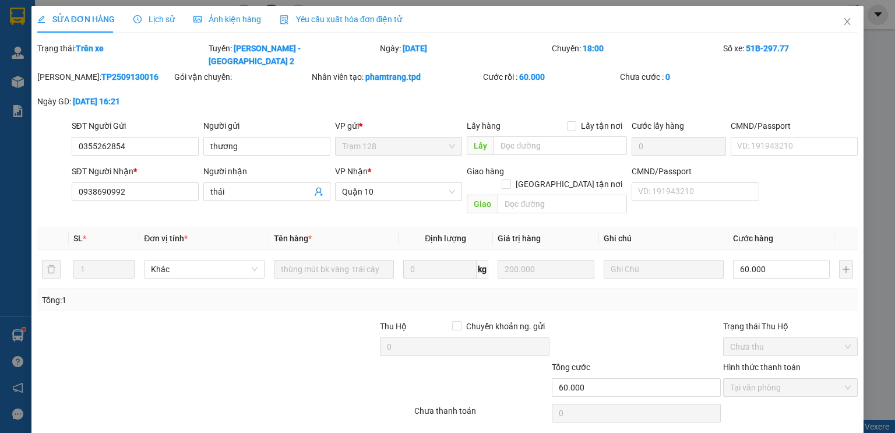
click at [154, 24] on div "Lịch sử" at bounding box center [153, 19] width 41 height 13
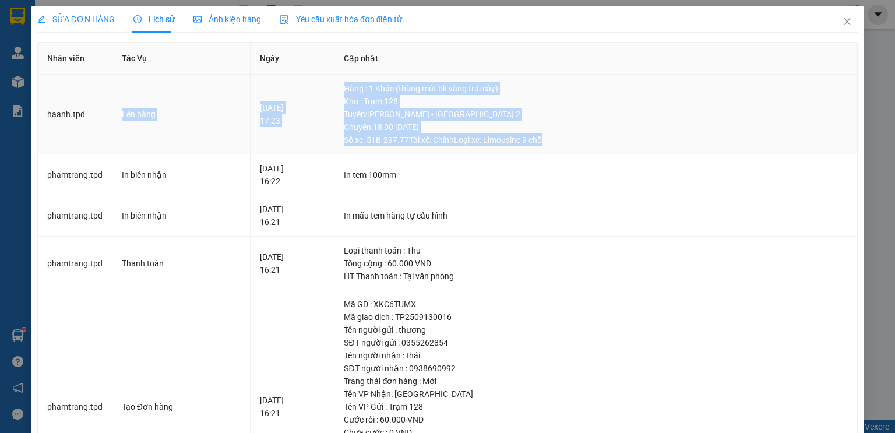
click at [628, 151] on tr "haanh.tpd Lên hàng [DATE] 17:23 Hàng : 1 Khác (thùng mút bk vàng trái cây) Kho …" at bounding box center [448, 115] width 820 height 80
click at [835, 19] on span "Close" at bounding box center [847, 22] width 33 height 33
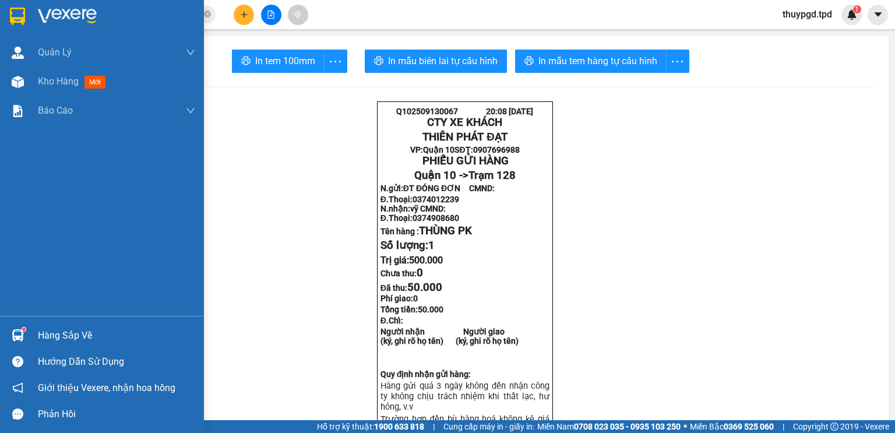
click at [0, 342] on div "Hàng sắp về" at bounding box center [102, 335] width 204 height 26
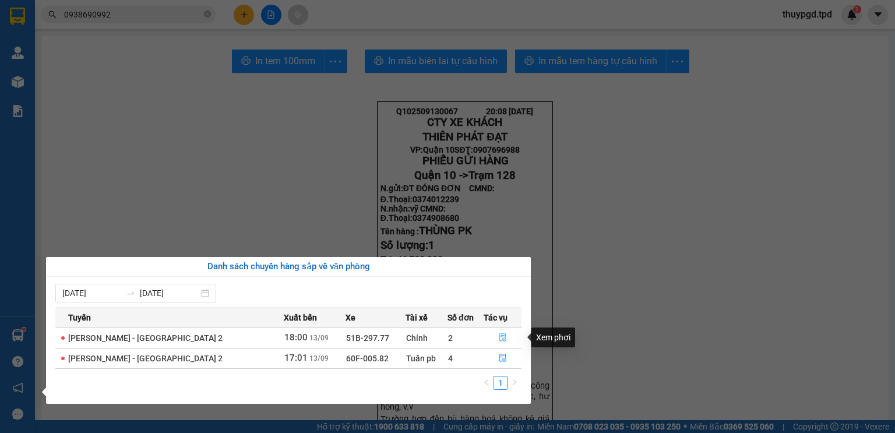
click at [499, 336] on icon "file-done" at bounding box center [503, 337] width 8 height 8
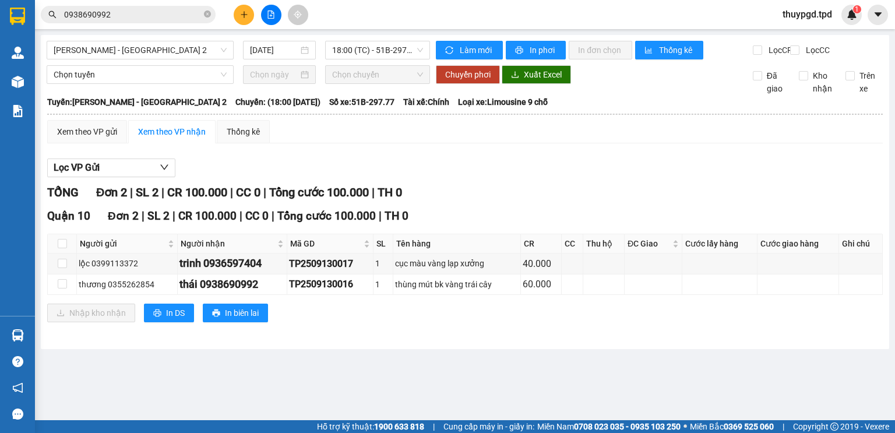
click at [240, 8] on button at bounding box center [244, 15] width 20 height 20
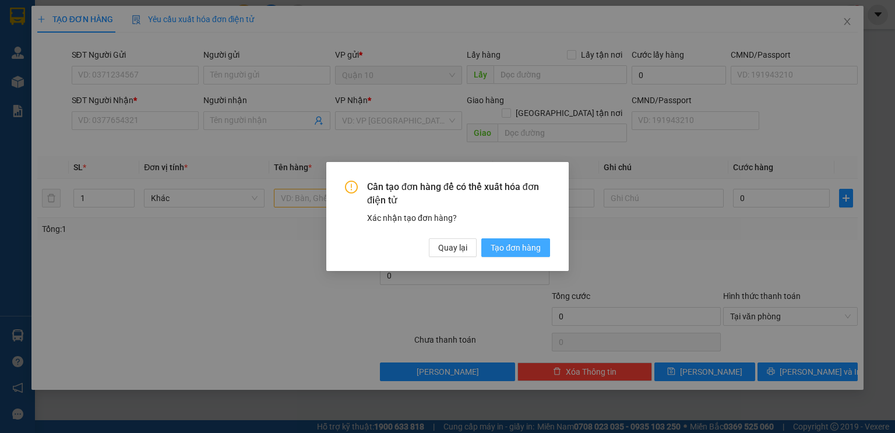
click at [491, 239] on button "Tạo đơn hàng" at bounding box center [515, 247] width 69 height 19
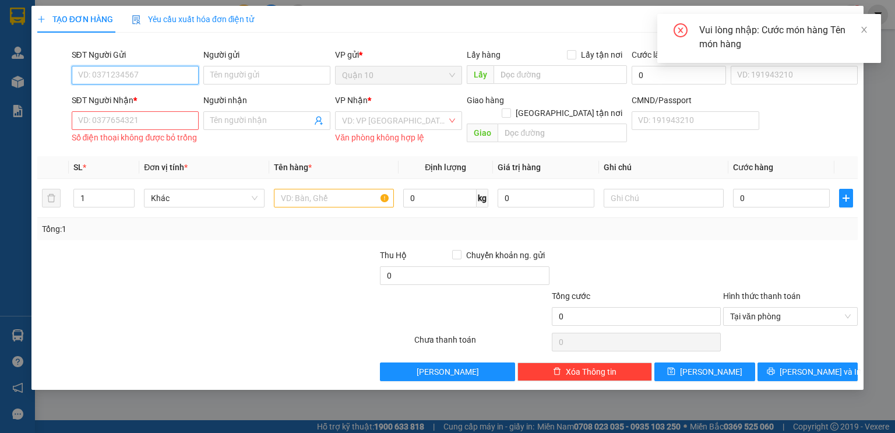
click at [156, 77] on input "SĐT Người Gửi" at bounding box center [135, 75] width 127 height 19
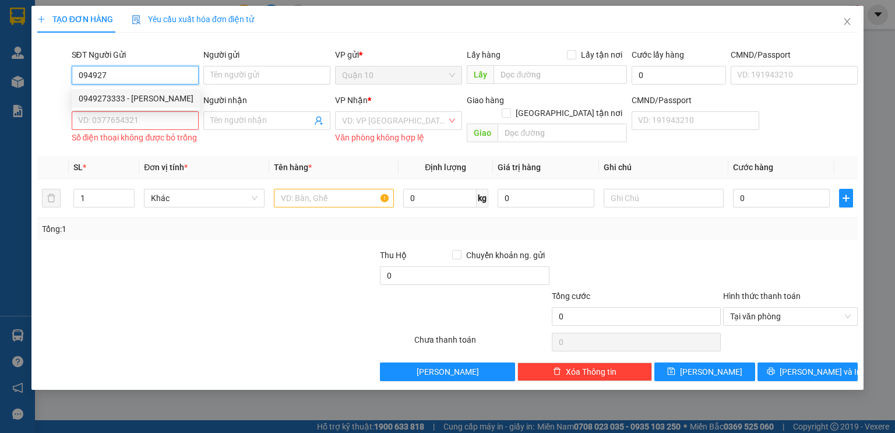
click at [192, 97] on div "0949273333 - [PERSON_NAME]" at bounding box center [136, 98] width 115 height 13
type input "0949273333"
type input "[PERSON_NAME]"
type input "131198803"
type input "0372204778"
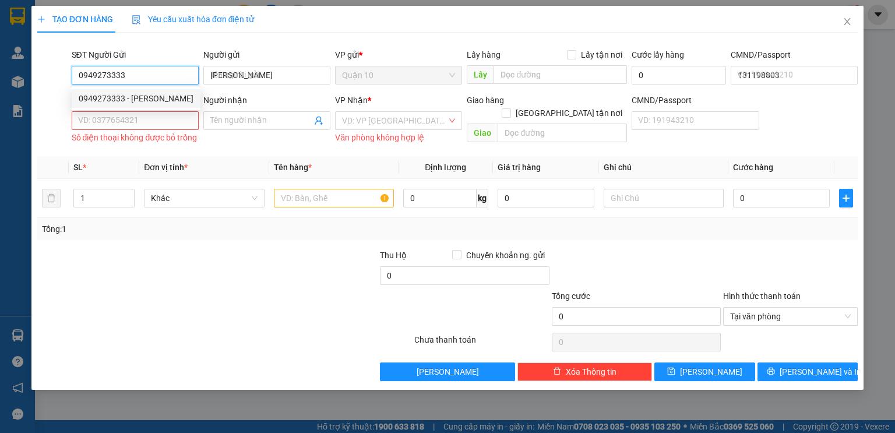
type input "đức"
type input "075097013337"
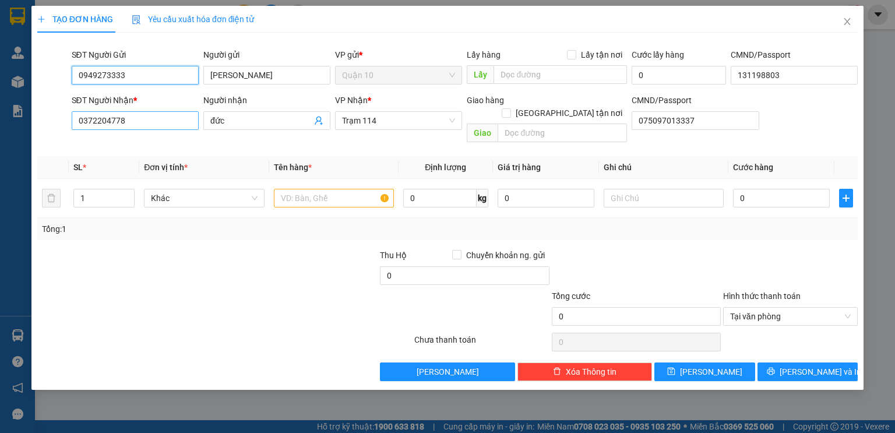
type input "0949273333"
click at [165, 123] on input "0372204778" at bounding box center [135, 120] width 127 height 19
type input "0392314759"
click at [243, 119] on input "đức" at bounding box center [260, 120] width 101 height 13
type input "đ"
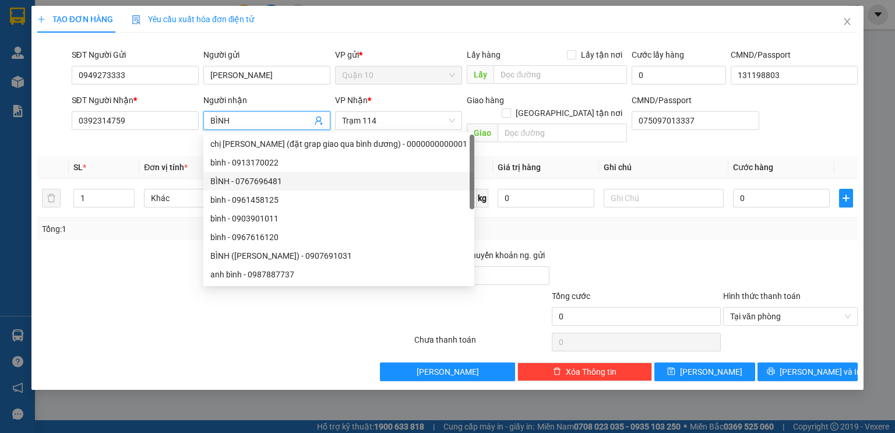
type input "BÌNH"
click at [466, 223] on div "Tổng: 1" at bounding box center [447, 229] width 811 height 13
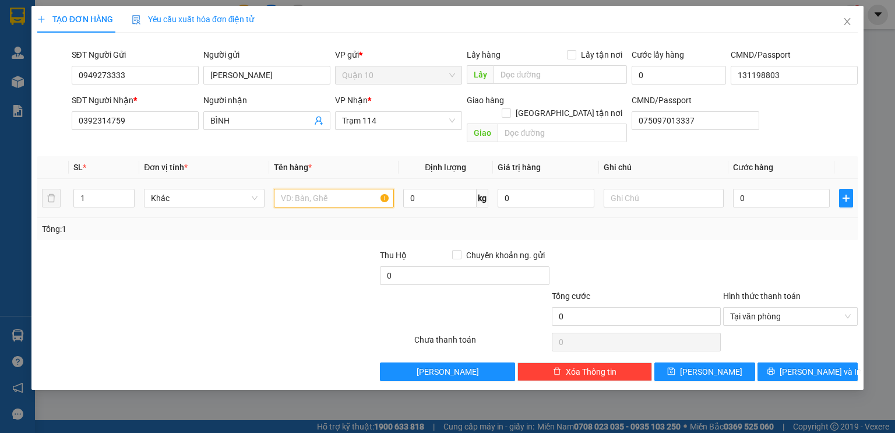
click at [309, 189] on input "text" at bounding box center [334, 198] width 120 height 19
type input "THÙNG PK"
click at [505, 190] on input "0" at bounding box center [545, 198] width 97 height 19
type input "1.000.000"
drag, startPoint x: 673, startPoint y: 217, endPoint x: 682, endPoint y: 216, distance: 8.8
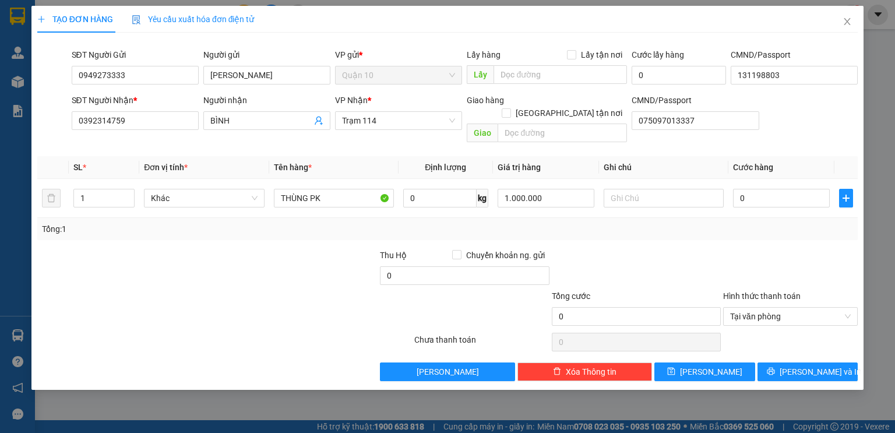
click at [674, 223] on div "Tổng: 1" at bounding box center [447, 229] width 811 height 13
click at [735, 189] on input "0" at bounding box center [781, 198] width 97 height 19
type input "6"
type input "60"
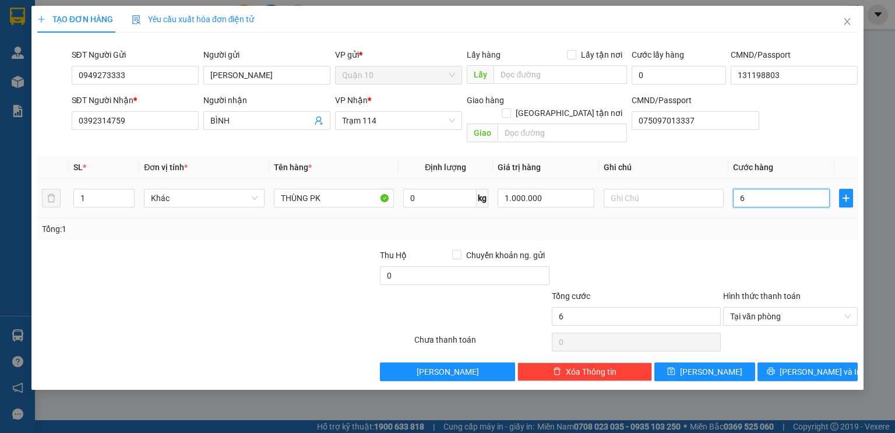
type input "60"
click at [733, 223] on div "Tổng: 1" at bounding box center [447, 229] width 811 height 13
type input "60.000"
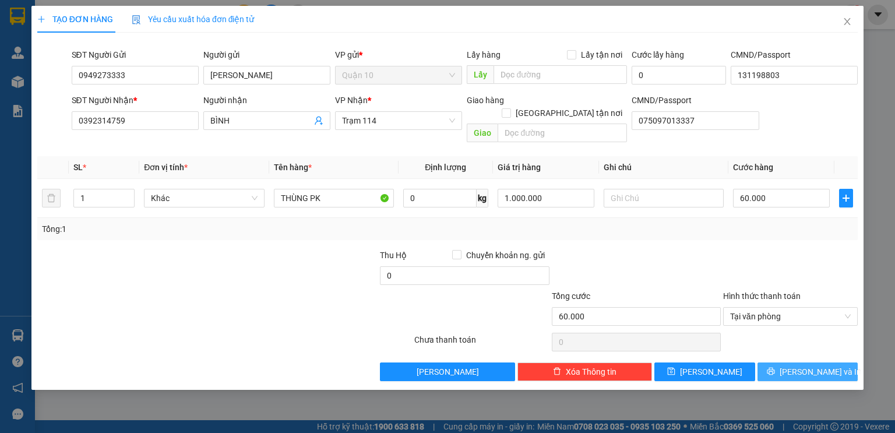
drag, startPoint x: 785, startPoint y: 355, endPoint x: 740, endPoint y: 322, distance: 56.6
click at [775, 367] on icon "printer" at bounding box center [771, 371] width 8 height 8
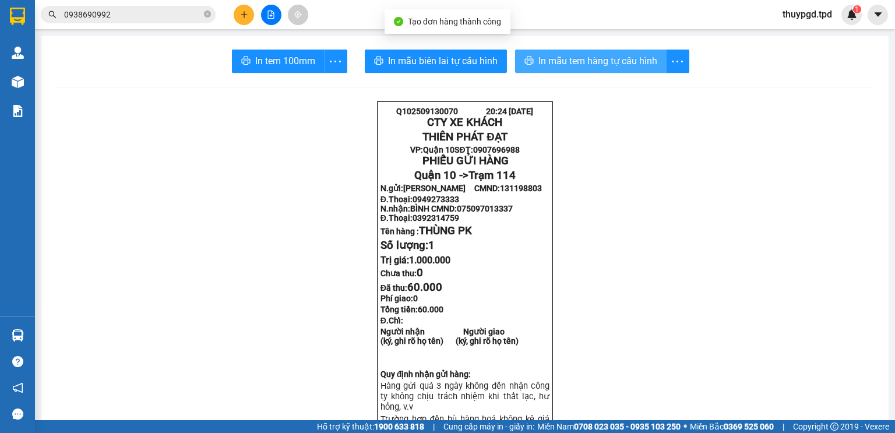
click at [586, 65] on span "In mẫu tem hàng tự cấu hình" at bounding box center [597, 61] width 119 height 15
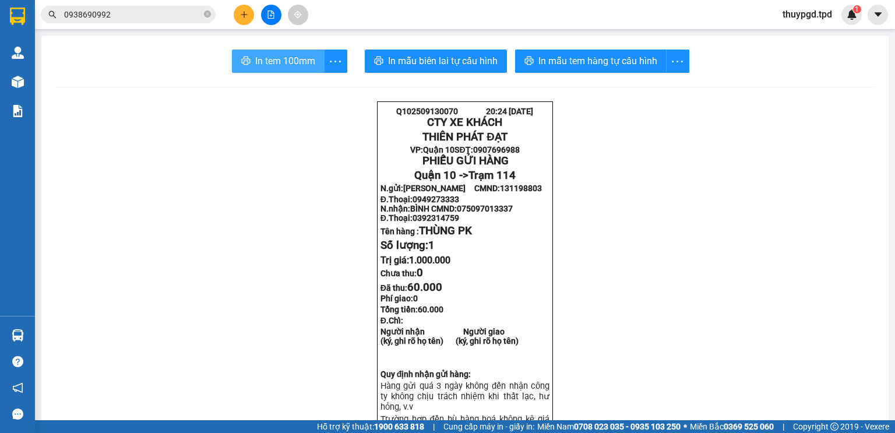
click at [296, 66] on span "In tem 100mm" at bounding box center [285, 61] width 60 height 15
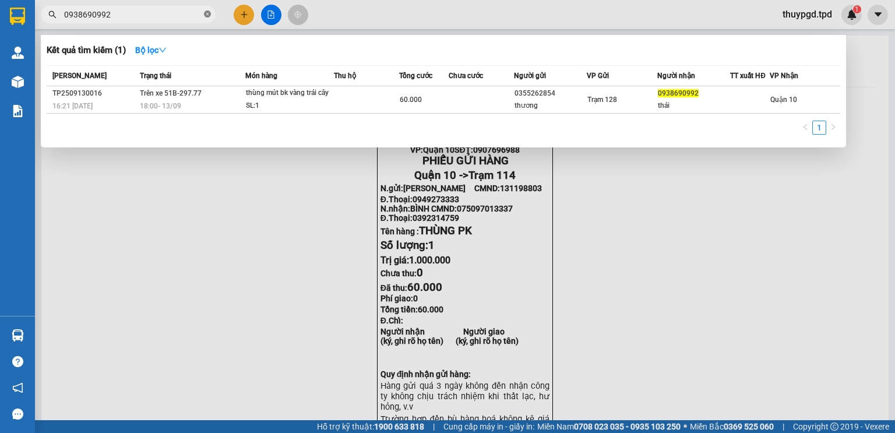
click at [206, 15] on icon "close-circle" at bounding box center [207, 13] width 7 height 7
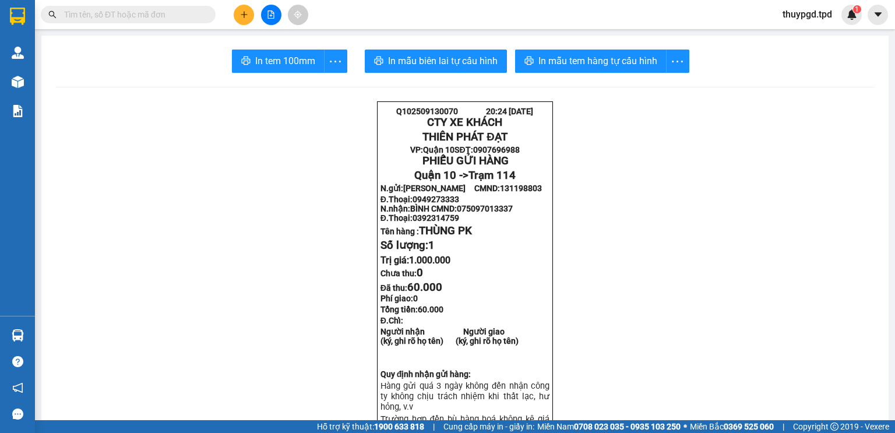
click at [194, 15] on input "text" at bounding box center [132, 14] width 137 height 13
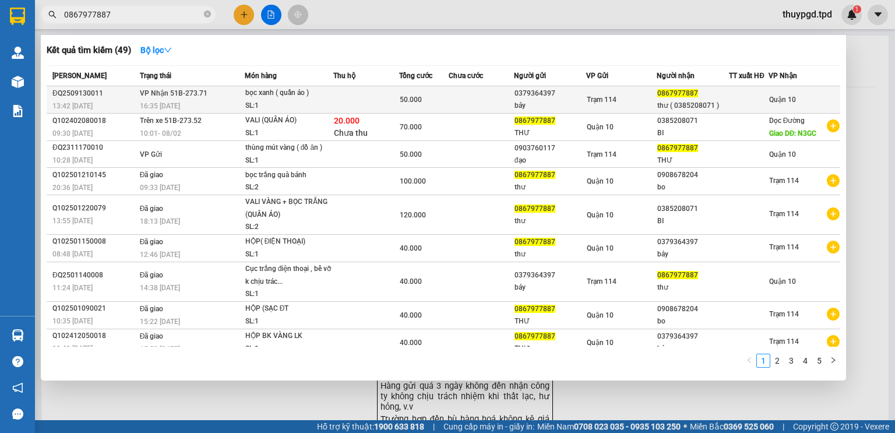
type input "0867977887"
click at [361, 97] on td at bounding box center [366, 99] width 66 height 27
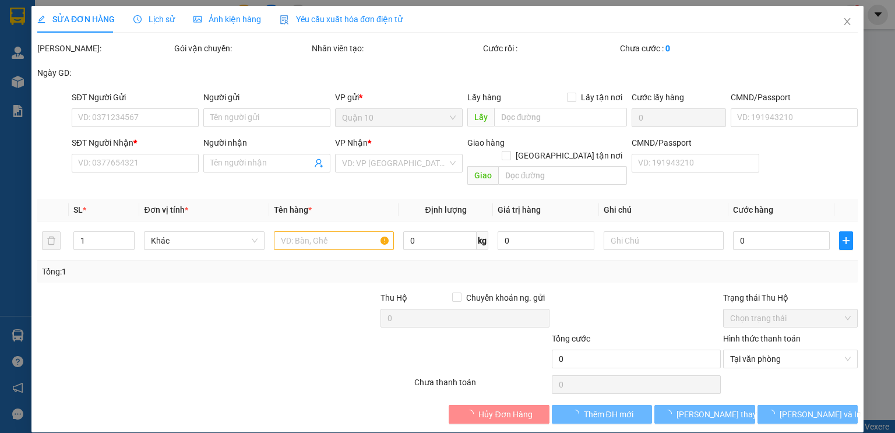
type input "0379364397"
type input "bảy"
type input "0867977887"
type input "thư ( 0385208071 )"
type input "50.000"
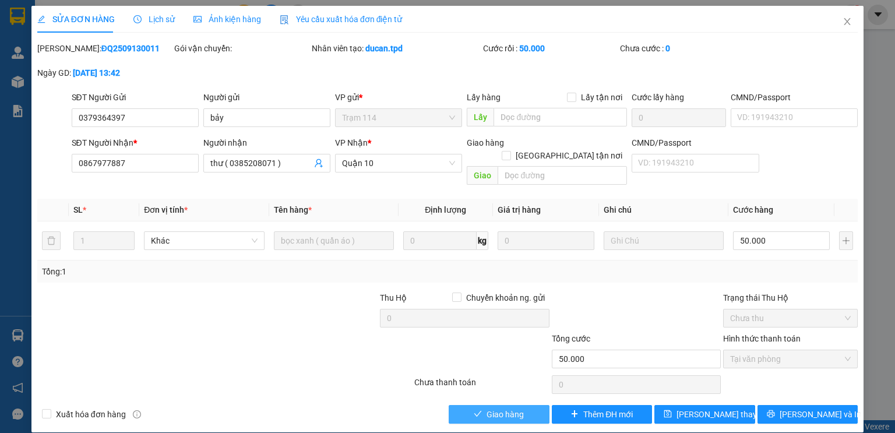
click at [520, 408] on span "Giao hàng" at bounding box center [504, 414] width 37 height 13
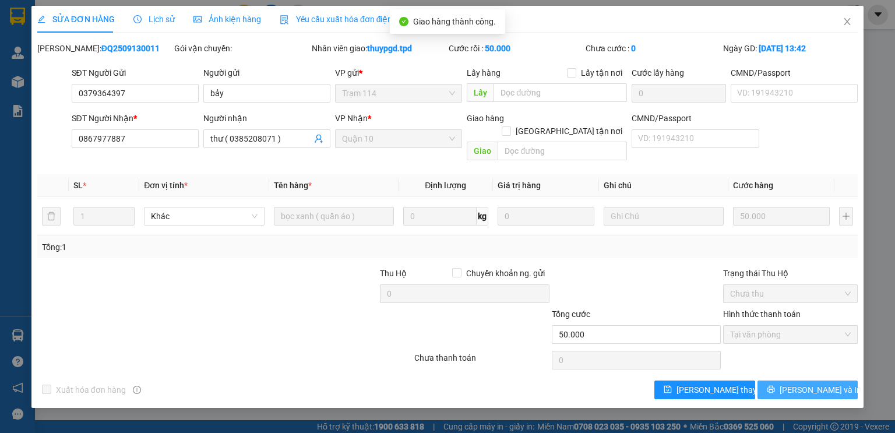
click at [768, 380] on button "[PERSON_NAME] và In" at bounding box center [807, 389] width 101 height 19
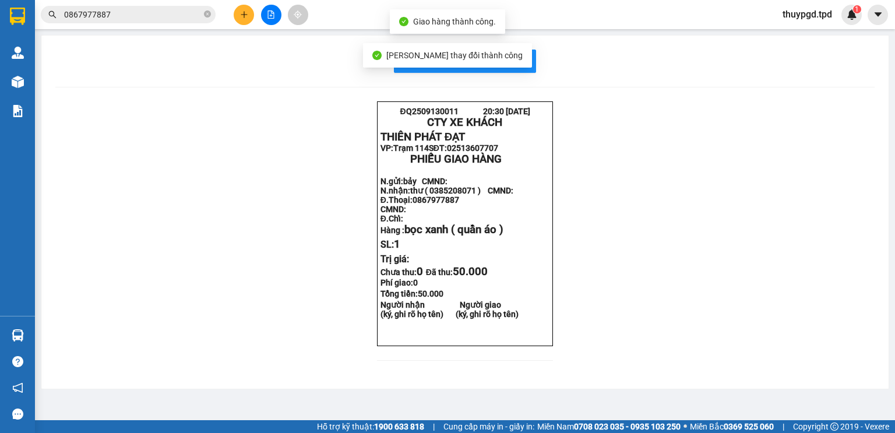
click at [507, 51] on div "[PERSON_NAME] thay đổi thành công" at bounding box center [447, 55] width 169 height 24
click at [515, 62] on span "In mẫu biên lai tự cấu hình" at bounding box center [472, 61] width 110 height 15
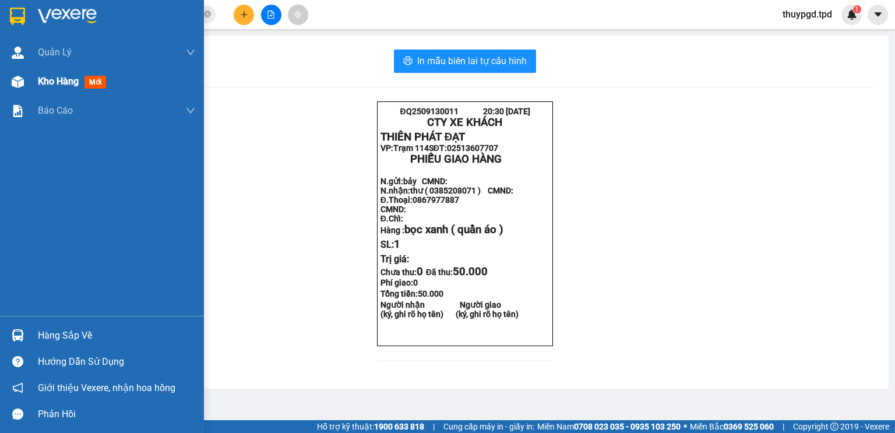
click at [96, 84] on span "mới" at bounding box center [95, 82] width 22 height 13
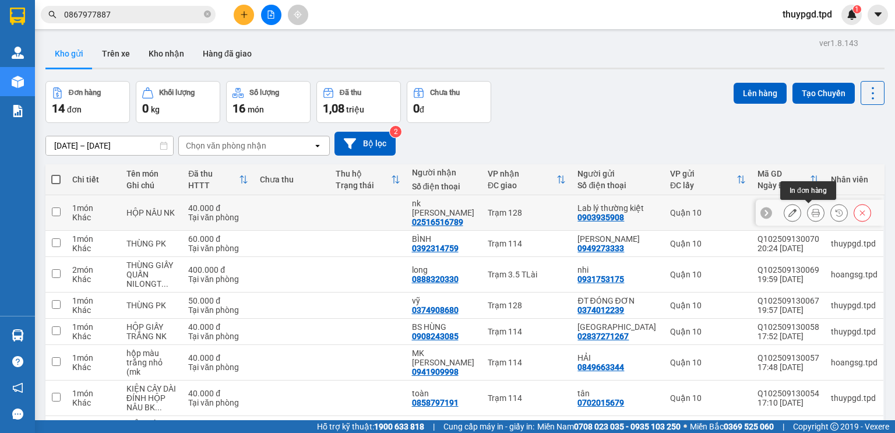
click at [811, 211] on icon at bounding box center [815, 213] width 8 height 8
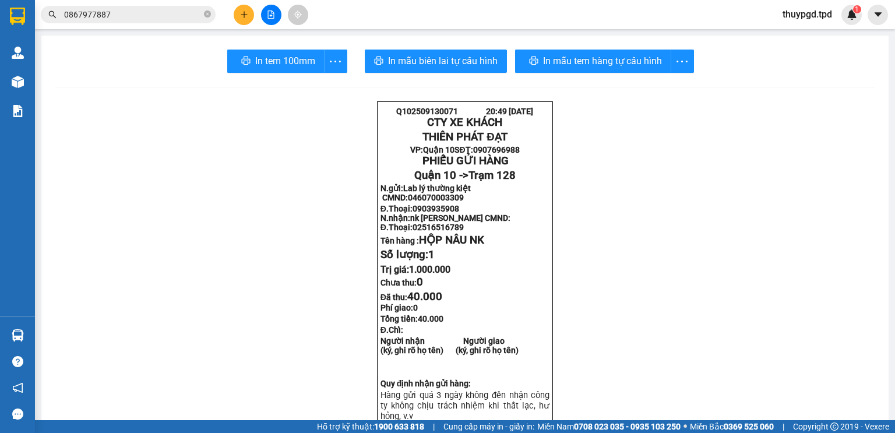
click at [598, 57] on span "In mẫu tem hàng tự cấu hình" at bounding box center [597, 61] width 119 height 15
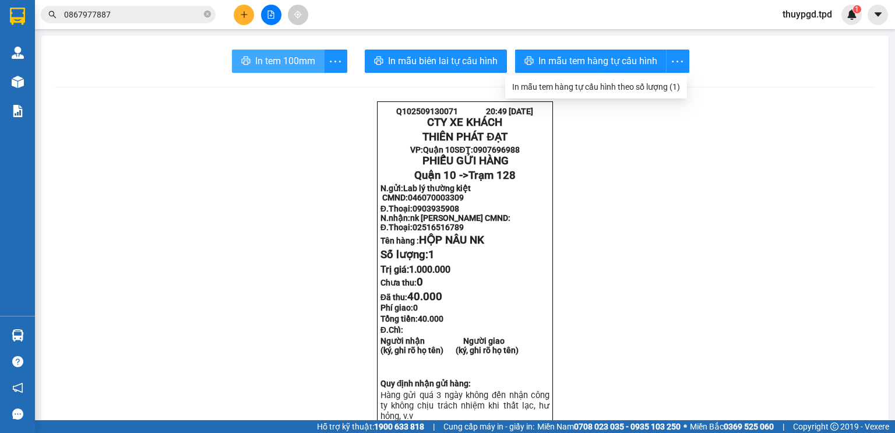
click at [256, 62] on span "In tem 100mm" at bounding box center [285, 61] width 60 height 15
